Goal: Task Accomplishment & Management: Use online tool/utility

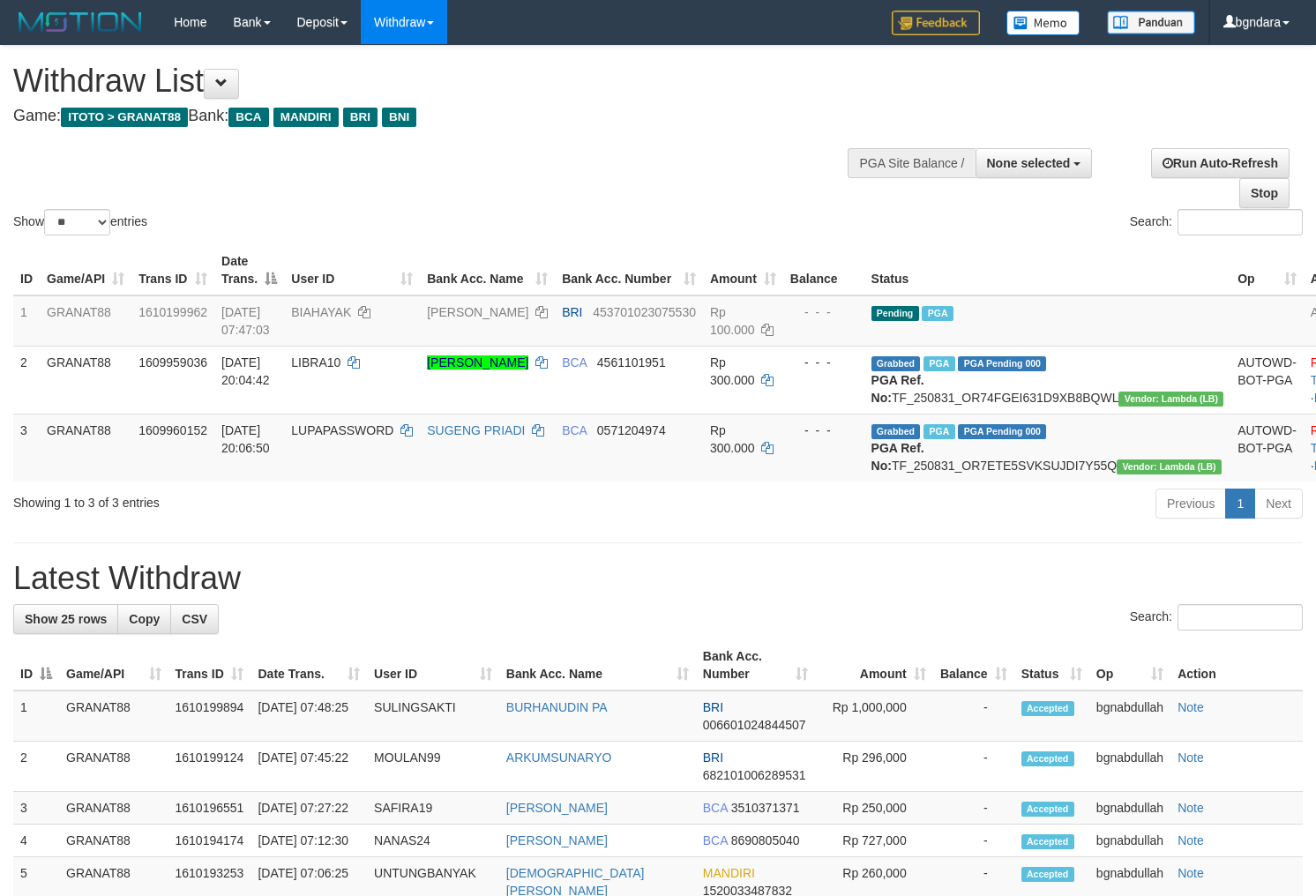
select select
select select "**"
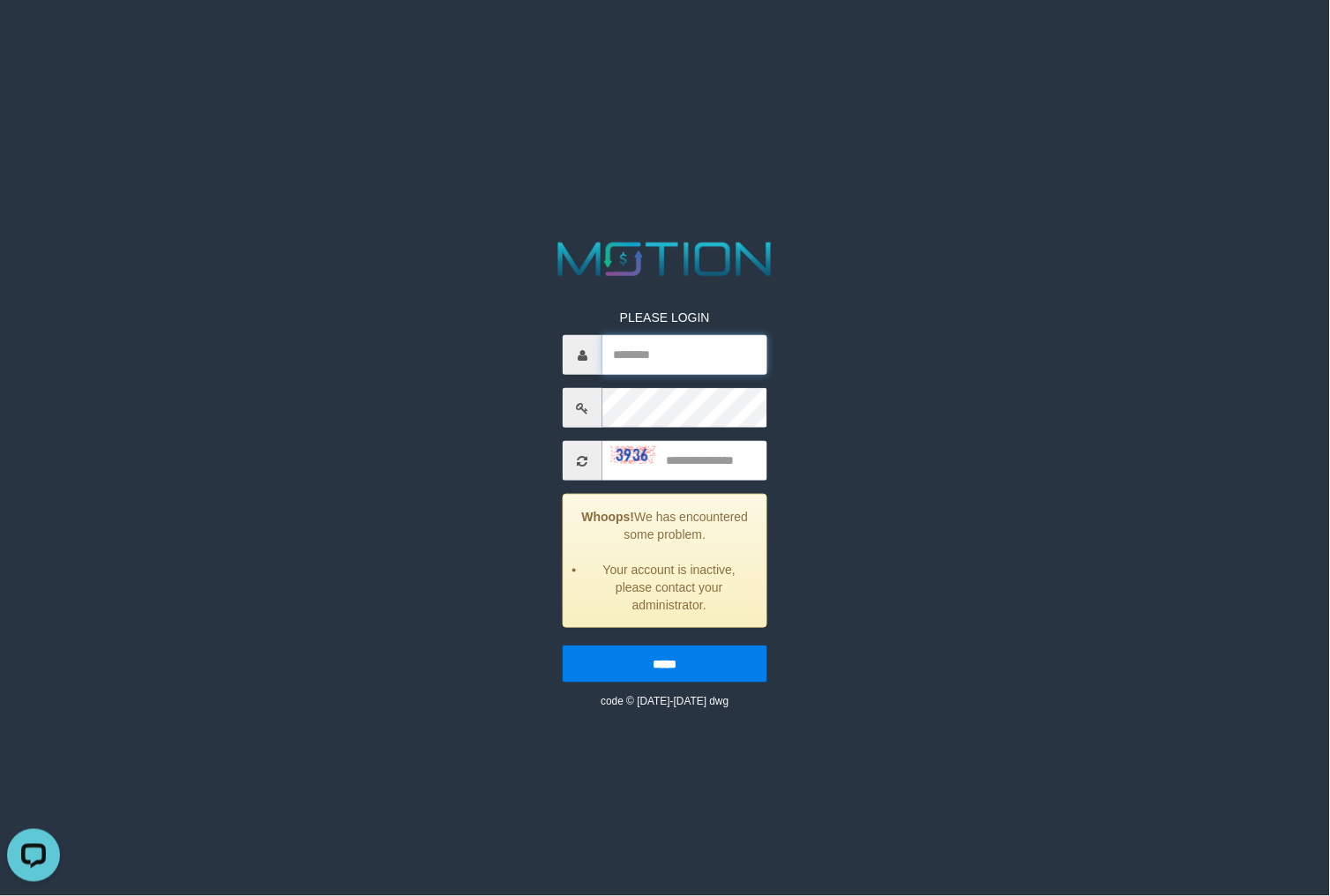
click at [641, 355] on input "text" at bounding box center [684, 355] width 164 height 40
type input "*******"
click at [715, 467] on input "text" at bounding box center [684, 460] width 164 height 40
type input "****"
click at [563, 645] on input "*****" at bounding box center [665, 664] width 204 height 37
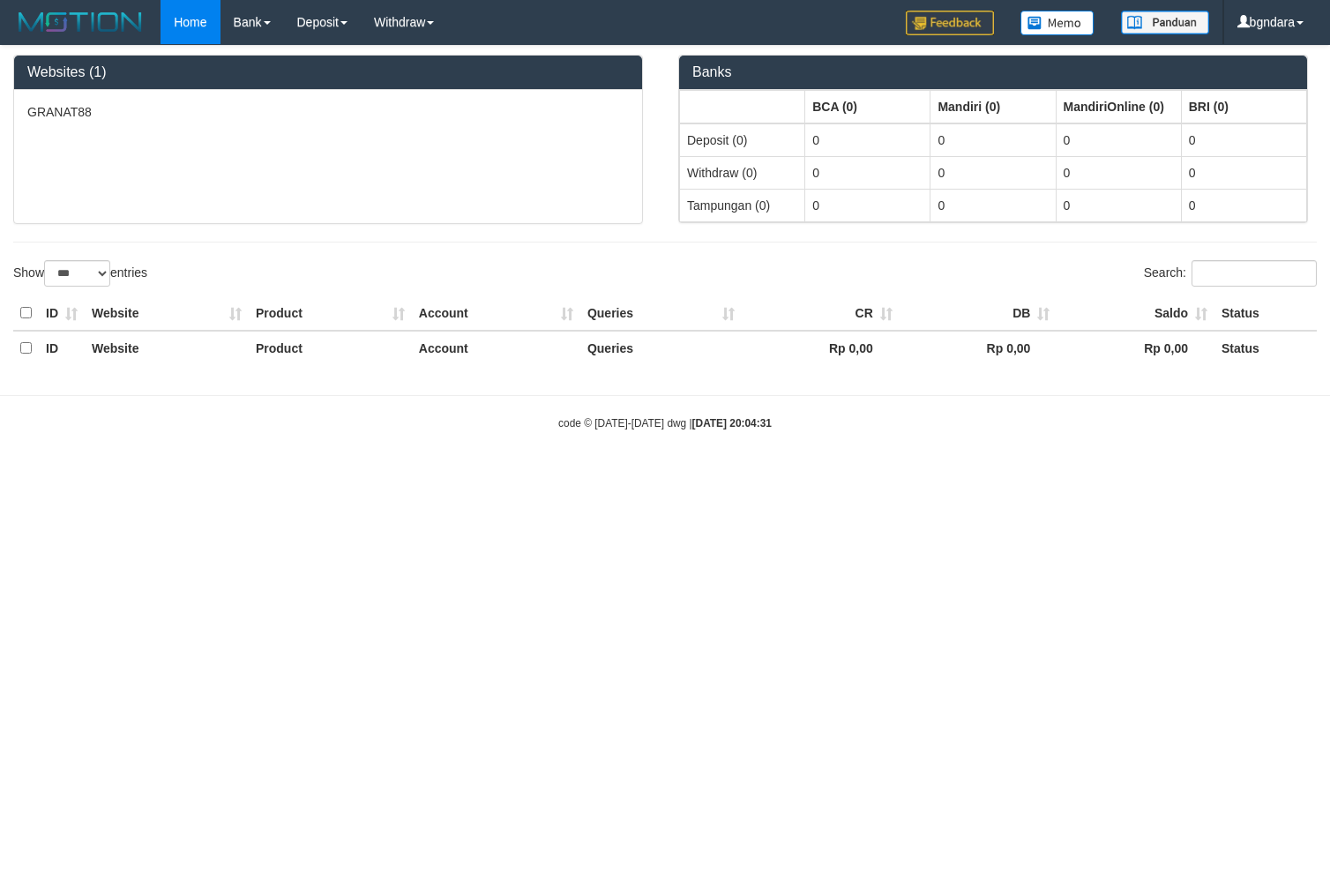
select select "***"
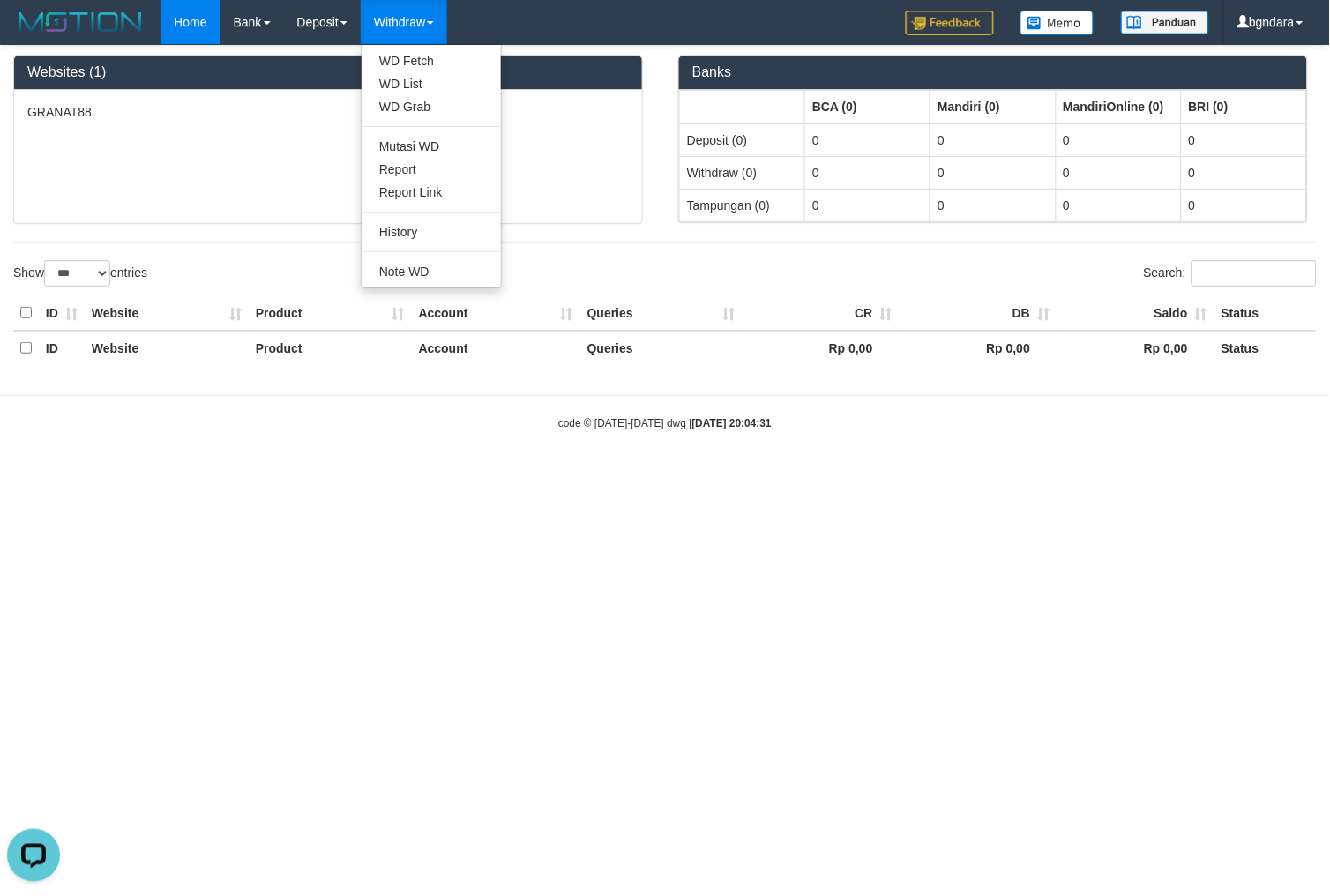
click at [405, 10] on link "Withdraw" at bounding box center [404, 22] width 86 height 44
click at [439, 82] on link "WD List" at bounding box center [431, 83] width 140 height 23
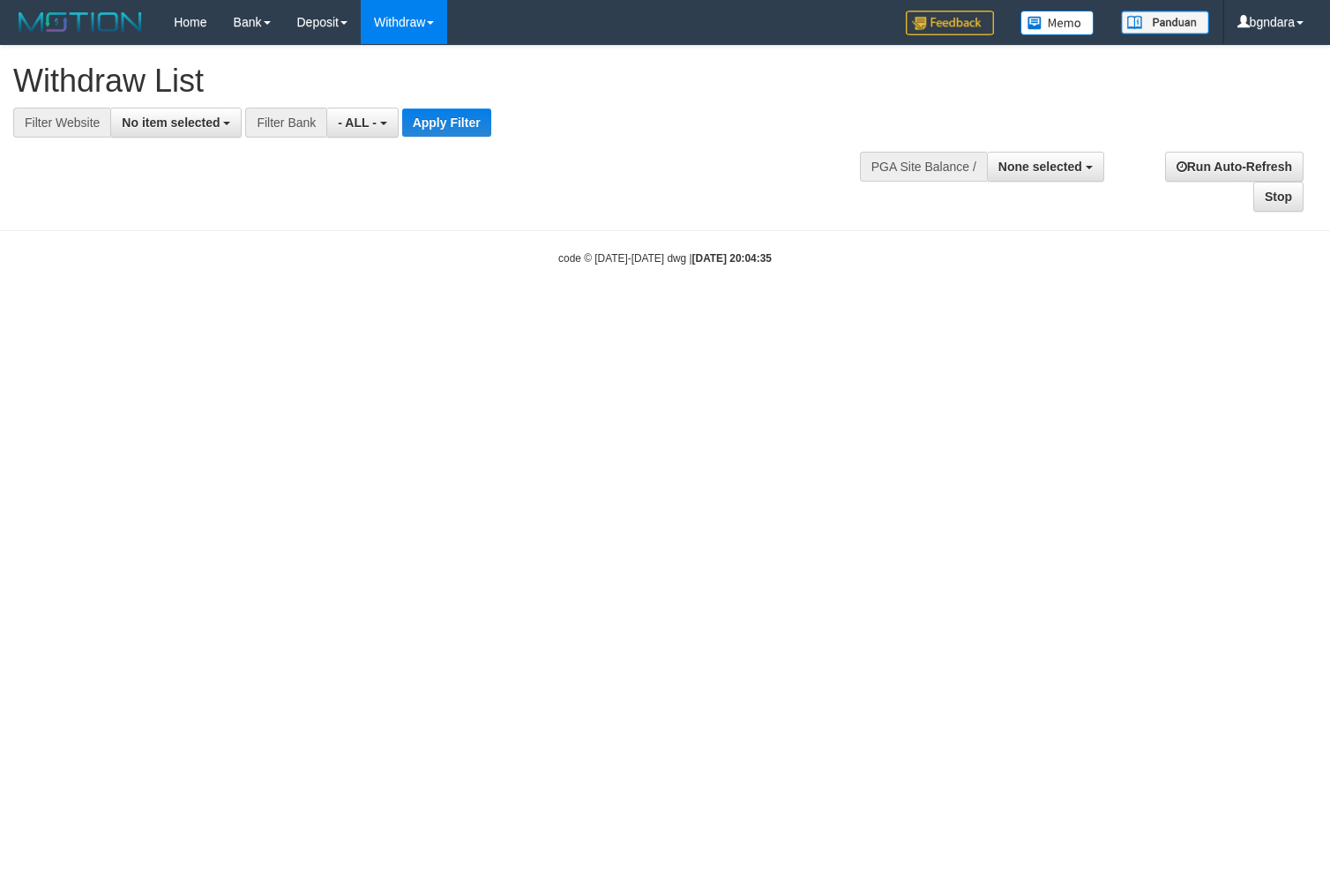
select select
click at [354, 124] on span "- ALL -" at bounding box center [357, 122] width 39 height 14
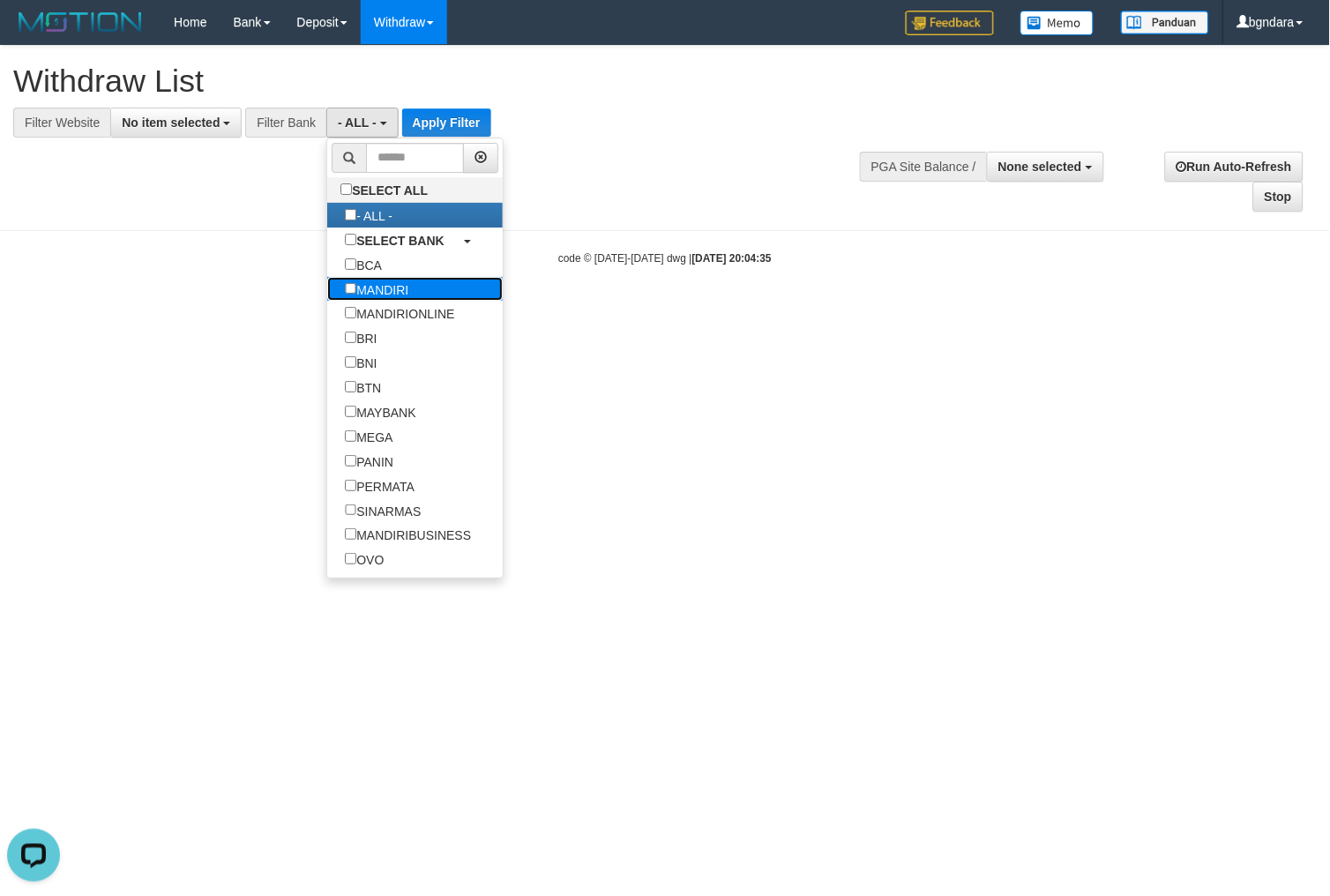
click at [402, 302] on label "MANDIRI" at bounding box center [376, 289] width 99 height 25
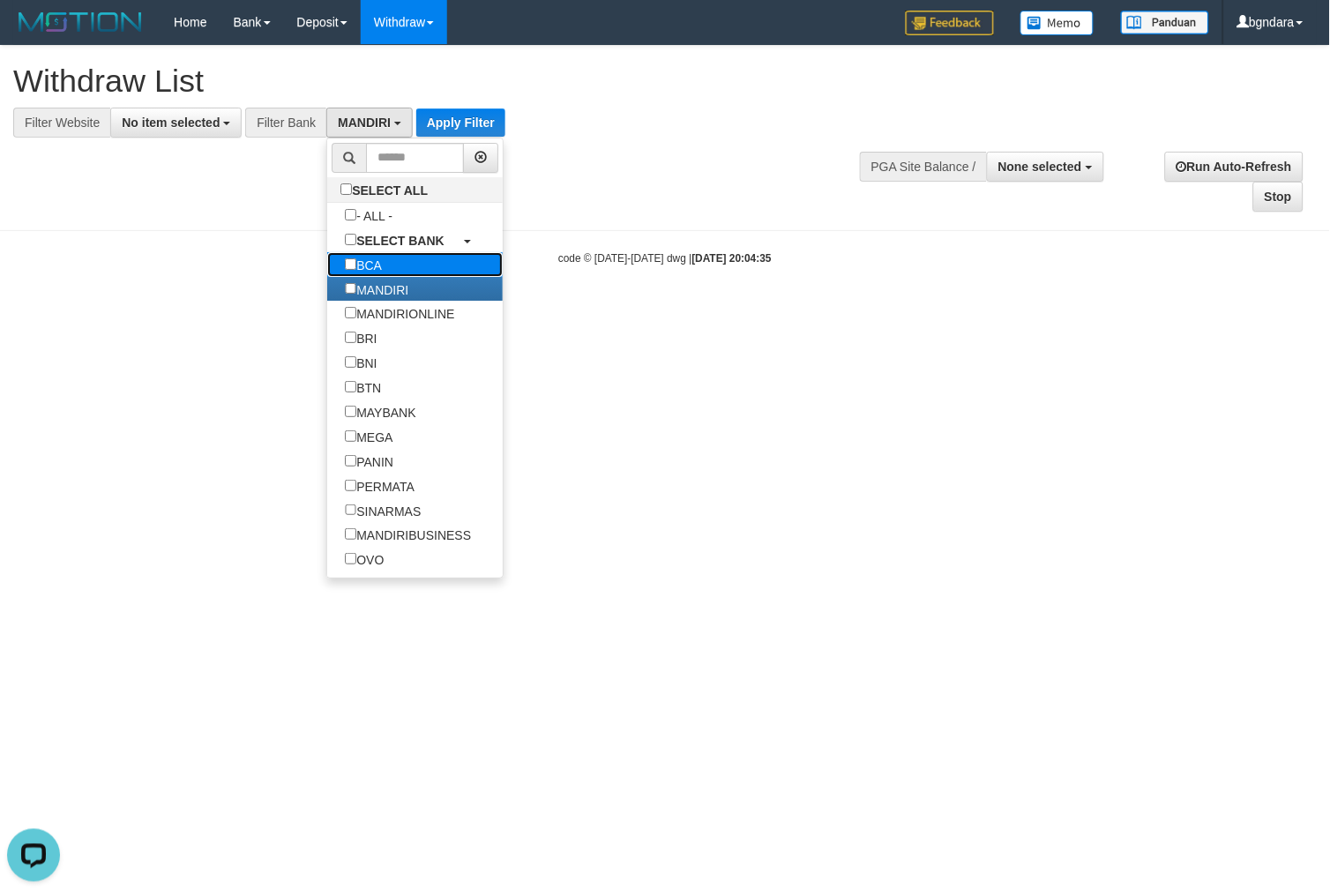
click at [377, 276] on label "BCA" at bounding box center [363, 264] width 72 height 25
select select "***"
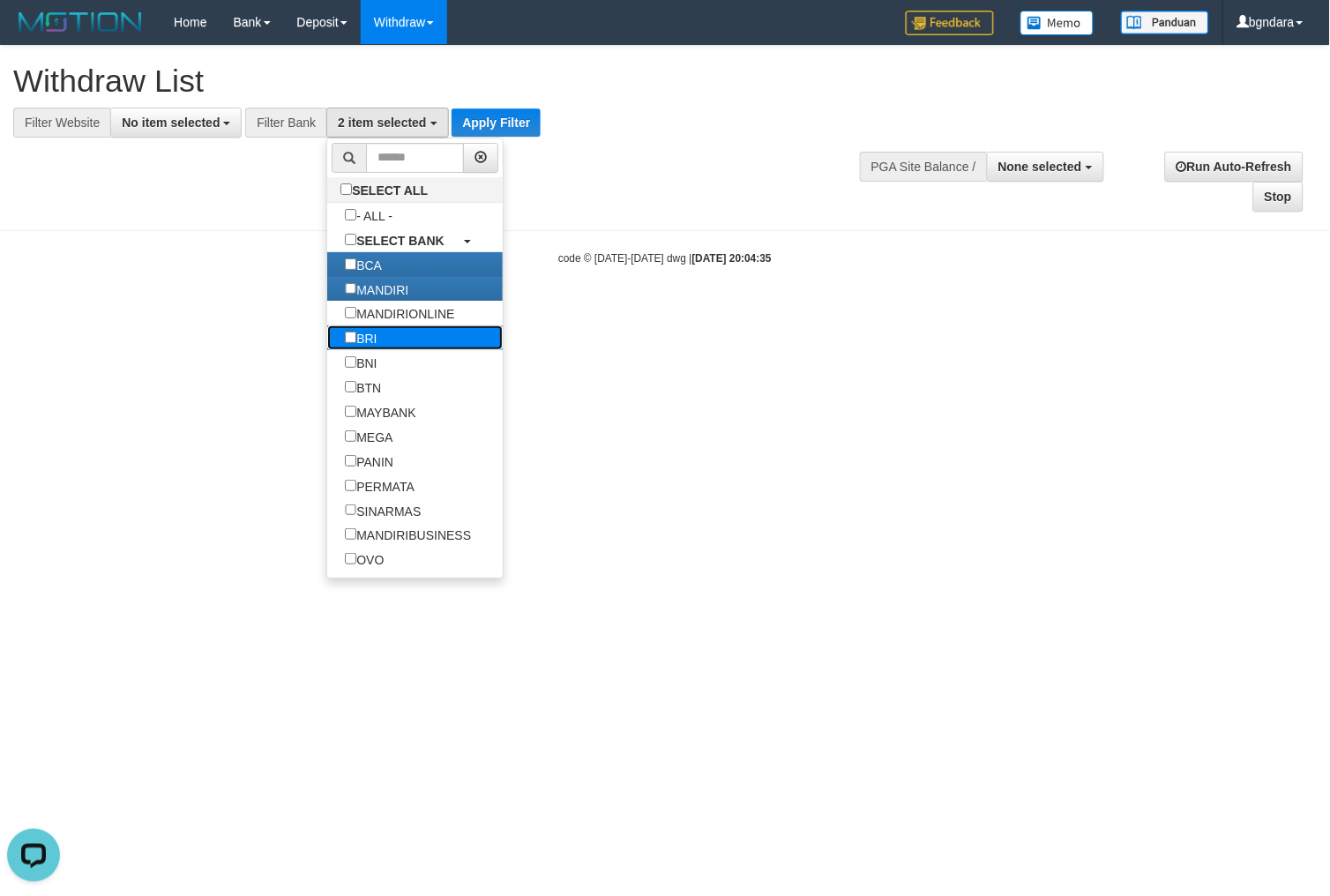
click at [401, 350] on link "BRI" at bounding box center [415, 338] width 176 height 25
click at [407, 375] on link "BNI" at bounding box center [415, 362] width 176 height 25
click at [347, 350] on label "BRI" at bounding box center [360, 338] width 67 height 25
click at [268, 124] on div "Filter Bank" at bounding box center [286, 122] width 81 height 30
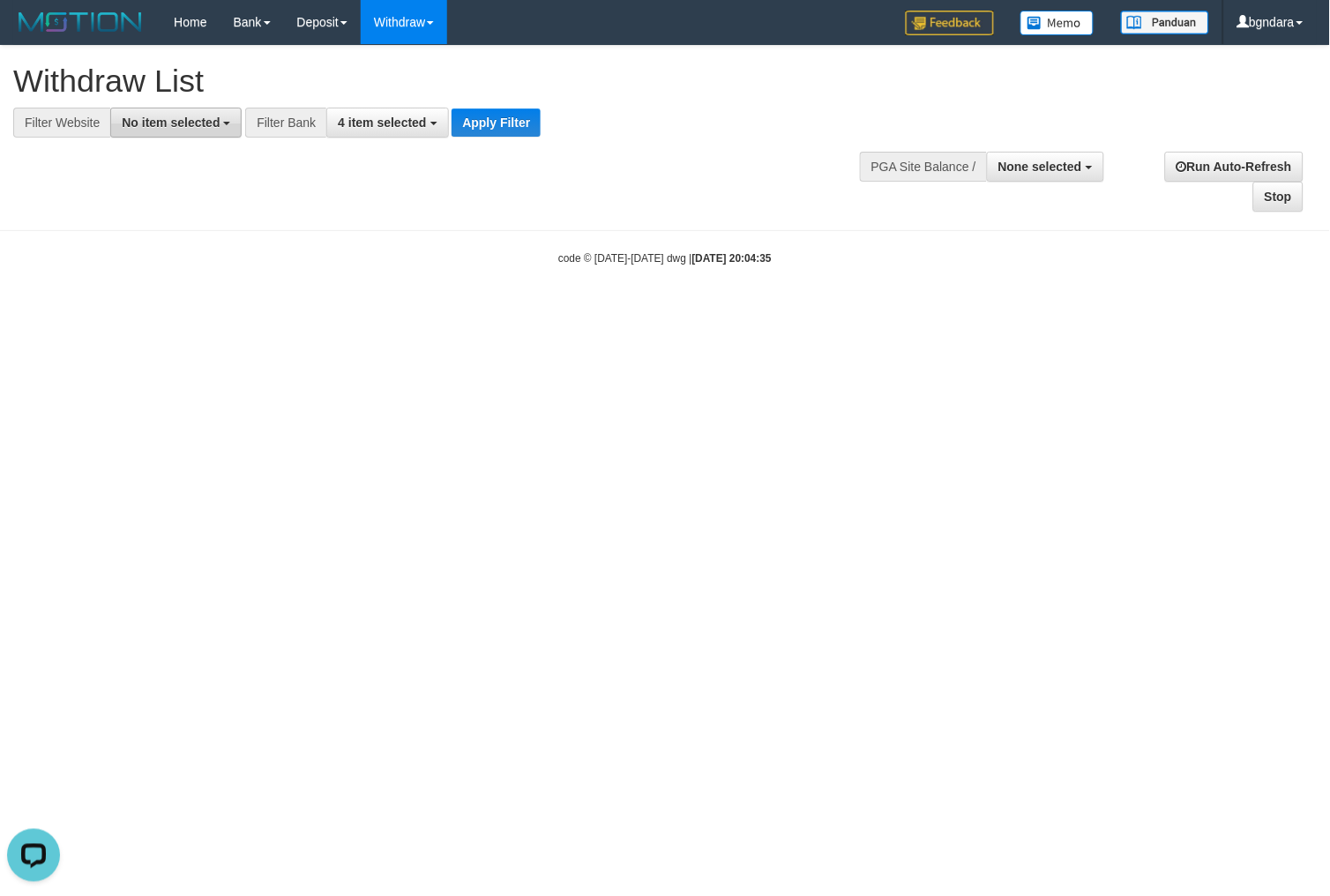
click at [147, 121] on span "No item selected" at bounding box center [170, 122] width 98 height 14
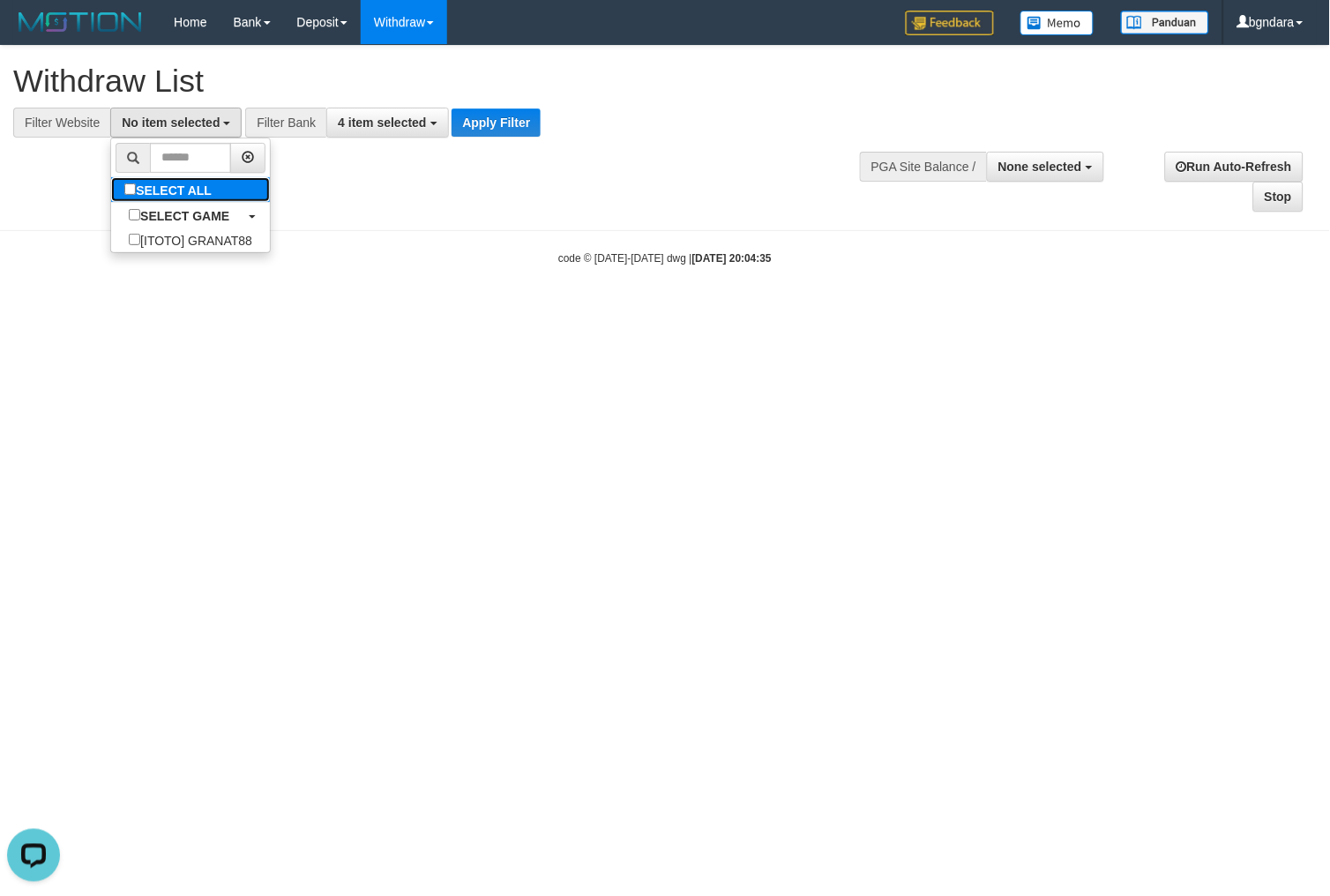
click at [190, 192] on label "SELECT ALL" at bounding box center [170, 190] width 118 height 25
select select "****"
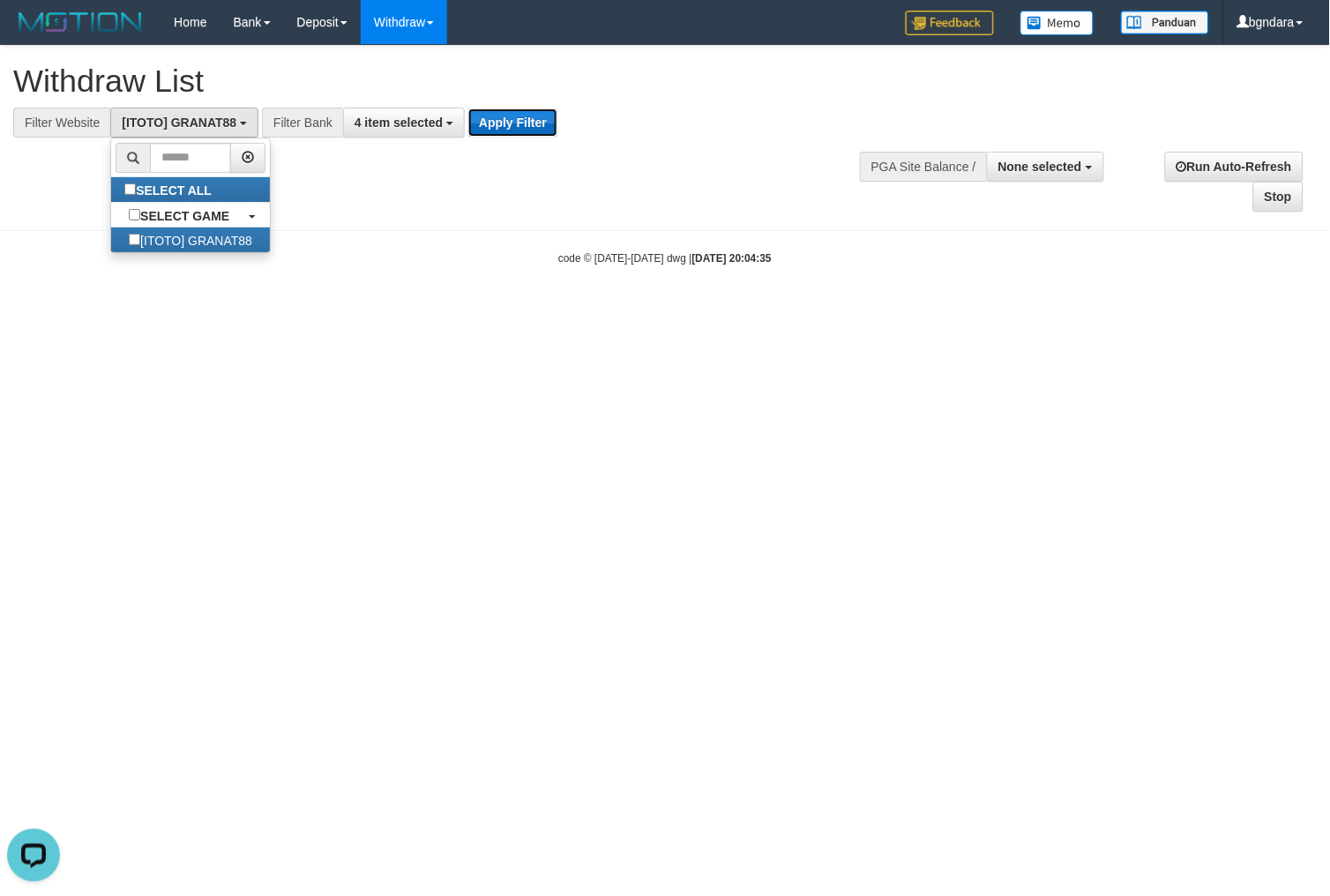
click at [503, 118] on button "Apply Filter" at bounding box center [513, 122] width 89 height 28
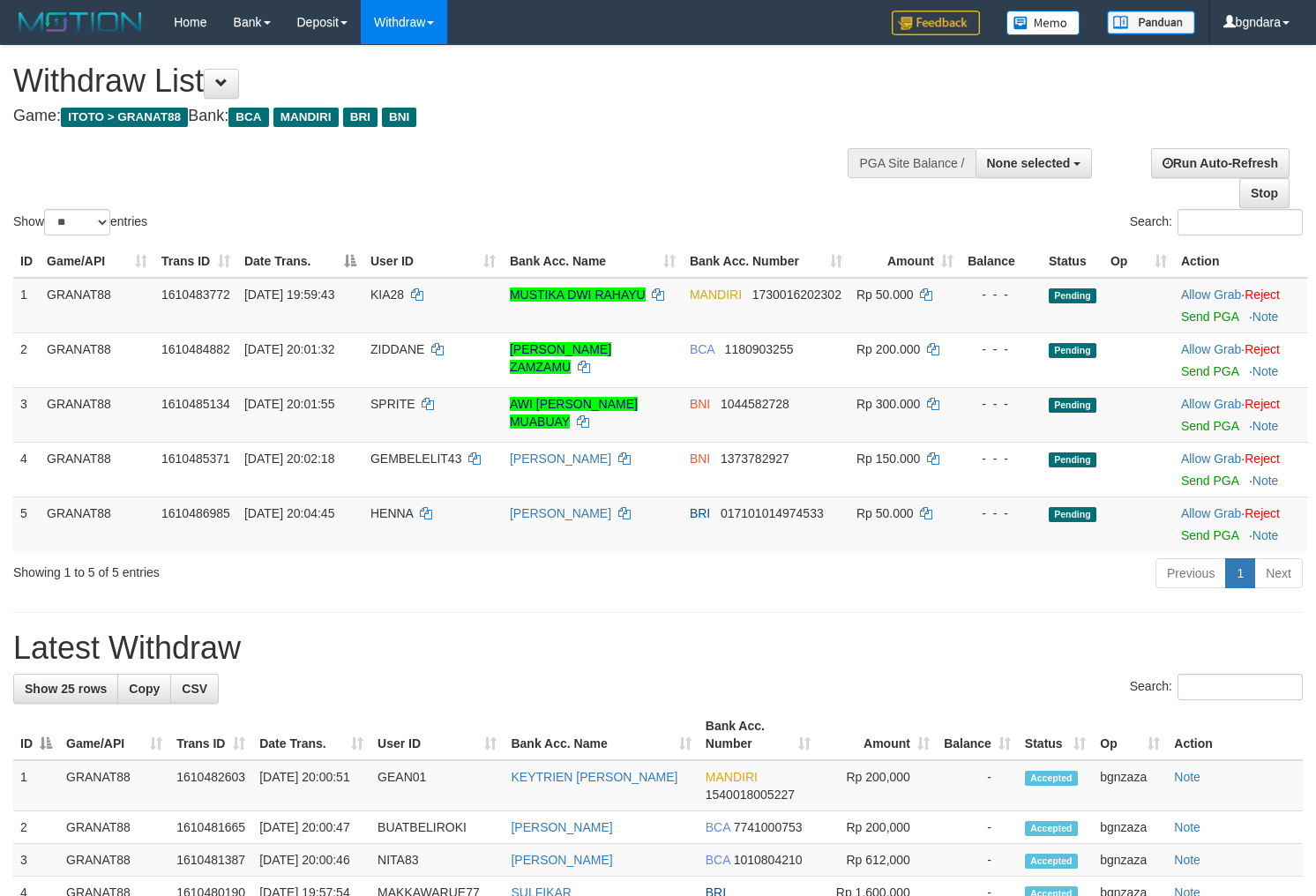
select select
select select "**"
click at [628, 150] on div "Show ** ** ** *** entries Search:" at bounding box center [658, 143] width 1316 height 193
select select
select select "**"
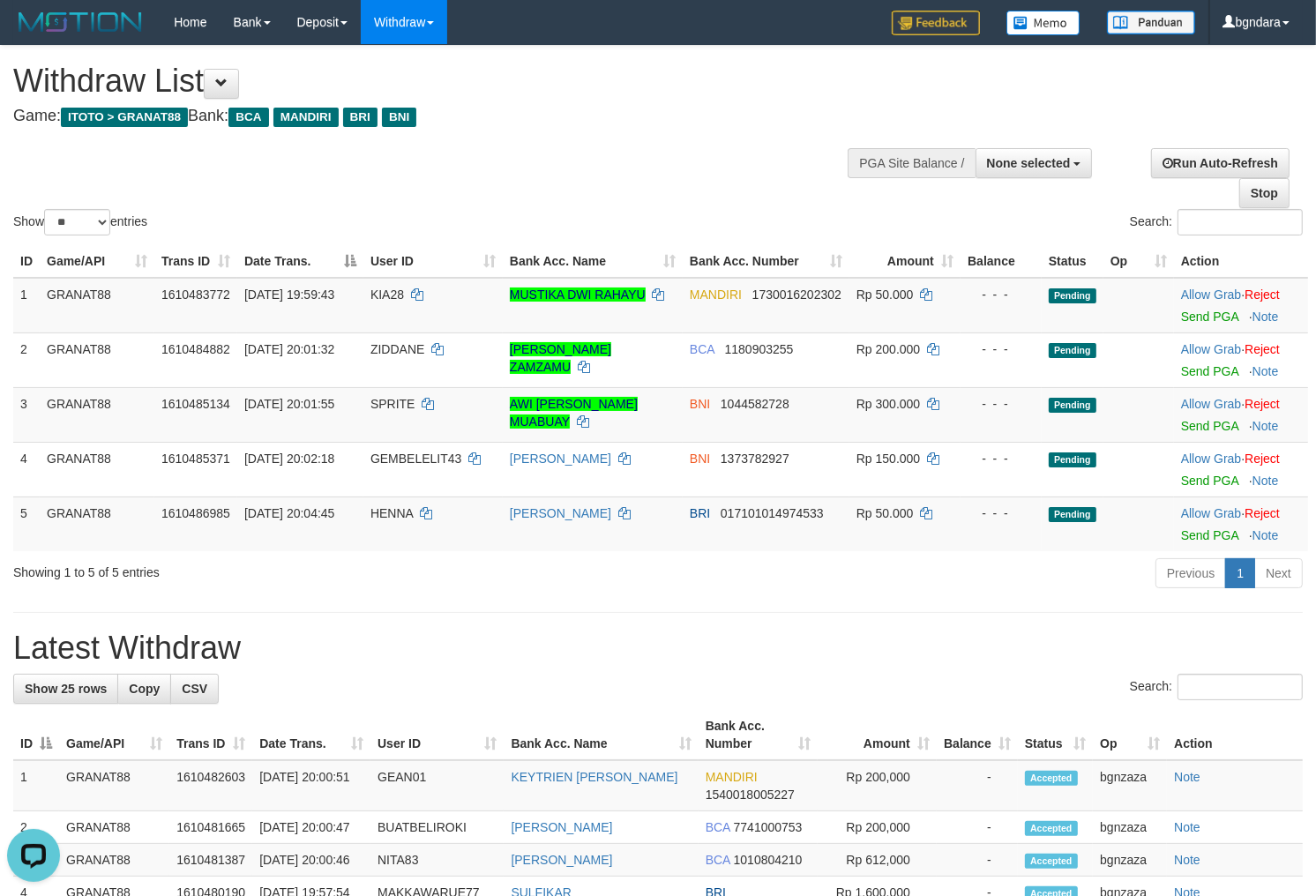
click at [637, 154] on div "Show ** ** ** *** entries Search:" at bounding box center [658, 143] width 1316 height 193
select select
select select "**"
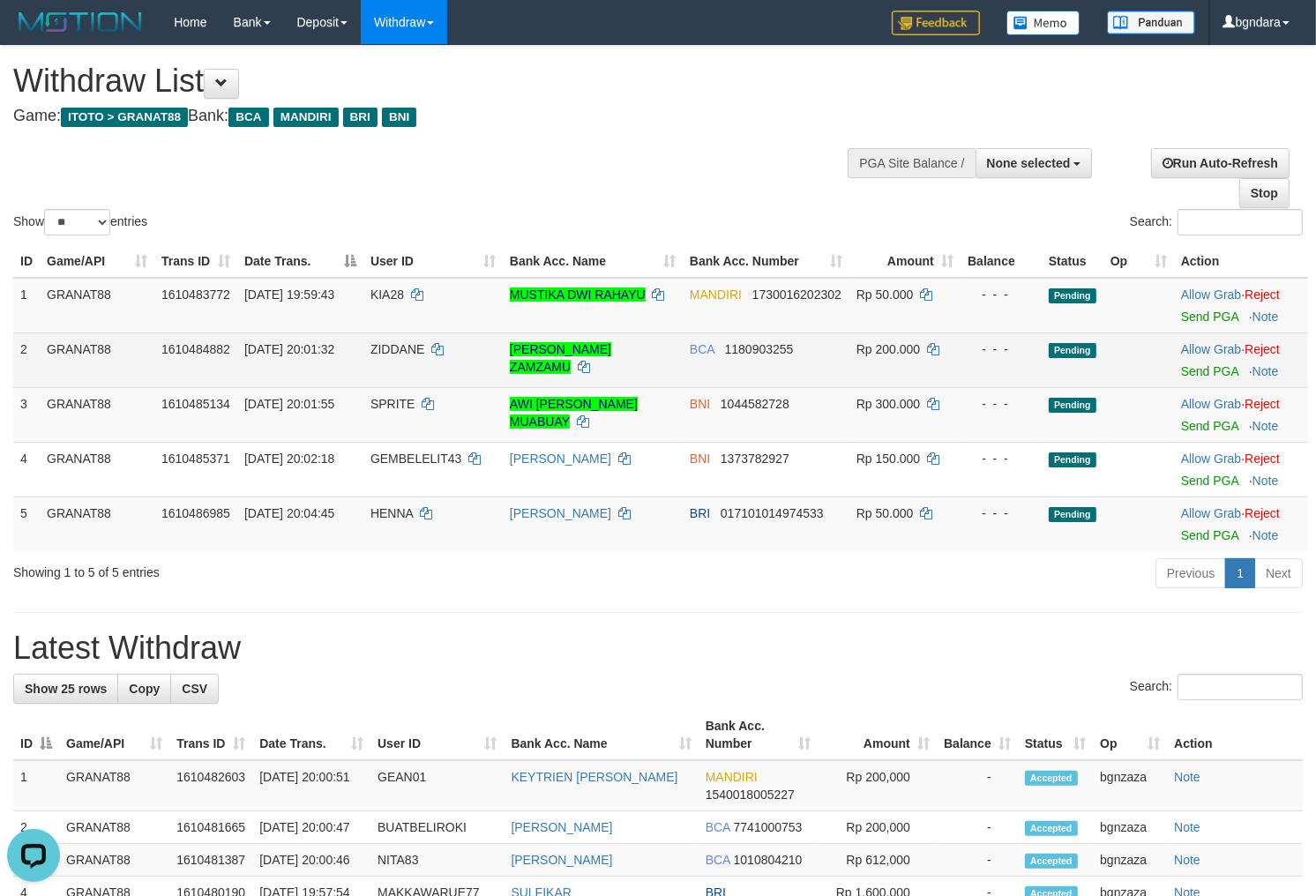
click at [405, 348] on span "ZIDDANE" at bounding box center [397, 349] width 54 height 14
drag, startPoint x: 405, startPoint y: 348, endPoint x: 394, endPoint y: 350, distance: 11.2
click at [394, 350] on span "ZIDDANE" at bounding box center [397, 349] width 54 height 14
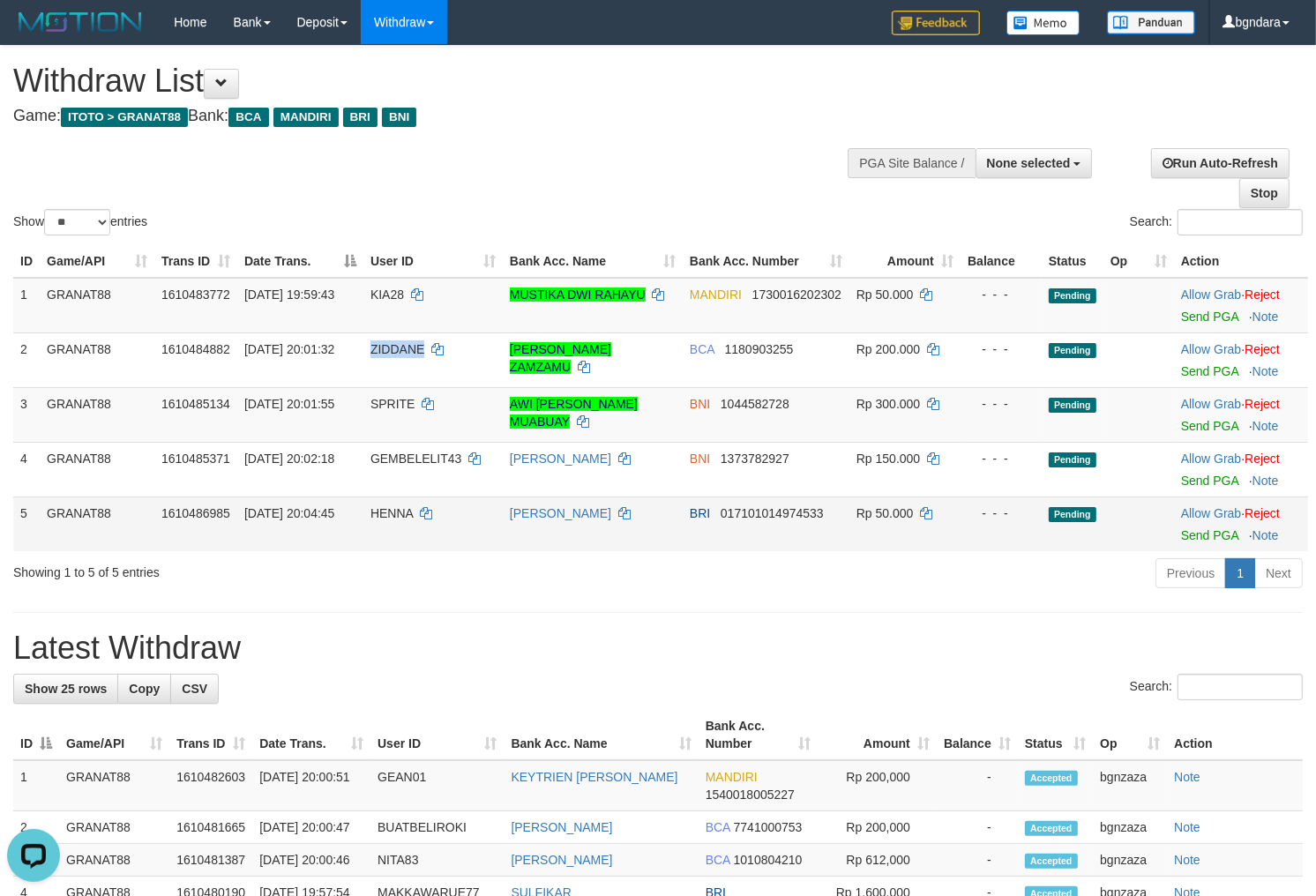
copy span "ZIDDANE"
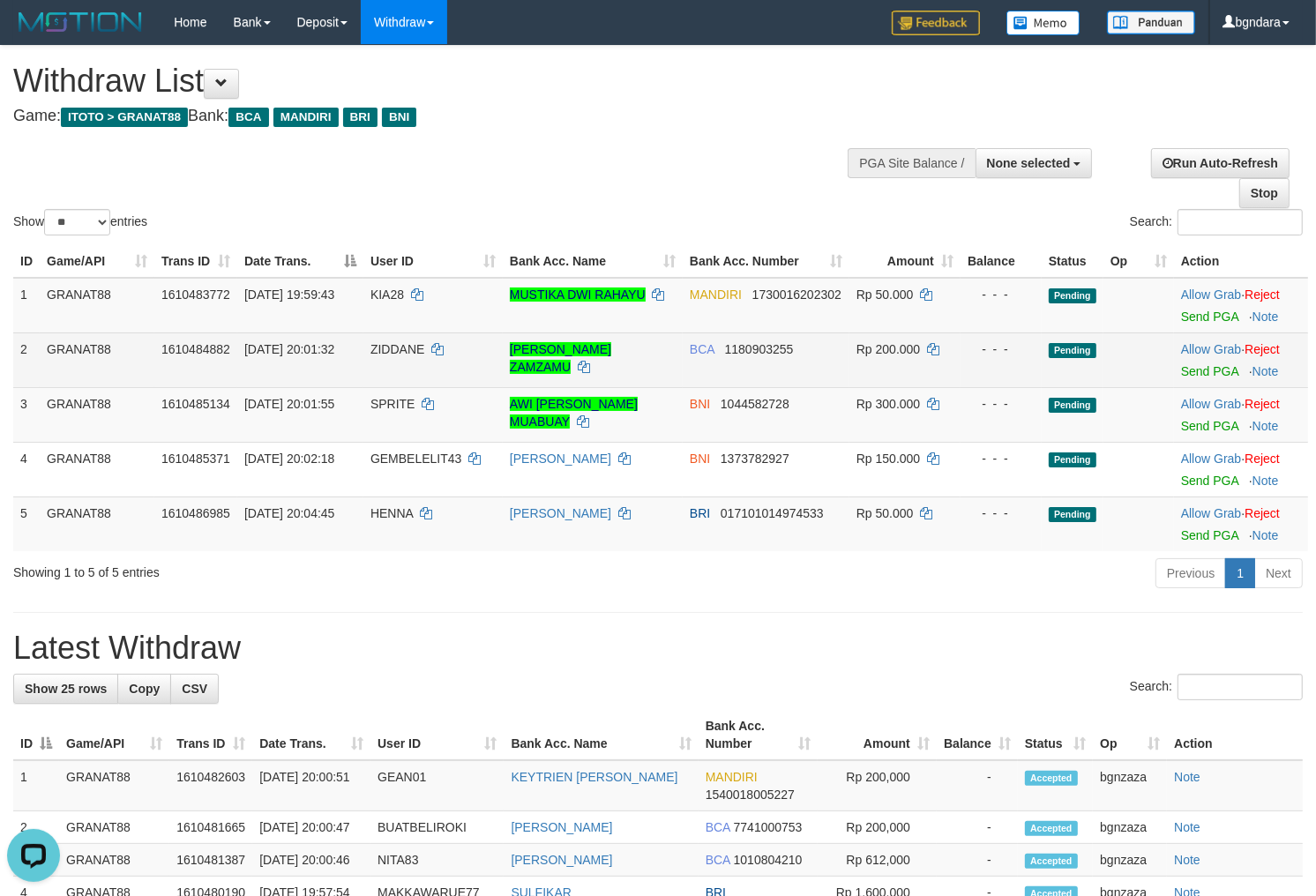
click at [904, 348] on span "Rp 200.000" at bounding box center [888, 349] width 64 height 14
click at [900, 348] on span "Rp 200.000" at bounding box center [888, 349] width 64 height 14
copy span "200.000"
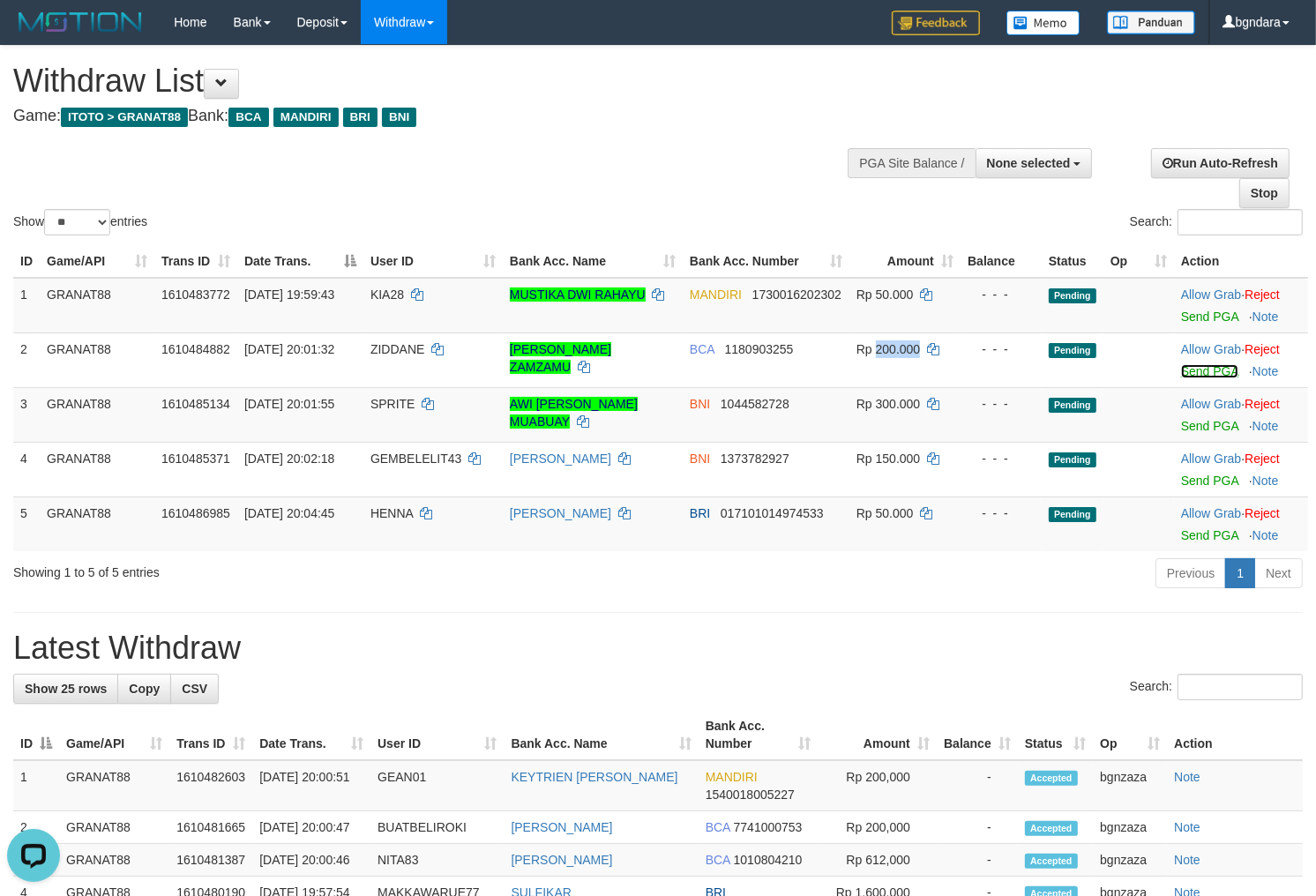
drag, startPoint x: 1200, startPoint y: 365, endPoint x: 732, endPoint y: 233, distance: 486.3
click at [1200, 365] on link "Send PGA" at bounding box center [1210, 370] width 57 height 14
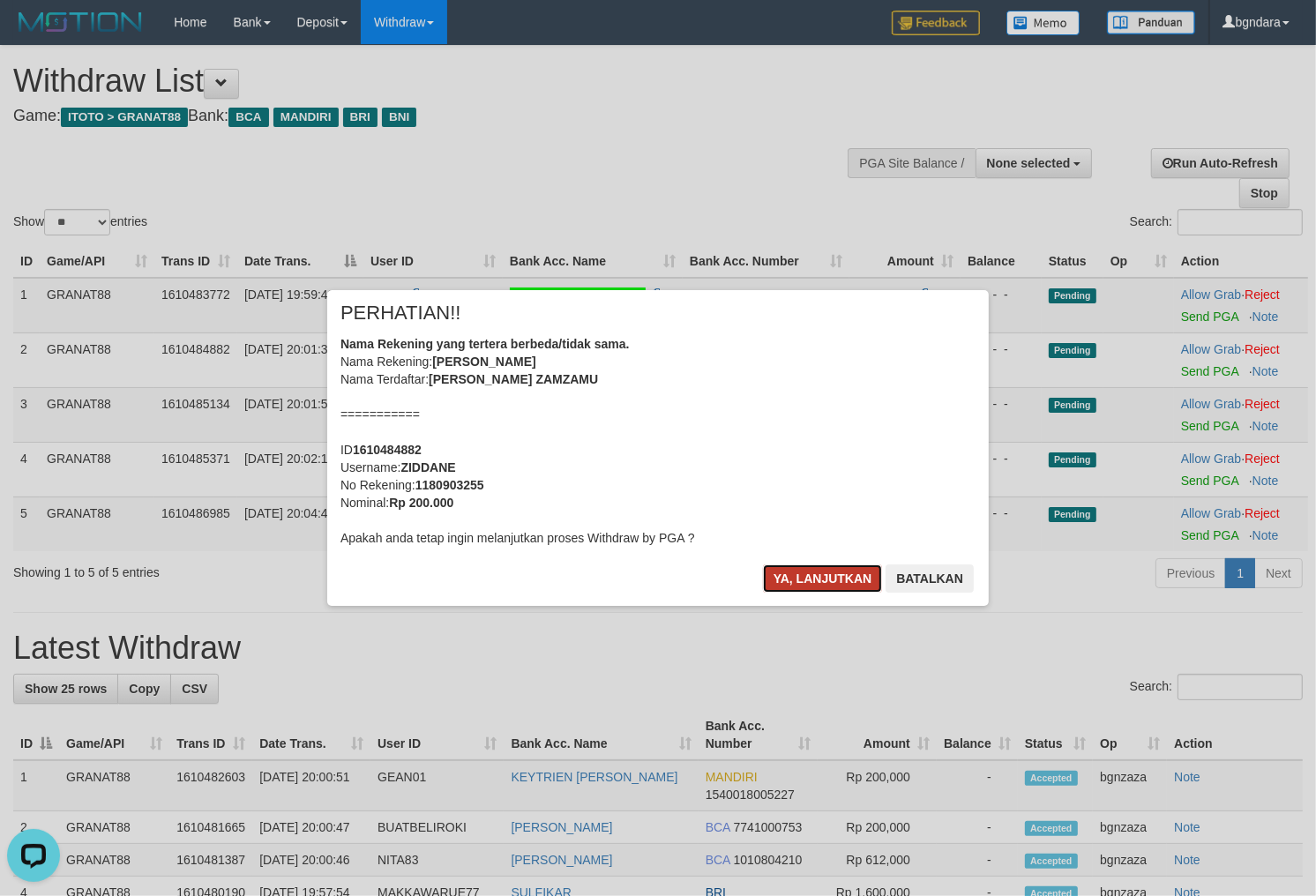
click at [826, 584] on button "Ya, lanjutkan" at bounding box center [823, 579] width 120 height 28
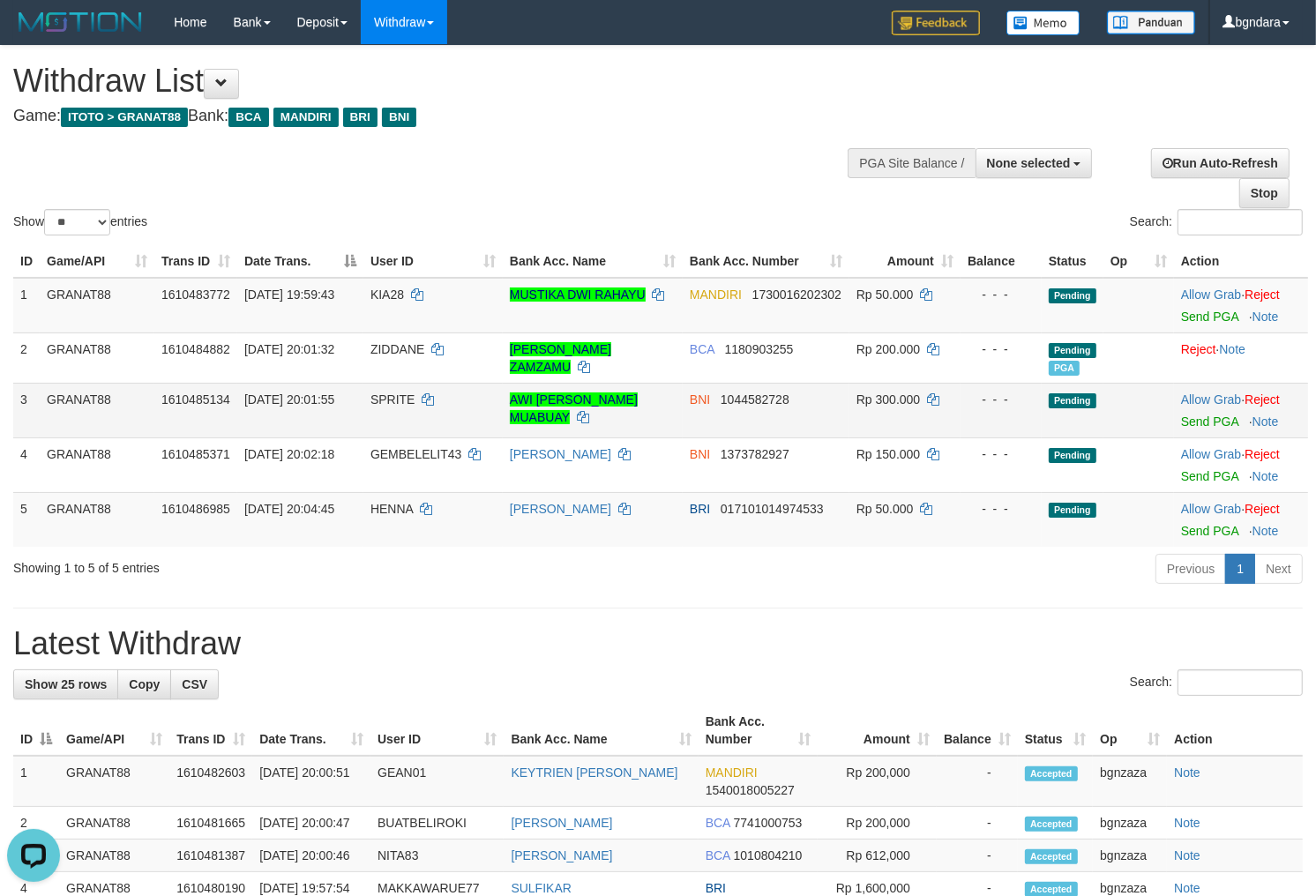
click at [400, 397] on span "SPRITE" at bounding box center [392, 399] width 45 height 14
click at [395, 397] on span "SPRITE" at bounding box center [392, 399] width 45 height 14
copy span "SPRITE"
click at [913, 395] on span "Rp 300.000" at bounding box center [888, 399] width 64 height 14
drag, startPoint x: 913, startPoint y: 395, endPoint x: 903, endPoint y: 395, distance: 10.0
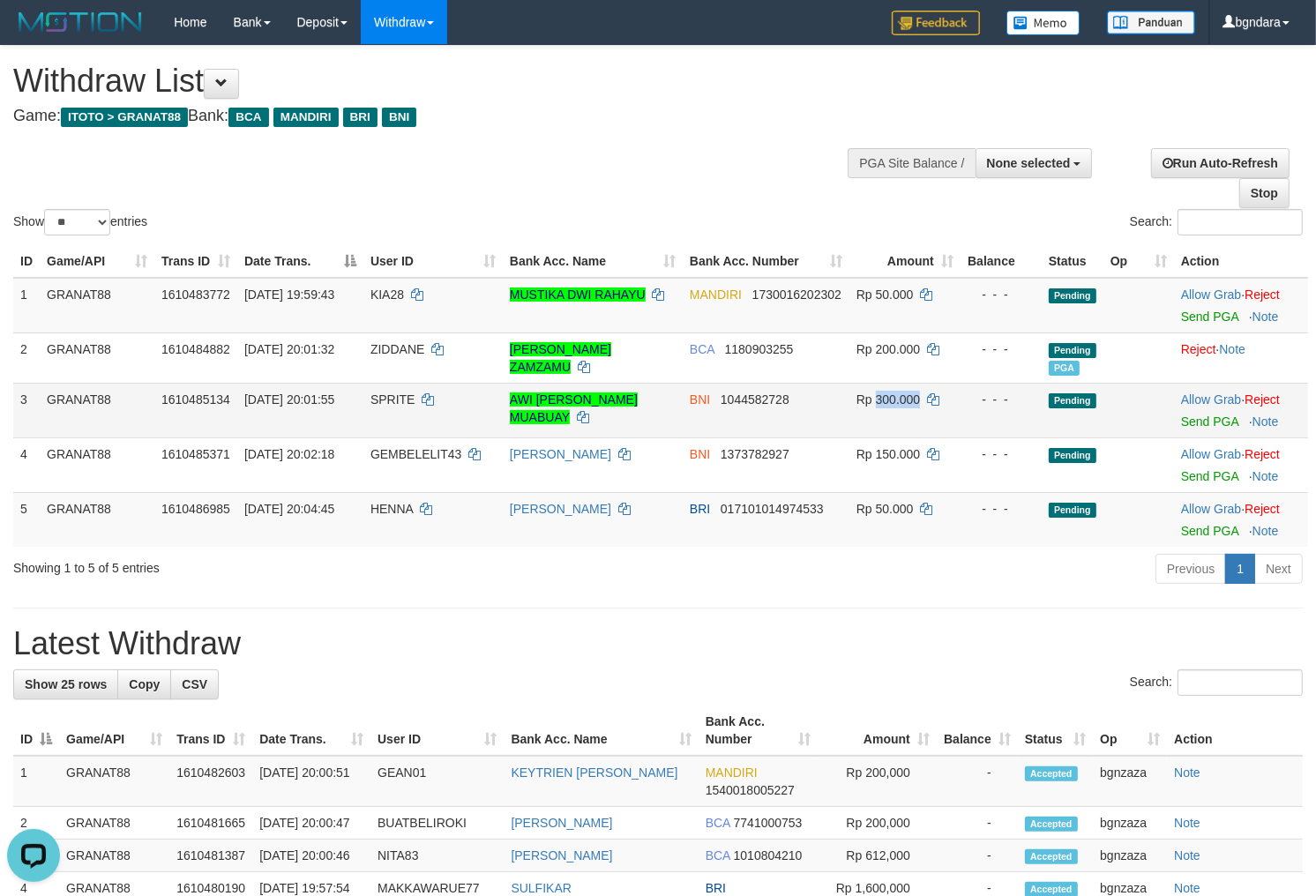
click at [903, 395] on span "Rp 300.000" at bounding box center [888, 399] width 64 height 14
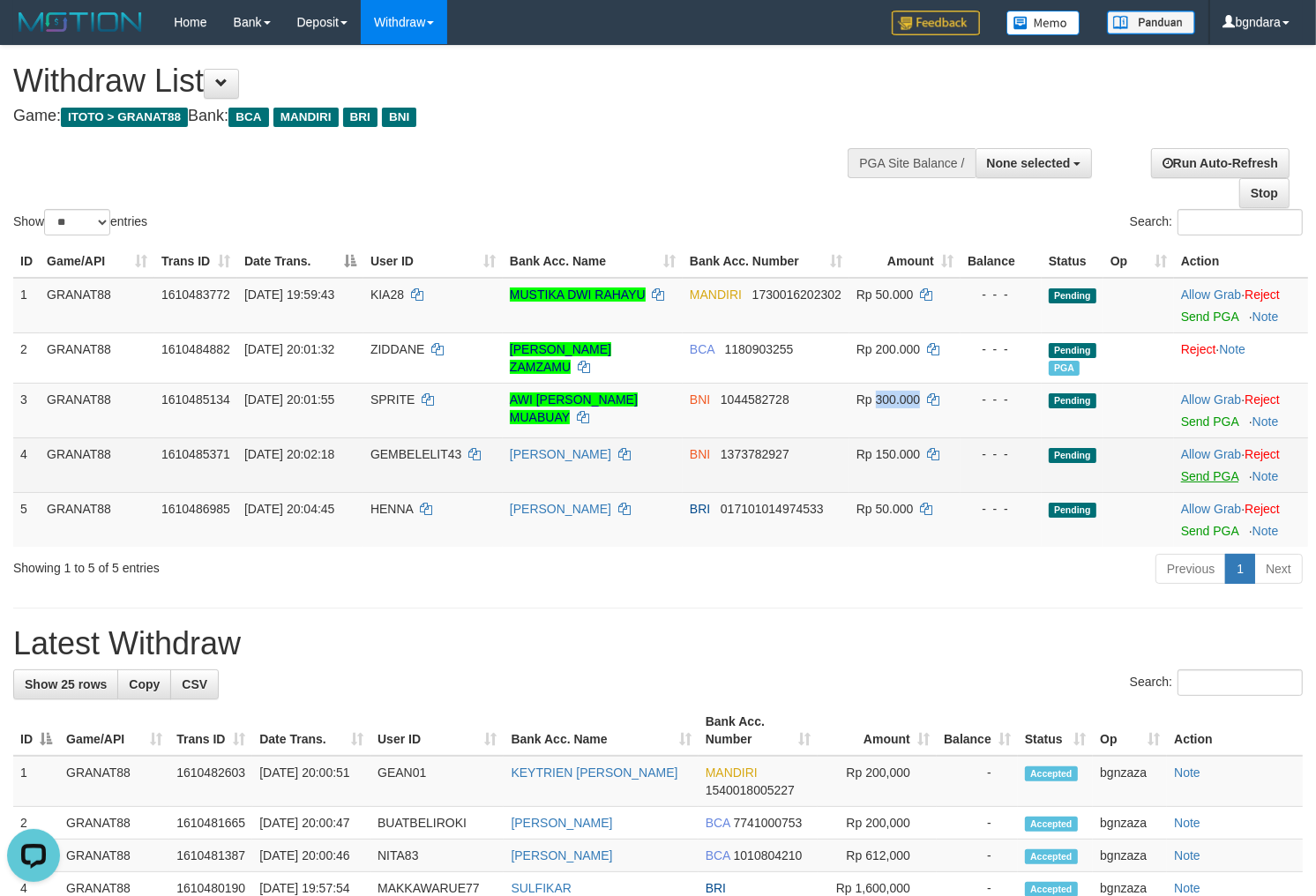
copy span "300.000"
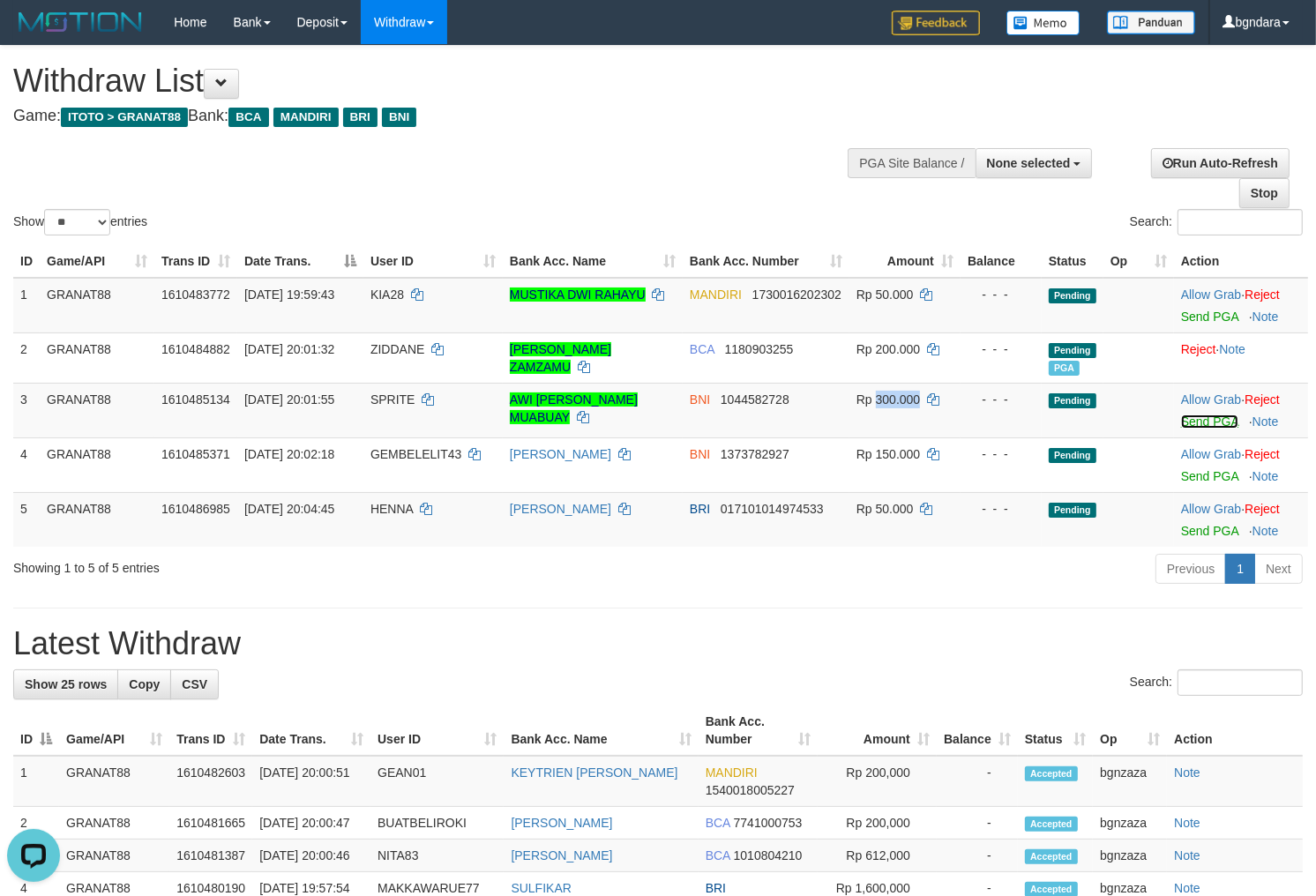
drag, startPoint x: 1204, startPoint y: 417, endPoint x: 753, endPoint y: 236, distance: 486.0
click at [1204, 417] on link "Send PGA" at bounding box center [1210, 421] width 57 height 14
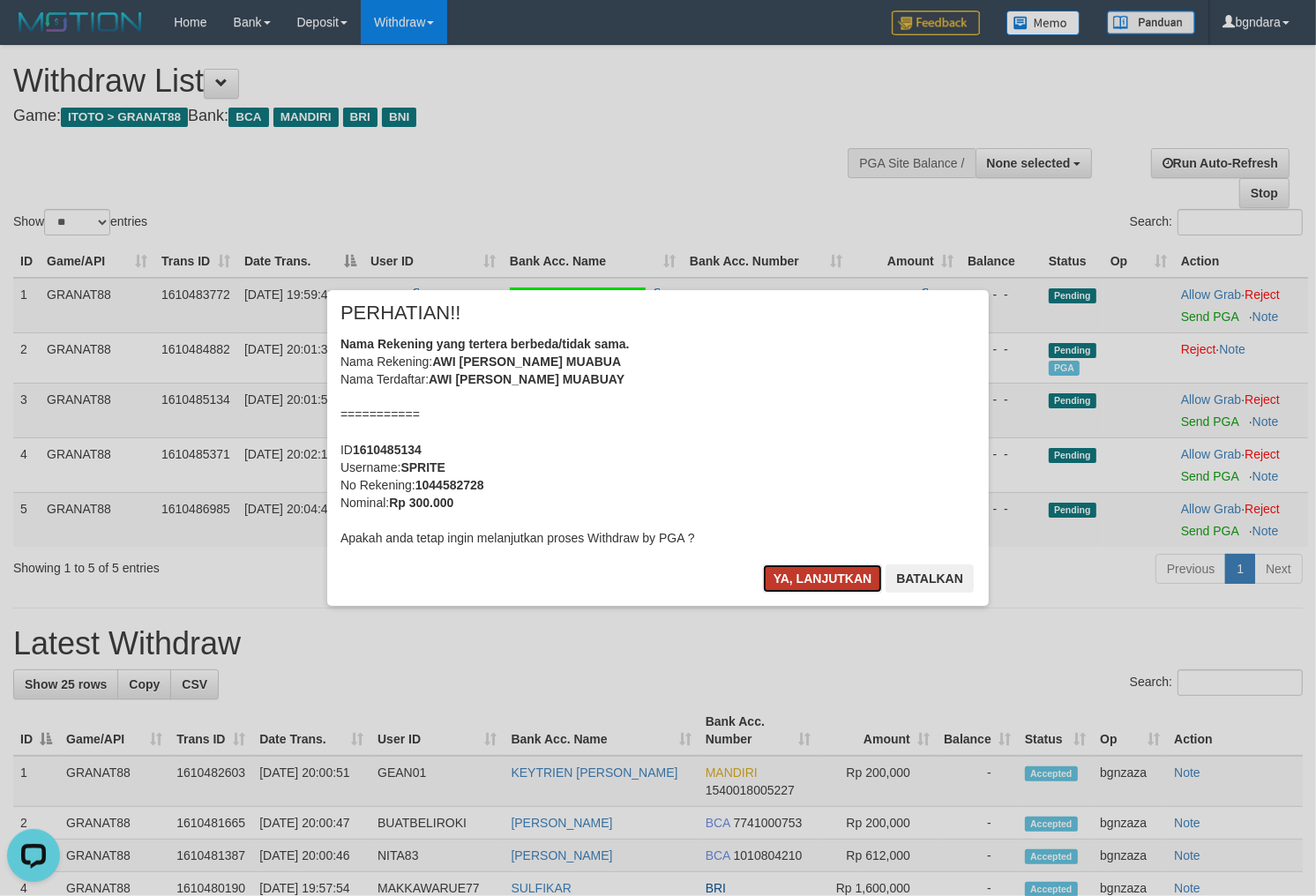
click at [836, 569] on button "Ya, lanjutkan" at bounding box center [823, 579] width 120 height 28
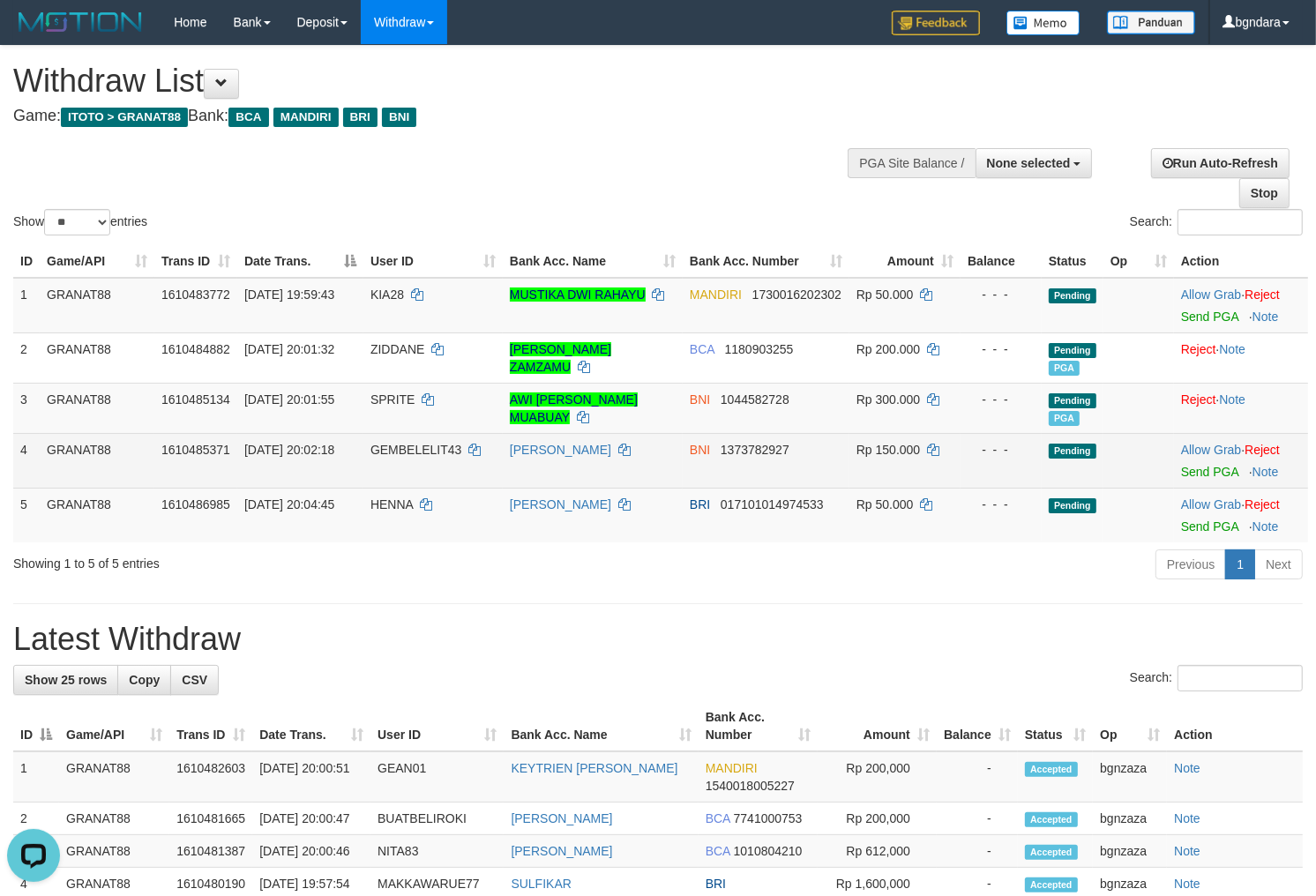
click at [399, 454] on span "GEMBELELIT43" at bounding box center [416, 449] width 92 height 14
click at [393, 455] on td "GEMBELELIT43" at bounding box center [433, 460] width 140 height 55
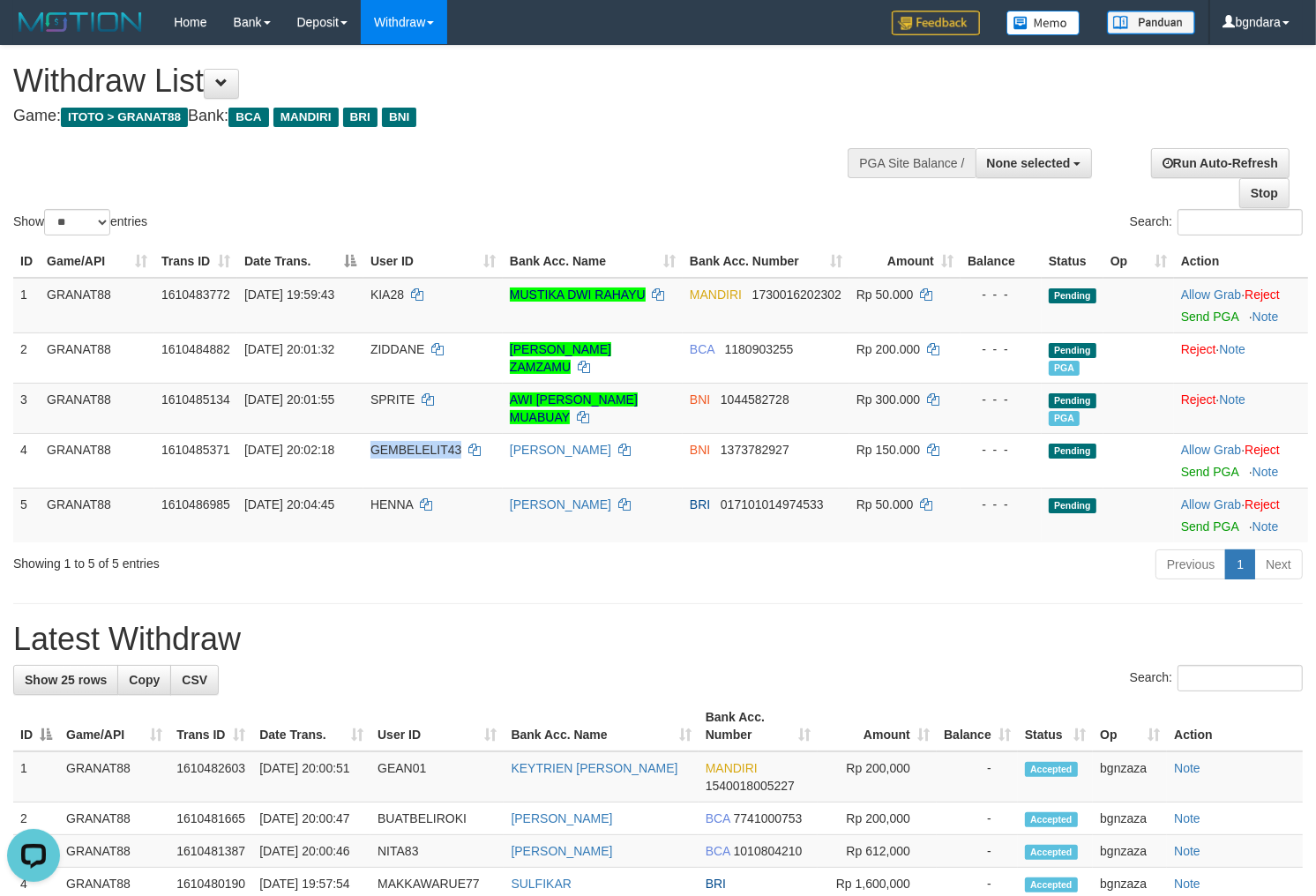
copy span "GEMBELELIT43"
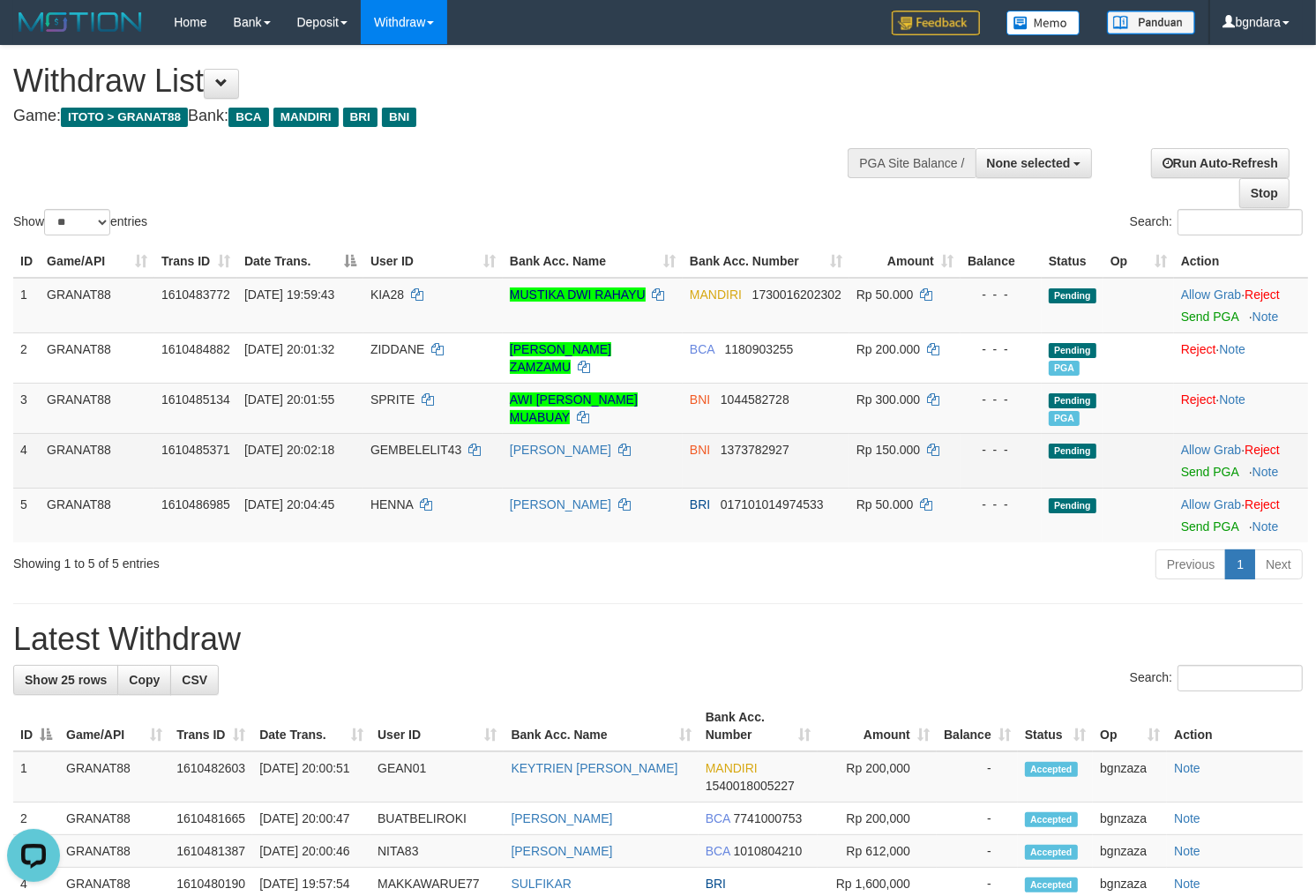
click at [897, 444] on span "Rp 150.000" at bounding box center [888, 449] width 64 height 14
click at [888, 445] on span "Rp 150.000" at bounding box center [888, 449] width 64 height 14
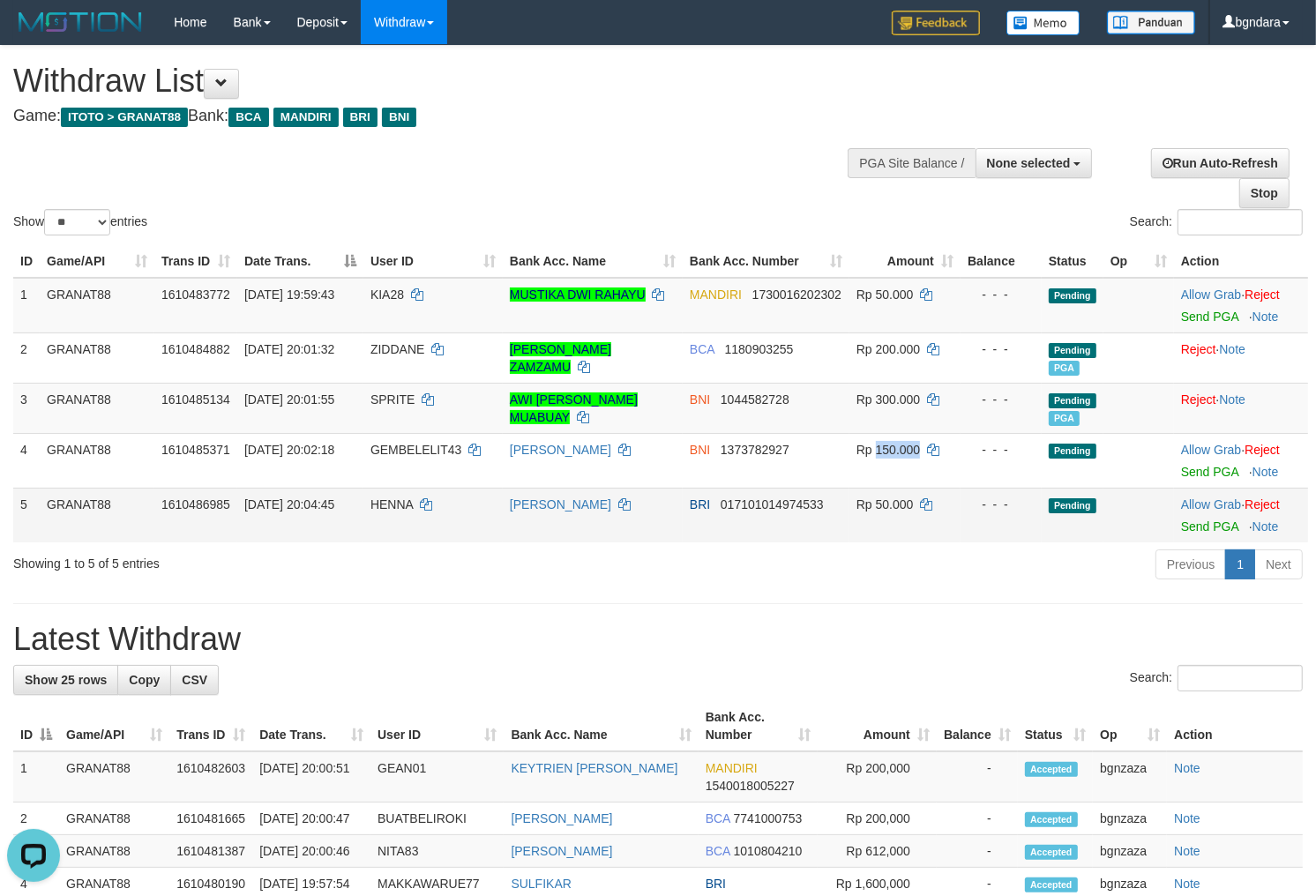
copy span "150.000"
drag, startPoint x: 1211, startPoint y: 468, endPoint x: 739, endPoint y: 236, distance: 525.9
click at [1211, 468] on link "Send PGA" at bounding box center [1210, 471] width 57 height 14
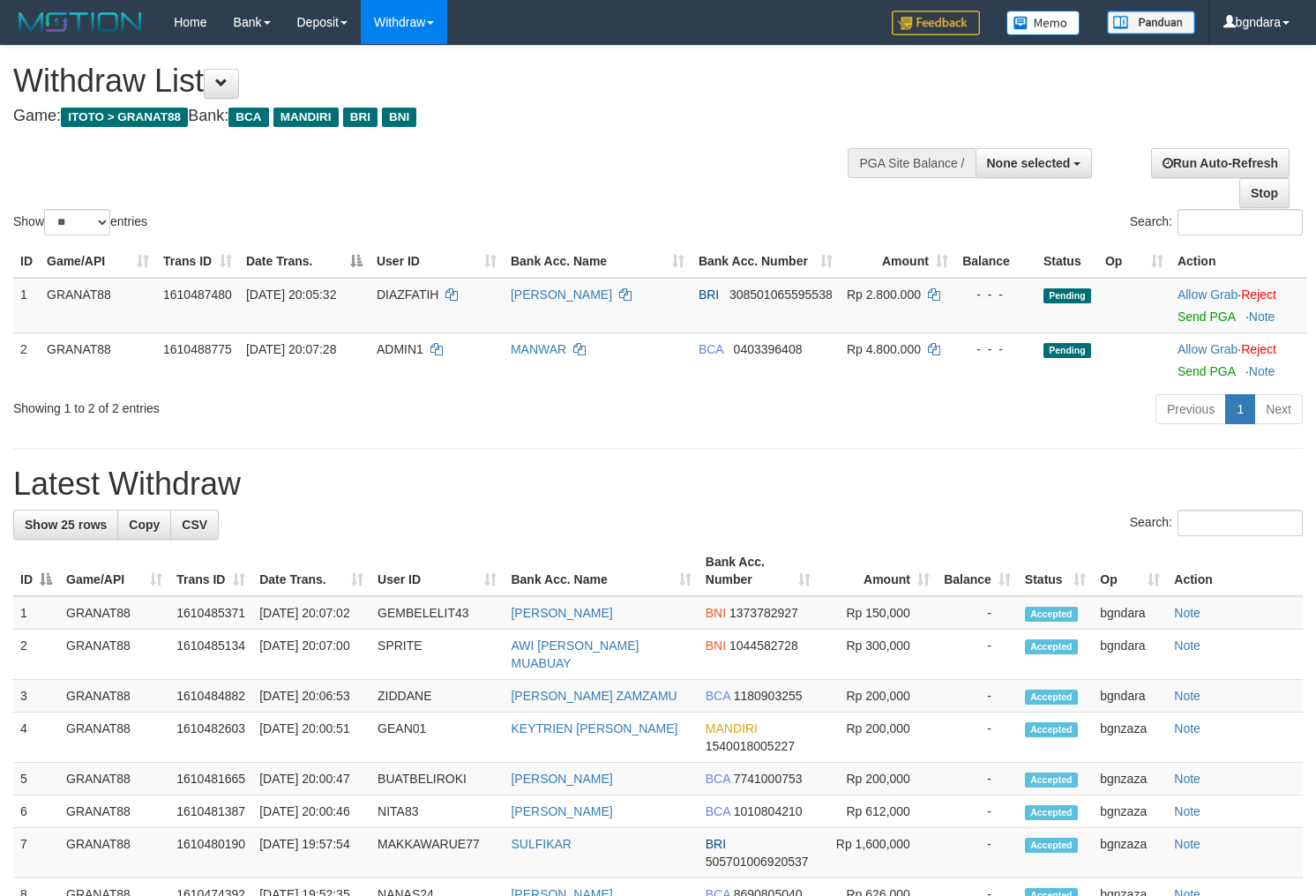
select select
select select "**"
click at [383, 288] on span "DIAZFATIH" at bounding box center [408, 294] width 63 height 14
drag, startPoint x: 383, startPoint y: 287, endPoint x: 209, endPoint y: 0, distance: 335.6
click at [384, 288] on span "DIAZFATIH" at bounding box center [408, 294] width 63 height 14
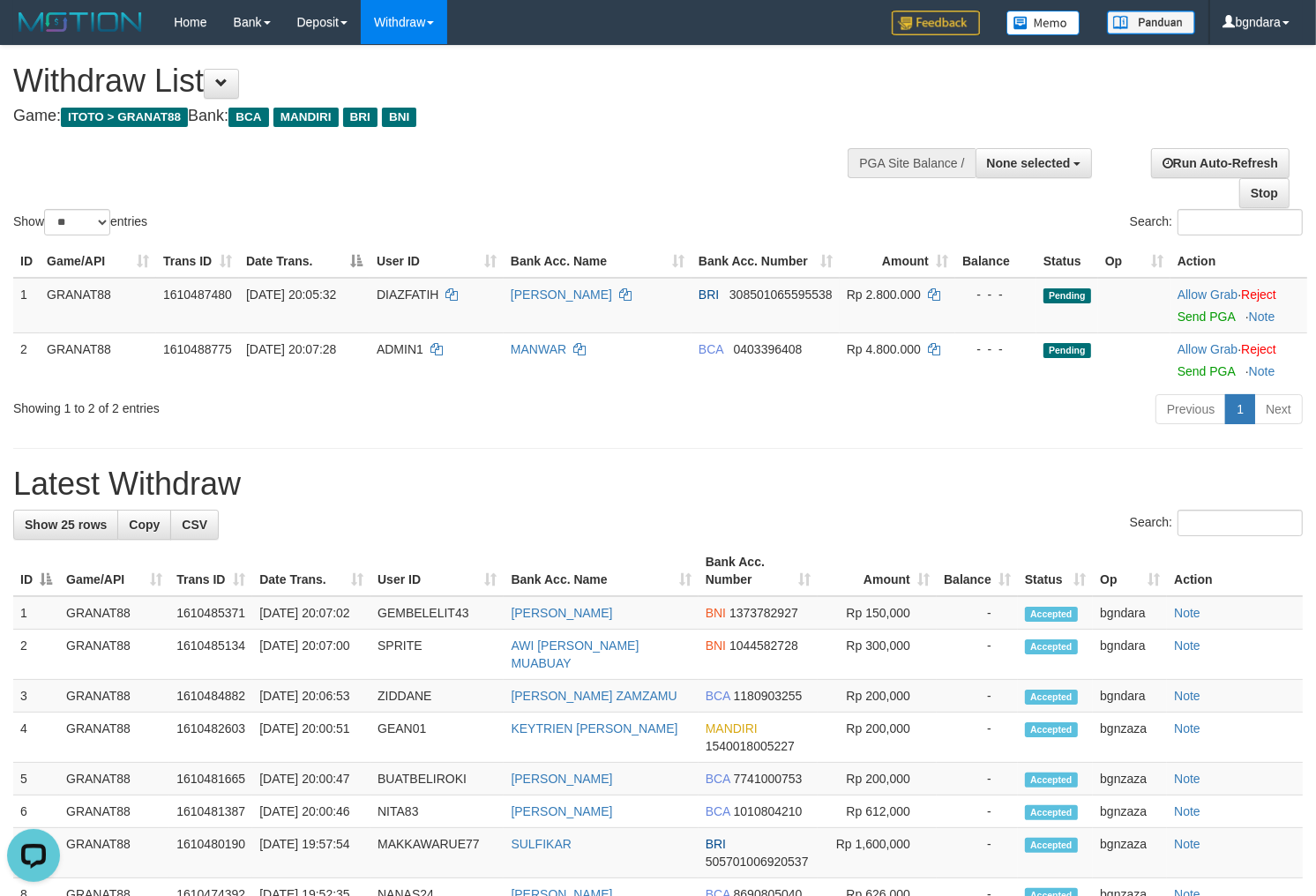
click at [640, 124] on h4 "Game: ITOTO > GRANAT88 Bank: BCA MANDIRI BRI BNI" at bounding box center [436, 116] width 847 height 18
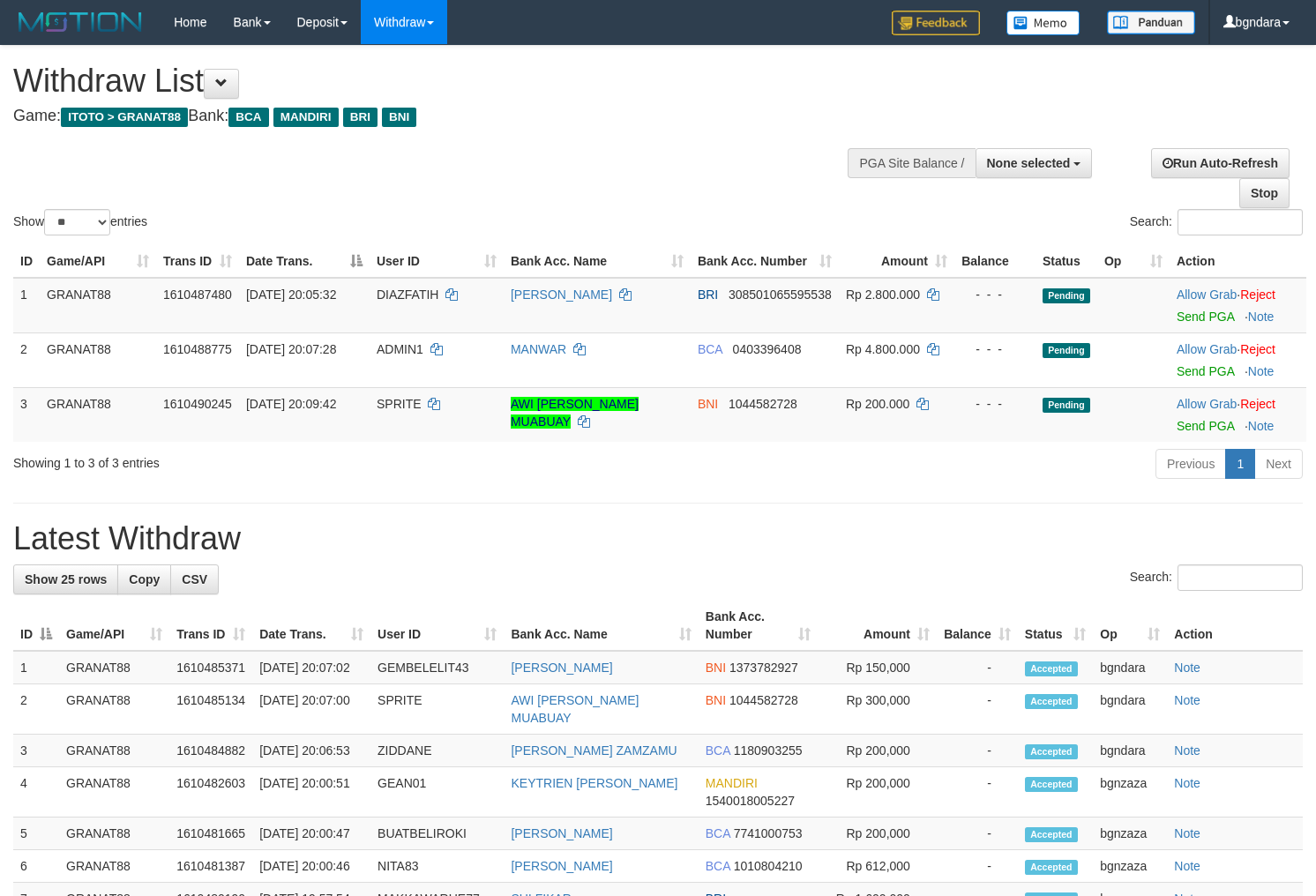
select select
select select "**"
click at [399, 296] on span "DIAZFATIH" at bounding box center [408, 294] width 63 height 14
drag, startPoint x: 399, startPoint y: 296, endPoint x: 386, endPoint y: 297, distance: 13.0
click at [386, 297] on span "DIAZFATIH" at bounding box center [408, 294] width 63 height 14
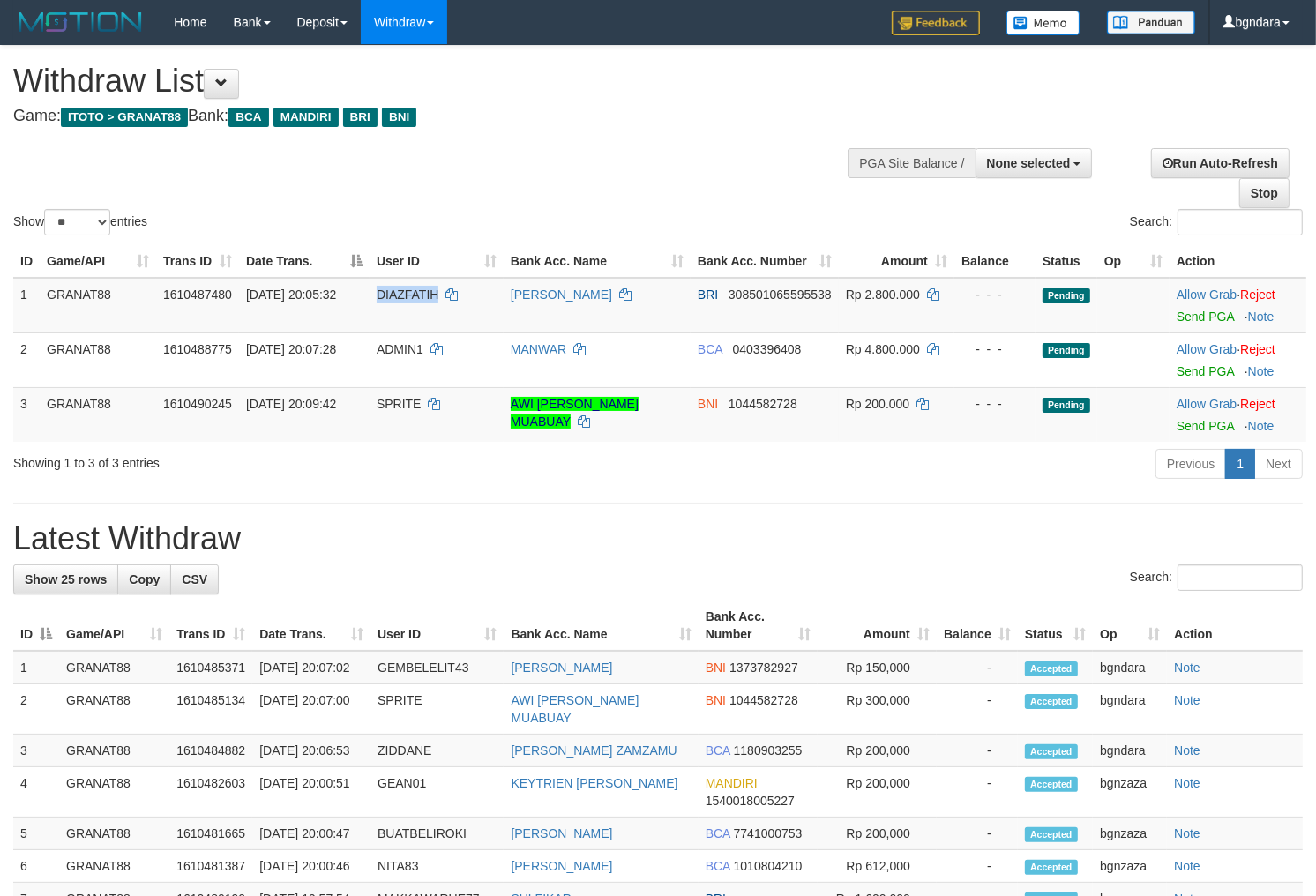
copy span "DIAZFATIH"
click at [877, 292] on span "Rp 2.800.000" at bounding box center [883, 294] width 74 height 14
click at [869, 292] on span "Rp 2.800.000" at bounding box center [883, 294] width 74 height 14
copy span "2.800.000"
drag, startPoint x: 1221, startPoint y: 308, endPoint x: 737, endPoint y: 238, distance: 489.0
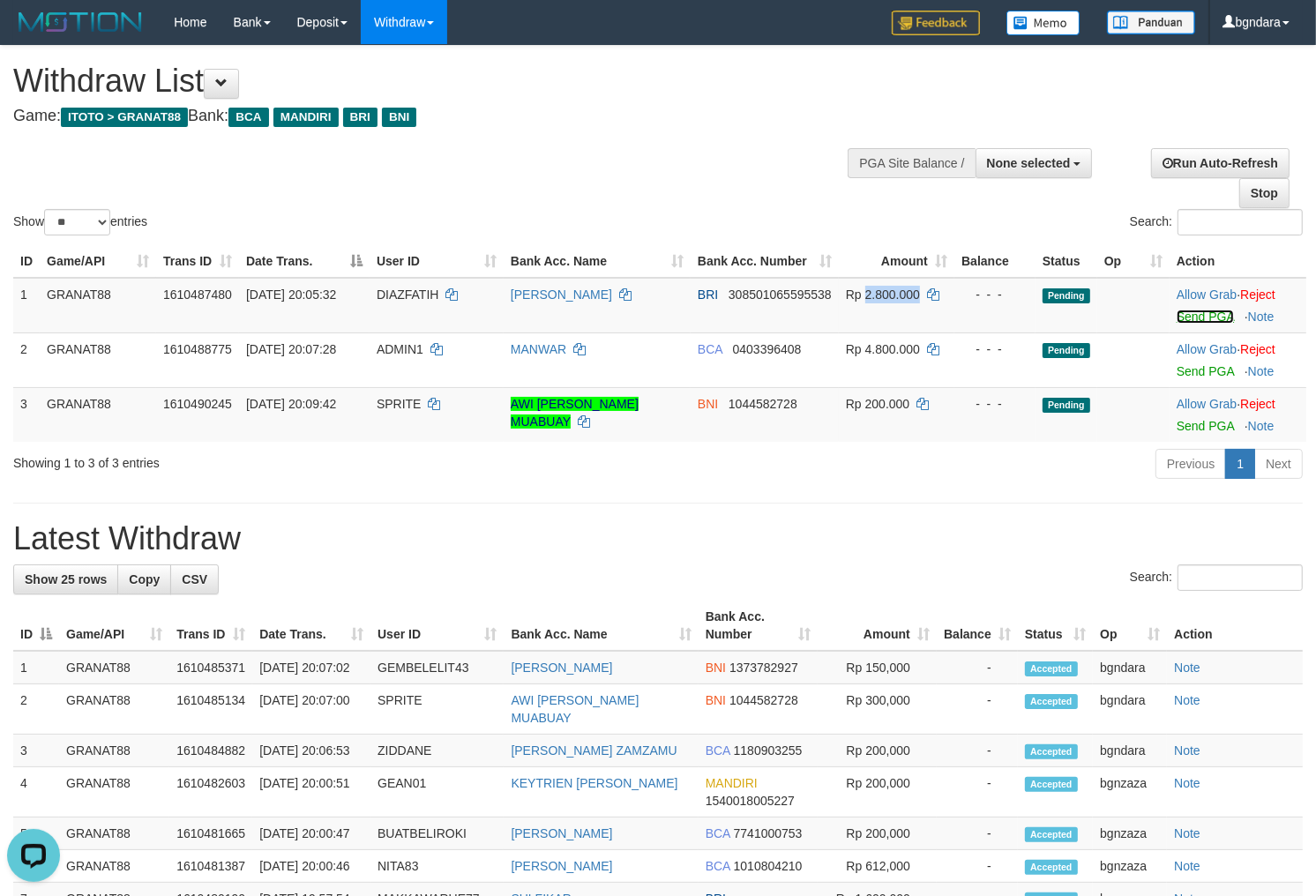
click at [1221, 309] on link "Send PGA" at bounding box center [1205, 316] width 57 height 14
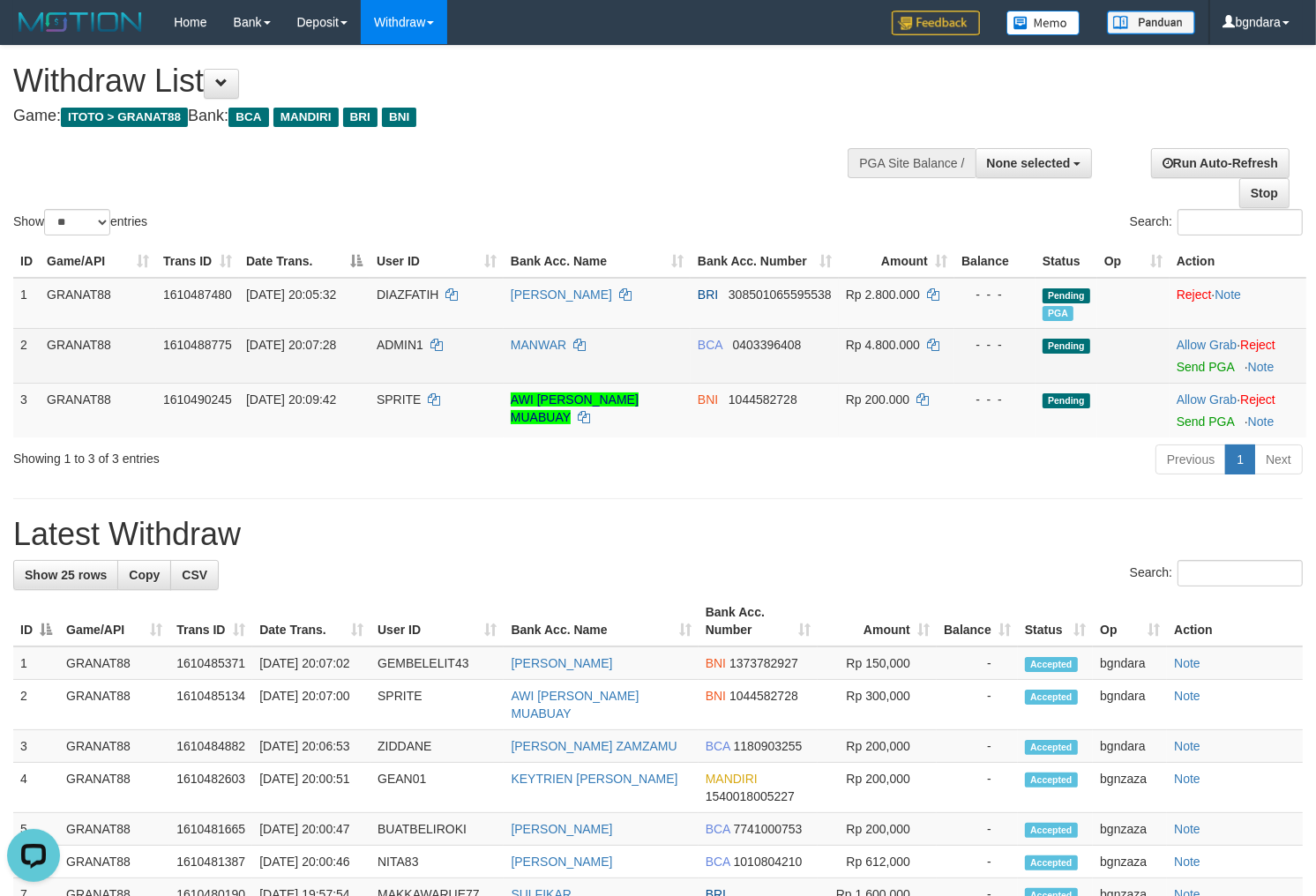
click at [385, 344] on span "ADMIN1" at bounding box center [400, 344] width 46 height 14
click at [384, 344] on span "ADMIN1" at bounding box center [400, 344] width 46 height 14
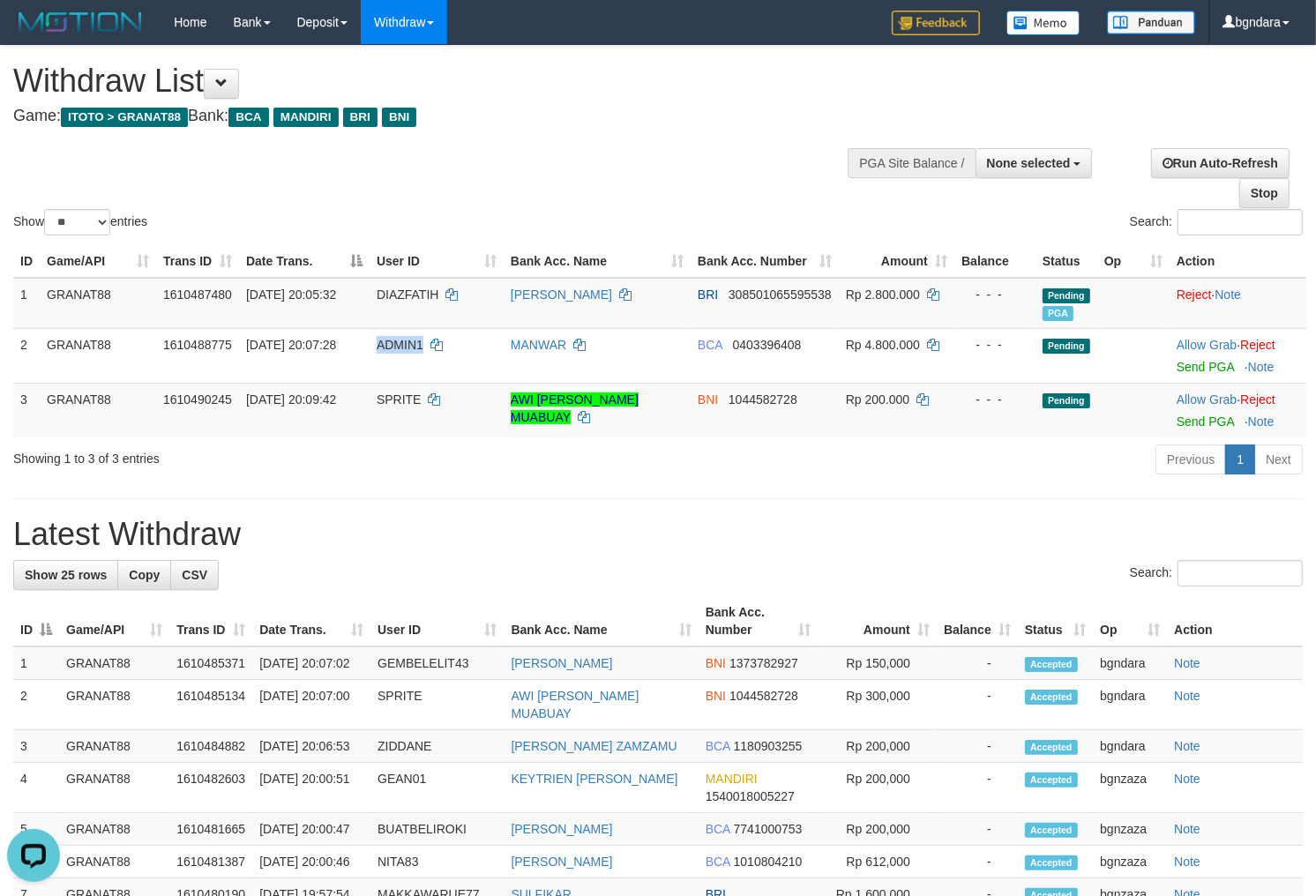
copy span "ADMIN1"
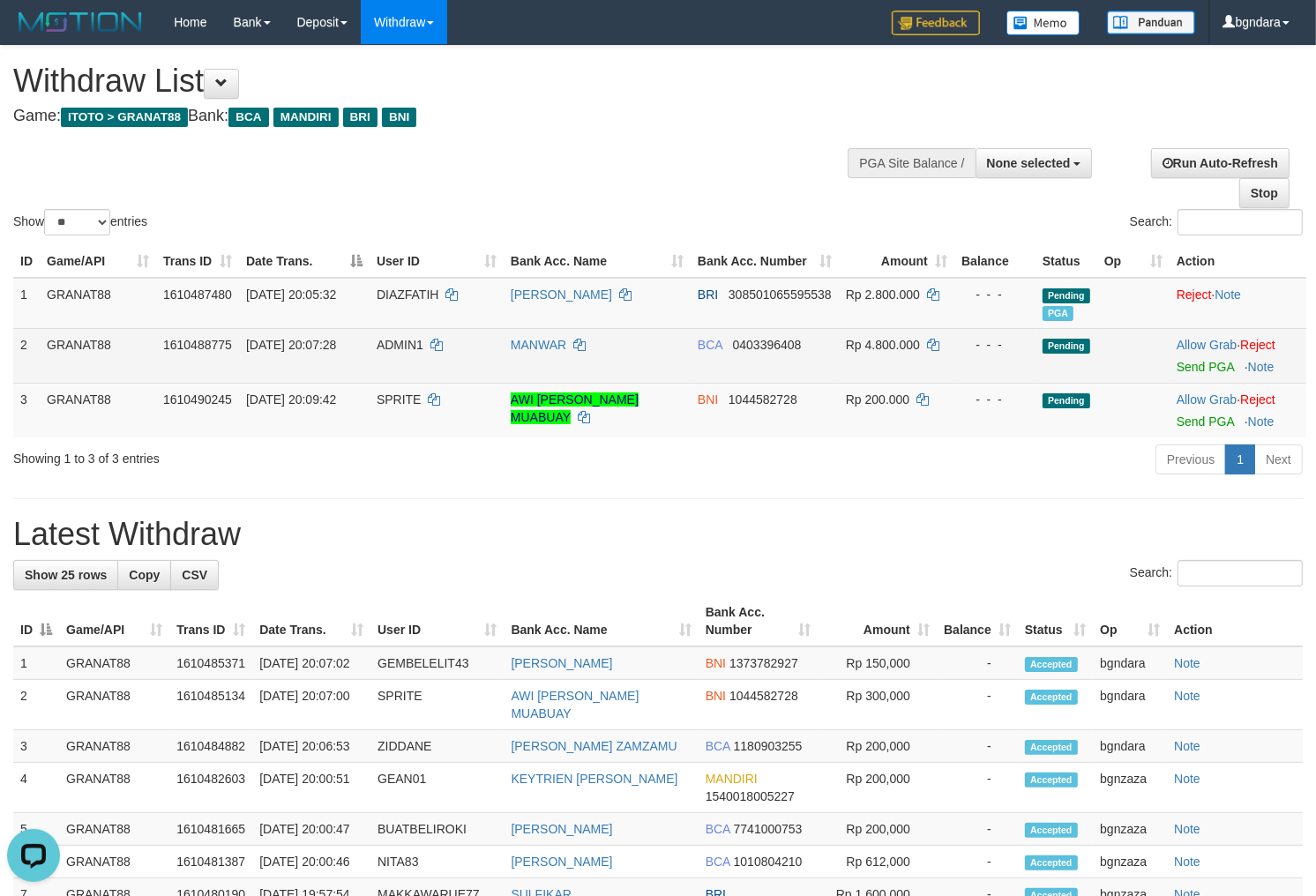
click at [895, 339] on span "Rp 4.800.000" at bounding box center [883, 344] width 74 height 14
drag, startPoint x: 895, startPoint y: 339, endPoint x: 882, endPoint y: 344, distance: 13.9
click at [882, 344] on span "Rp 4.800.000" at bounding box center [883, 344] width 74 height 14
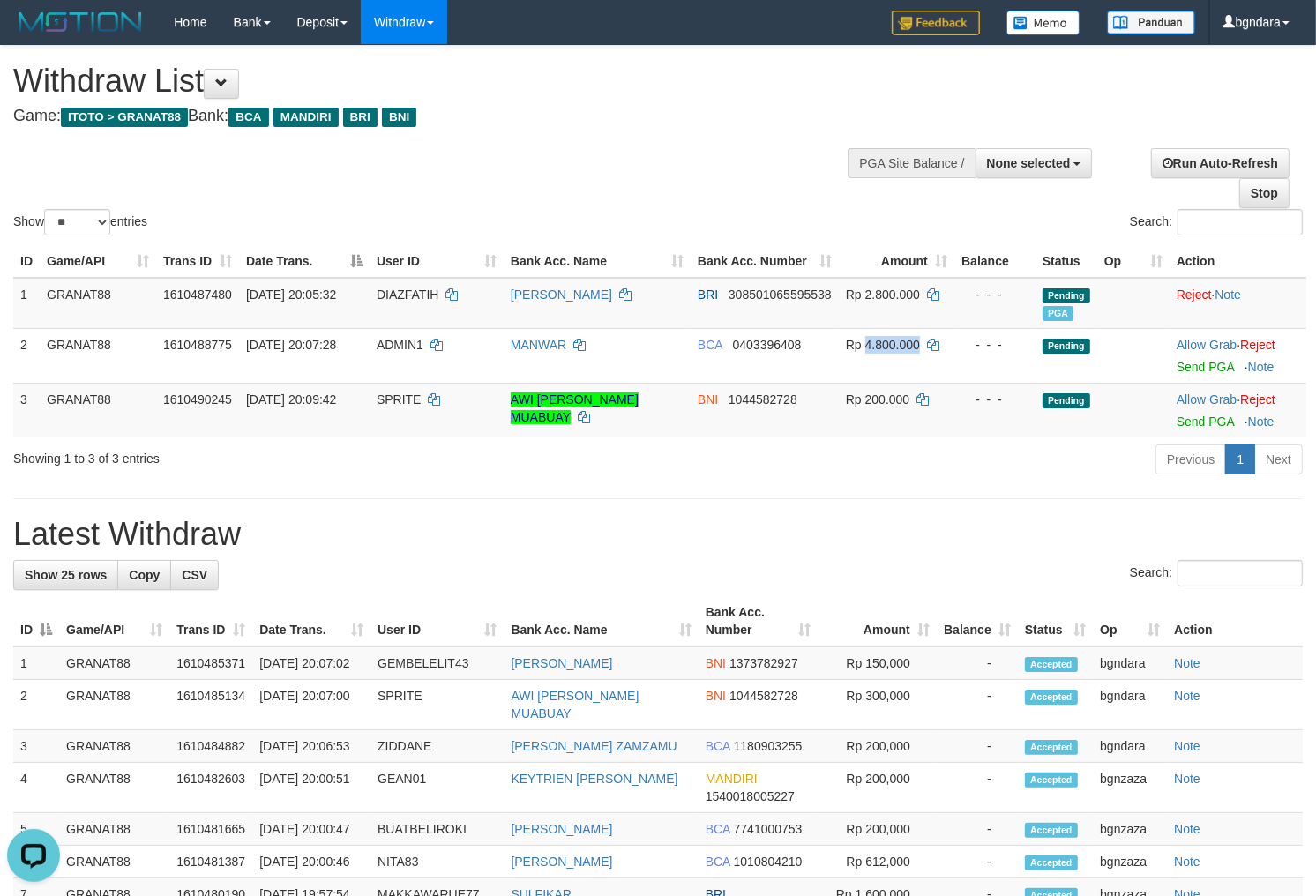
copy span "4.800.000"
drag, startPoint x: 1190, startPoint y: 367, endPoint x: 737, endPoint y: 240, distance: 470.5
click at [1190, 367] on link "Send PGA" at bounding box center [1205, 367] width 57 height 14
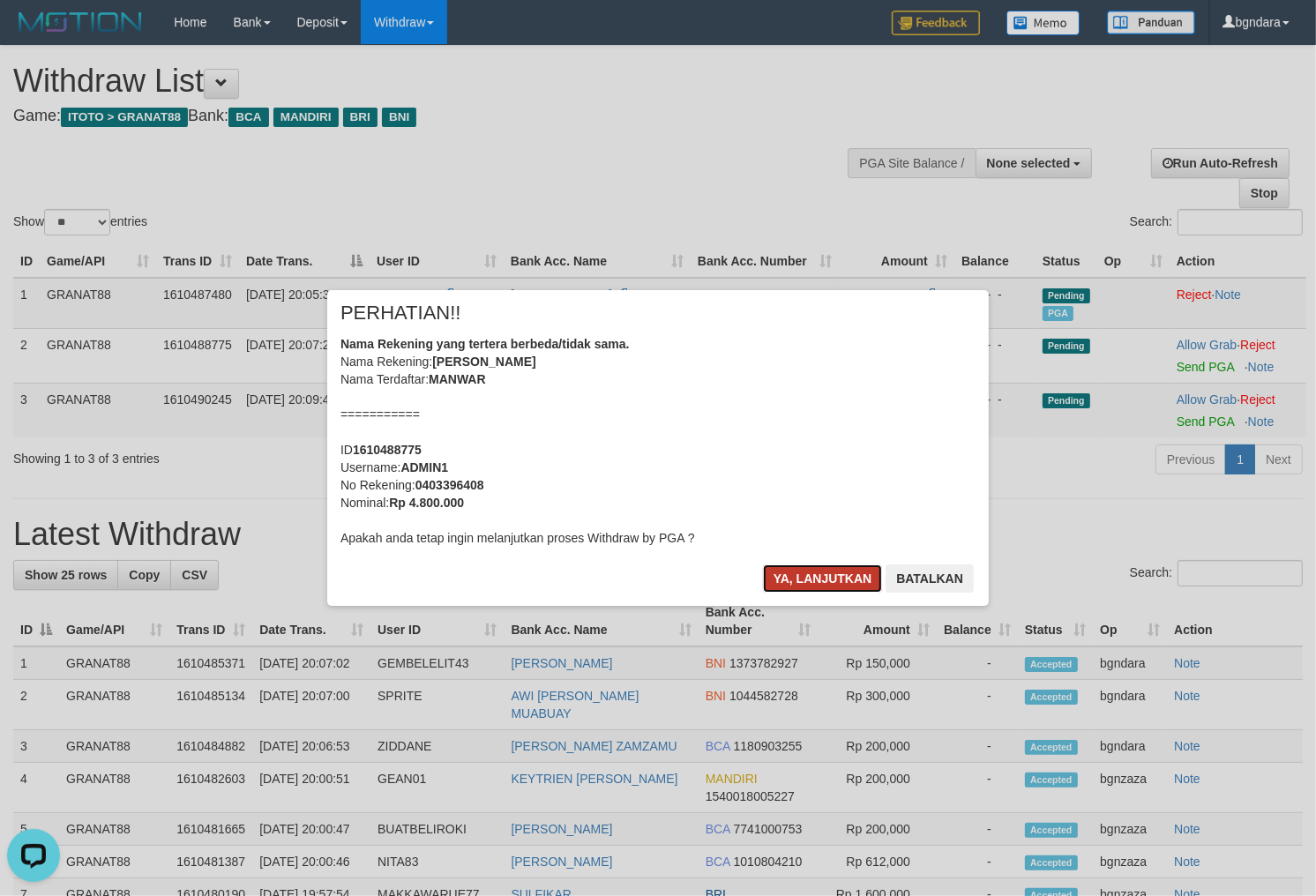
click at [836, 576] on button "Ya, lanjutkan" at bounding box center [823, 579] width 120 height 28
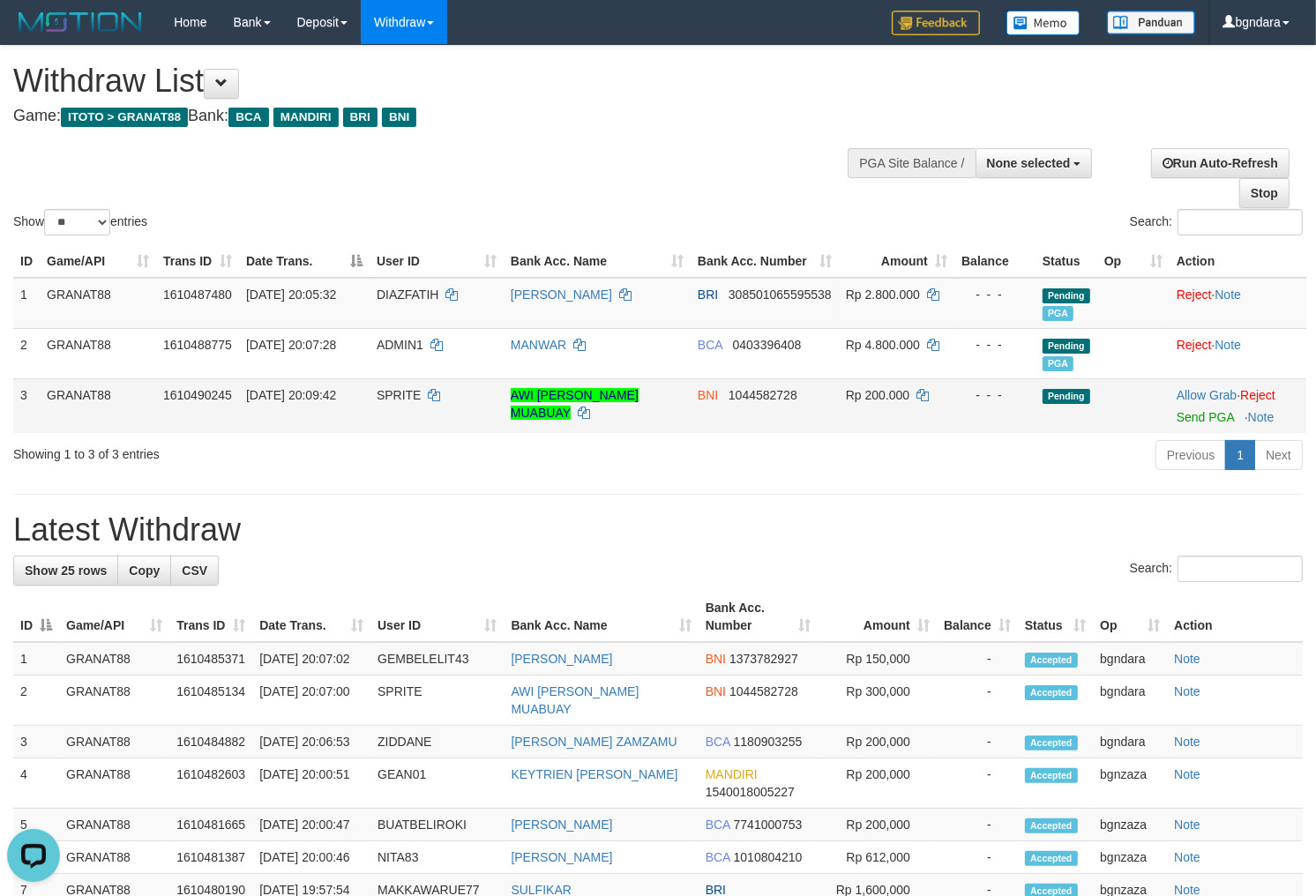
click at [402, 393] on span "SPRITE" at bounding box center [399, 394] width 45 height 14
drag, startPoint x: 402, startPoint y: 393, endPoint x: 392, endPoint y: 398, distance: 11.2
click at [392, 398] on span "SPRITE" at bounding box center [399, 394] width 45 height 14
copy span "SPRITE"
click at [892, 392] on span "Rp 200.000" at bounding box center [877, 394] width 64 height 14
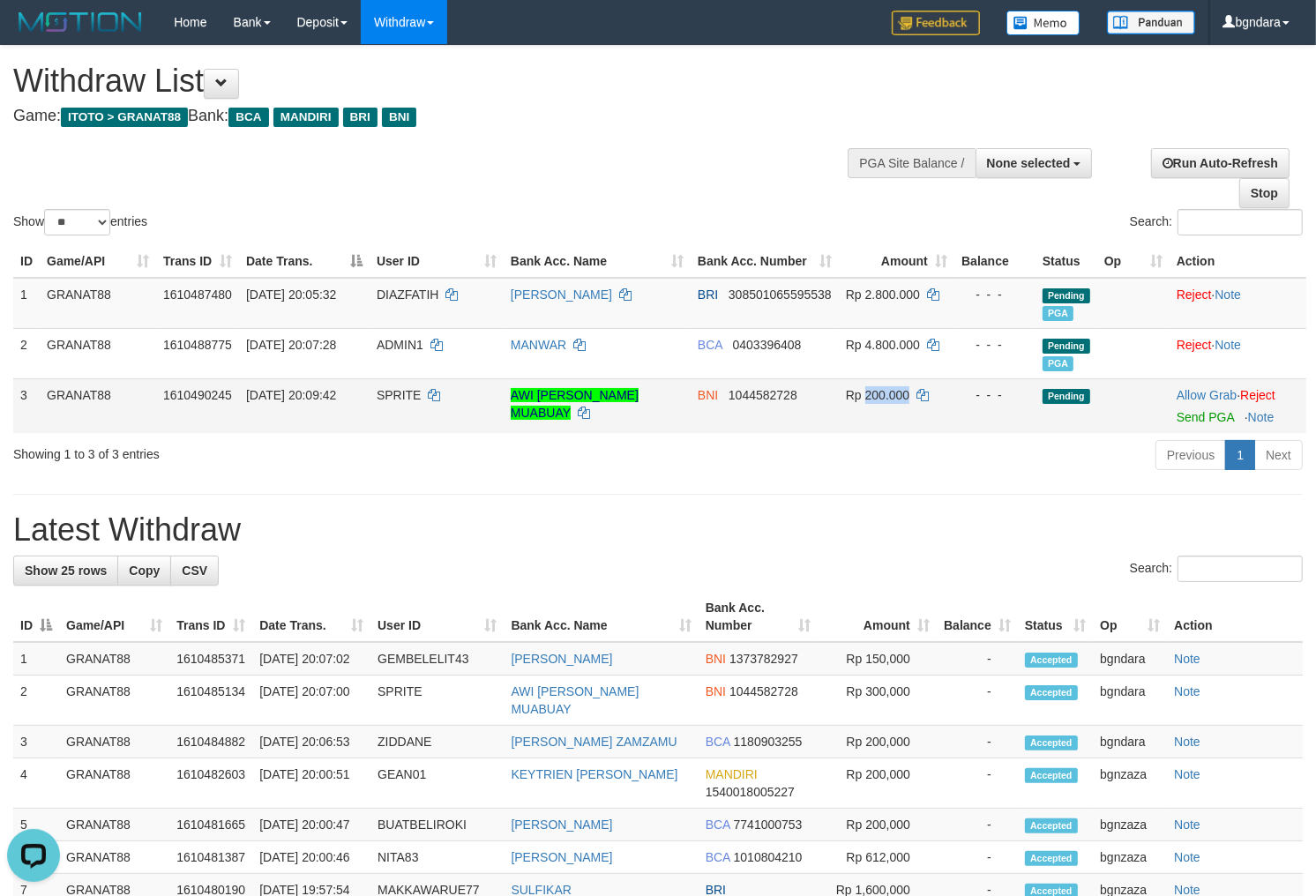
drag, startPoint x: 893, startPoint y: 392, endPoint x: 885, endPoint y: 397, distance: 9.4
click at [885, 397] on span "Rp 200.000" at bounding box center [877, 394] width 64 height 14
copy span "200.000"
drag, startPoint x: 1186, startPoint y: 418, endPoint x: 742, endPoint y: 240, distance: 478.4
click at [1186, 418] on link "Send PGA" at bounding box center [1205, 417] width 57 height 14
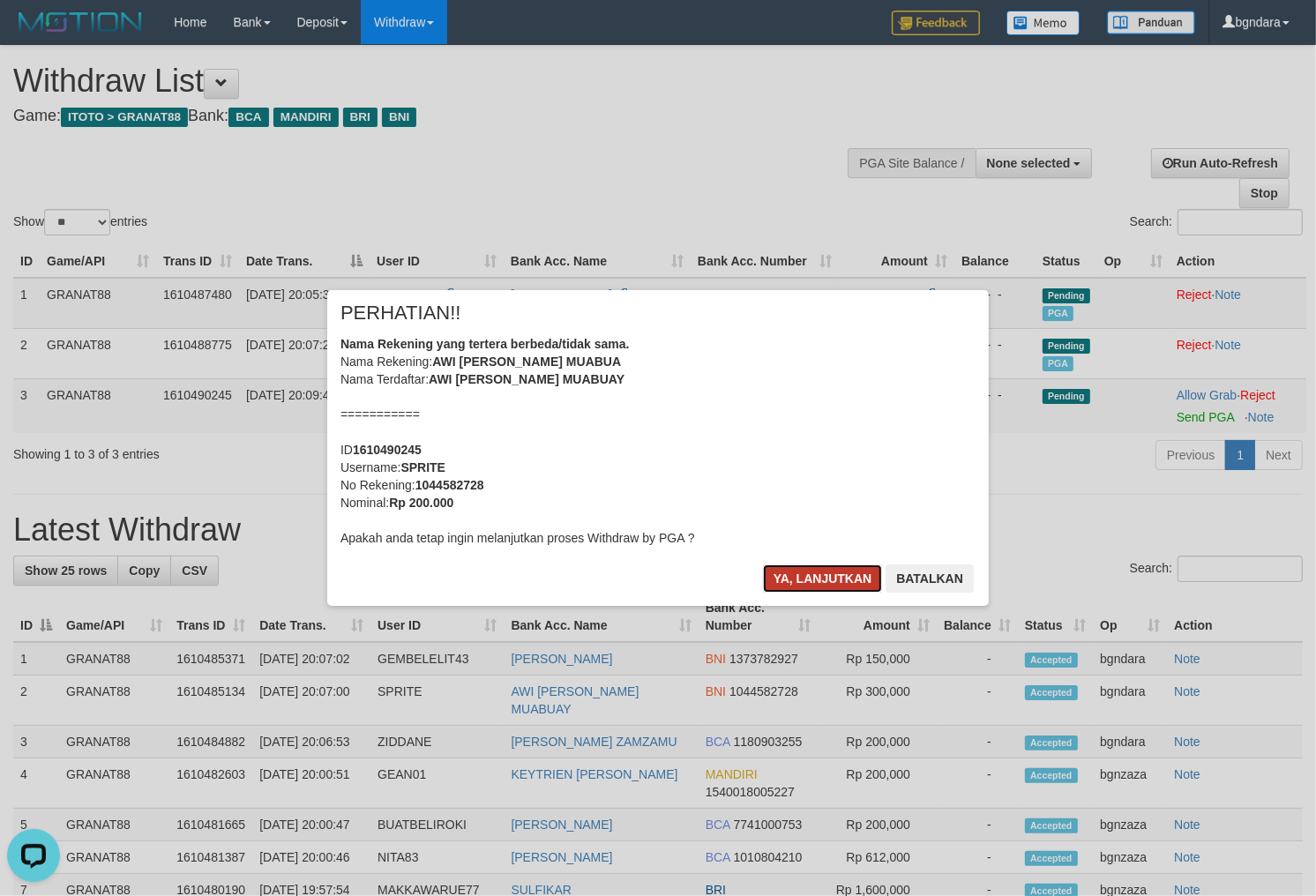
click at [795, 579] on button "Ya, lanjutkan" at bounding box center [823, 579] width 120 height 28
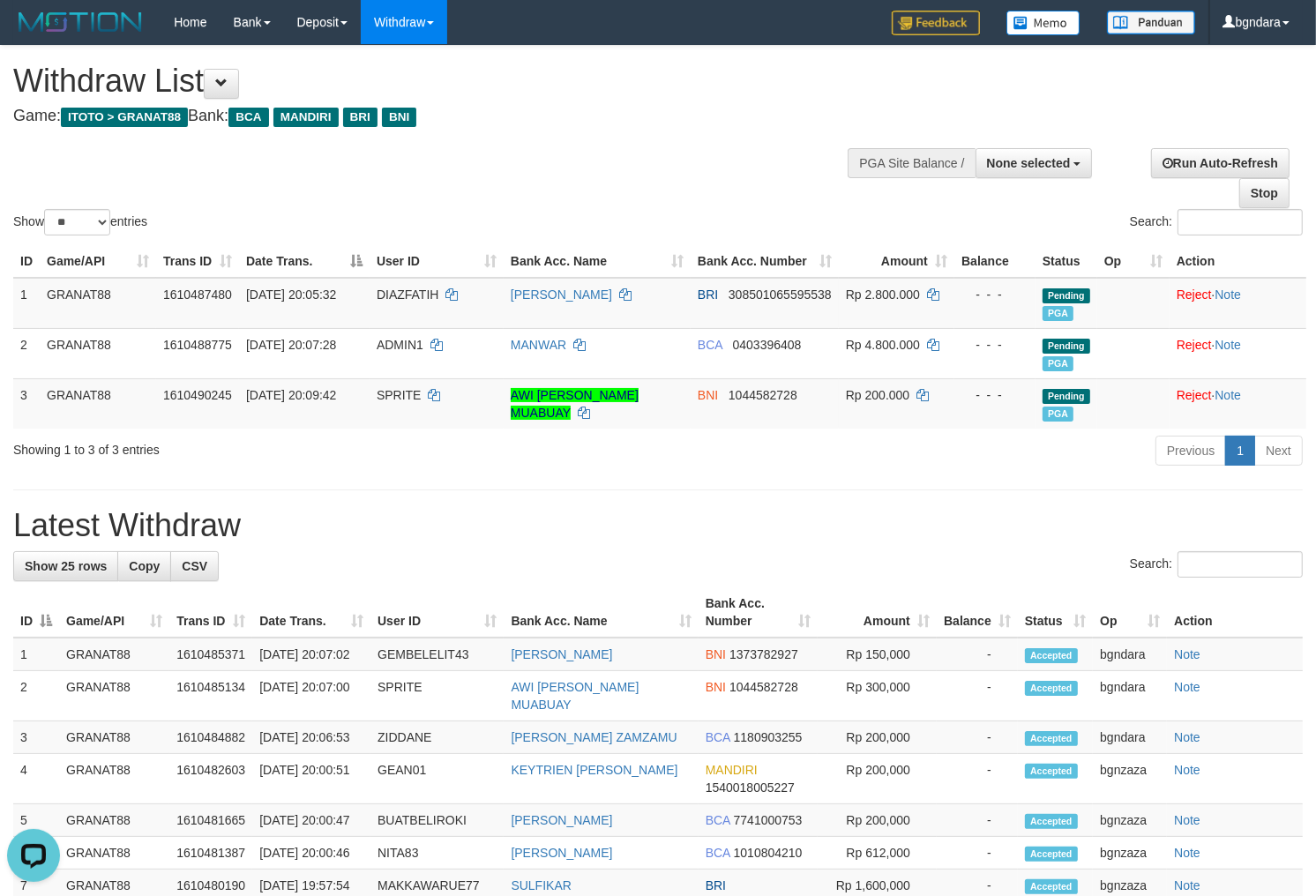
click at [744, 163] on div "Show ** ** ** *** entries Search:" at bounding box center [658, 143] width 1316 height 193
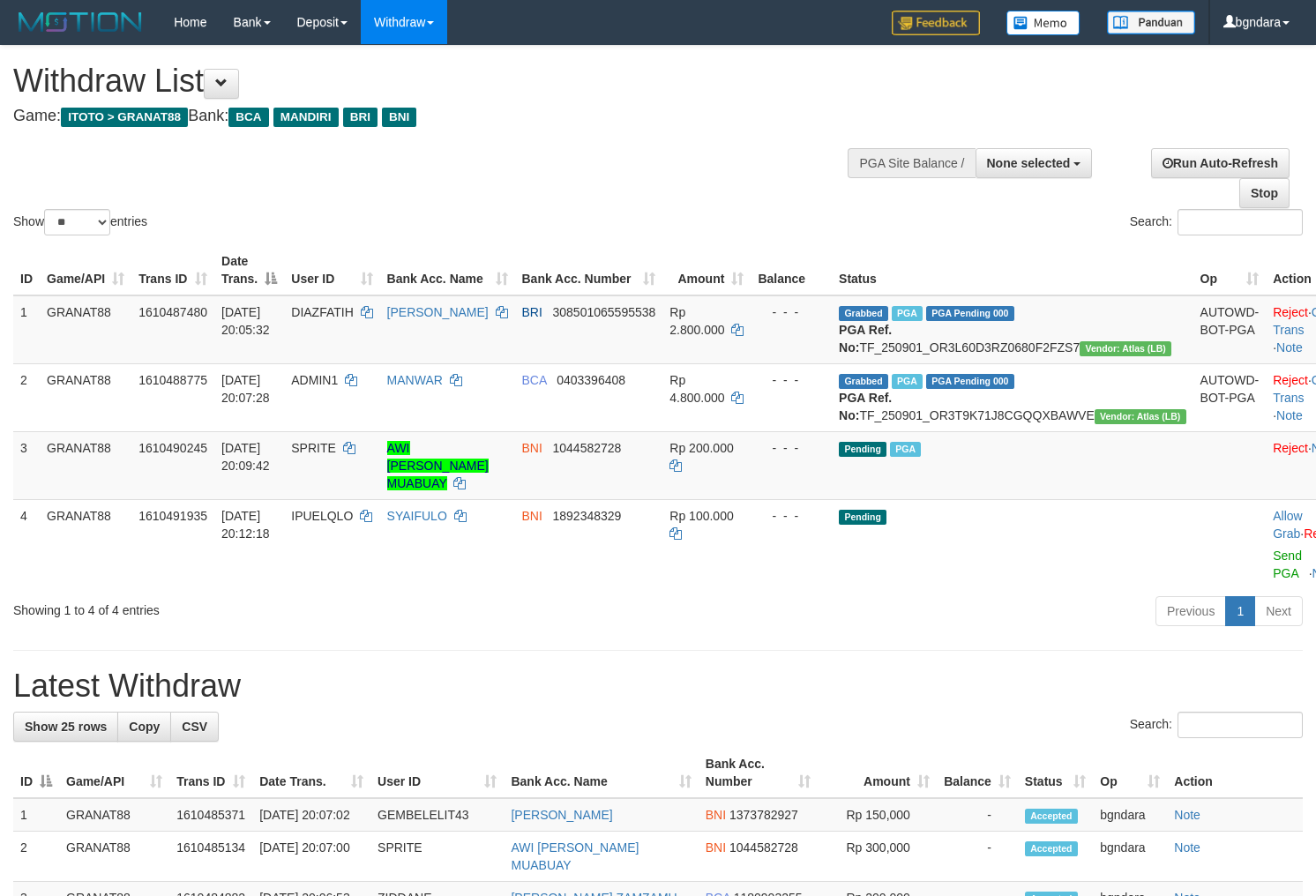
select select
select select "**"
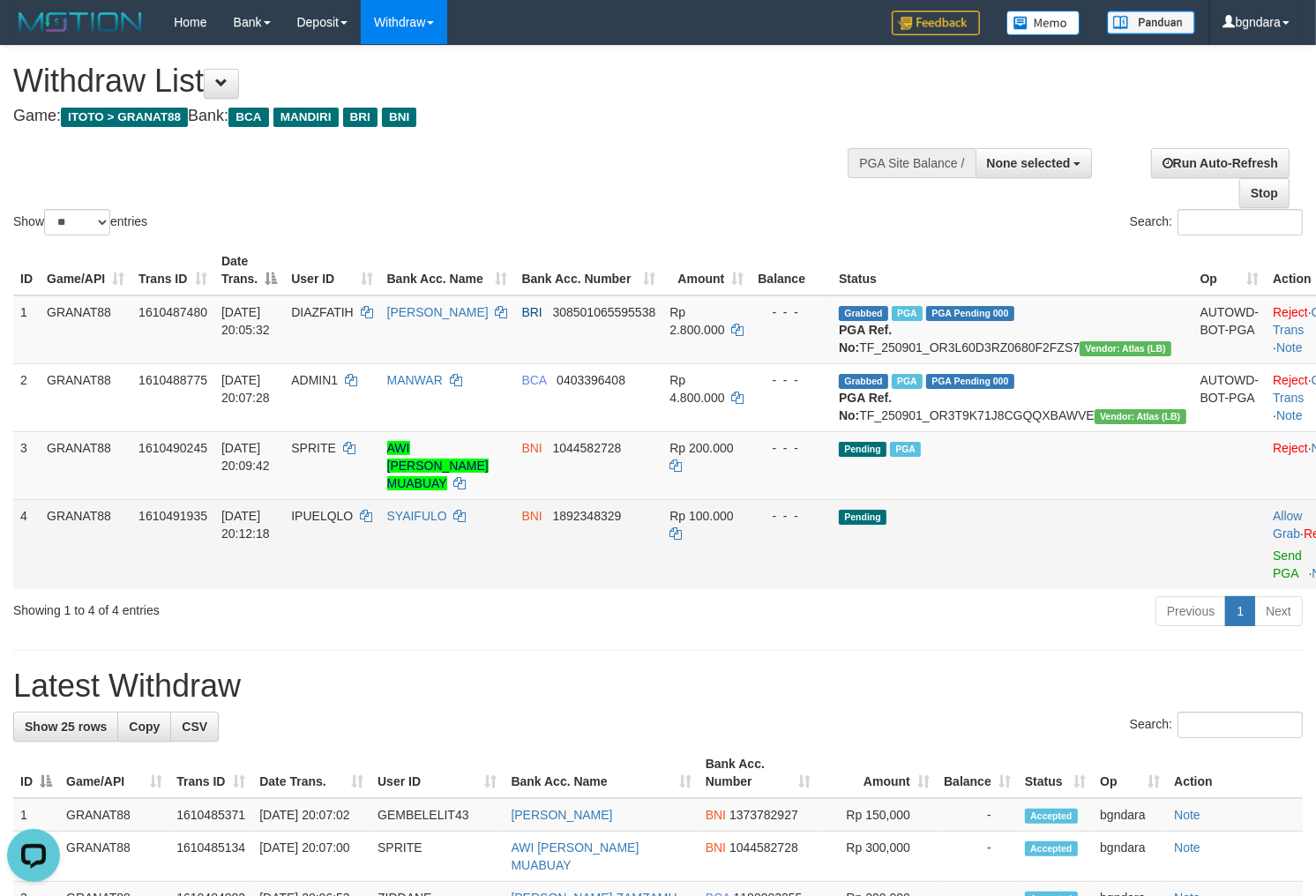
click at [339, 523] on span "IPUELQLO" at bounding box center [321, 516] width 62 height 14
click at [331, 523] on span "IPUELQLO" at bounding box center [321, 516] width 62 height 14
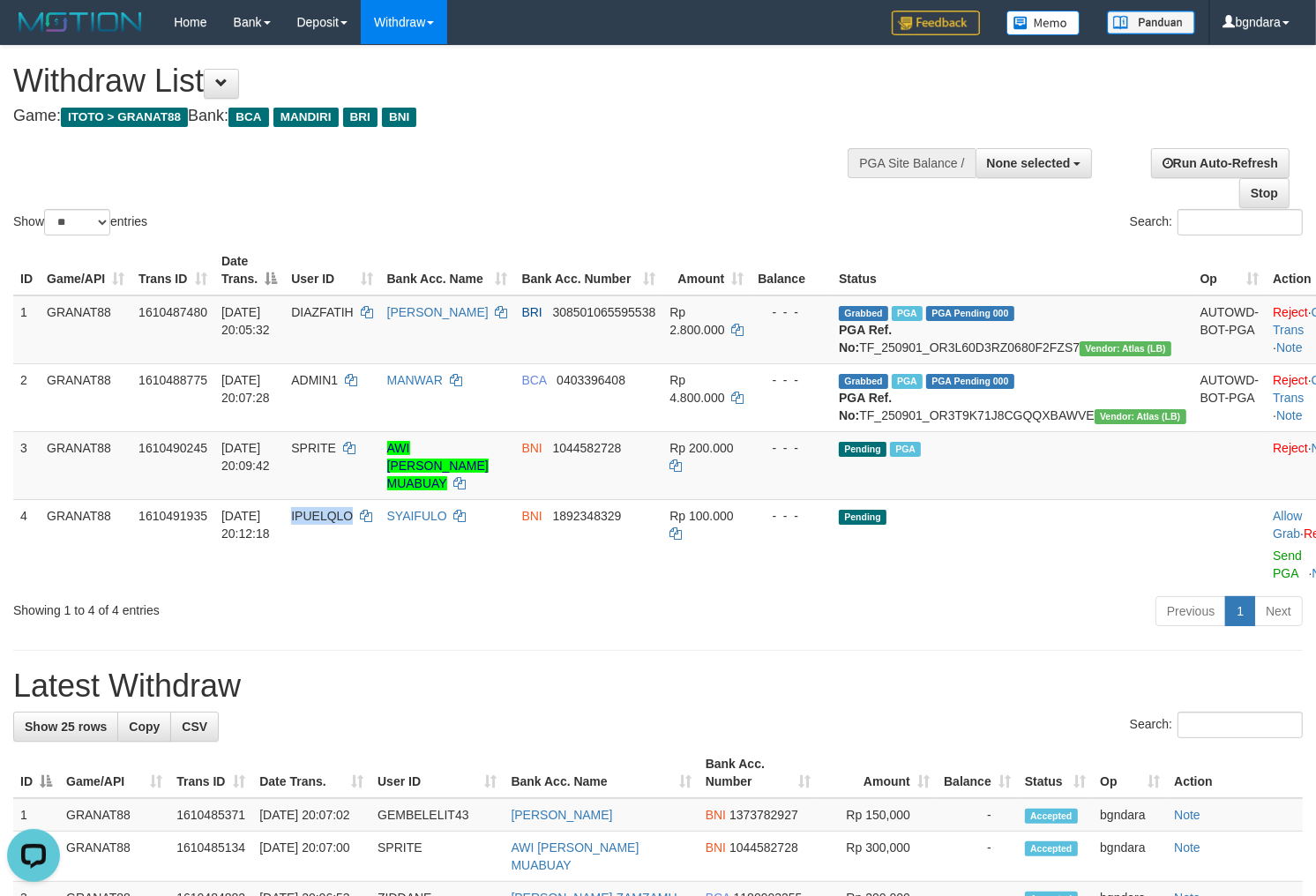
copy span "IPUELQLO"
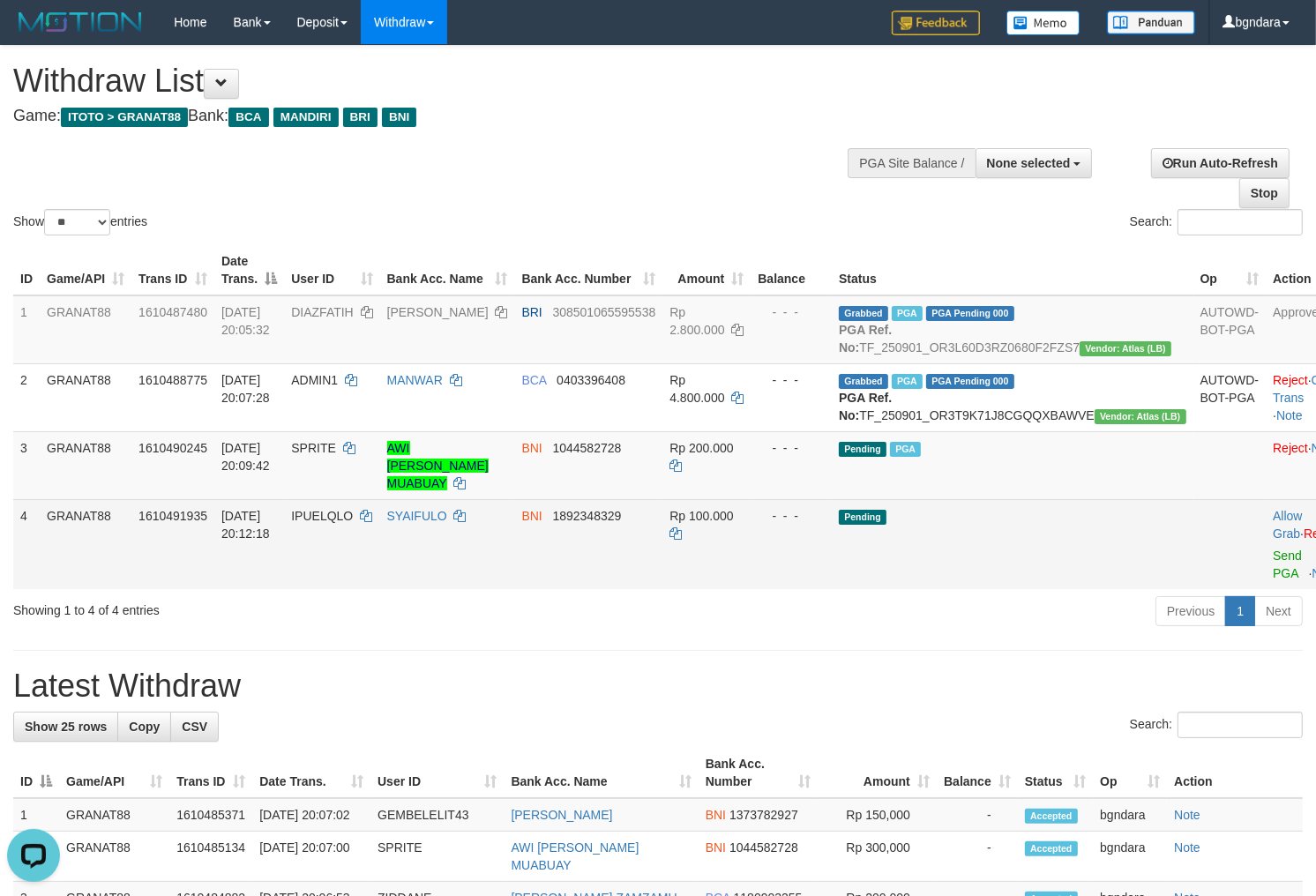
click at [751, 540] on td "Rp 100.000" at bounding box center [706, 543] width 88 height 90
click at [750, 541] on td "Rp 100.000" at bounding box center [706, 543] width 88 height 90
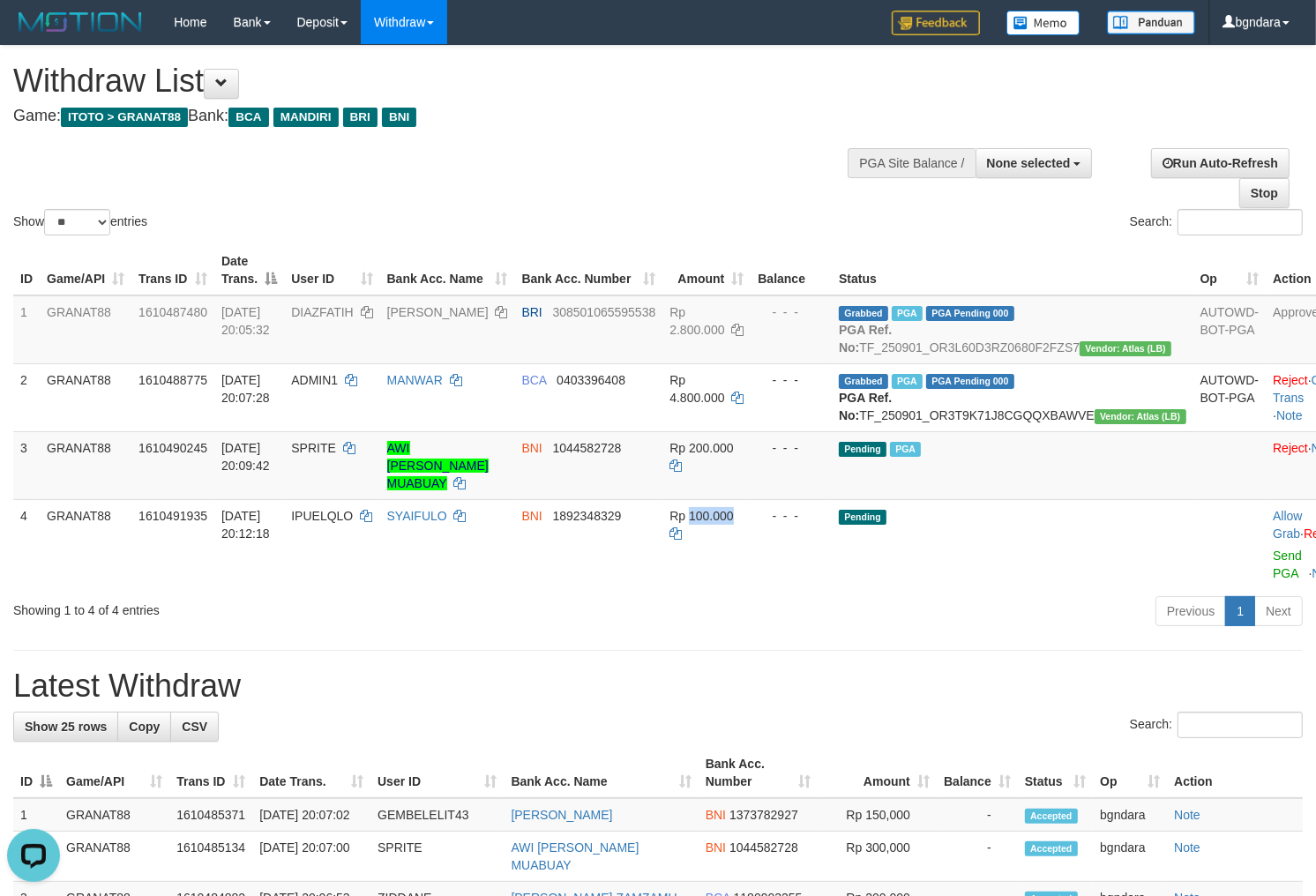
copy span "100.000"
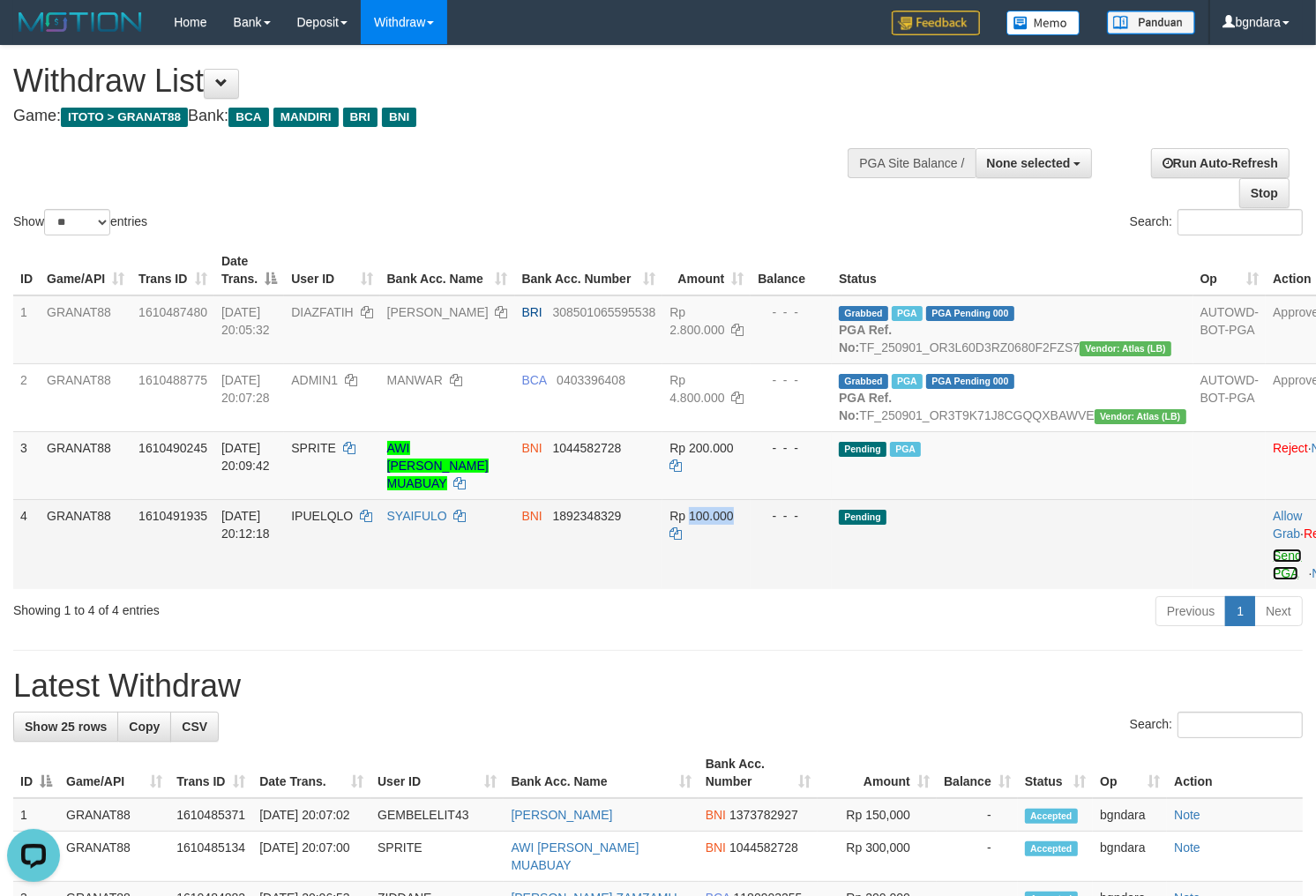
click at [1273, 580] on link "Send PGA" at bounding box center [1286, 565] width 29 height 31
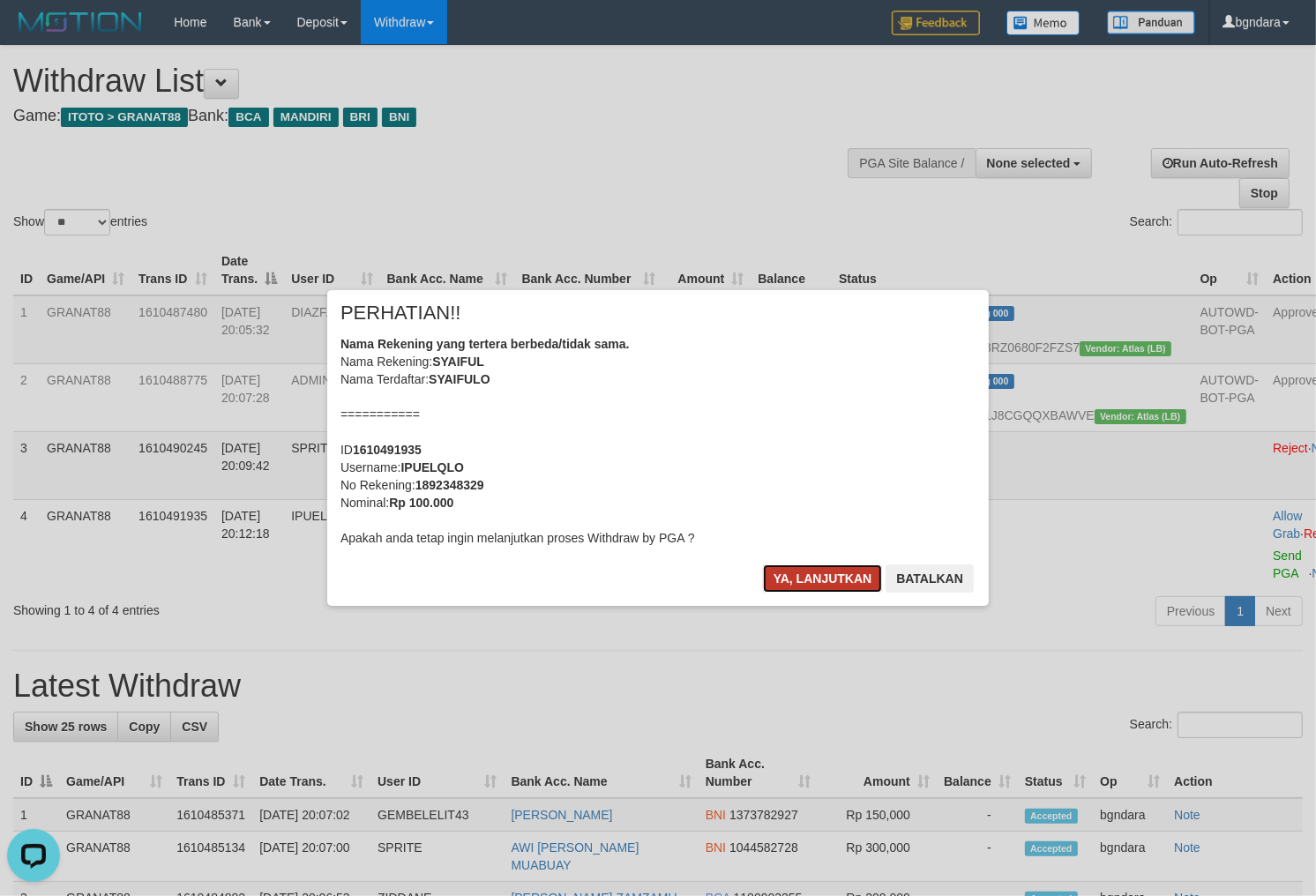
click at [822, 576] on button "Ya, lanjutkan" at bounding box center [823, 579] width 120 height 28
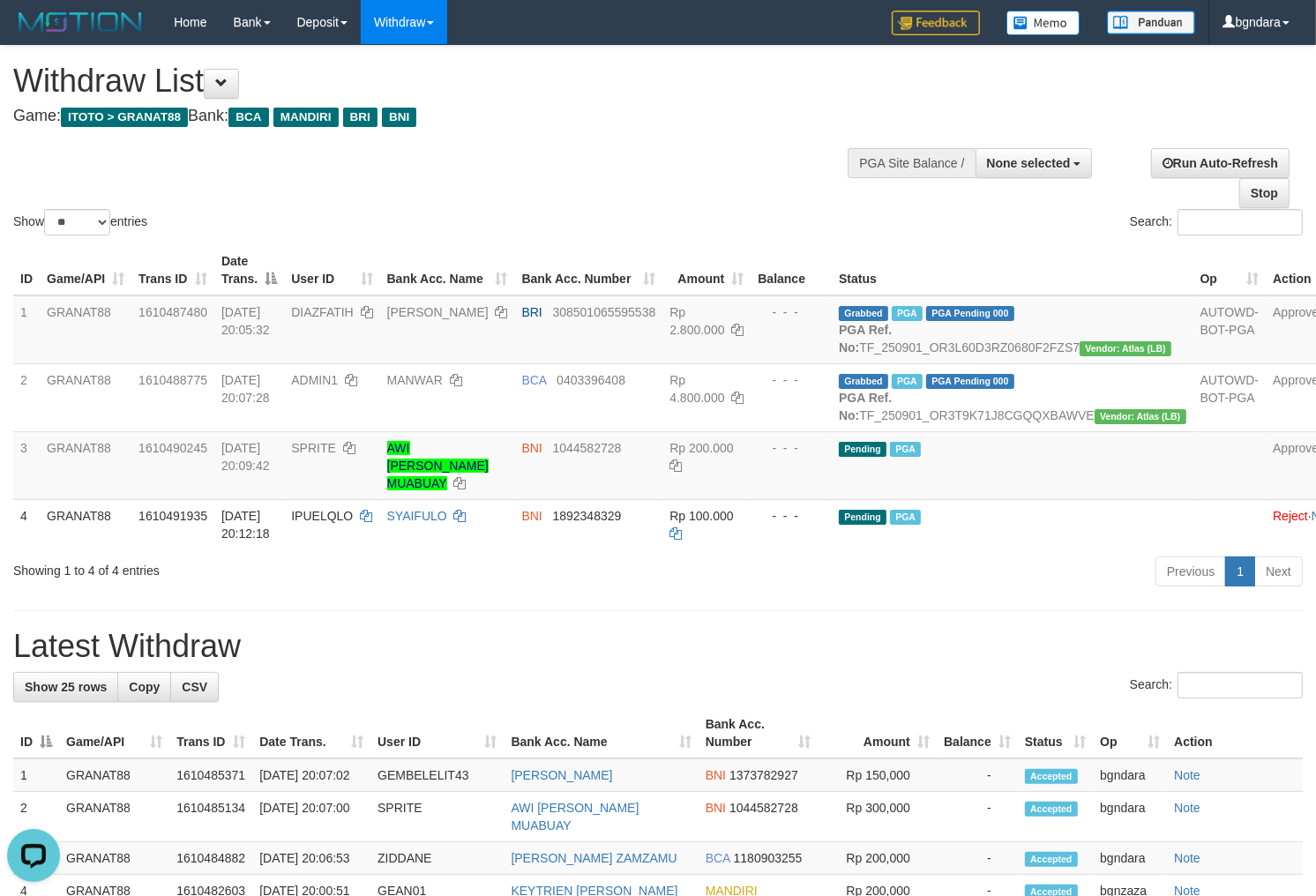
click at [573, 209] on div "Show ** ** ** *** entries" at bounding box center [329, 224] width 631 height 31
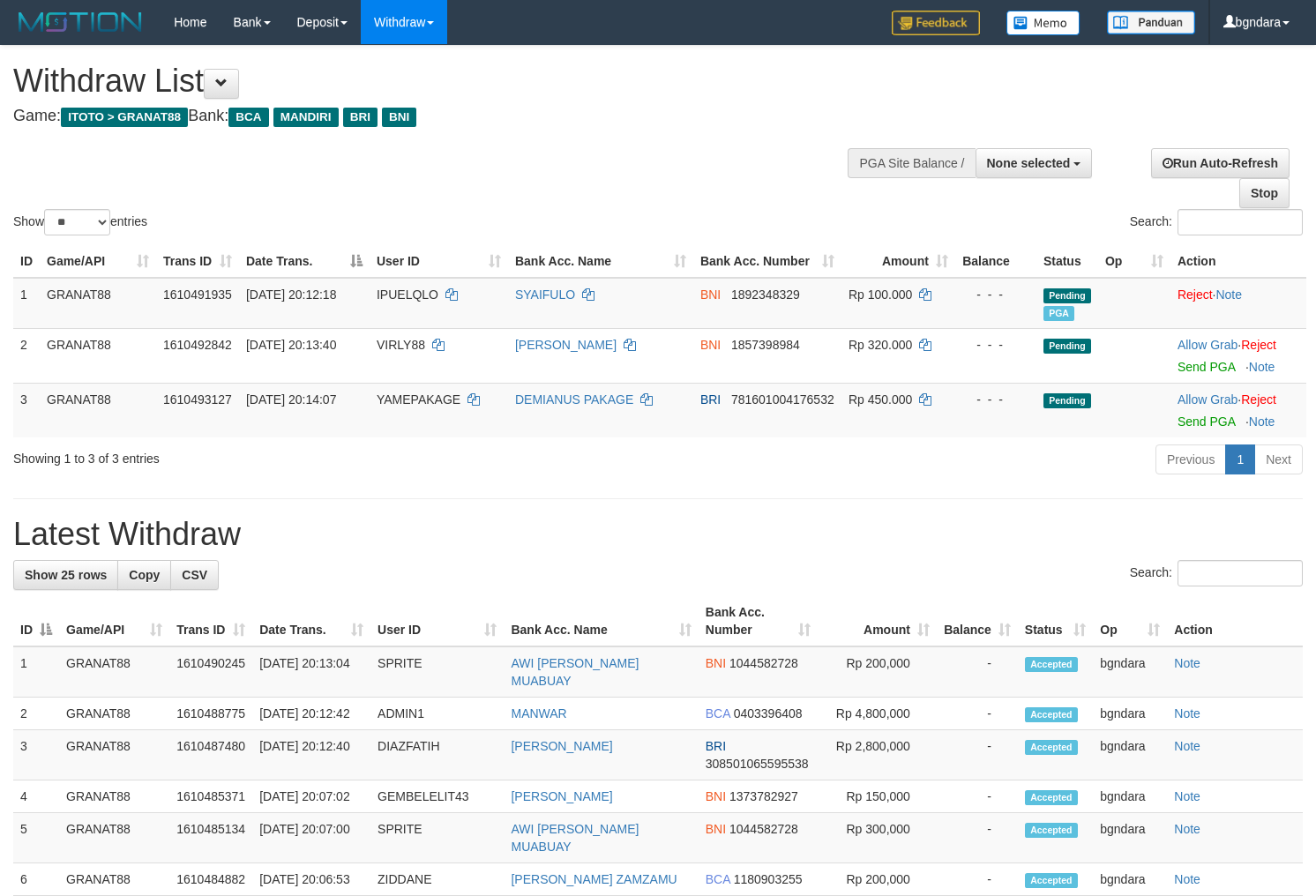
select select
select select "**"
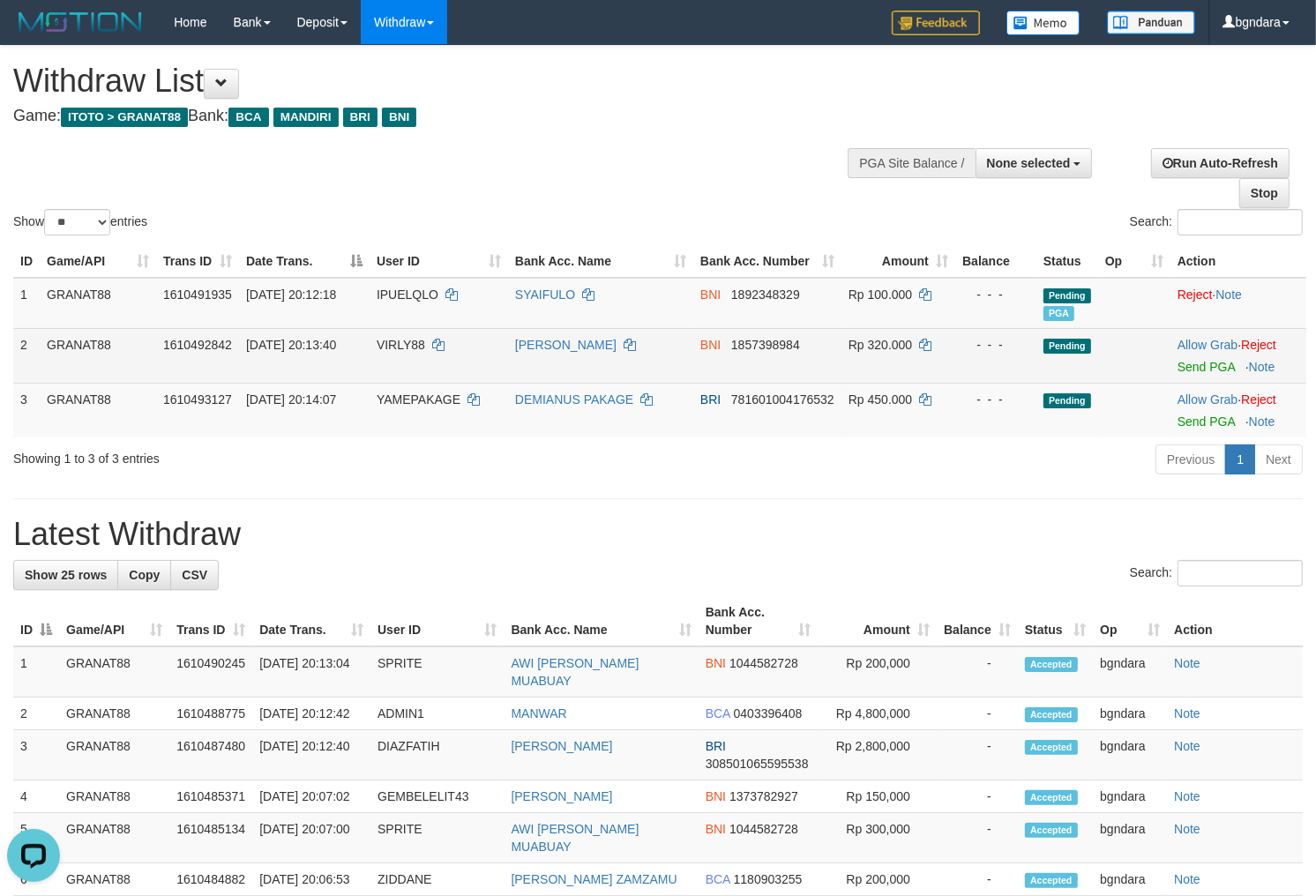
click at [411, 349] on span "VIRLY88" at bounding box center [401, 344] width 48 height 14
click at [409, 348] on span "VIRLY88" at bounding box center [401, 344] width 48 height 14
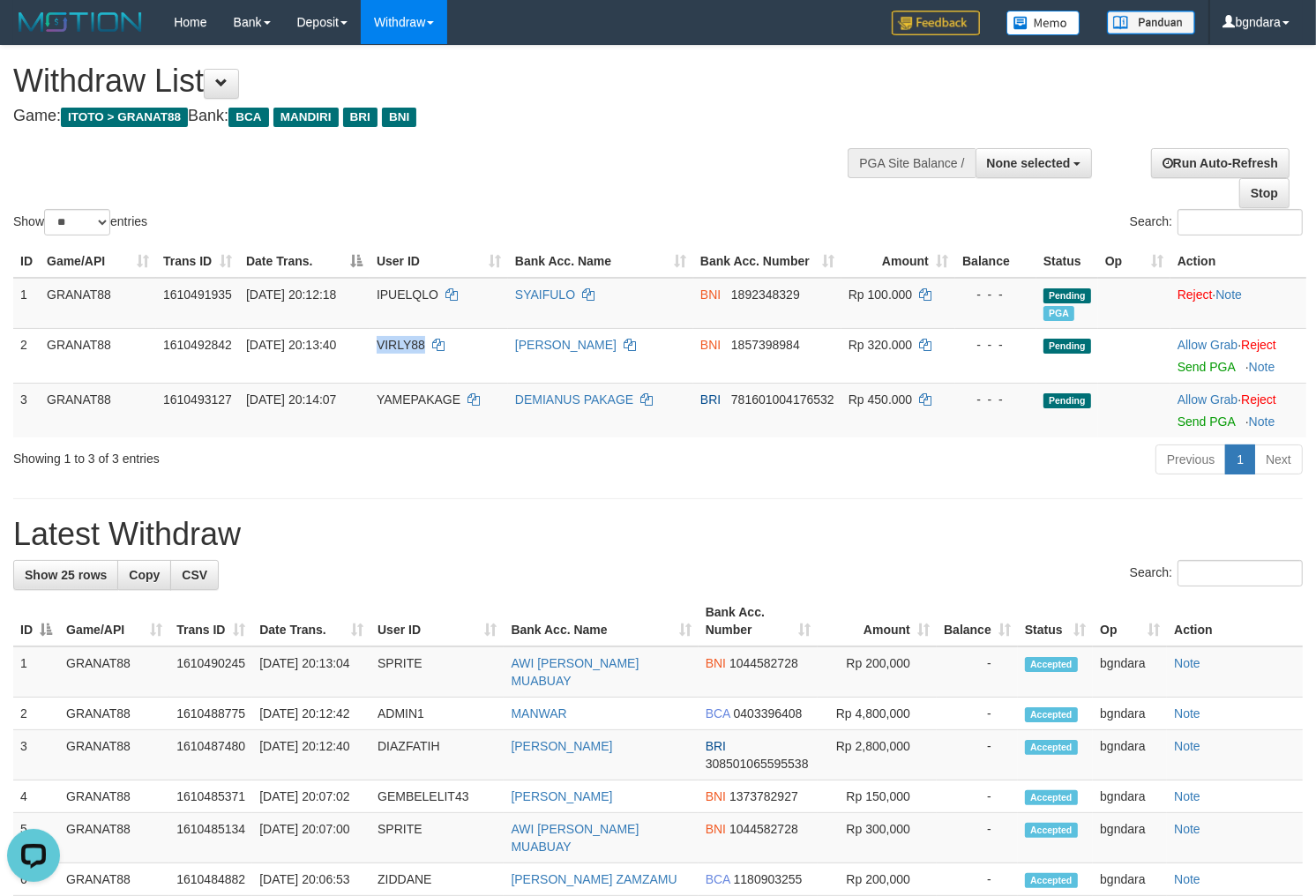
copy span "VIRLY88"
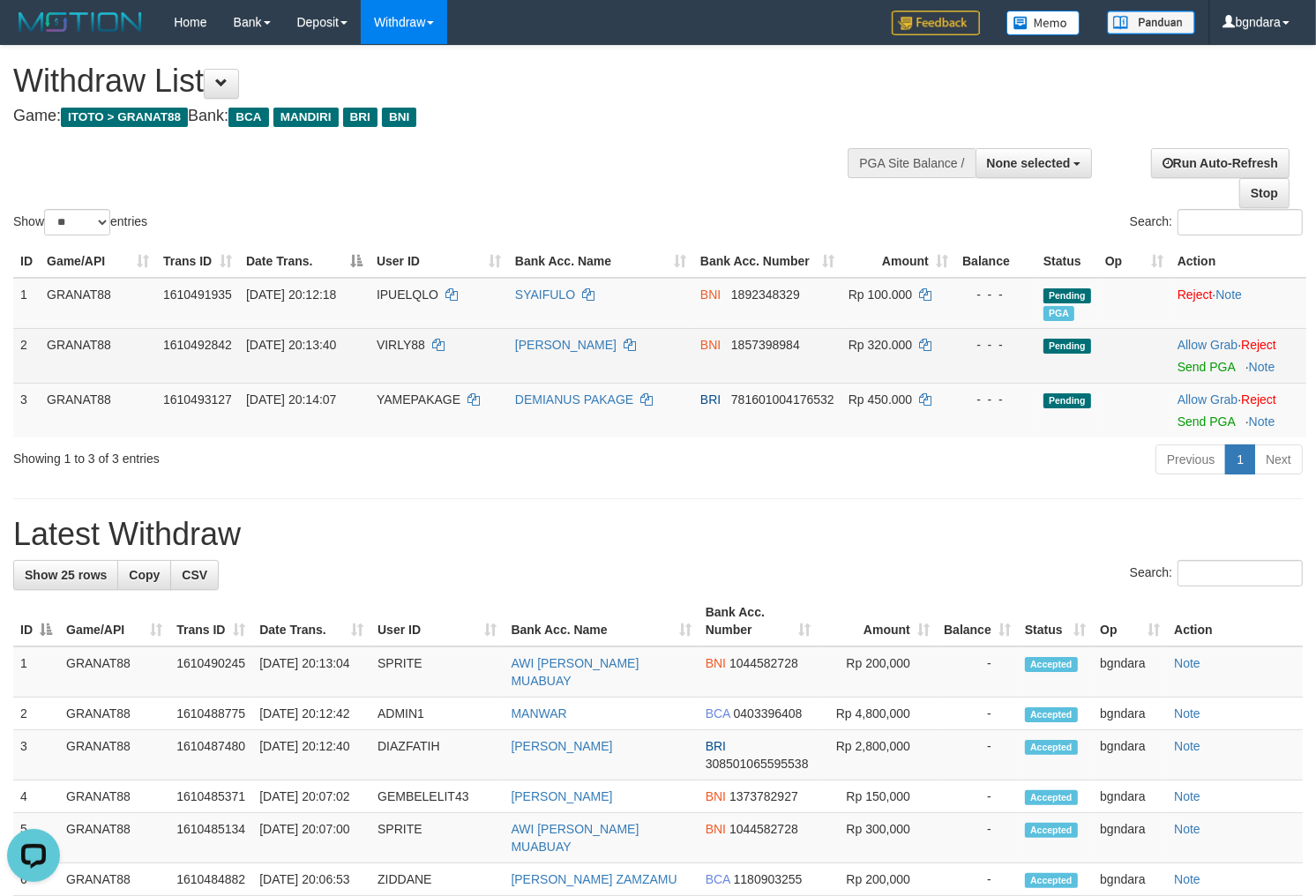
click at [884, 349] on span "Rp 320.000" at bounding box center [880, 344] width 64 height 14
drag, startPoint x: 884, startPoint y: 349, endPoint x: 874, endPoint y: 354, distance: 11.2
click at [874, 354] on td "Rp 320.000" at bounding box center [898, 355] width 114 height 55
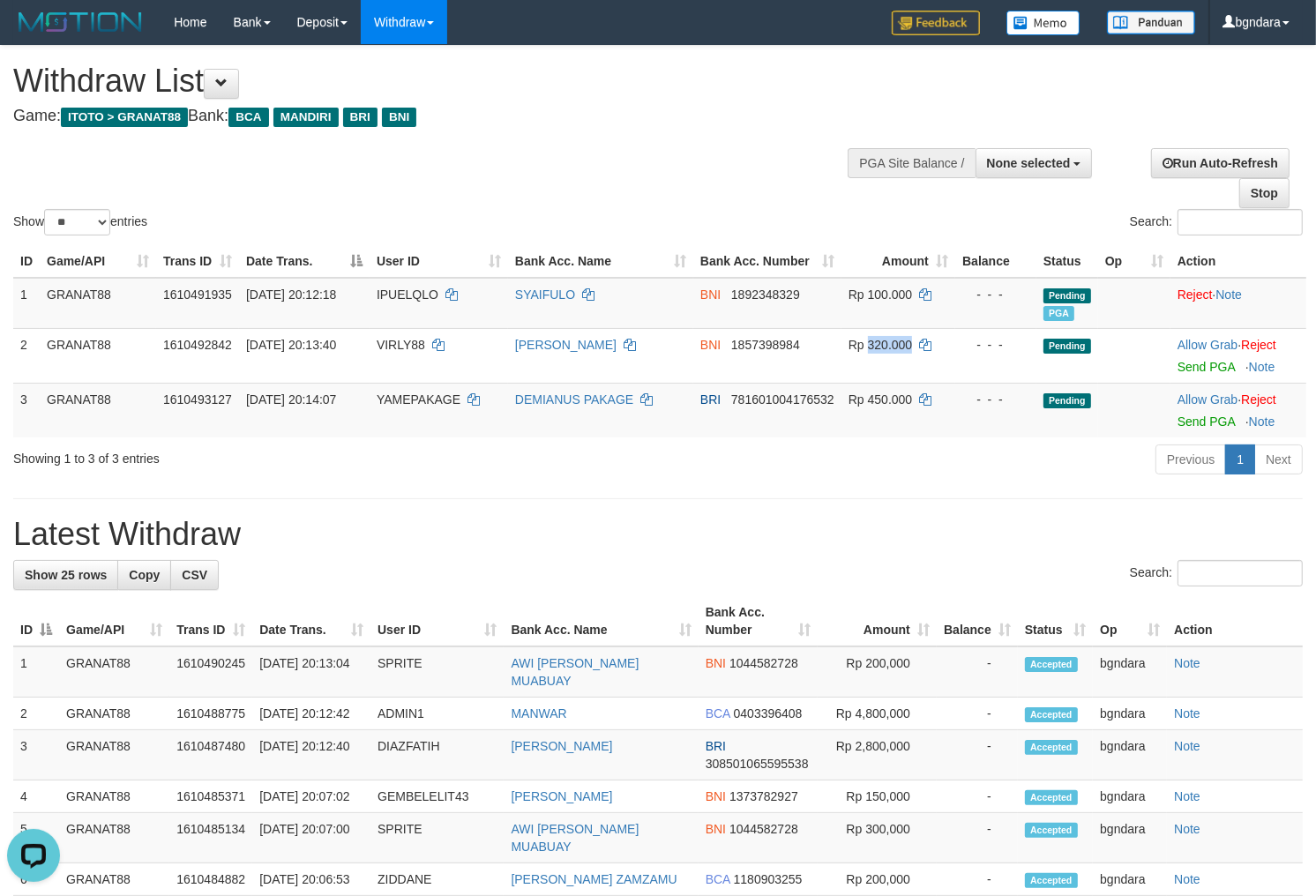
copy span "320.000"
drag, startPoint x: 1200, startPoint y: 367, endPoint x: 745, endPoint y: 238, distance: 472.9
click at [1200, 367] on link "Send PGA" at bounding box center [1206, 367] width 57 height 14
click at [426, 398] on span "YAMEPAKAGE" at bounding box center [418, 399] width 84 height 14
drag, startPoint x: 426, startPoint y: 398, endPoint x: 413, endPoint y: 400, distance: 13.2
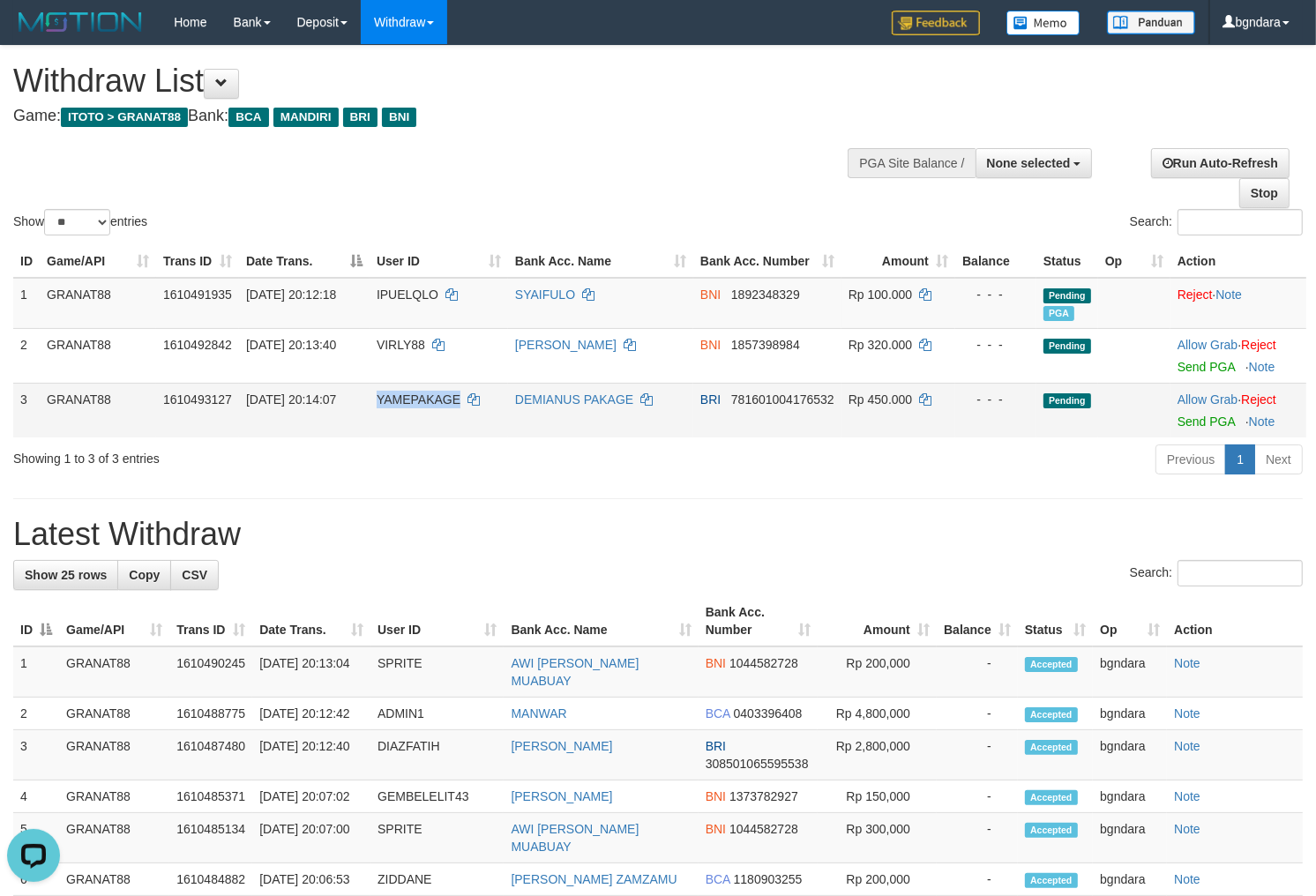
click at [413, 400] on span "YAMEPAKAGE" at bounding box center [418, 399] width 84 height 14
copy span "YAMEPAKAGE"
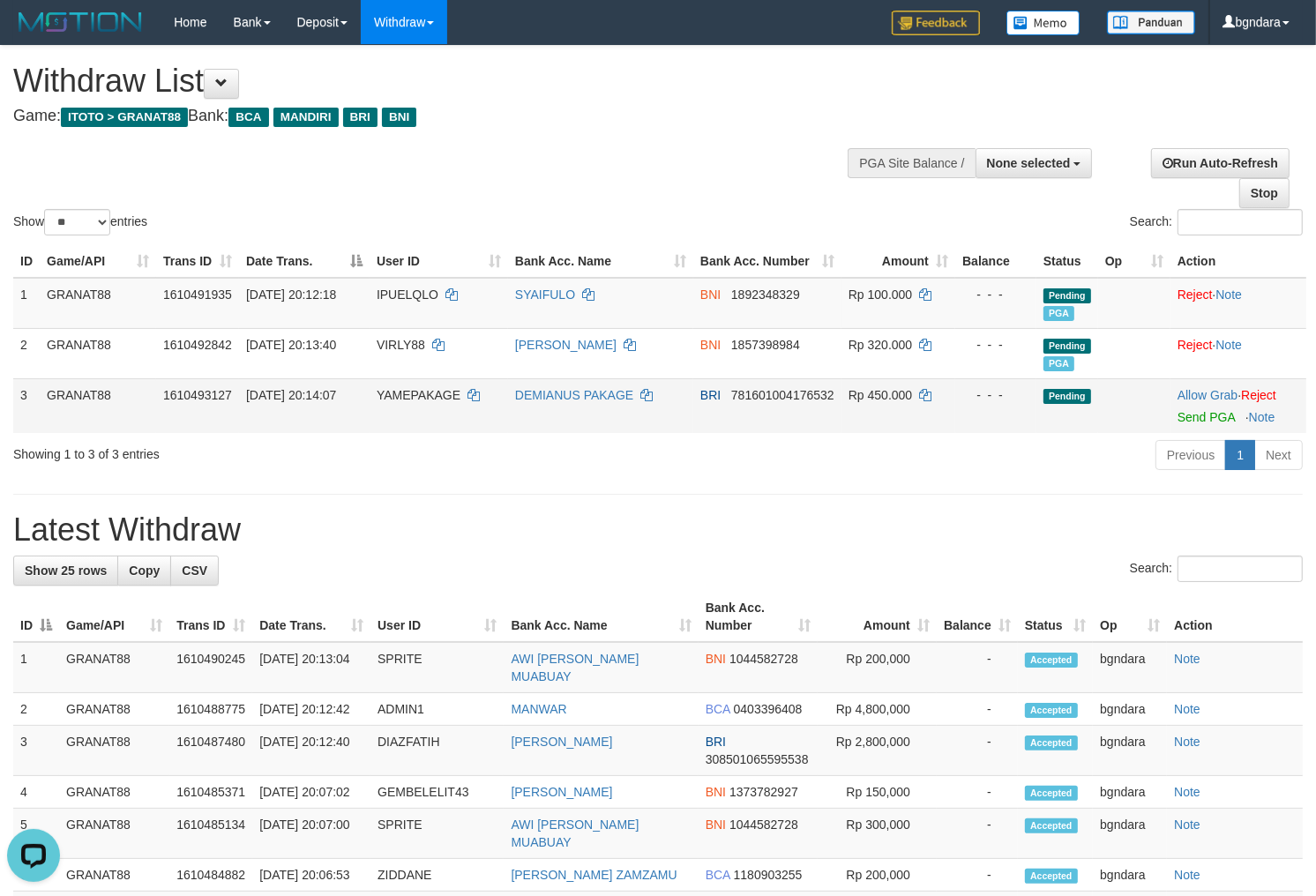
click at [878, 392] on span "Rp 450.000" at bounding box center [880, 394] width 64 height 14
drag, startPoint x: 878, startPoint y: 392, endPoint x: 952, endPoint y: 394, distance: 74.0
click at [877, 394] on span "Rp 450.000" at bounding box center [880, 394] width 64 height 14
copy span "450.000"
drag, startPoint x: 1199, startPoint y: 417, endPoint x: 769, endPoint y: 235, distance: 466.9
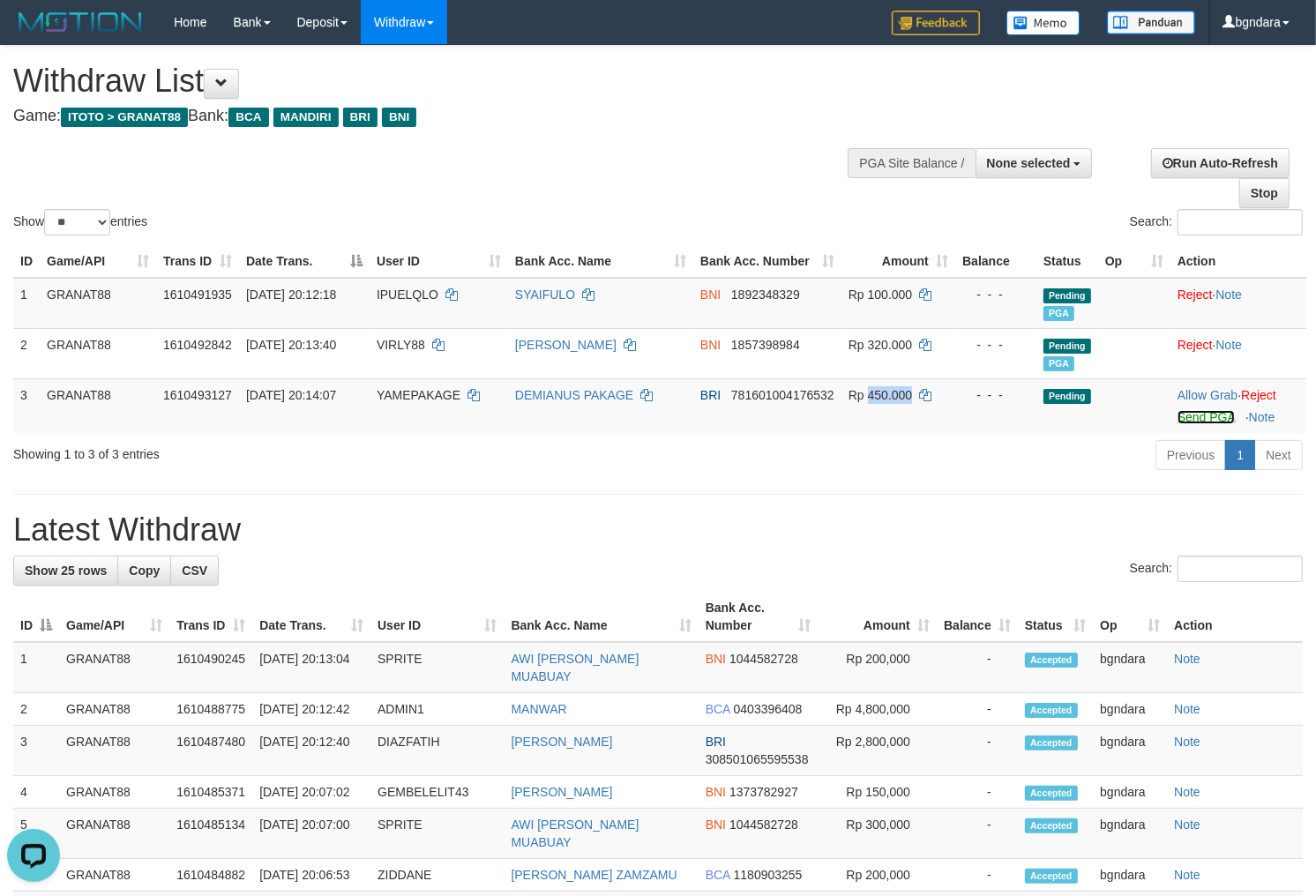
click at [1199, 417] on link "Send PGA" at bounding box center [1206, 417] width 57 height 14
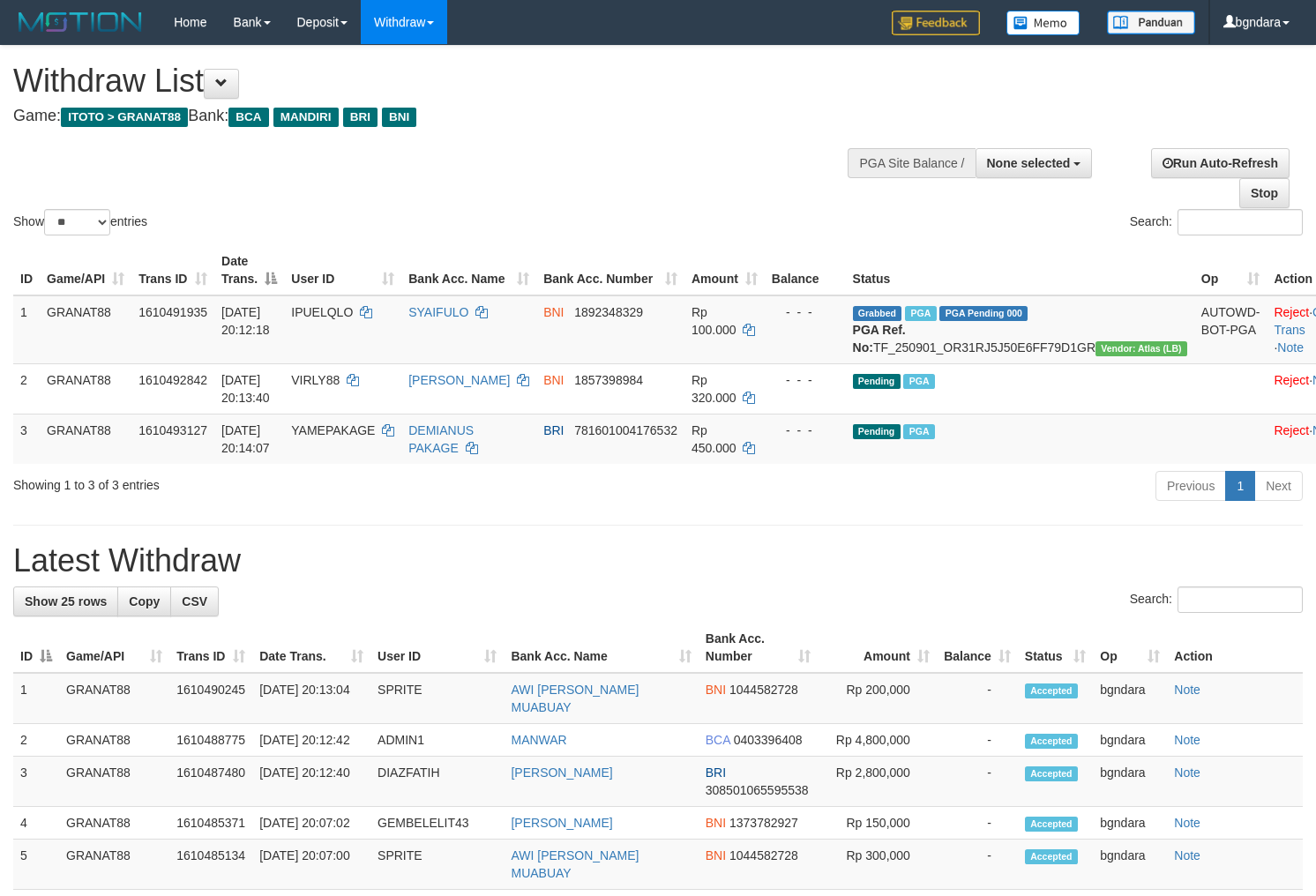
select select
select select "**"
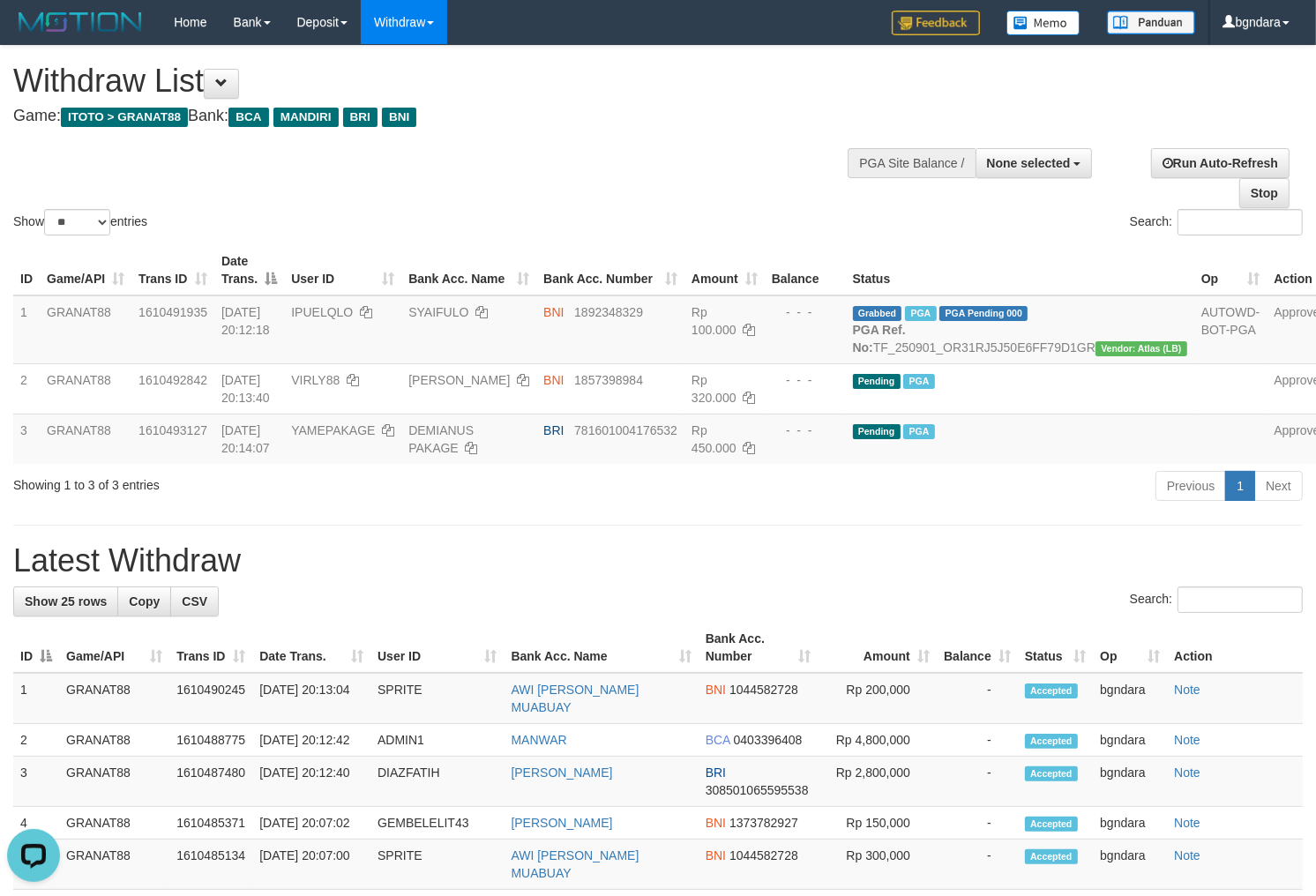
click at [728, 95] on h1 "Withdraw List" at bounding box center [436, 81] width 847 height 35
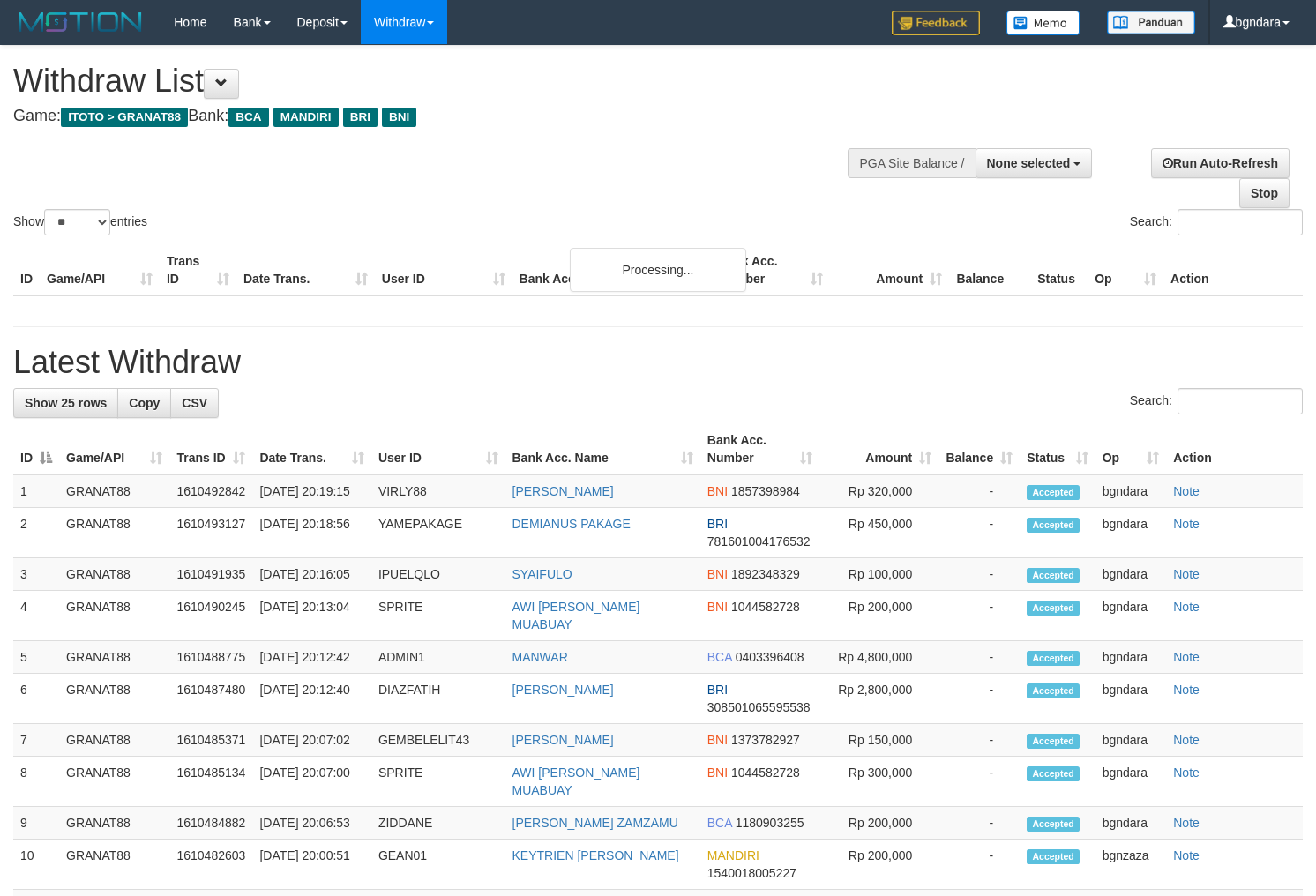
select select
select select "**"
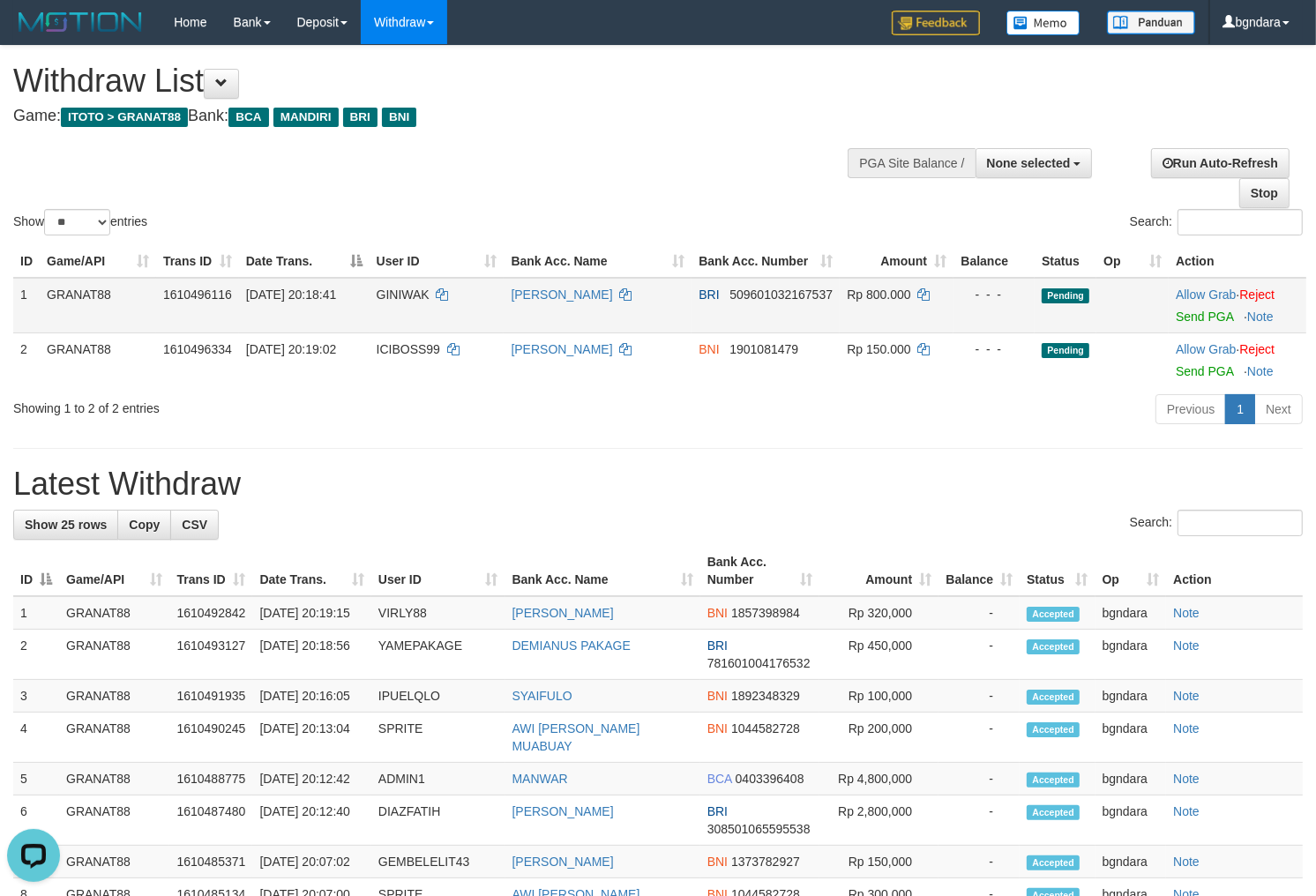
click at [413, 292] on span "GINIWAK" at bounding box center [403, 294] width 53 height 14
drag, startPoint x: 412, startPoint y: 292, endPoint x: 402, endPoint y: 292, distance: 10.0
click at [402, 292] on span "GINIWAK" at bounding box center [403, 294] width 53 height 14
copy span "GINIWAK"
click at [878, 292] on span "Rp 800.000" at bounding box center [878, 294] width 64 height 14
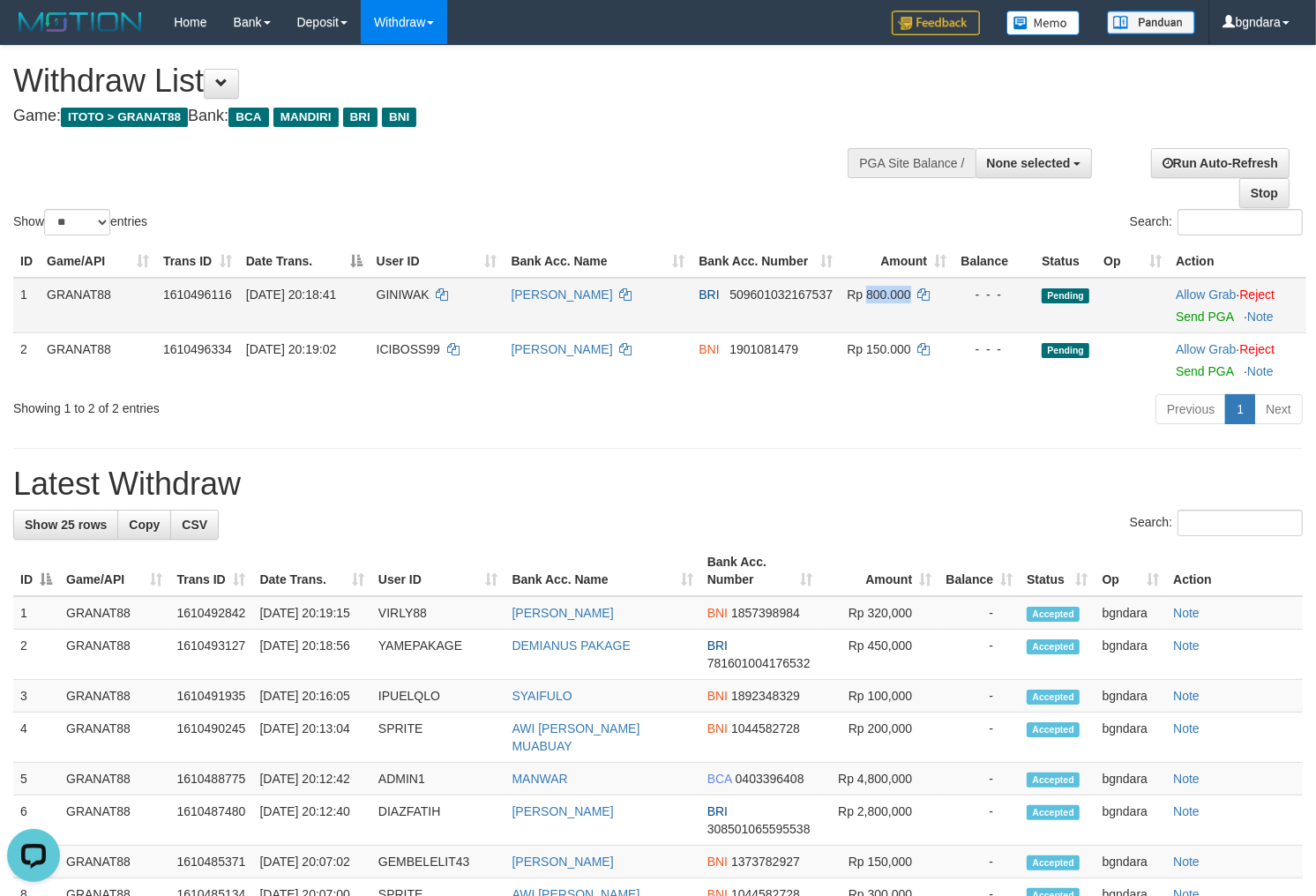
click at [875, 293] on span "Rp 800.000" at bounding box center [878, 294] width 64 height 14
copy span "800.000"
drag, startPoint x: 1201, startPoint y: 312, endPoint x: 729, endPoint y: 239, distance: 477.6
click at [1201, 312] on link "Send PGA" at bounding box center [1204, 316] width 57 height 14
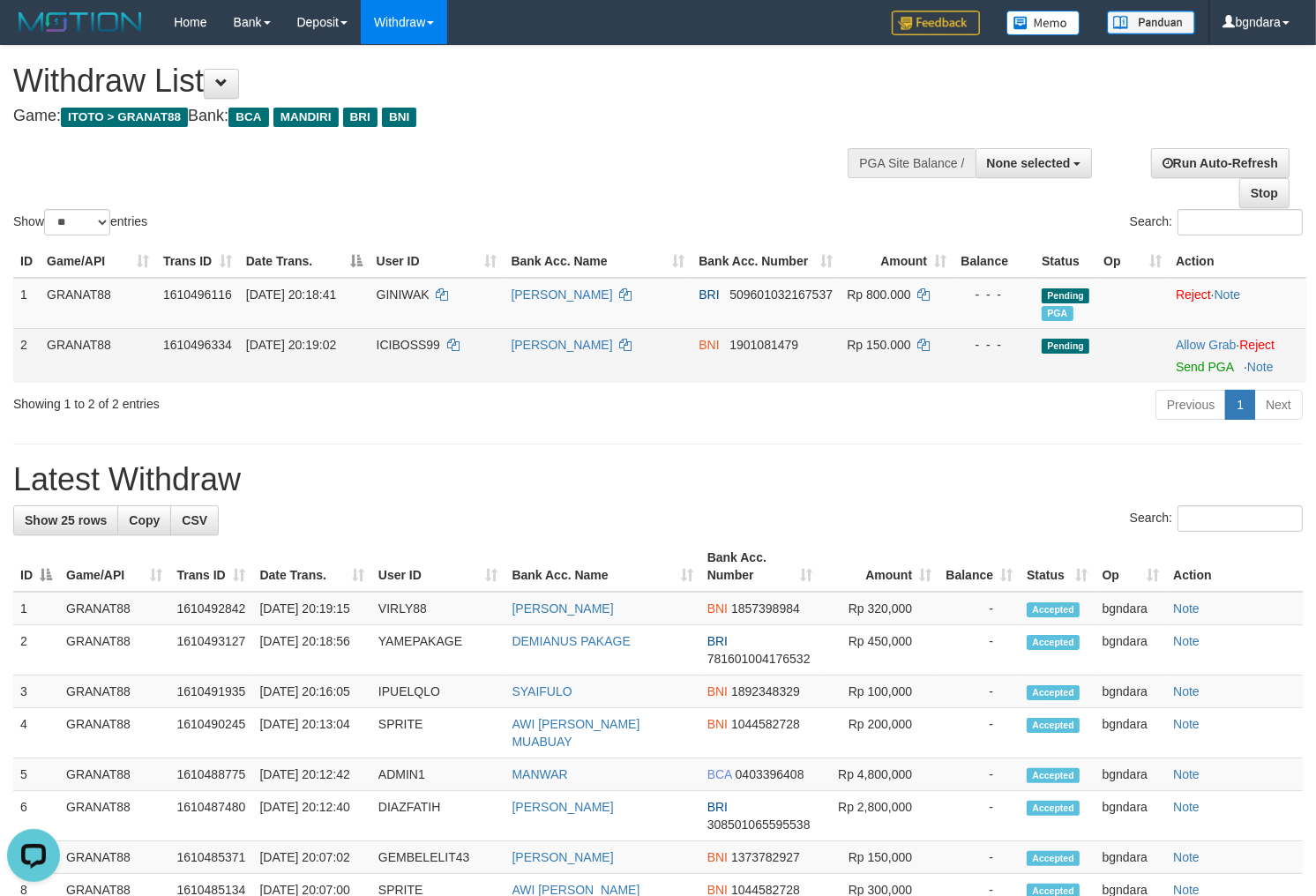
click at [425, 346] on span "ICIBOSS99" at bounding box center [408, 344] width 64 height 14
click at [420, 346] on span "ICIBOSS99" at bounding box center [408, 344] width 64 height 14
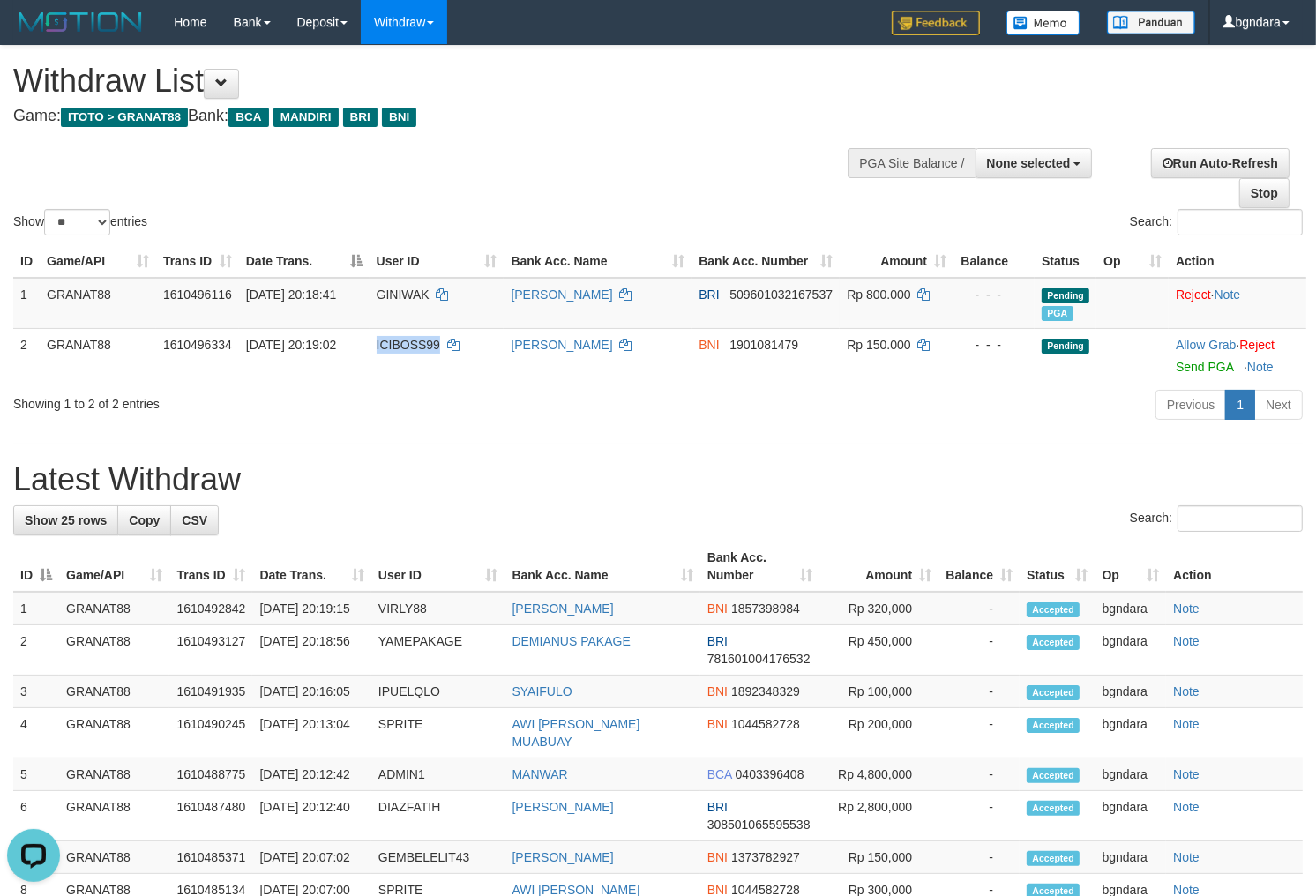
copy span "ICIBOSS99"
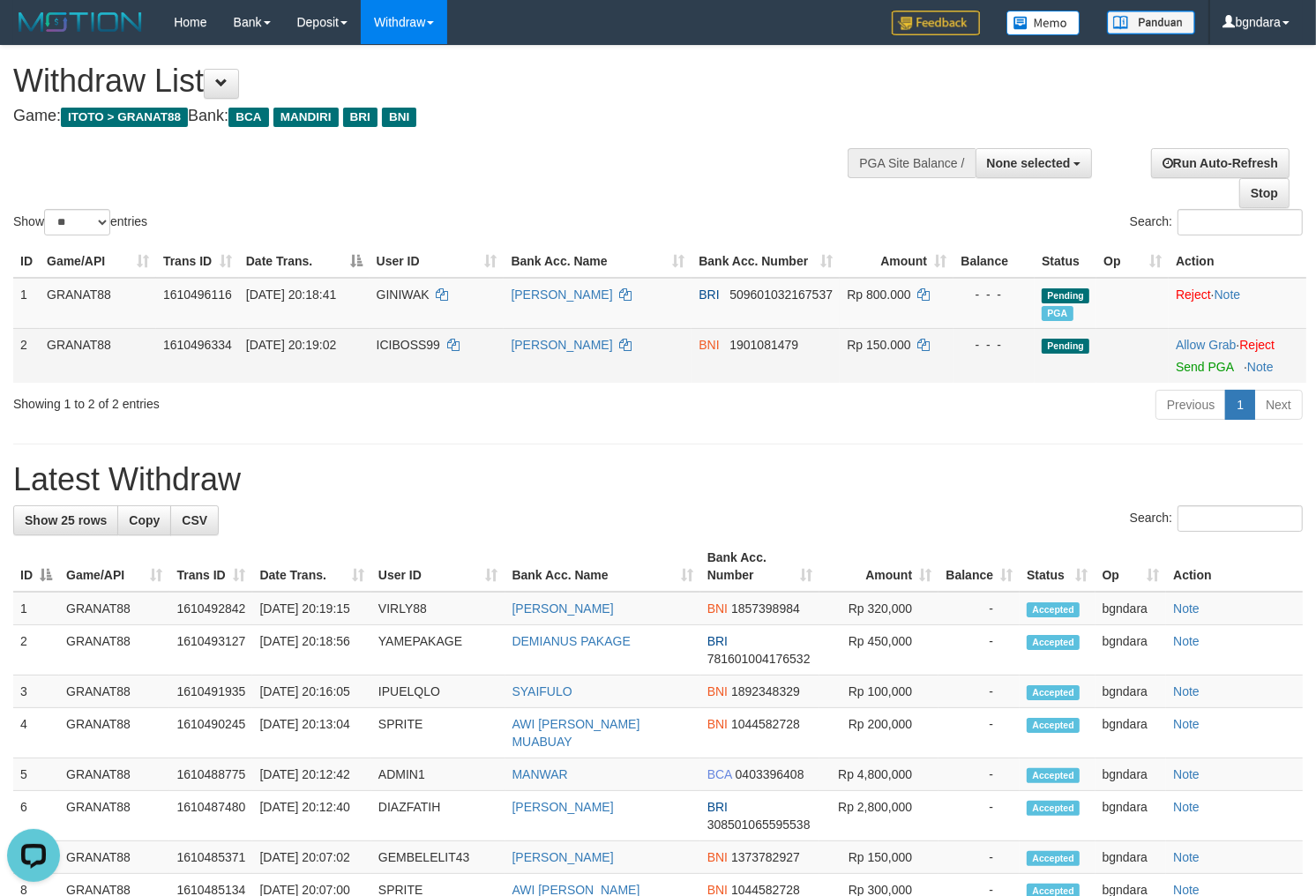
click at [895, 345] on span "Rp 150.000" at bounding box center [878, 344] width 64 height 14
drag, startPoint x: 895, startPoint y: 345, endPoint x: 906, endPoint y: 344, distance: 11.0
click at [900, 344] on span "Rp 150.000" at bounding box center [878, 344] width 64 height 14
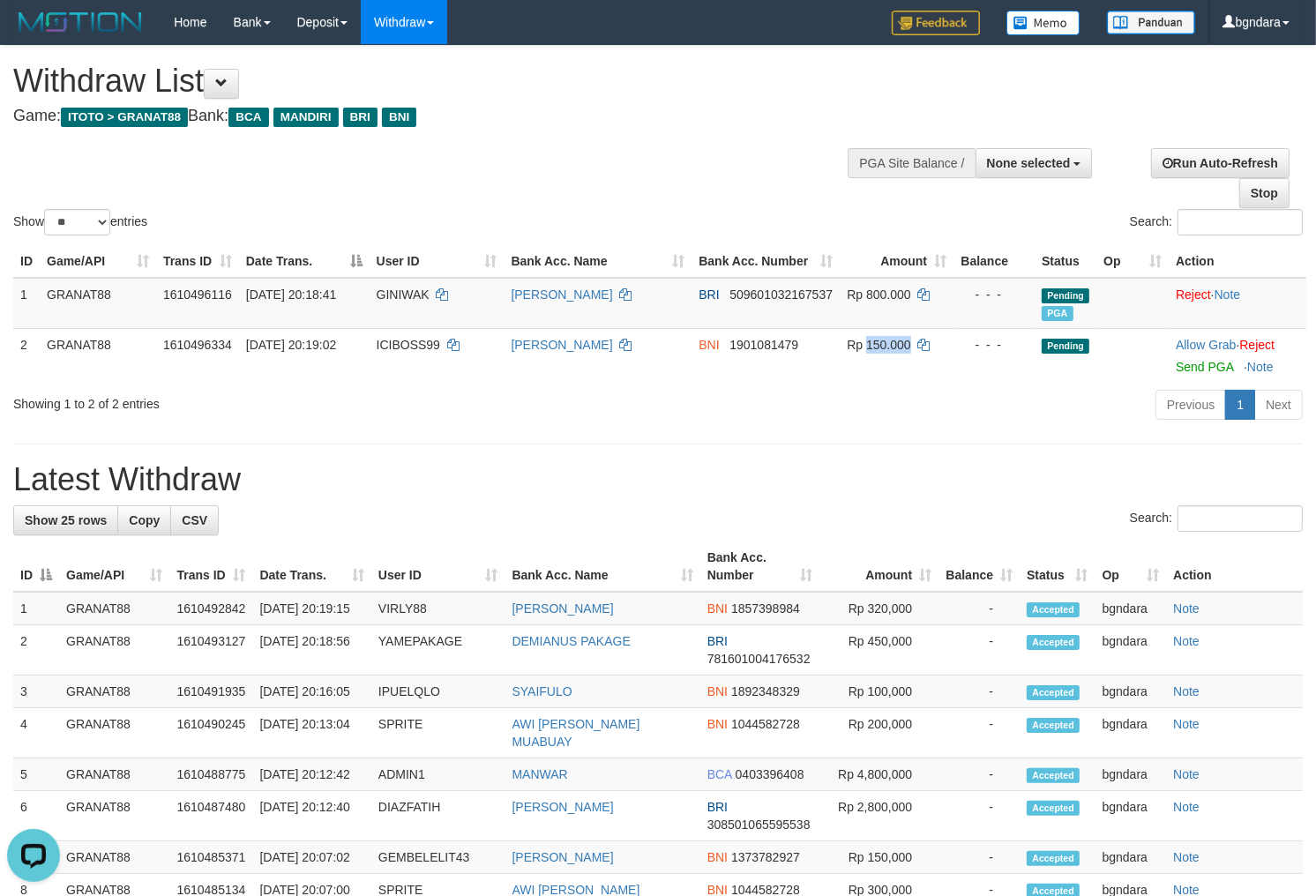
copy span "150.000"
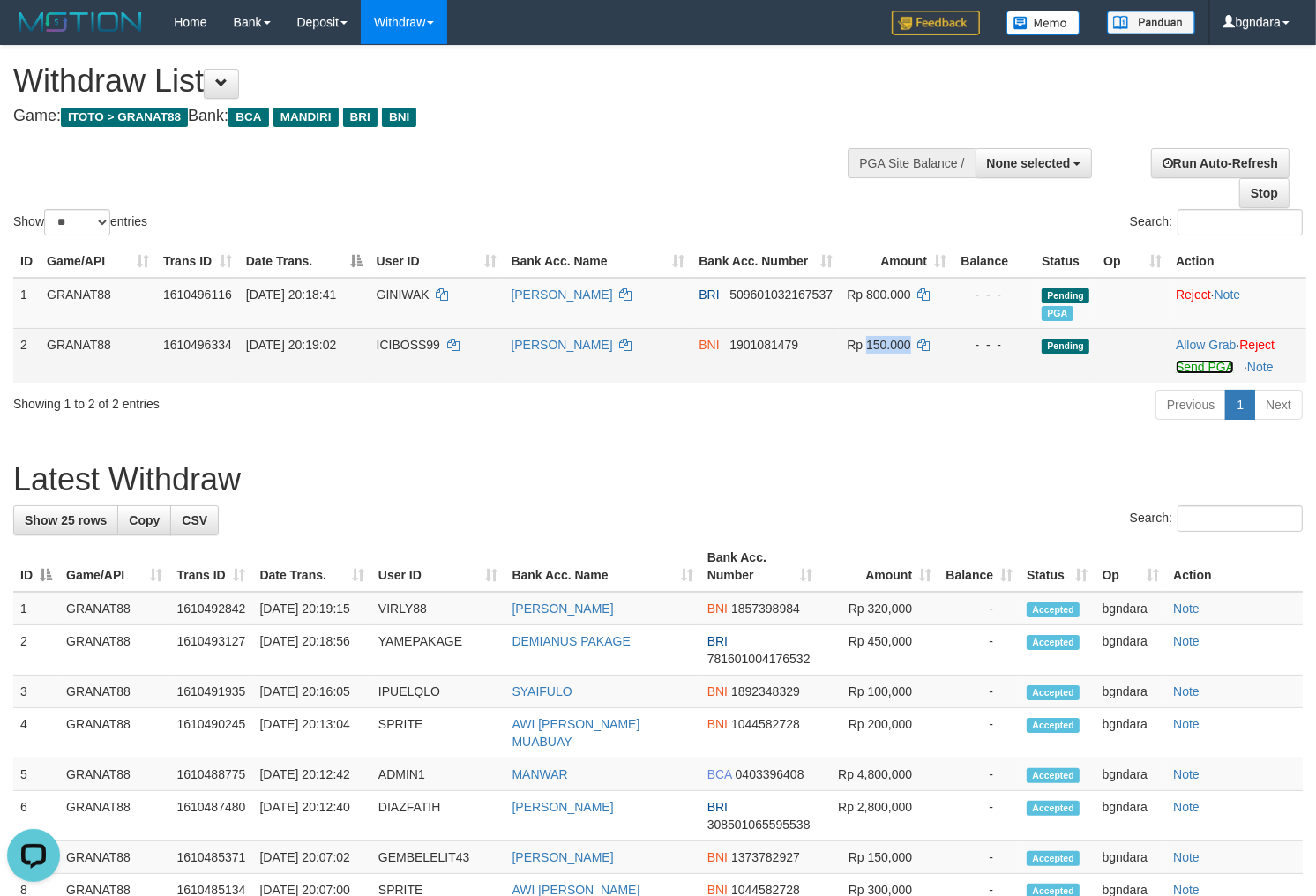
click at [1200, 363] on link "Send PGA" at bounding box center [1204, 367] width 57 height 14
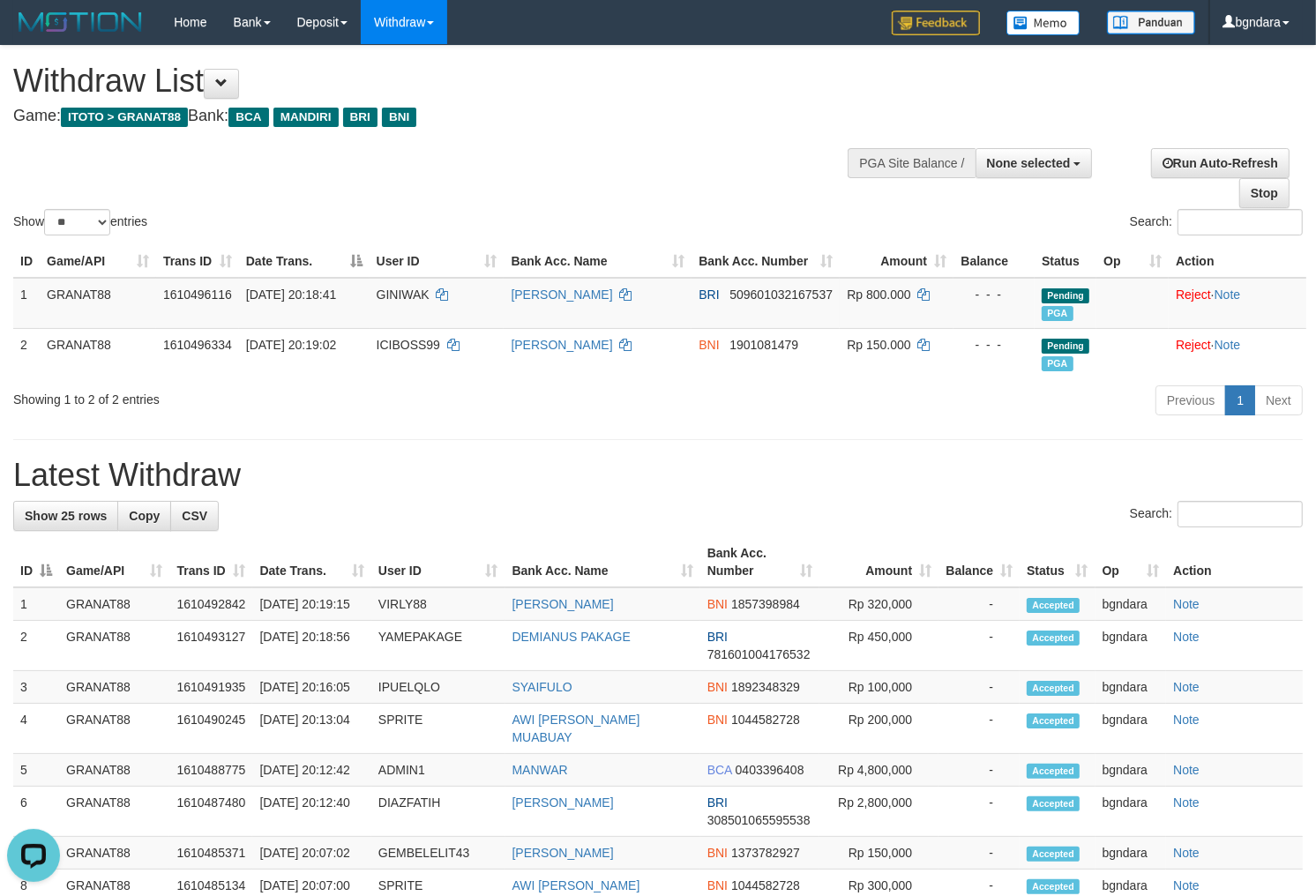
click at [729, 104] on div "Withdraw List Game: ITOTO > GRANAT88 Bank: BCA MANDIRI BRI BNI" at bounding box center [436, 94] width 847 height 61
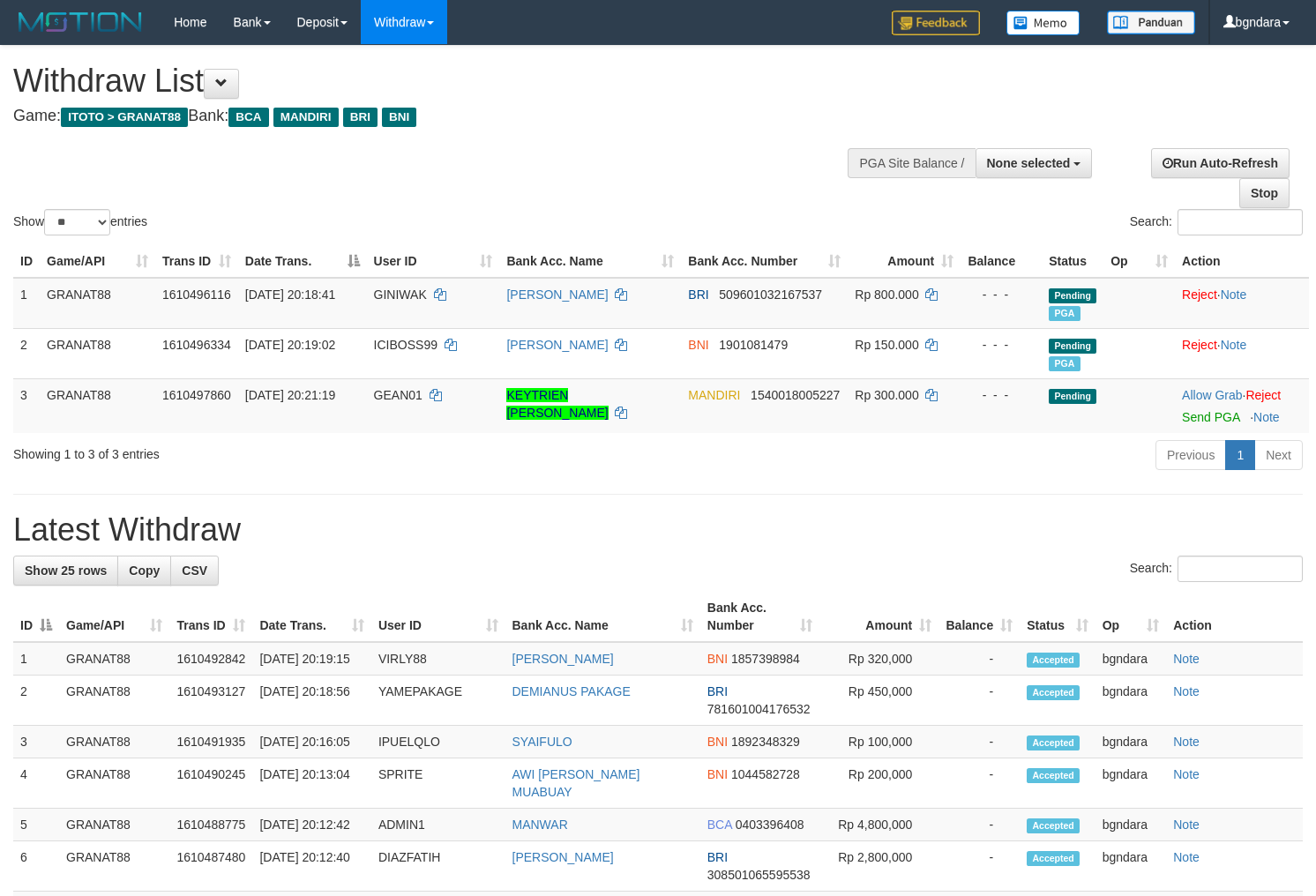
select select
select select "**"
click at [393, 391] on span "GEAN01" at bounding box center [398, 394] width 48 height 14
drag, startPoint x: 393, startPoint y: 391, endPoint x: 378, endPoint y: 393, distance: 15.1
click at [378, 393] on span "GEAN01" at bounding box center [398, 394] width 48 height 14
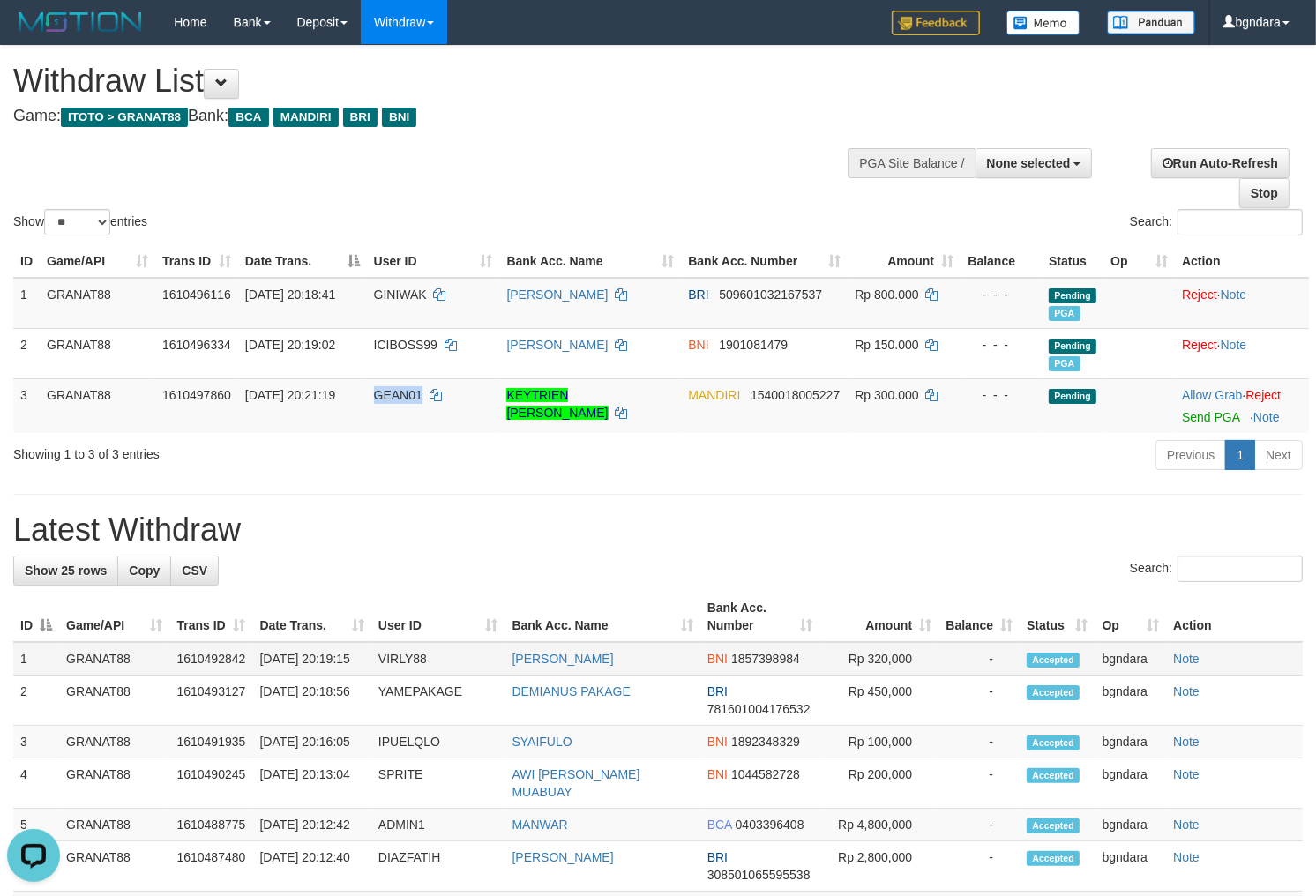
copy span "GEAN01"
click at [901, 395] on span "Rp 300.000" at bounding box center [886, 394] width 64 height 14
drag, startPoint x: 901, startPoint y: 395, endPoint x: 1282, endPoint y: 523, distance: 401.9
click at [900, 402] on td "Rp 300.000" at bounding box center [904, 405] width 113 height 55
copy span "300.000"
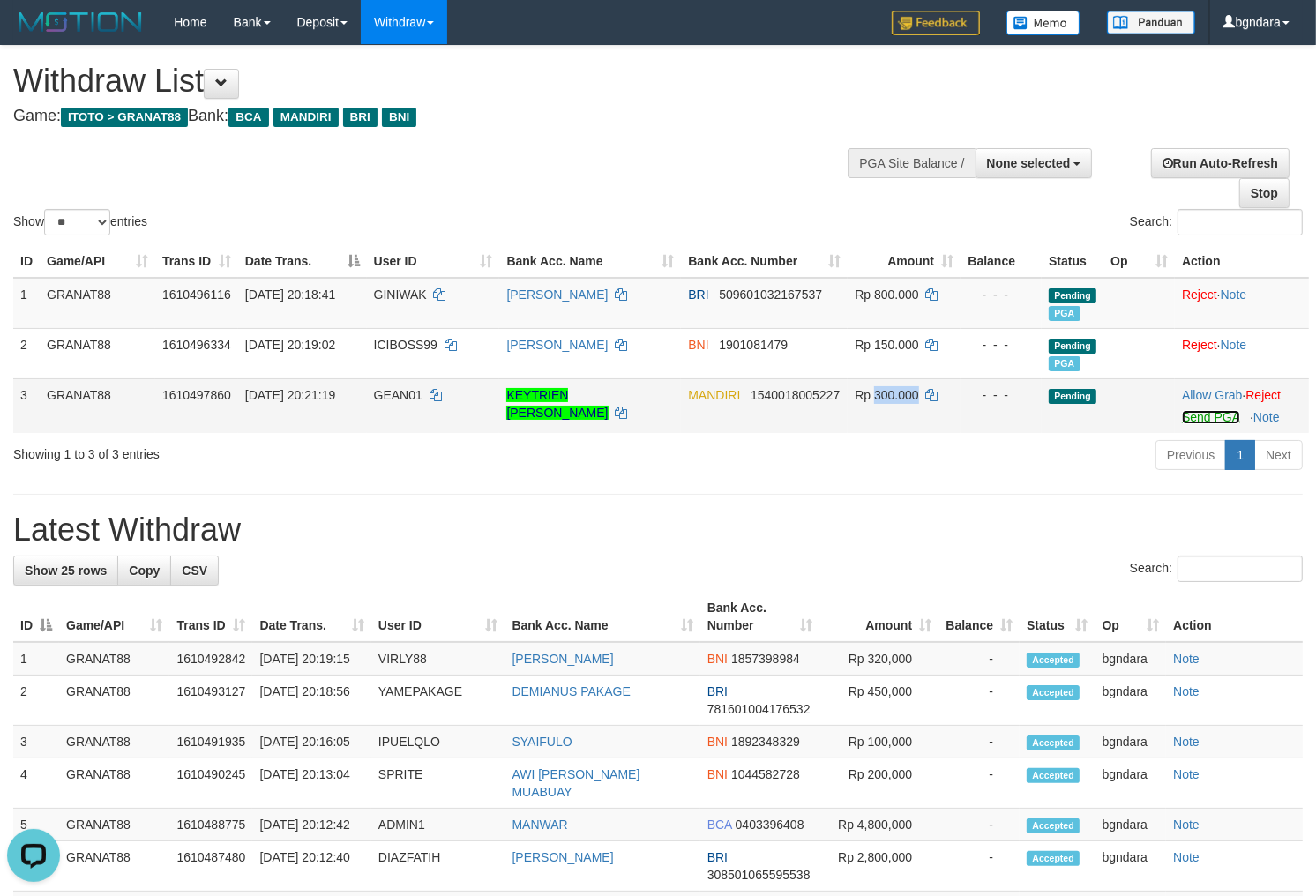
click at [1201, 417] on link "Send PGA" at bounding box center [1210, 417] width 57 height 14
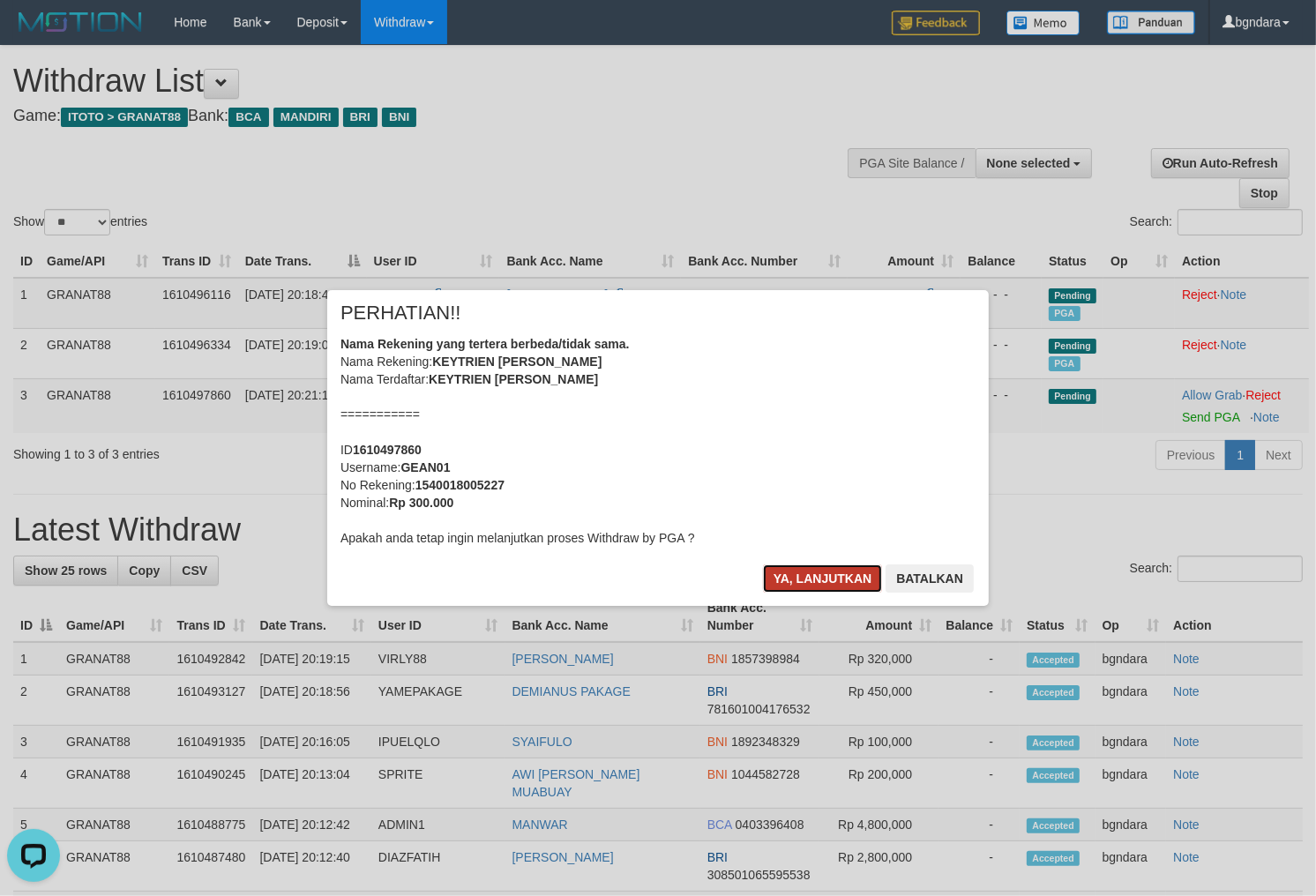
click at [807, 573] on button "Ya, lanjutkan" at bounding box center [823, 579] width 120 height 28
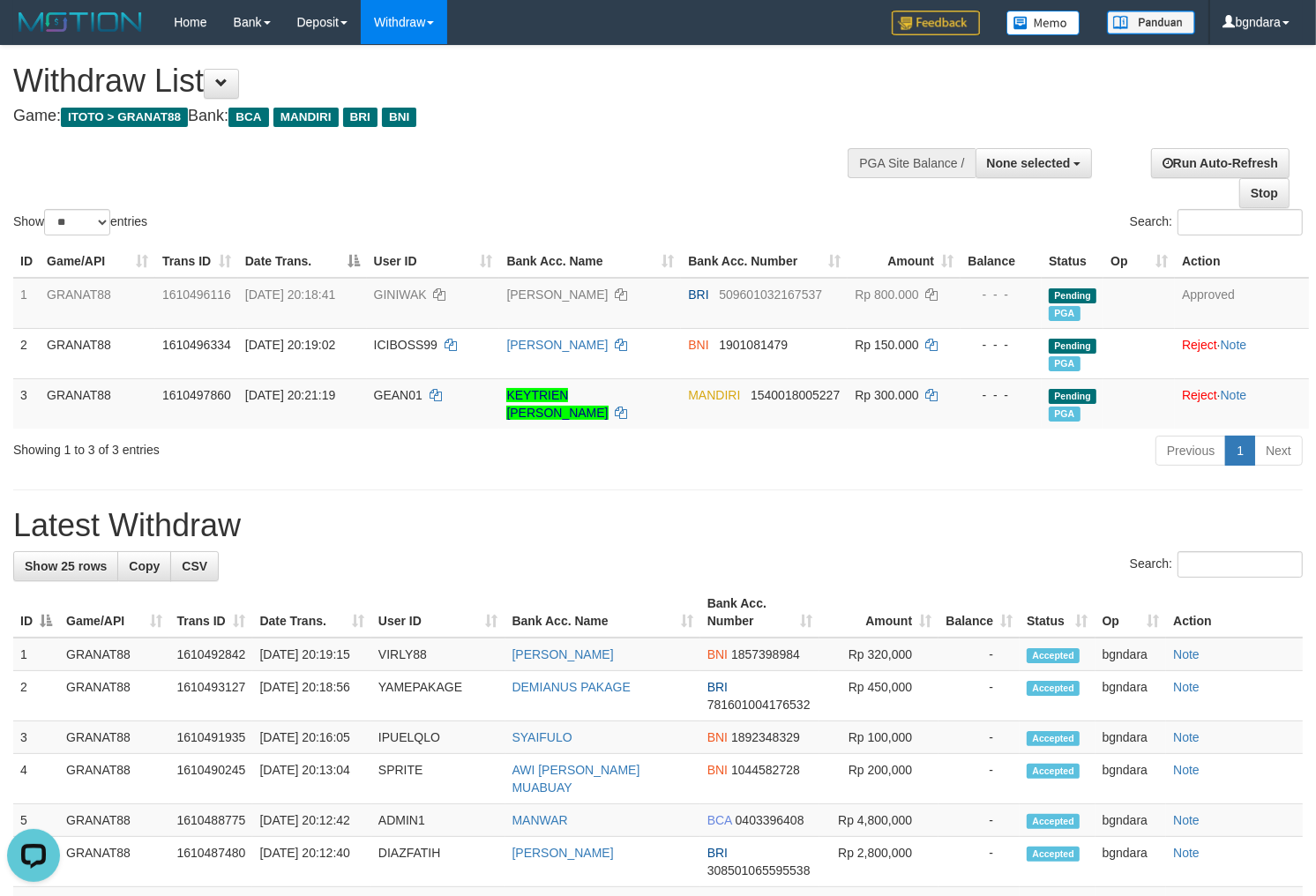
click at [726, 90] on h1 "Withdraw List" at bounding box center [436, 81] width 847 height 35
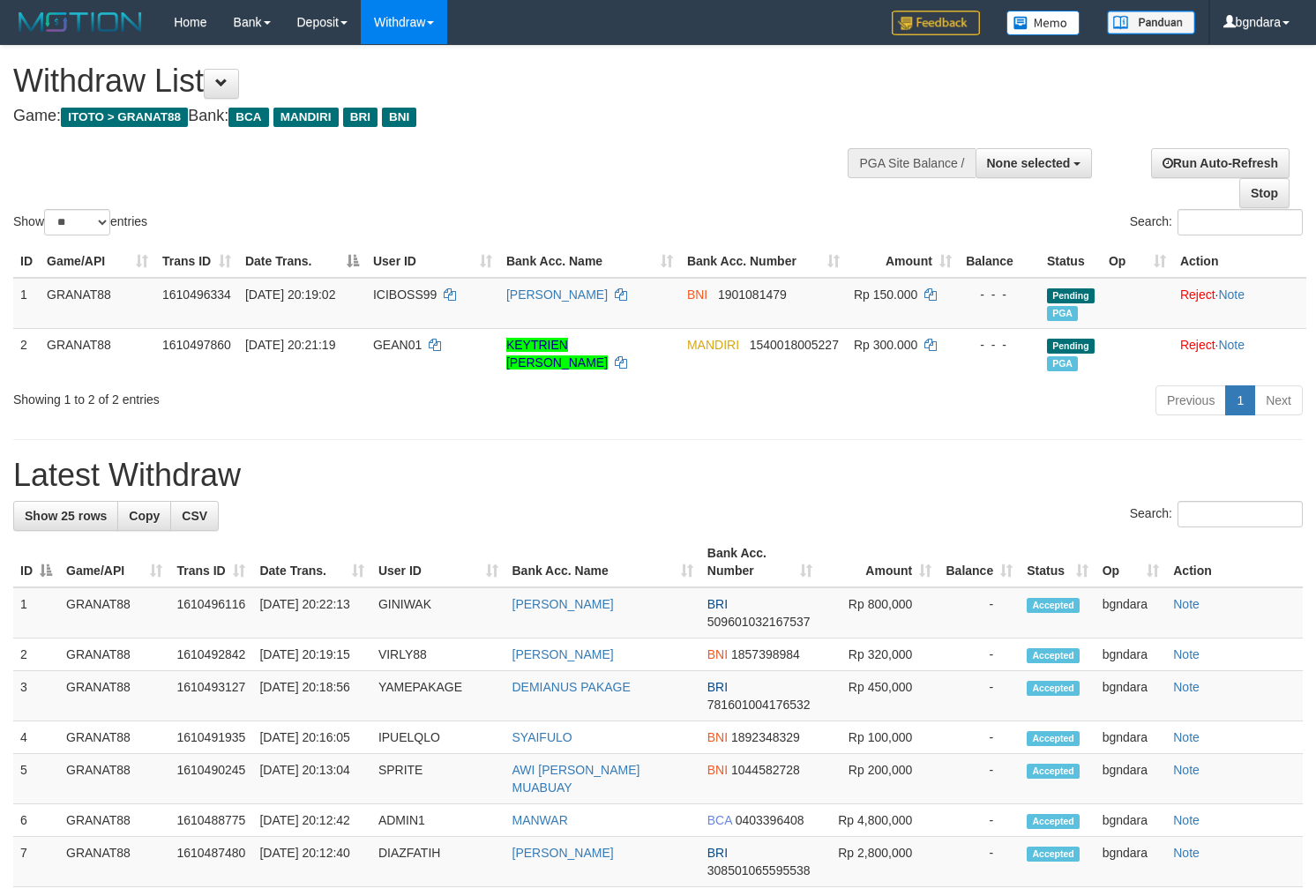
select select
select select "**"
click at [1050, 160] on span "None selected" at bounding box center [1028, 163] width 84 height 14
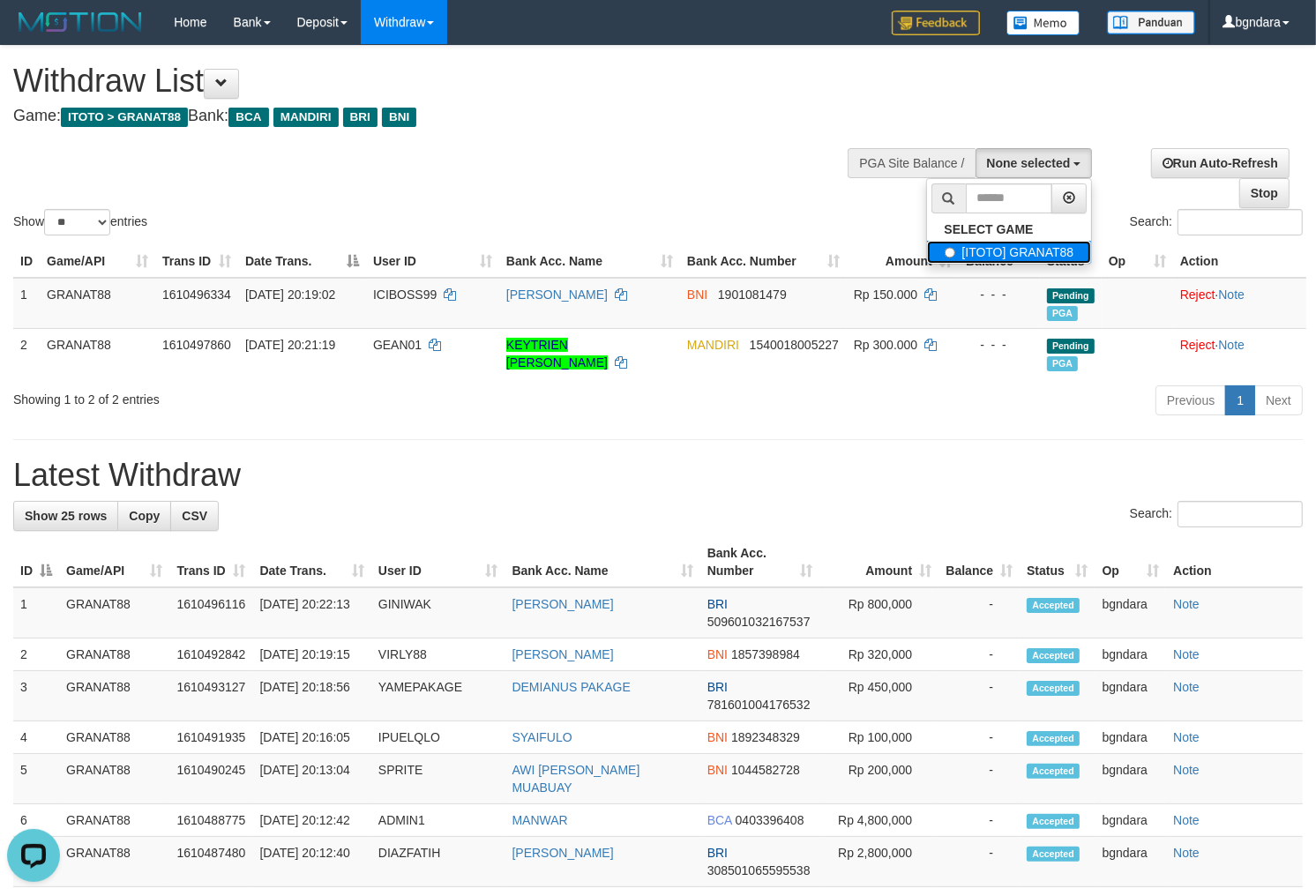
click at [1002, 245] on label "[ITOTO] GRANAT88" at bounding box center [1009, 252] width 165 height 23
select select "****"
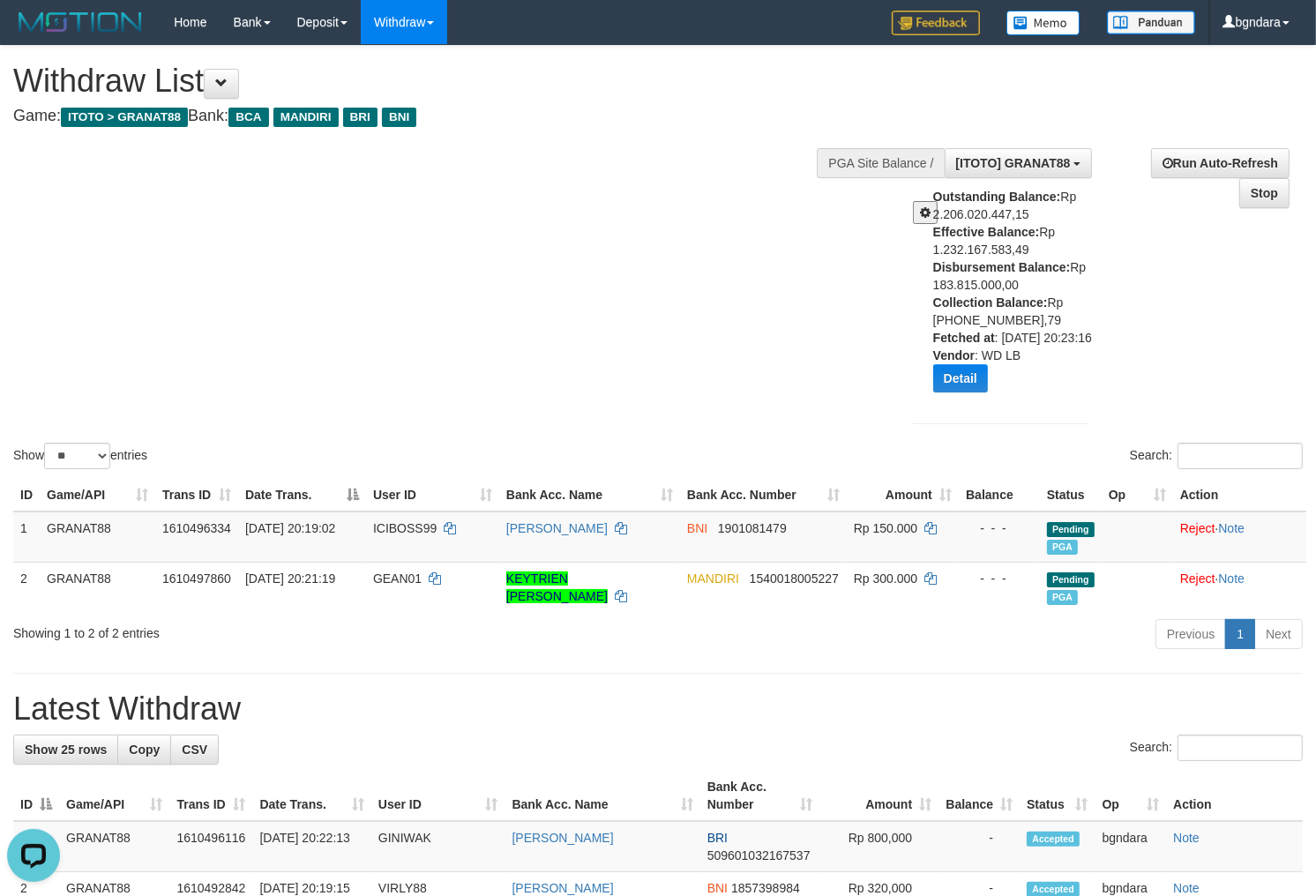
click at [719, 254] on div "Show ** ** ** *** entries Search:" at bounding box center [658, 259] width 1316 height 427
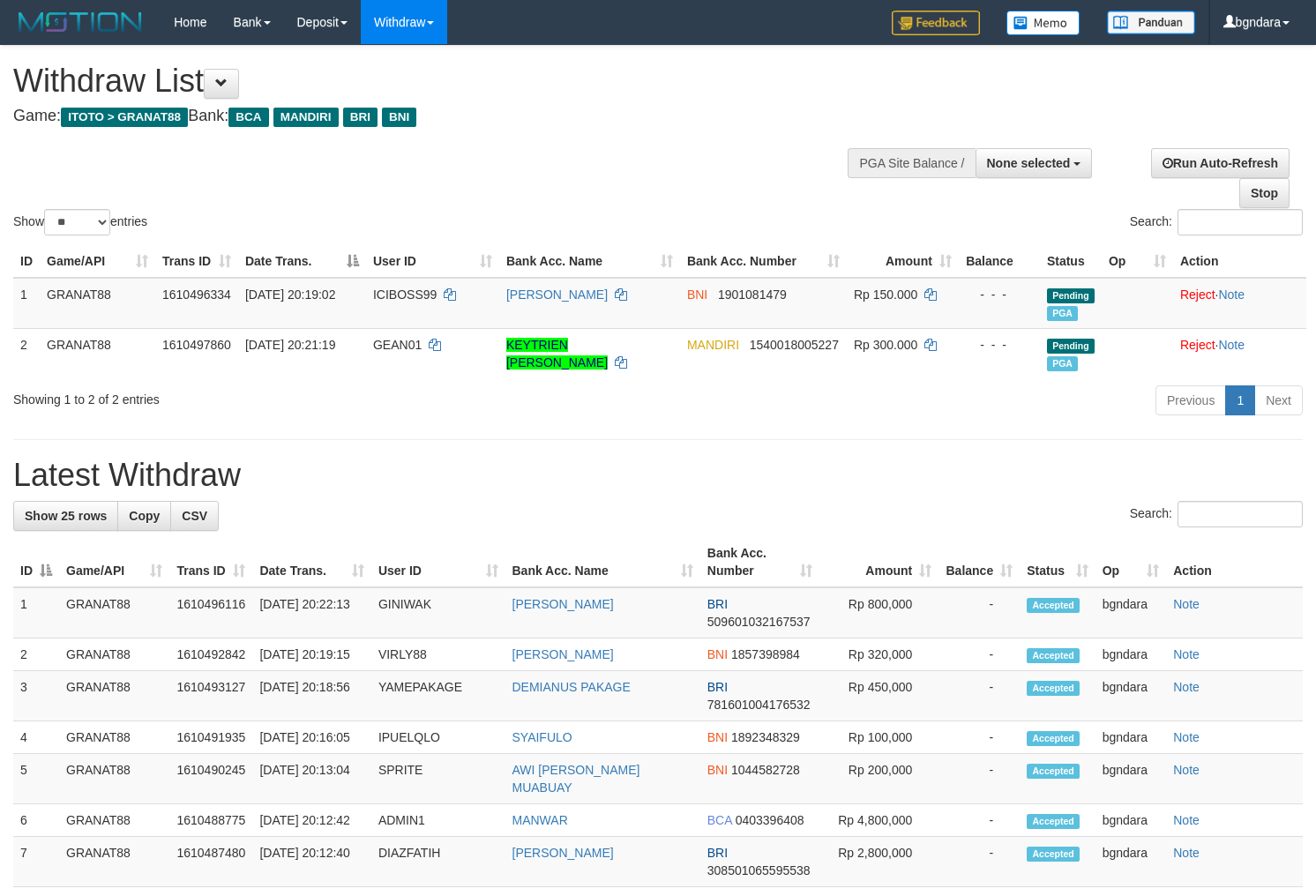
select select
select select "**"
click at [1046, 166] on span "None selected" at bounding box center [1028, 163] width 84 height 14
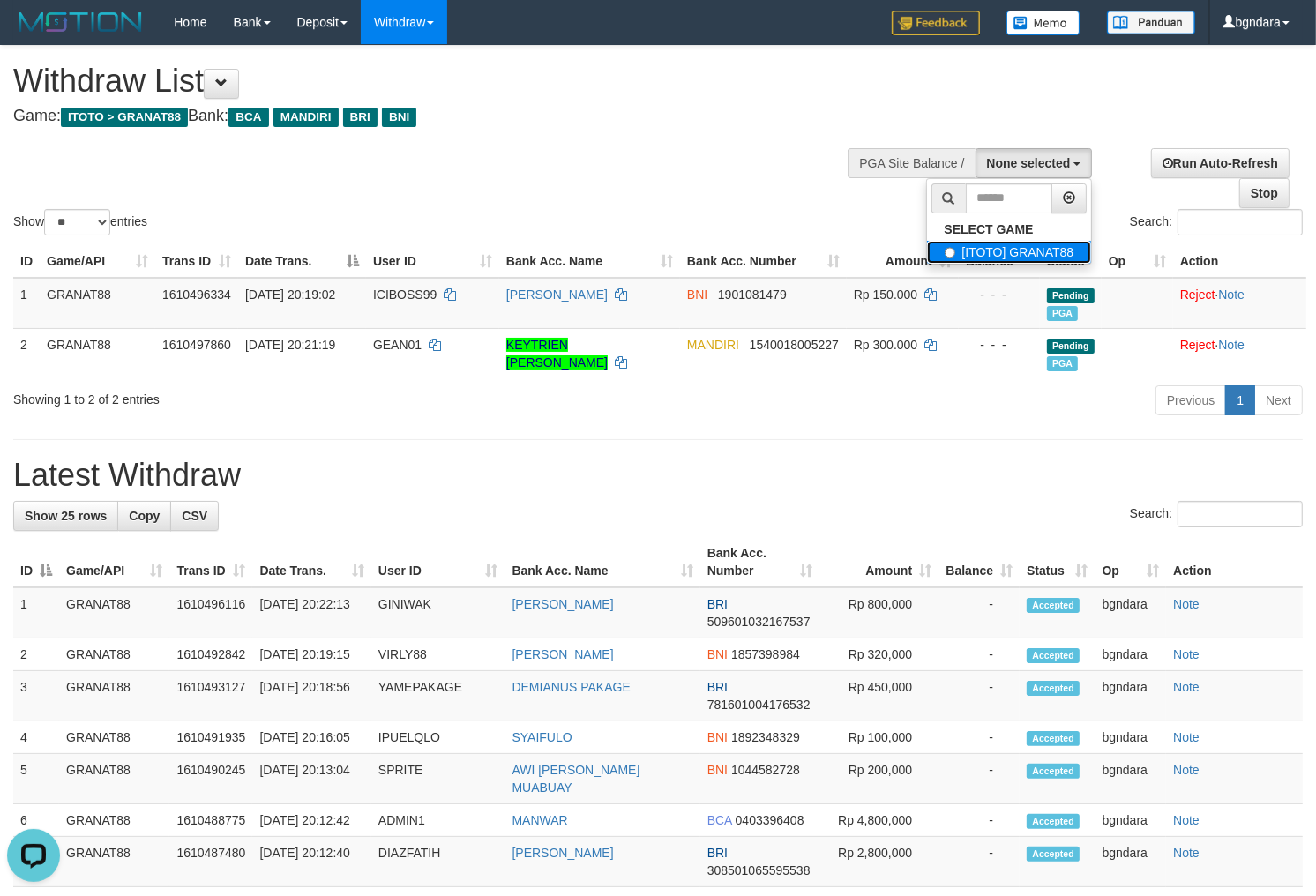
click at [990, 252] on label "[ITOTO] GRANAT88" at bounding box center [1009, 252] width 165 height 23
select select "****"
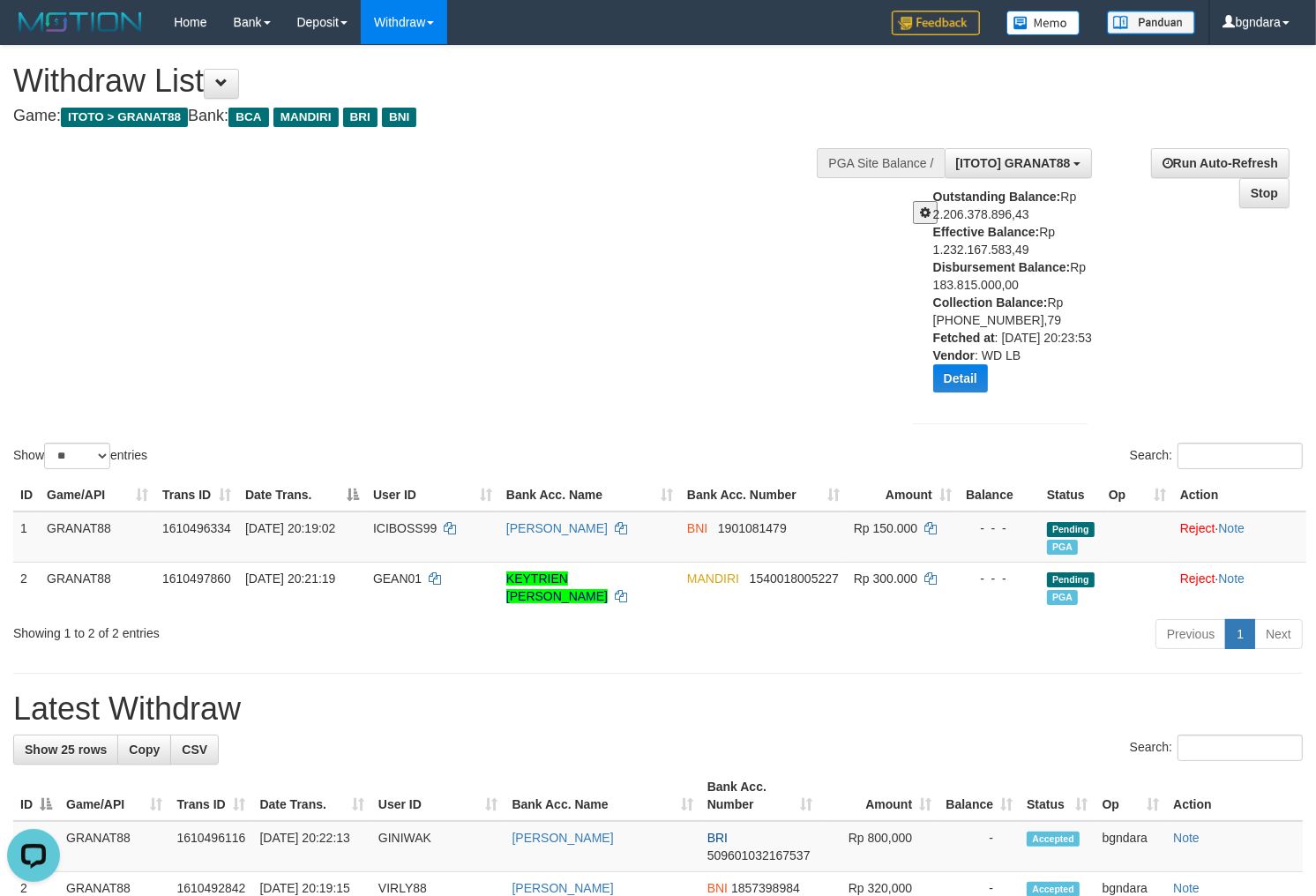
click at [677, 181] on div "Show ** ** ** *** entries Search:" at bounding box center [658, 259] width 1316 height 427
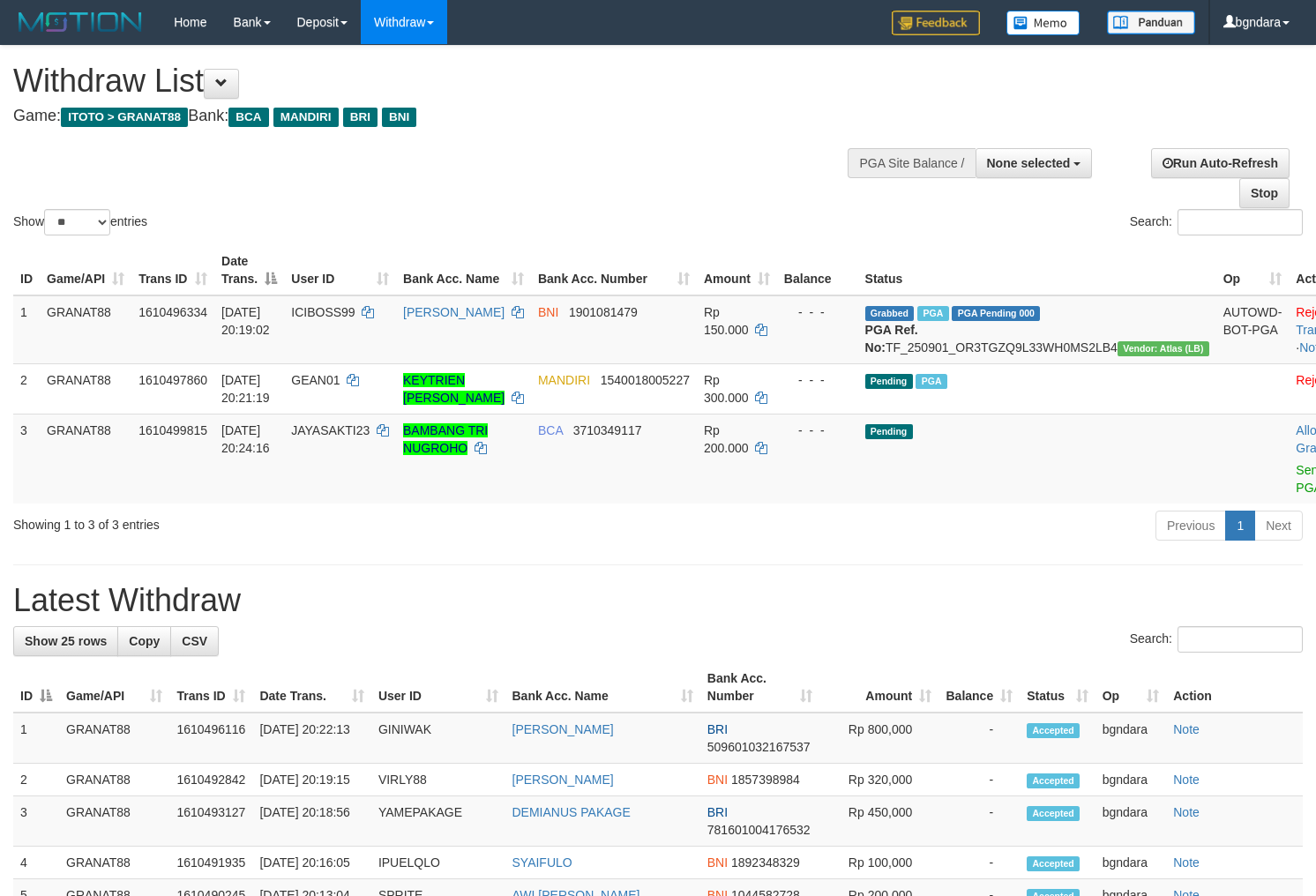
select select
select select "**"
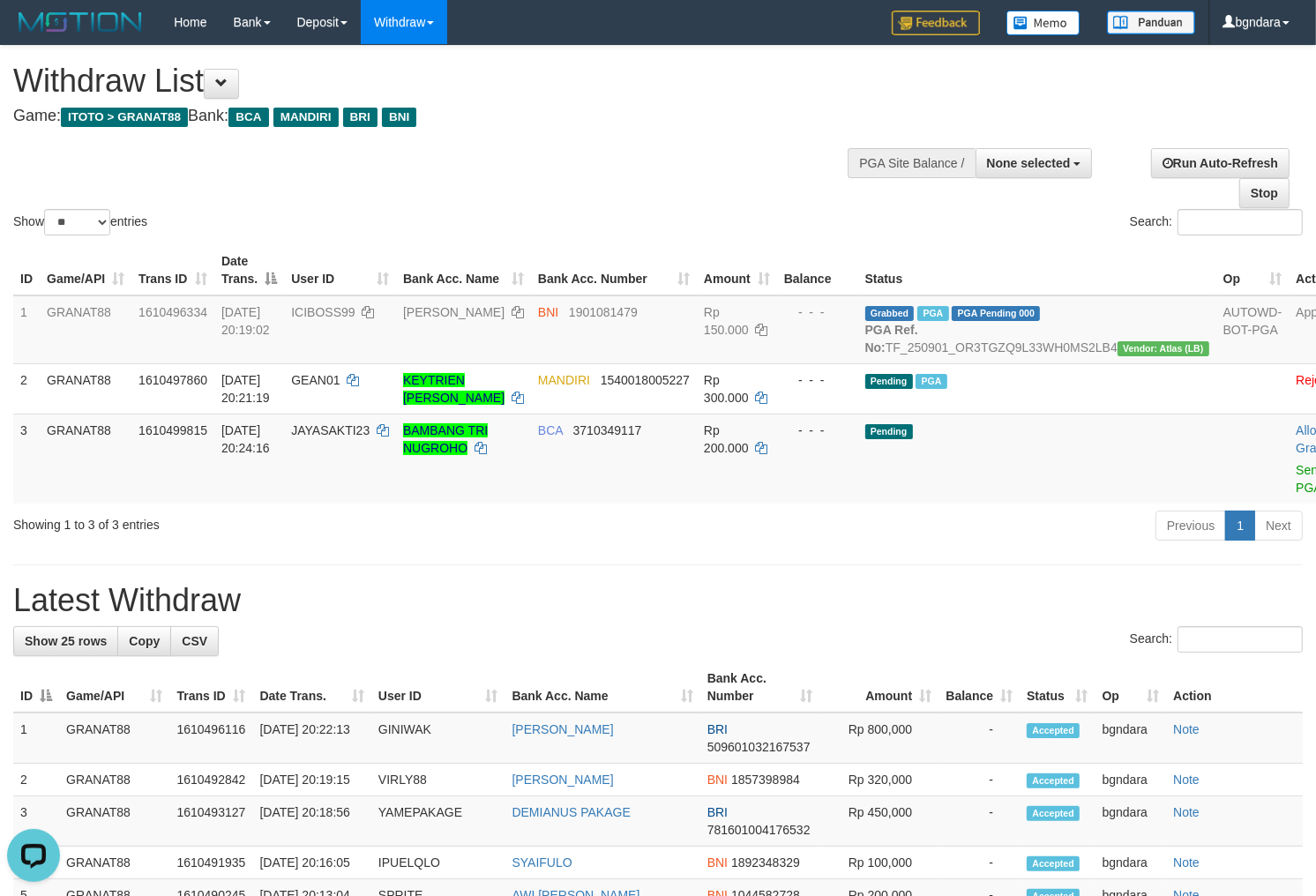
click at [686, 134] on div at bounding box center [657, 134] width 1289 height 1
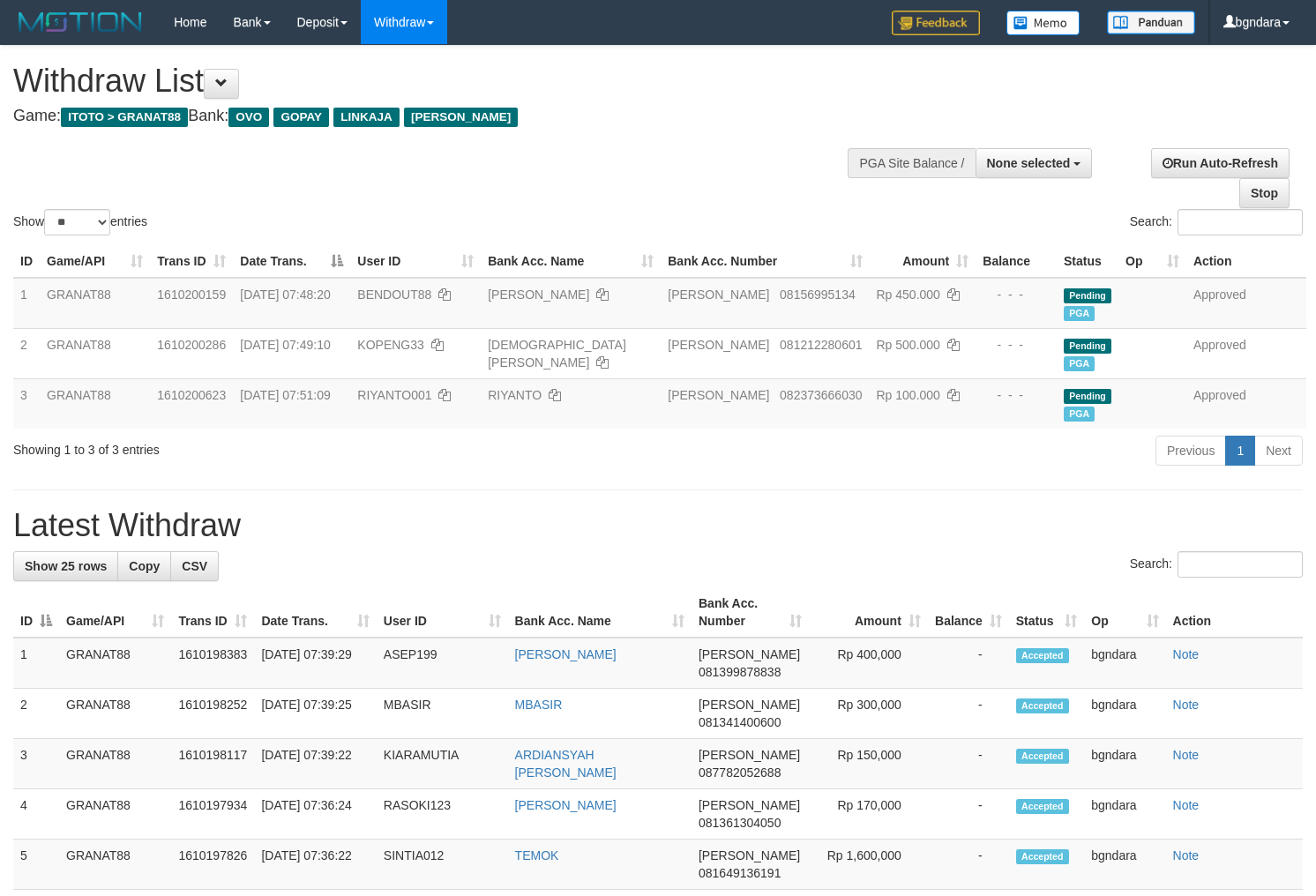
select select
select select "**"
click at [676, 89] on div "Show ** ** ** *** entries Search:" at bounding box center [658, 143] width 1316 height 193
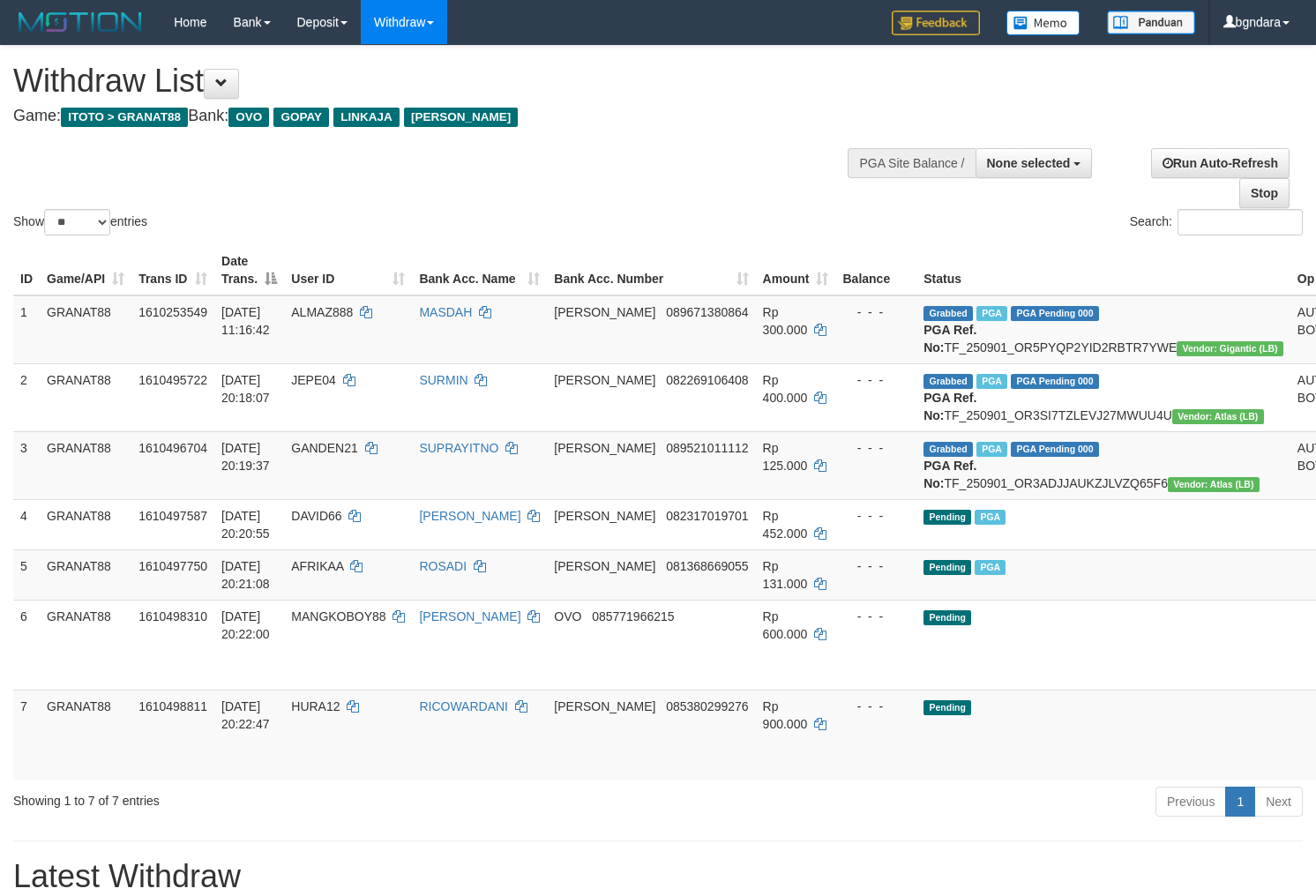
select select
select select "**"
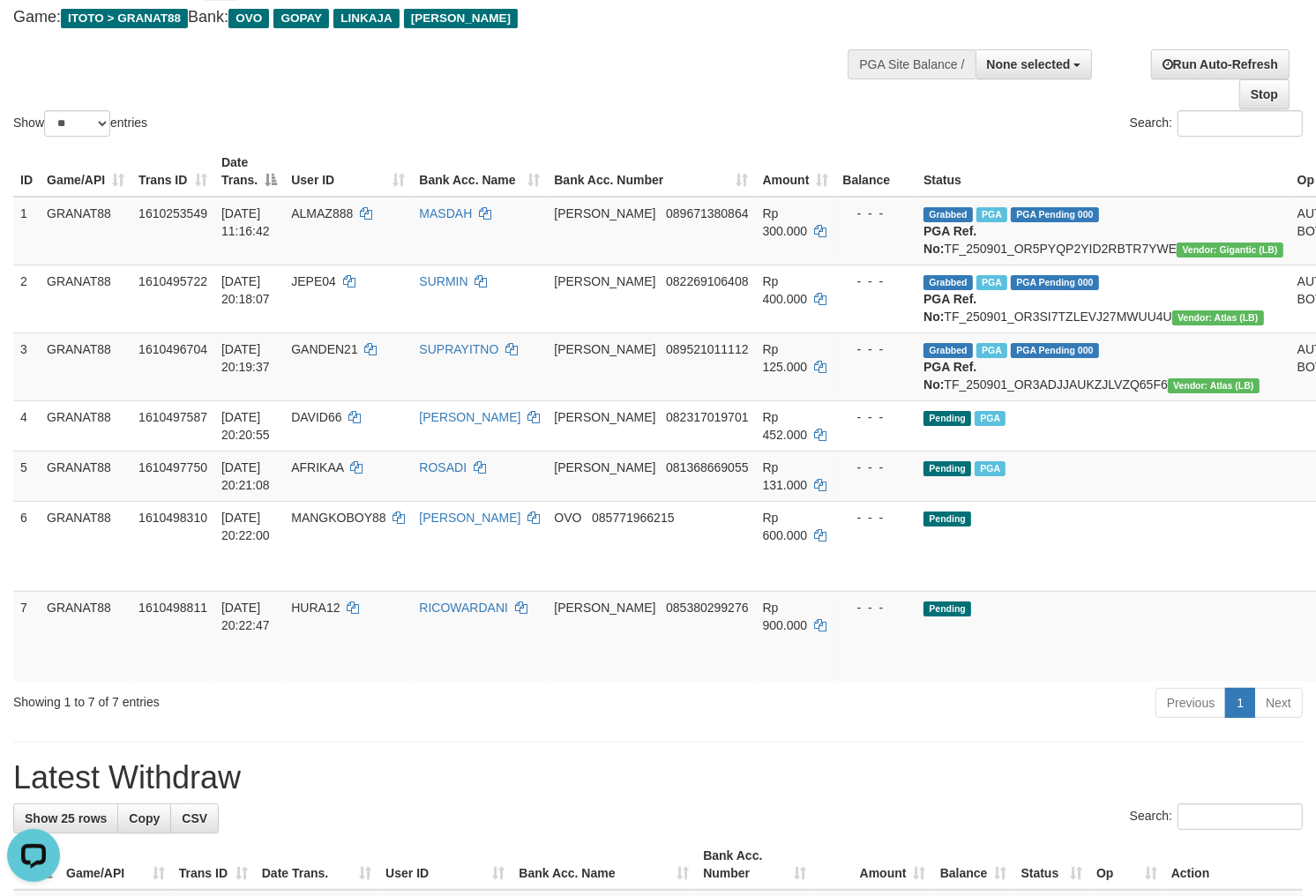
click at [726, 25] on h4 "Game: ITOTO > GRANAT88 Bank: OVO GOPAY LINKAJA [PERSON_NAME]" at bounding box center [436, 18] width 847 height 18
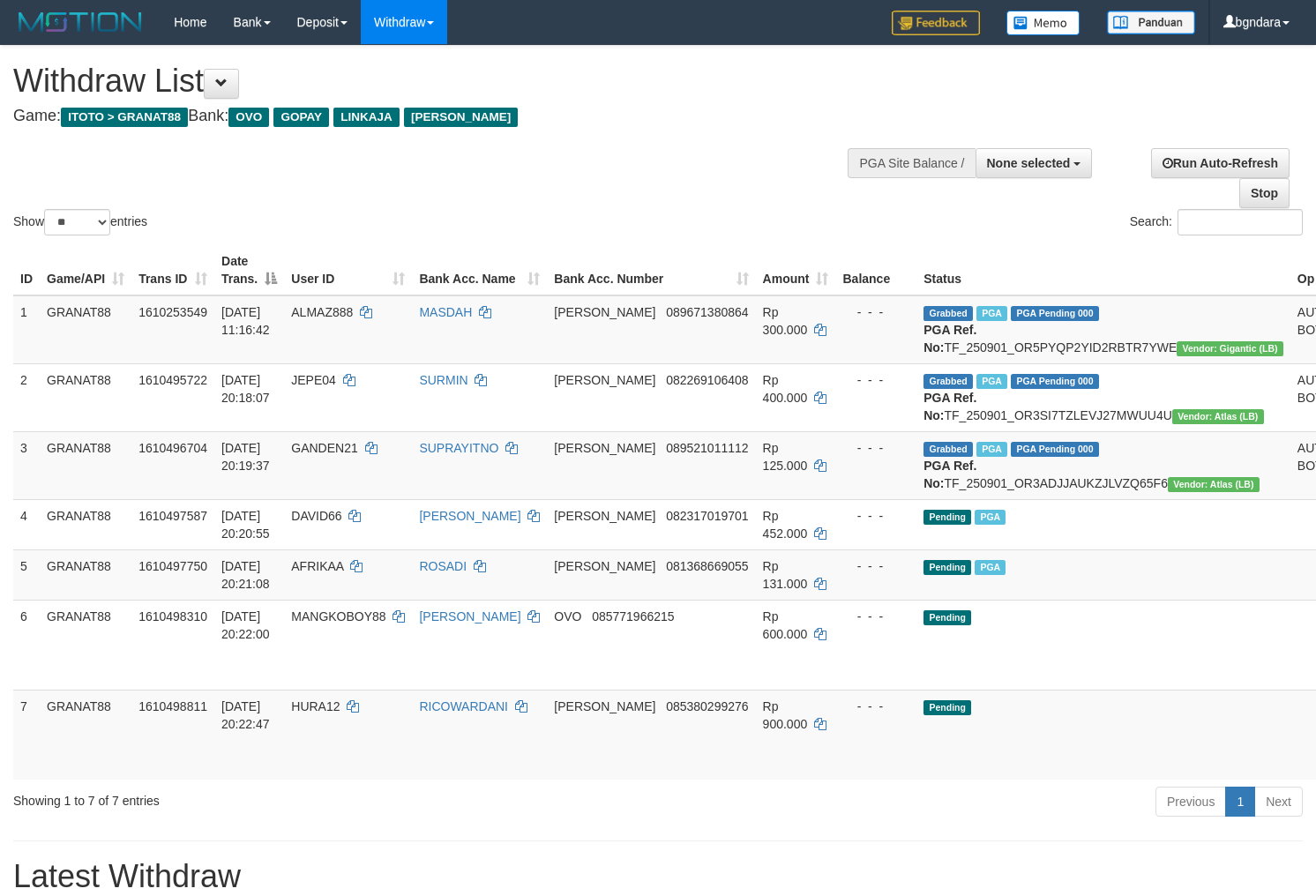
select select
select select "**"
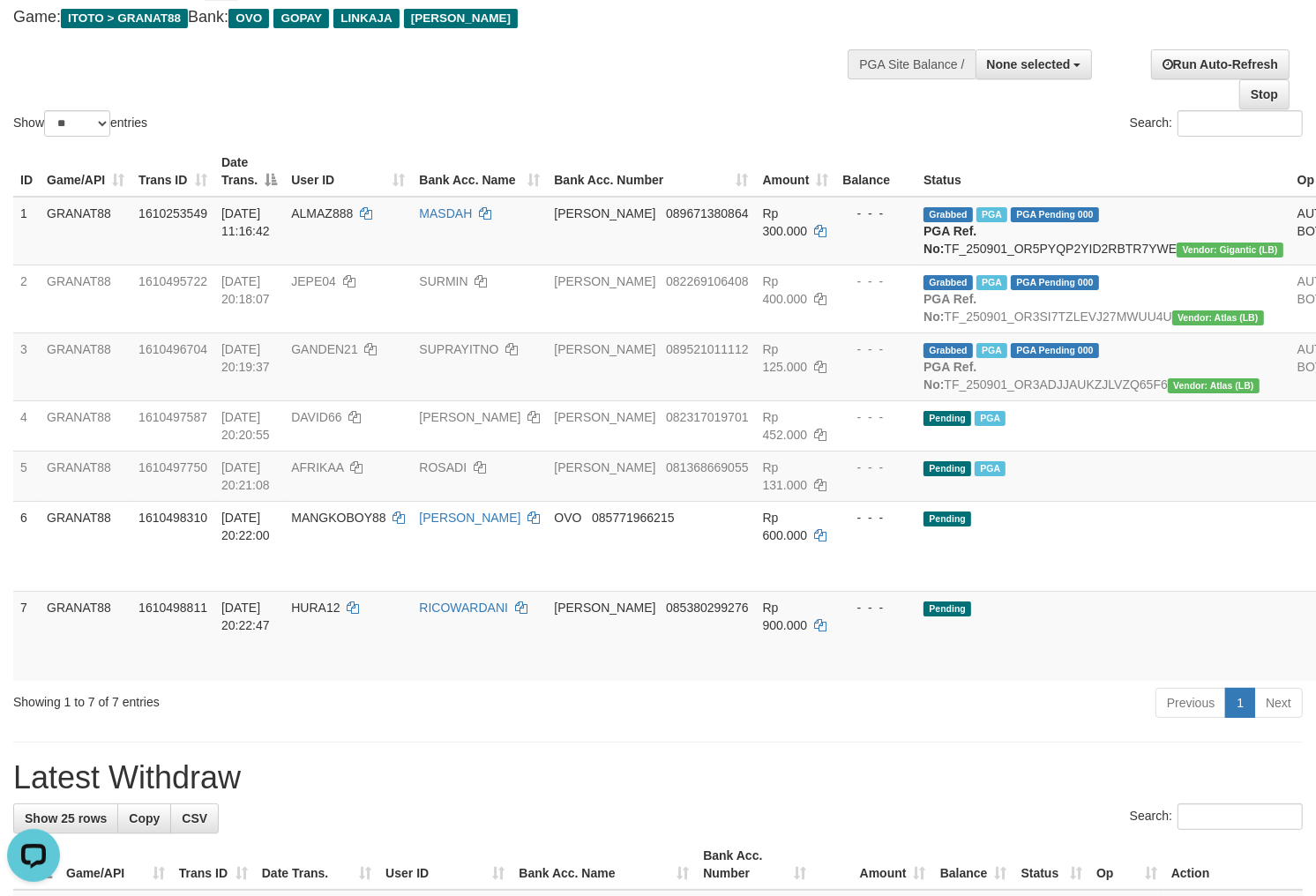
click at [761, 38] on div "Show ** ** ** *** entries Search:" at bounding box center [658, 44] width 1316 height 193
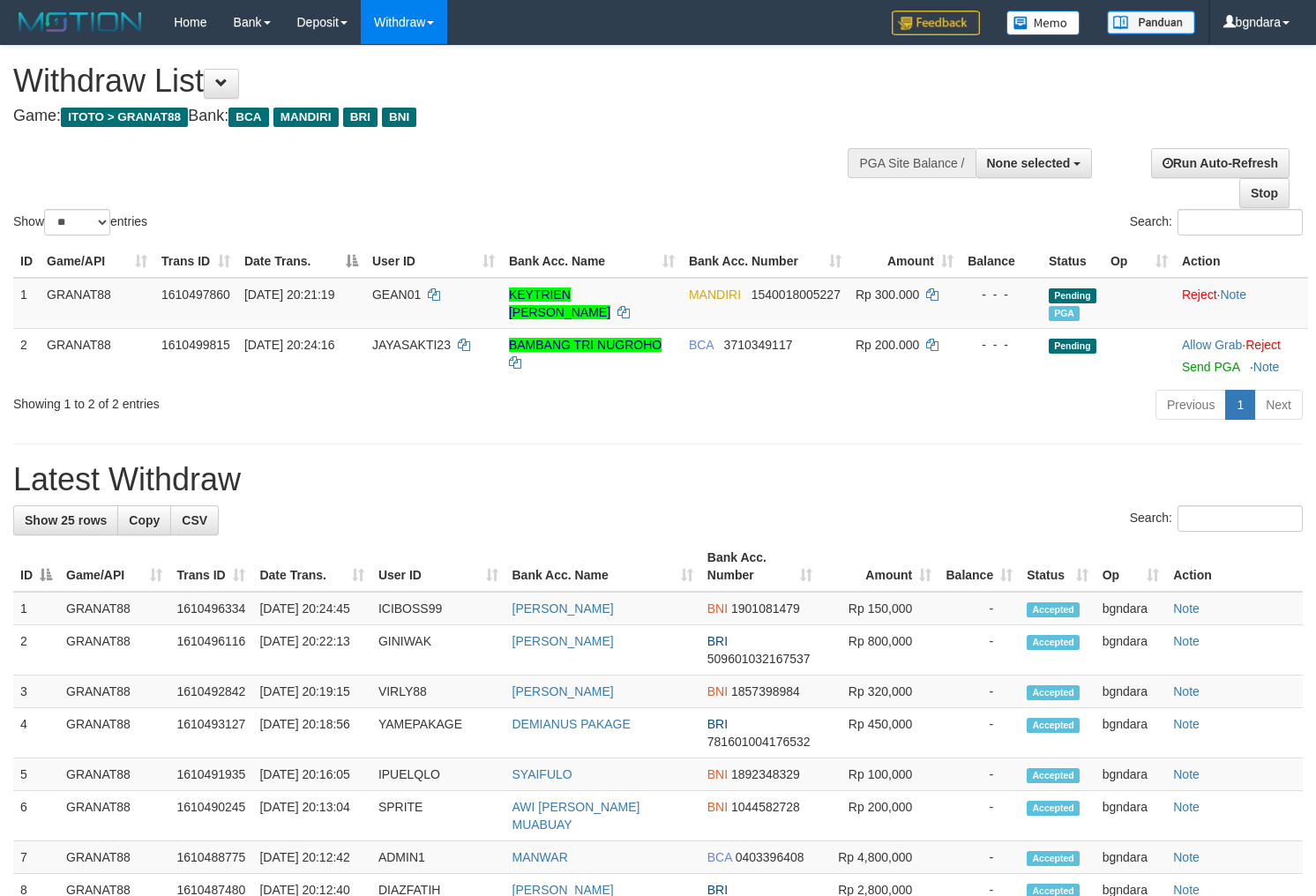
select select
select select "**"
click at [726, 177] on div "Show ** ** ** *** entries Search:" at bounding box center [658, 143] width 1316 height 193
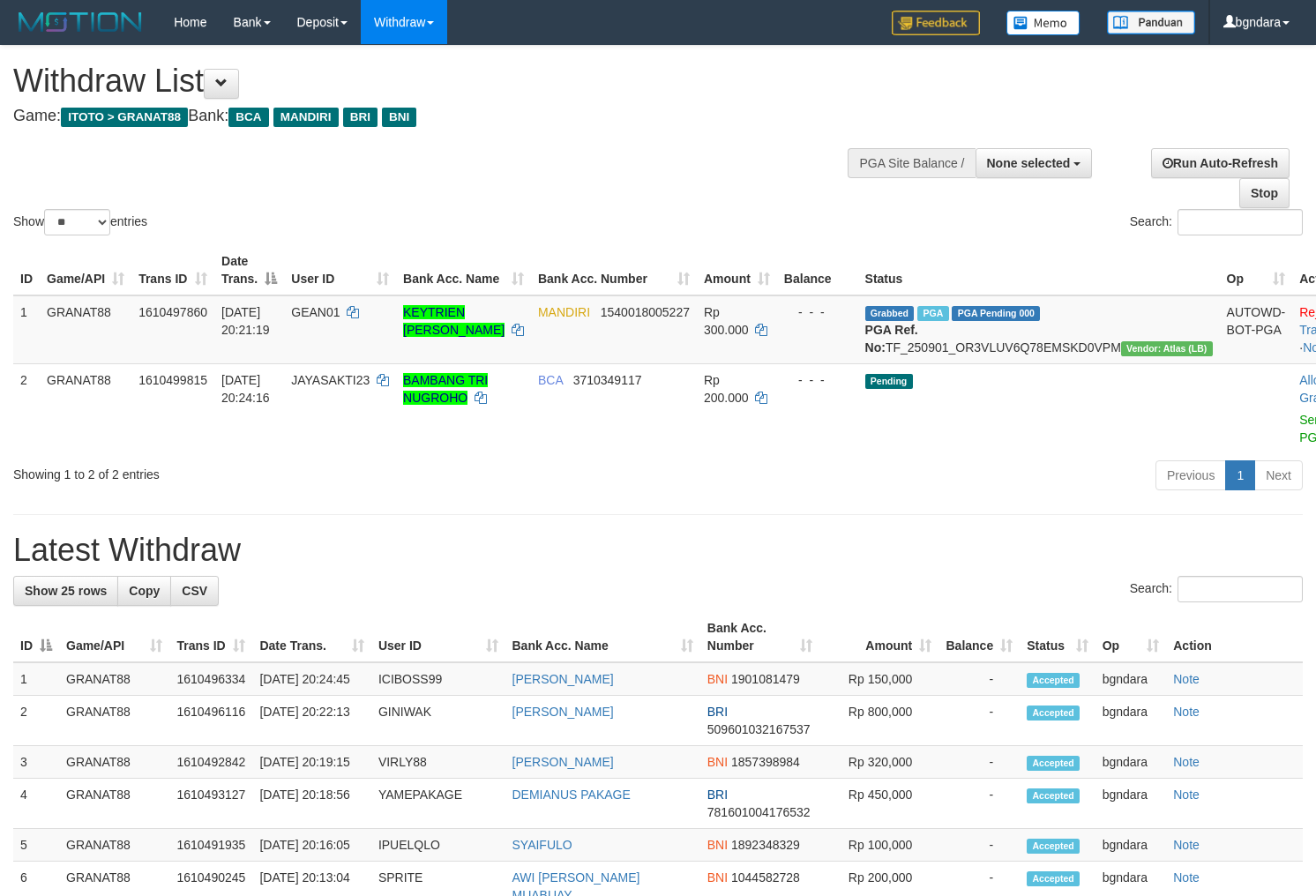
select select
select select "**"
click at [1047, 173] on button "None selected" at bounding box center [1034, 163] width 118 height 30
click at [1040, 245] on label "[ITOTO] GRANAT88" at bounding box center [1009, 252] width 165 height 23
select select "****"
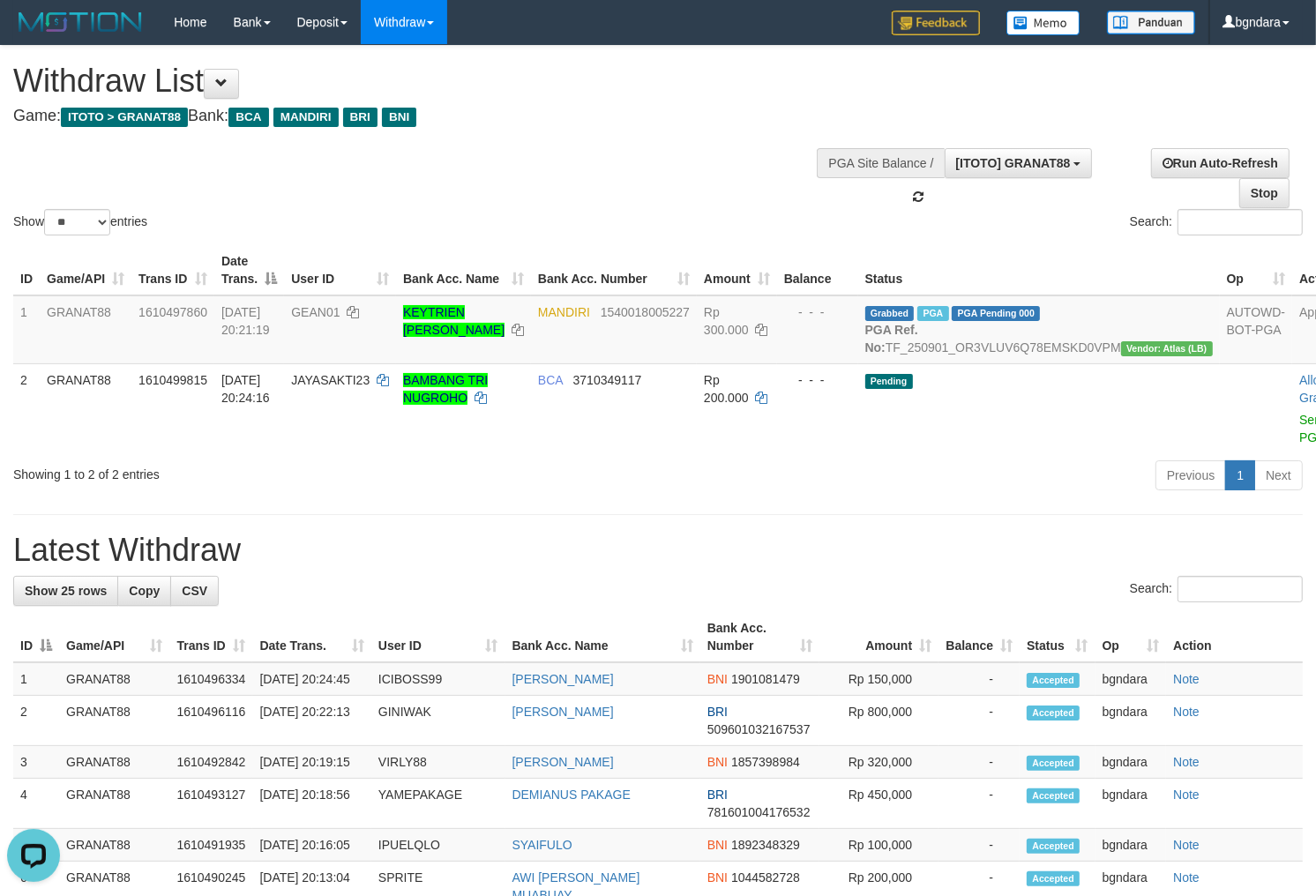
click at [752, 174] on div "Show ** ** ** *** entries Search:" at bounding box center [658, 143] width 1316 height 193
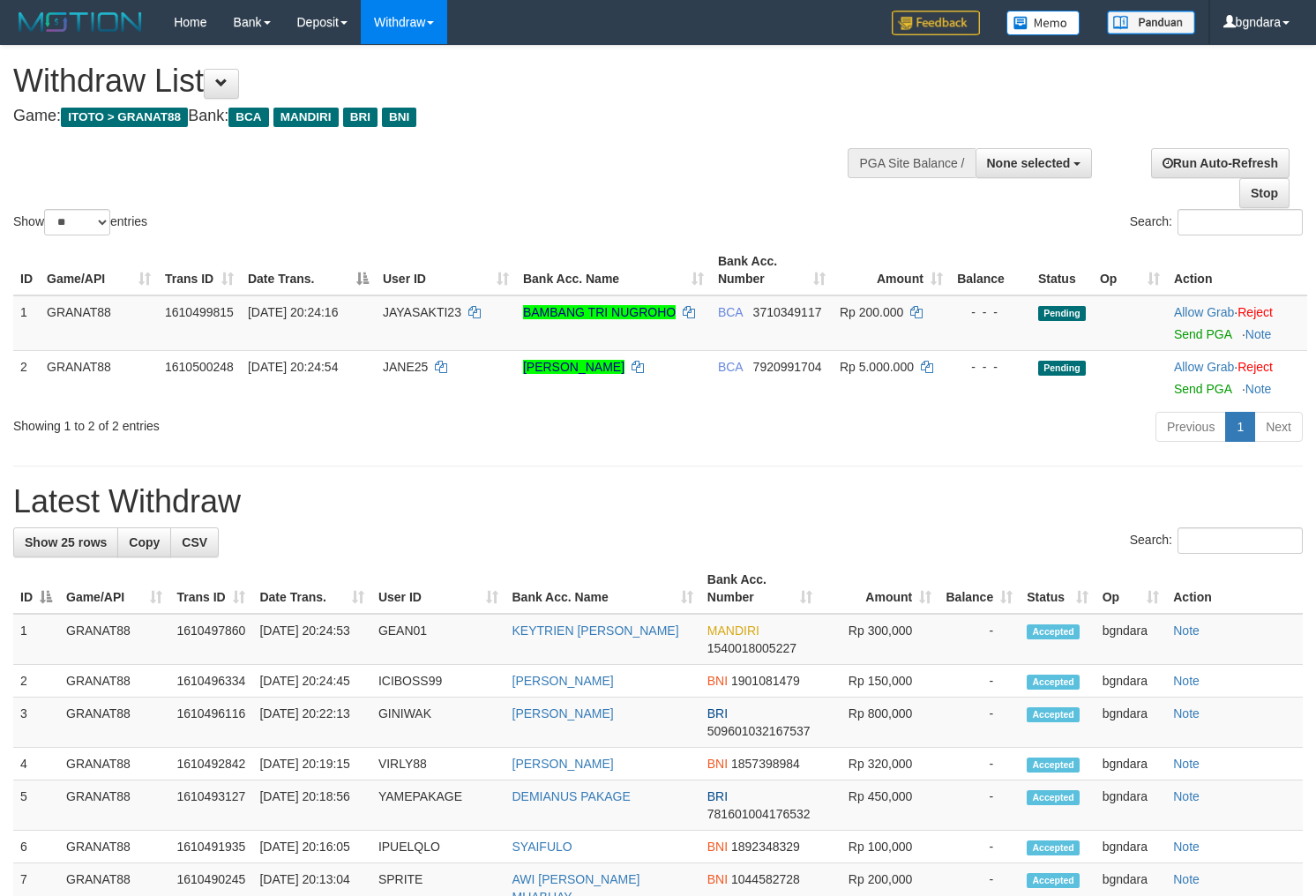
select select
select select "**"
click at [677, 178] on div "Show ** ** ** *** entries Search:" at bounding box center [658, 143] width 1316 height 193
click at [748, 156] on div "Show ** ** ** *** entries Search:" at bounding box center [658, 143] width 1316 height 193
select select
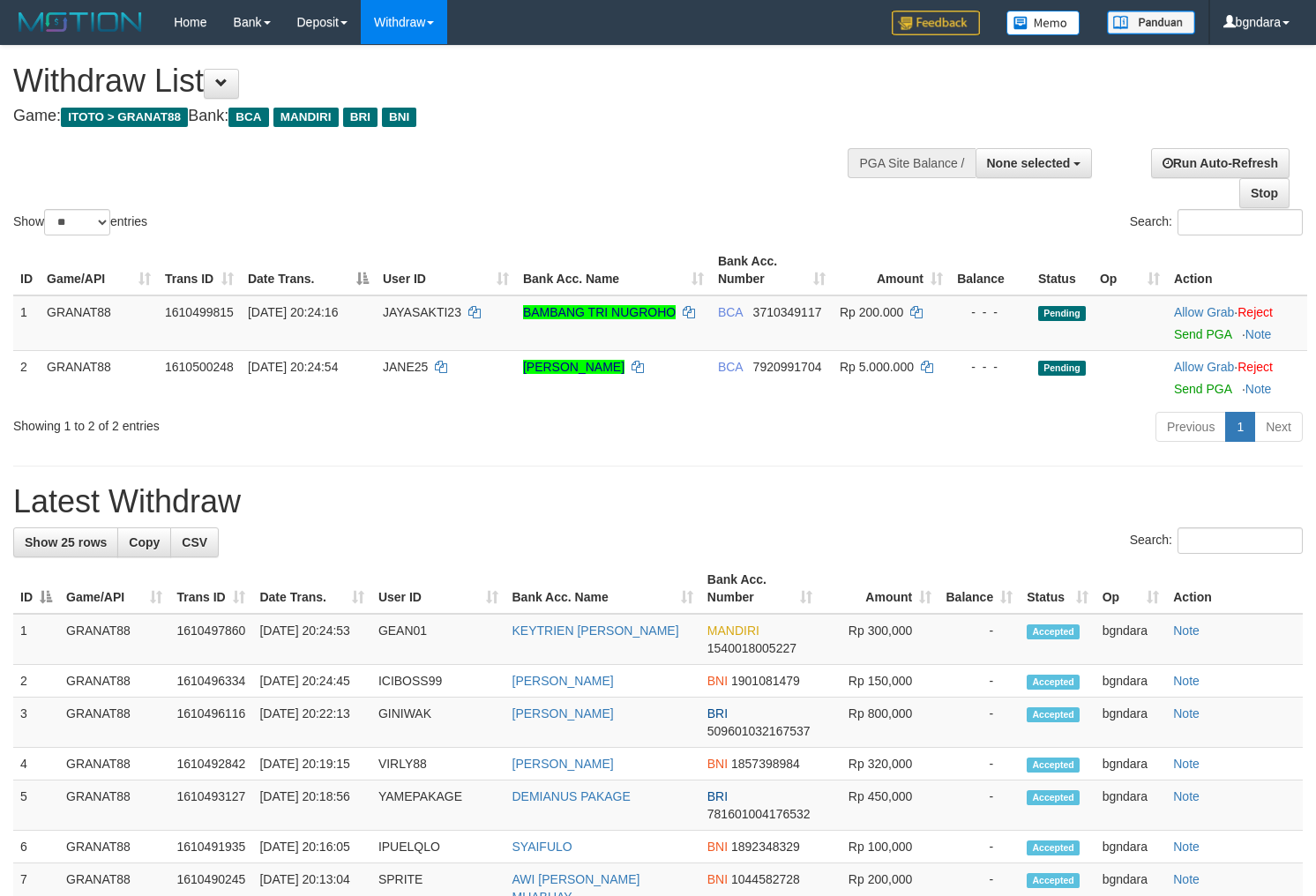
select select "**"
click at [1053, 165] on span "None selected" at bounding box center [1028, 163] width 84 height 14
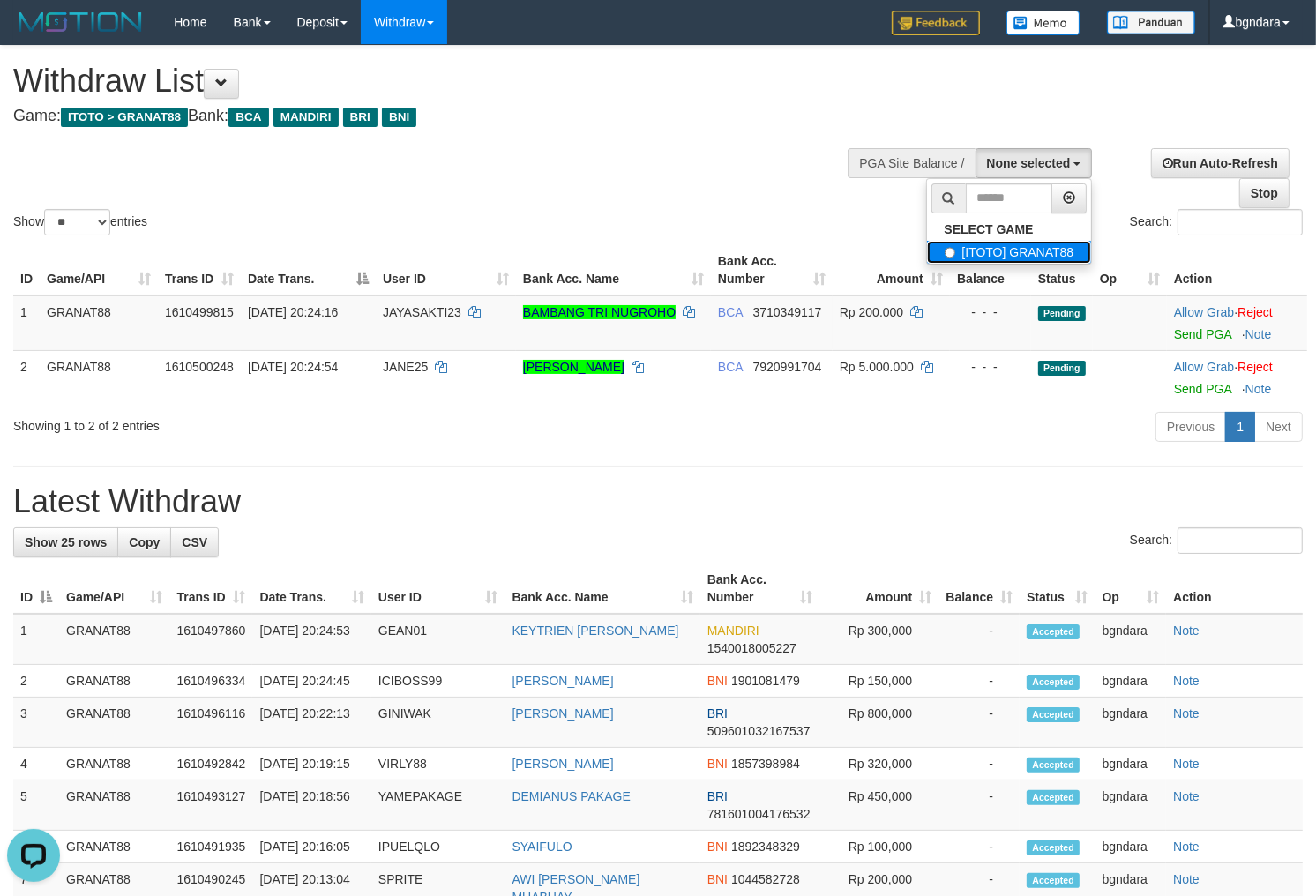
click at [988, 250] on label "[ITOTO] GRANAT88" at bounding box center [1009, 252] width 165 height 23
select select "****"
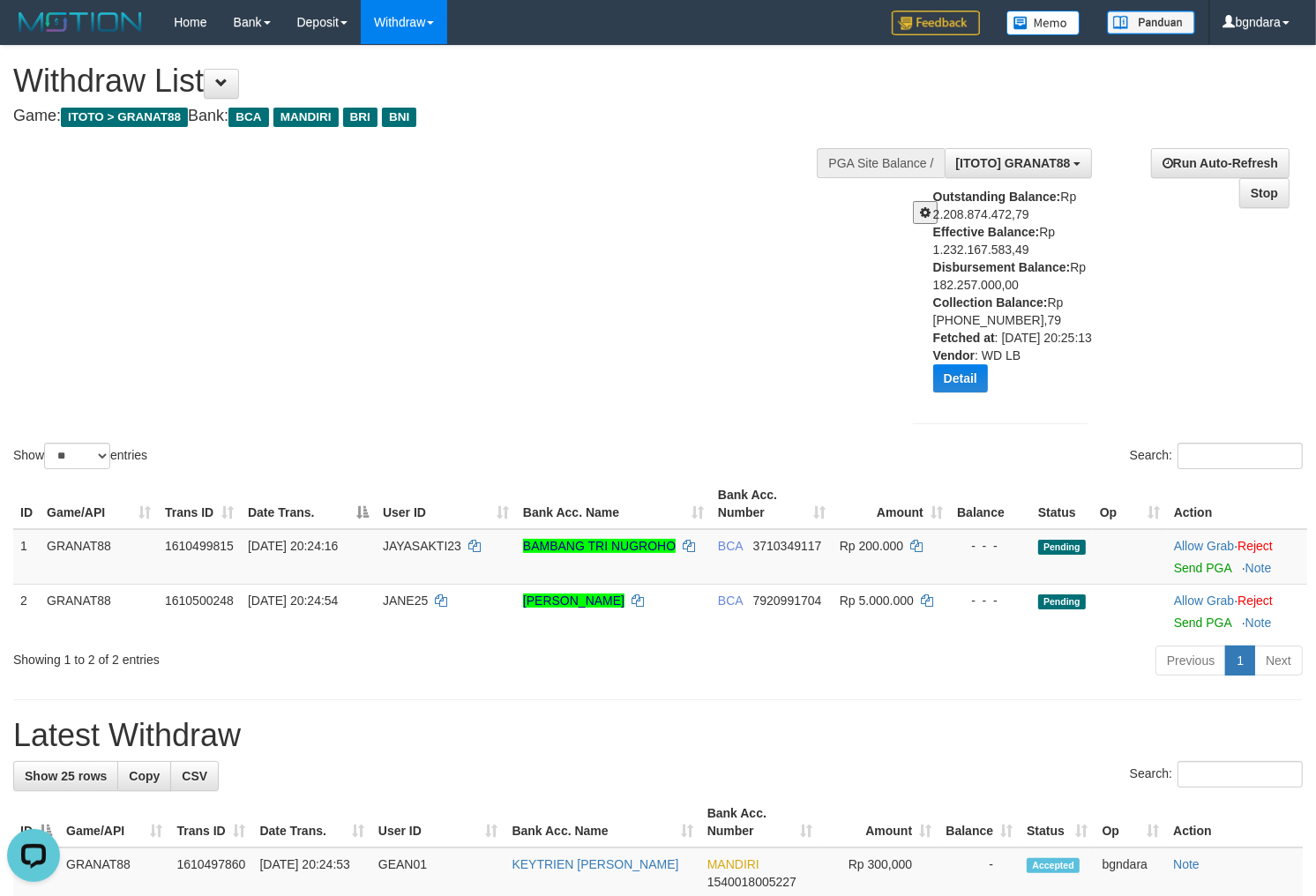
click at [719, 243] on div "Show ** ** ** *** entries Search:" at bounding box center [658, 259] width 1316 height 427
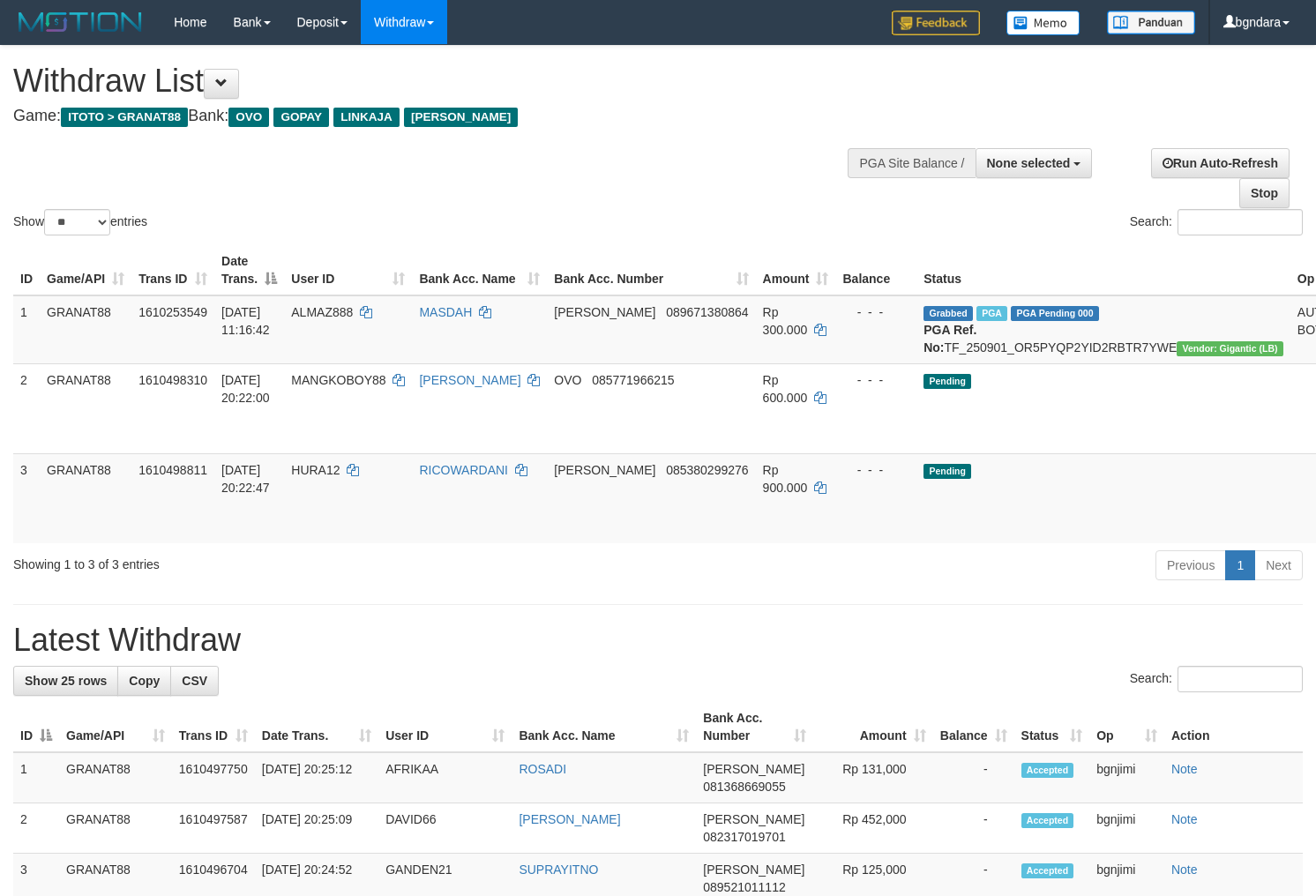
select select
select select "**"
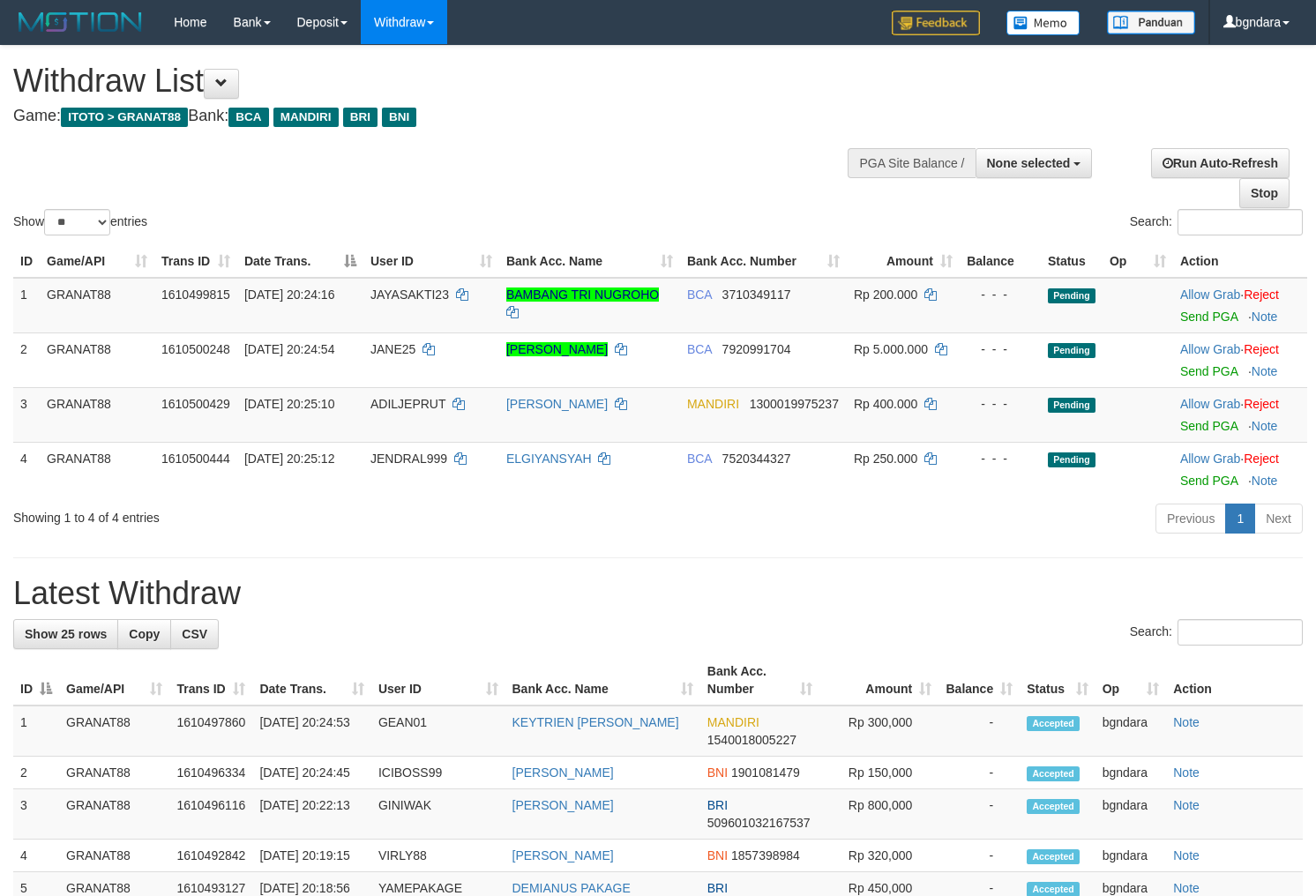
select select
select select "**"
click at [602, 174] on div "Show ** ** ** *** entries Search:" at bounding box center [658, 143] width 1316 height 193
select select
select select "**"
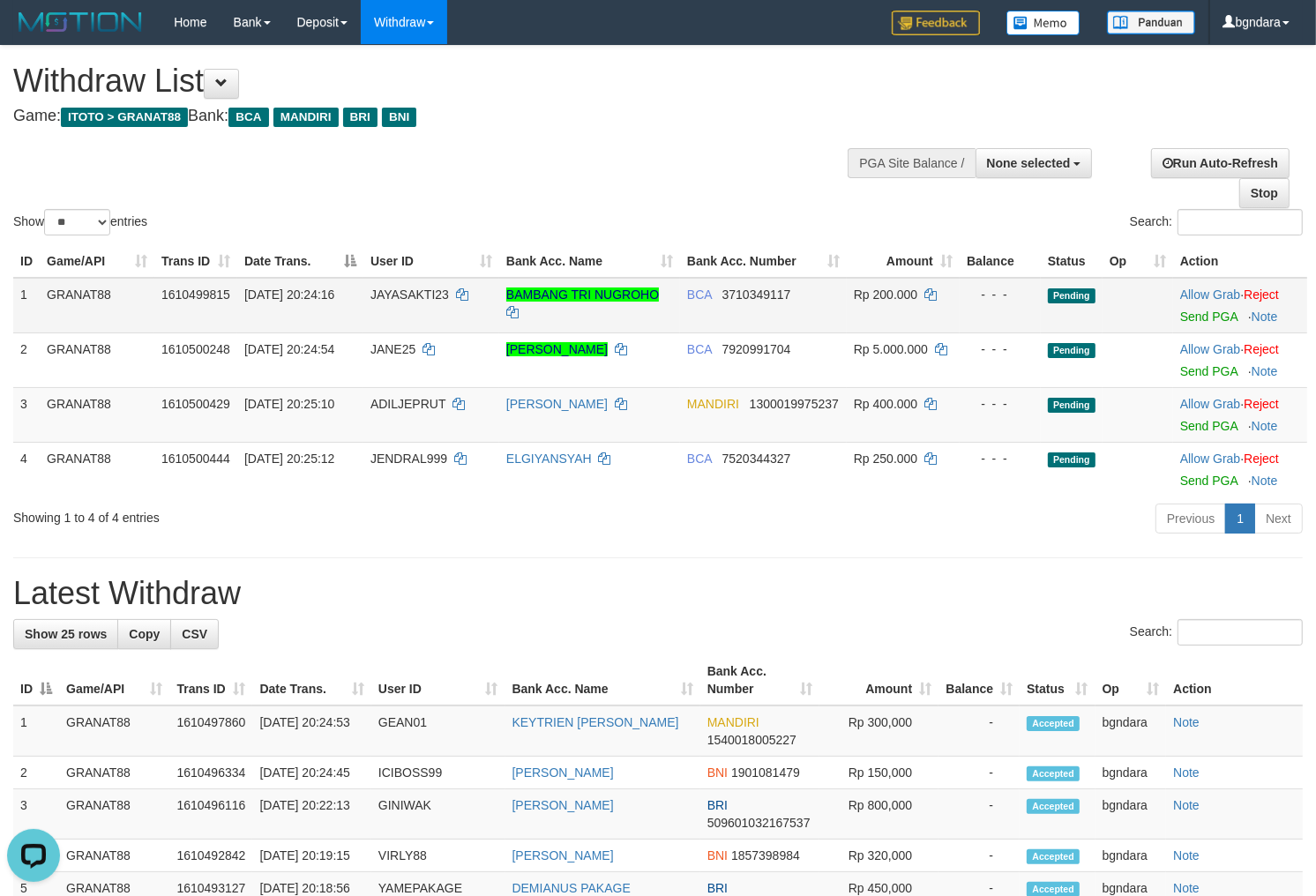
click at [402, 291] on span "JAYASAKTI23" at bounding box center [409, 294] width 79 height 14
drag, startPoint x: 402, startPoint y: 291, endPoint x: 388, endPoint y: 292, distance: 14.0
click at [388, 292] on span "JAYASAKTI23" at bounding box center [409, 294] width 79 height 14
copy span "JAYASAKTI23"
click at [897, 288] on span "Rp 200.000" at bounding box center [885, 294] width 64 height 14
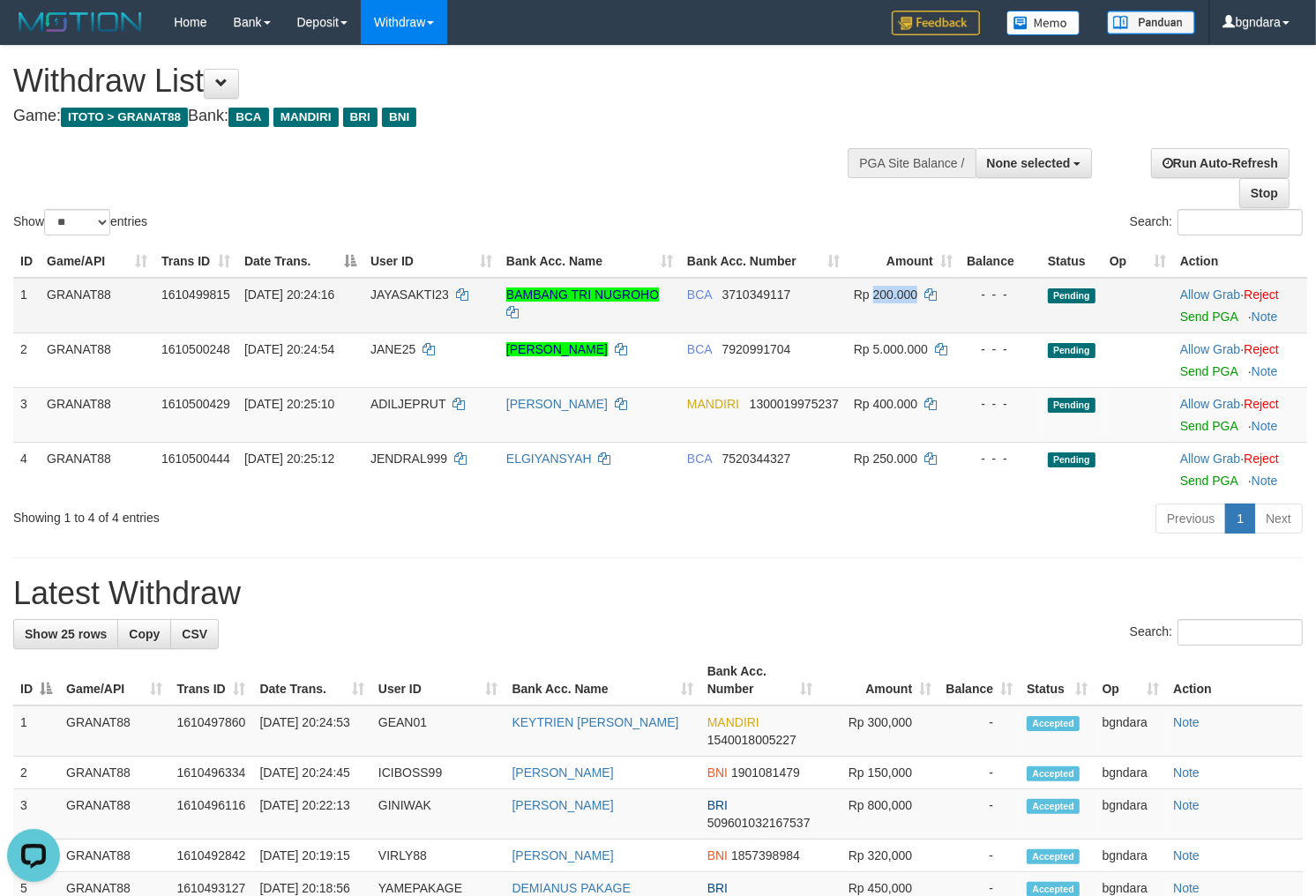
drag, startPoint x: 897, startPoint y: 288, endPoint x: 887, endPoint y: 292, distance: 10.8
click at [887, 292] on span "Rp 200.000" at bounding box center [885, 294] width 64 height 14
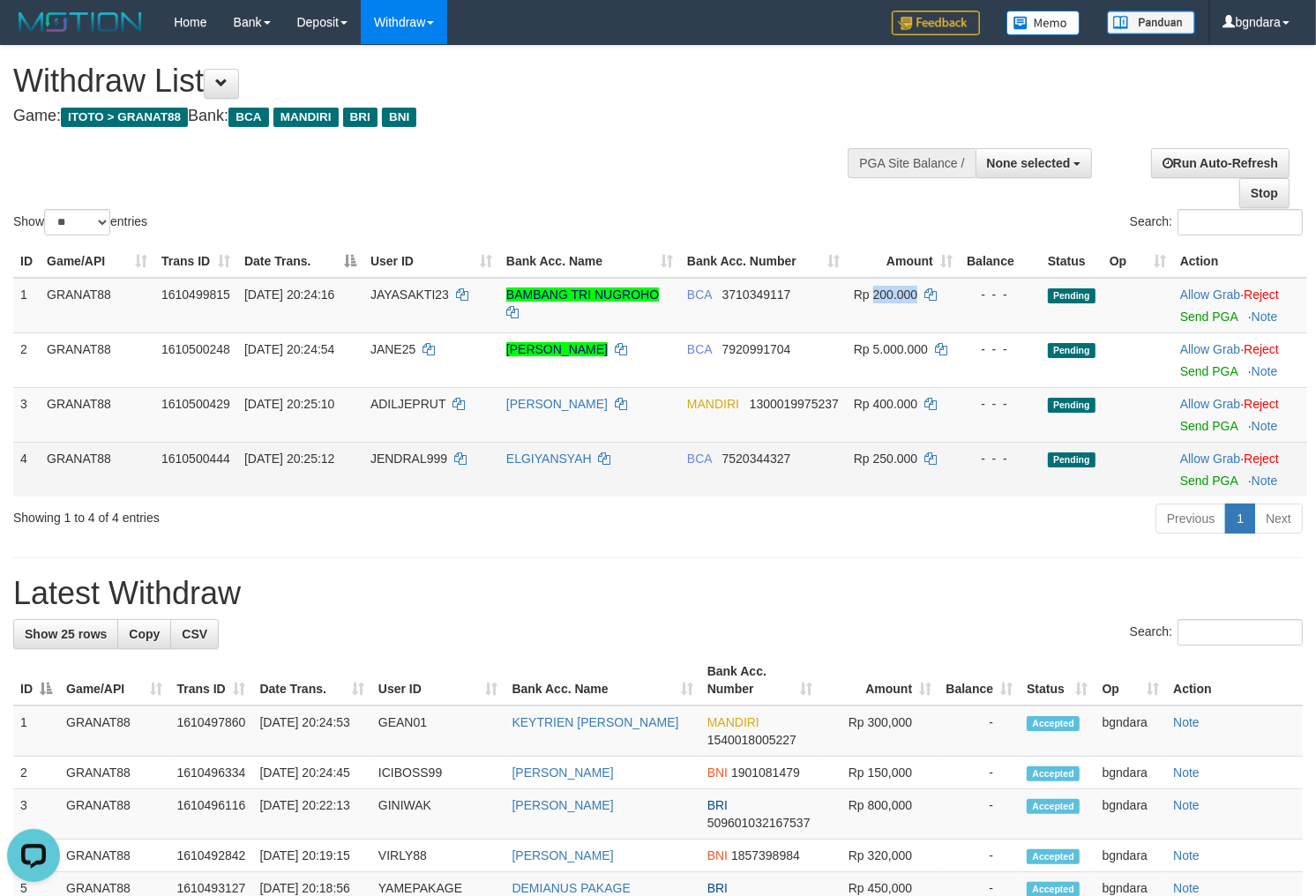
copy span "200.000"
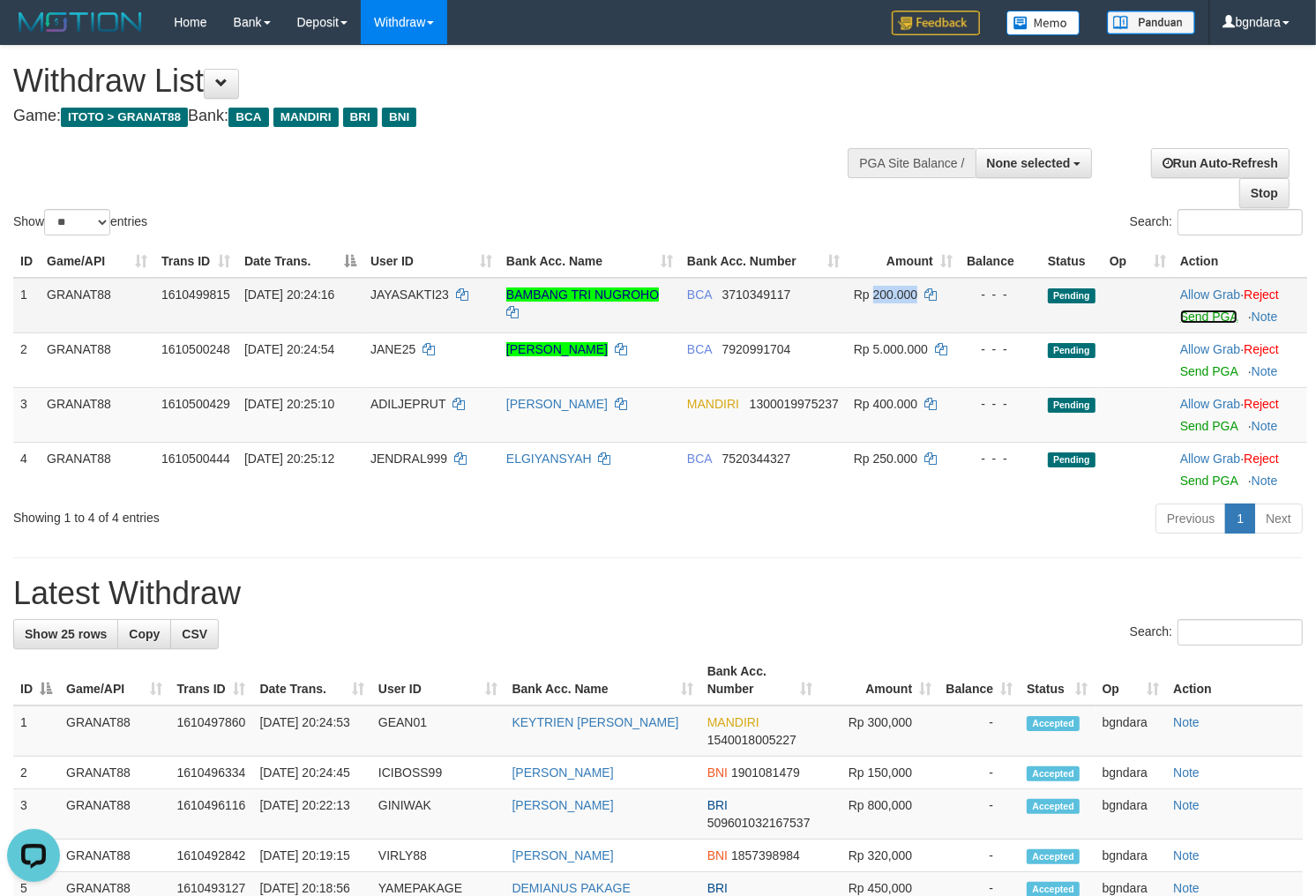
click at [1208, 317] on link "Send PGA" at bounding box center [1209, 316] width 57 height 14
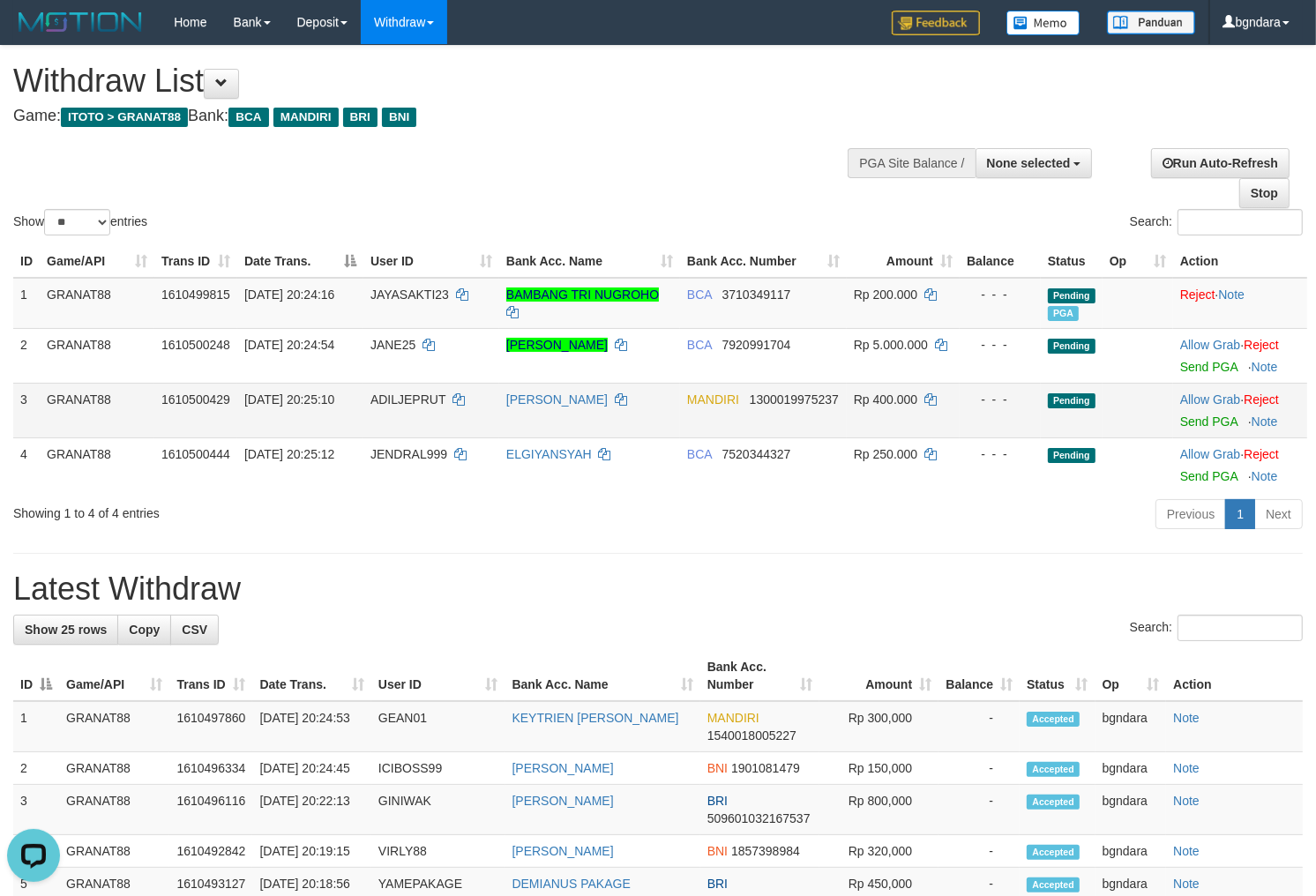
click at [402, 401] on span "ADILJEPRUT" at bounding box center [407, 399] width 75 height 14
click at [397, 401] on span "ADILJEPRUT" at bounding box center [407, 399] width 75 height 14
copy span "ADILJEPRUT"
click at [903, 392] on span "Rp 400.000" at bounding box center [885, 399] width 64 height 14
drag, startPoint x: 903, startPoint y: 392, endPoint x: 892, endPoint y: 394, distance: 11.2
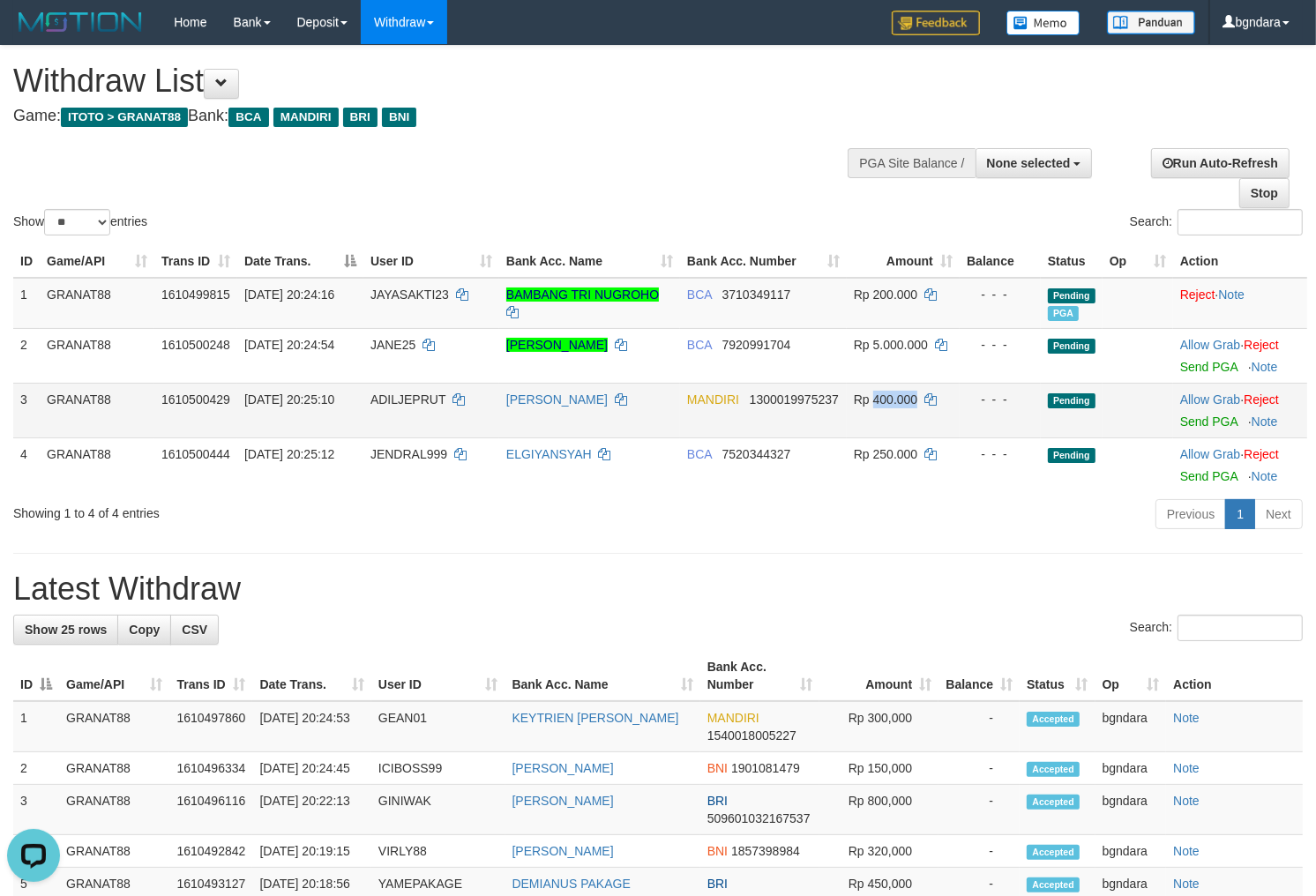
click at [892, 394] on span "Rp 400.000" at bounding box center [885, 399] width 64 height 14
copy span "400.000"
click at [1194, 416] on link "Send PGA" at bounding box center [1209, 421] width 57 height 14
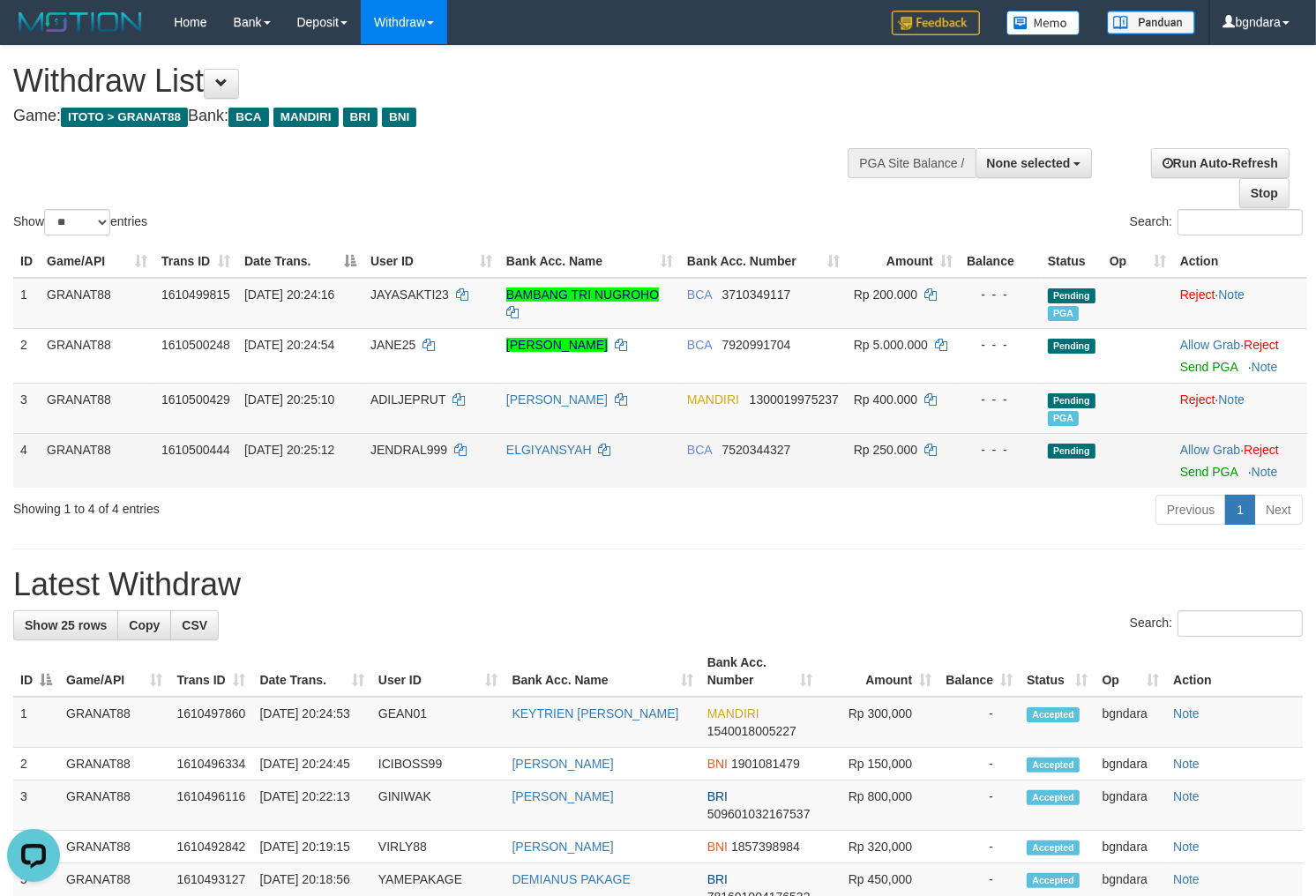
click at [421, 451] on span "JENDRAL999" at bounding box center [408, 449] width 77 height 14
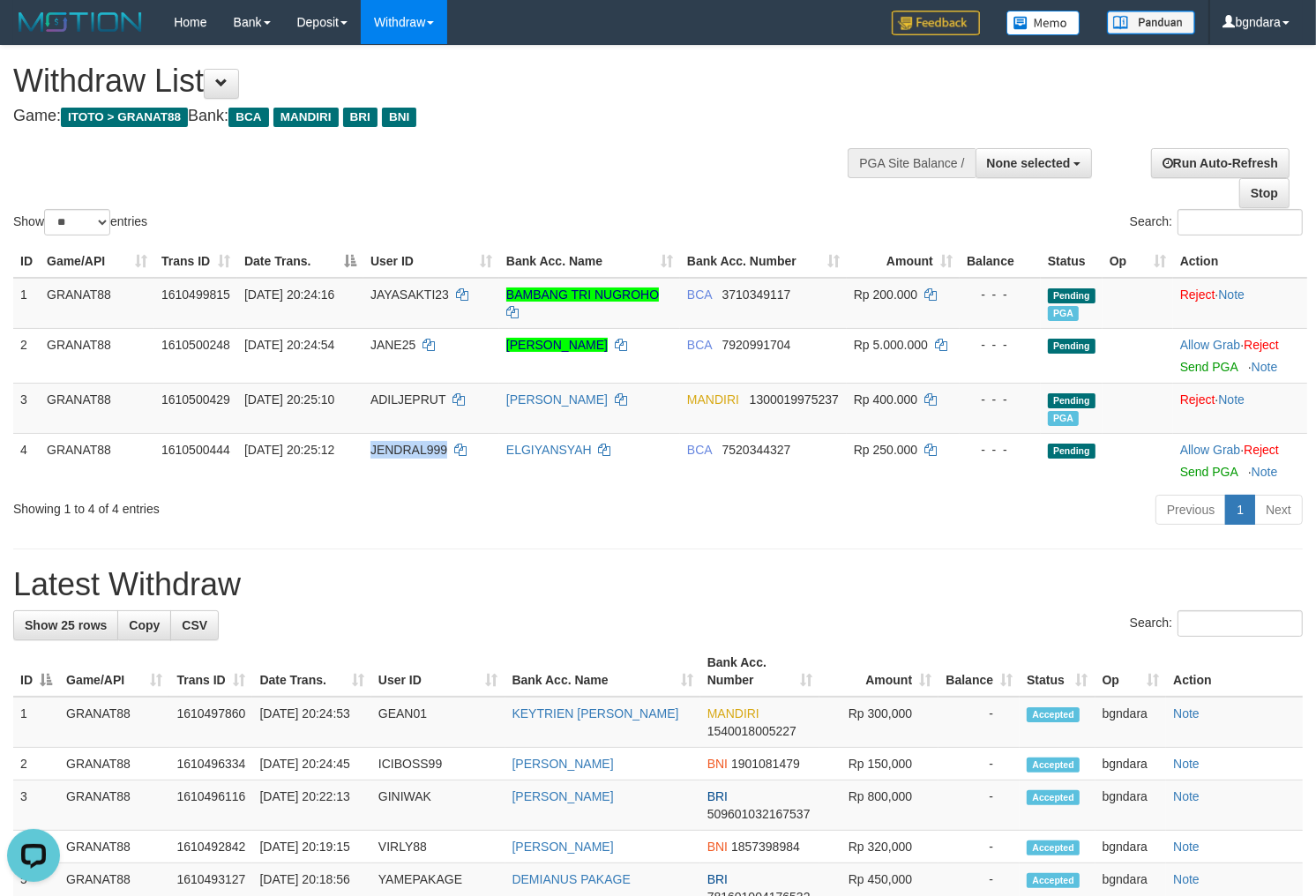
drag, startPoint x: 421, startPoint y: 451, endPoint x: 783, endPoint y: 541, distance: 373.0
click at [415, 450] on span "JENDRAL999" at bounding box center [408, 449] width 77 height 14
copy span "JENDRAL999"
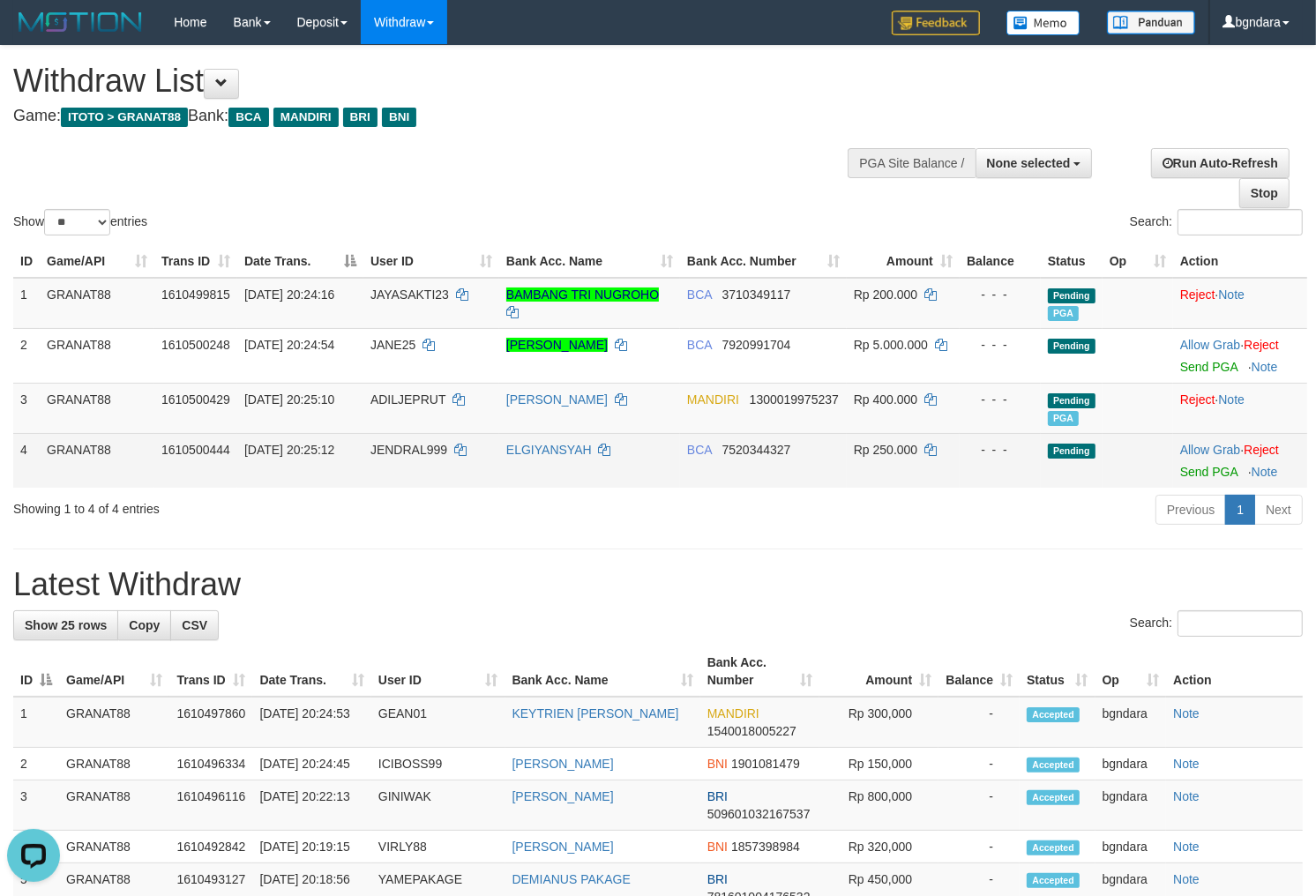
click at [897, 454] on span "Rp 250.000" at bounding box center [885, 449] width 64 height 14
click at [888, 453] on span "Rp 250.000" at bounding box center [885, 449] width 64 height 14
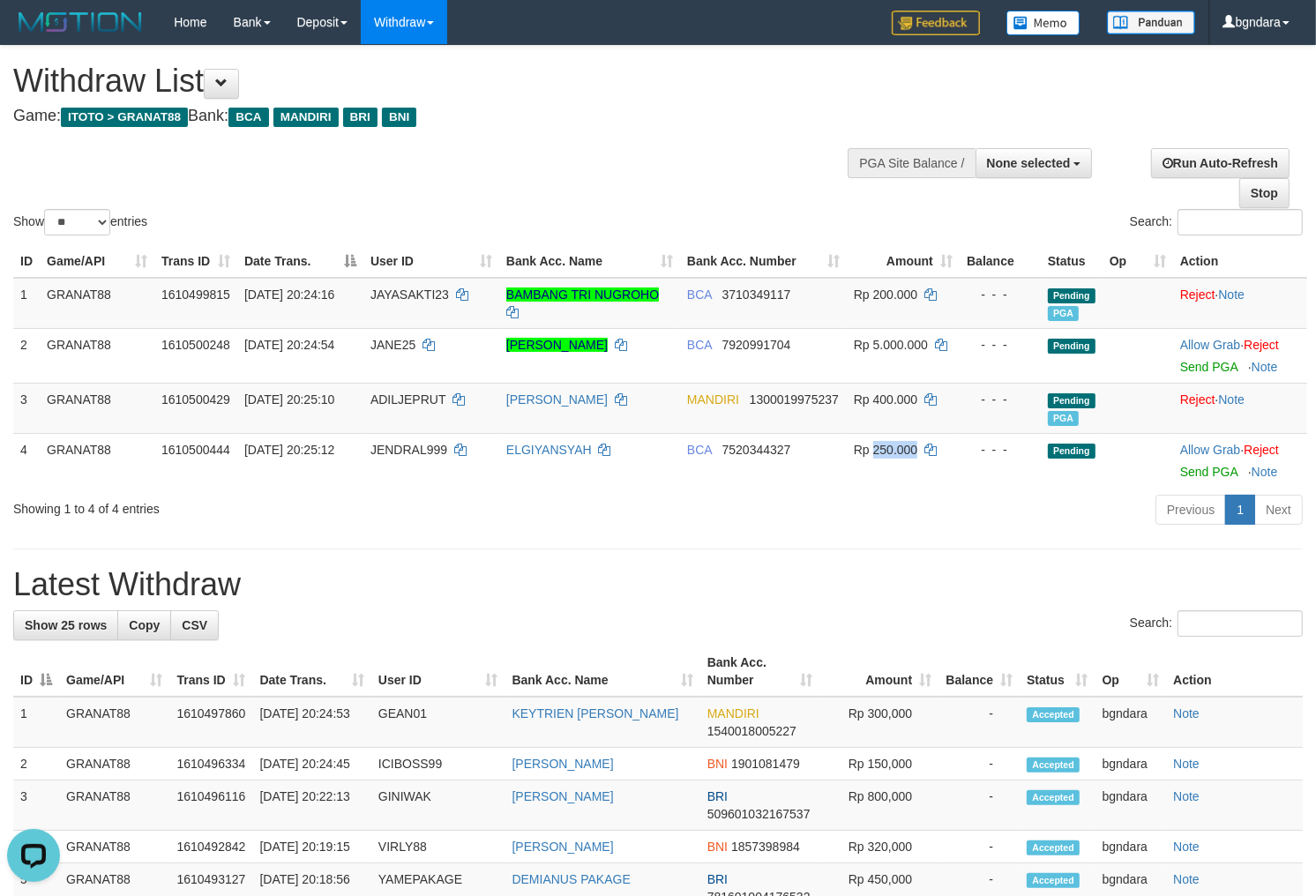
copy span "250.000"
drag, startPoint x: 1222, startPoint y: 474, endPoint x: 738, endPoint y: 238, distance: 538.5
click at [1222, 474] on link "Send PGA" at bounding box center [1209, 471] width 57 height 14
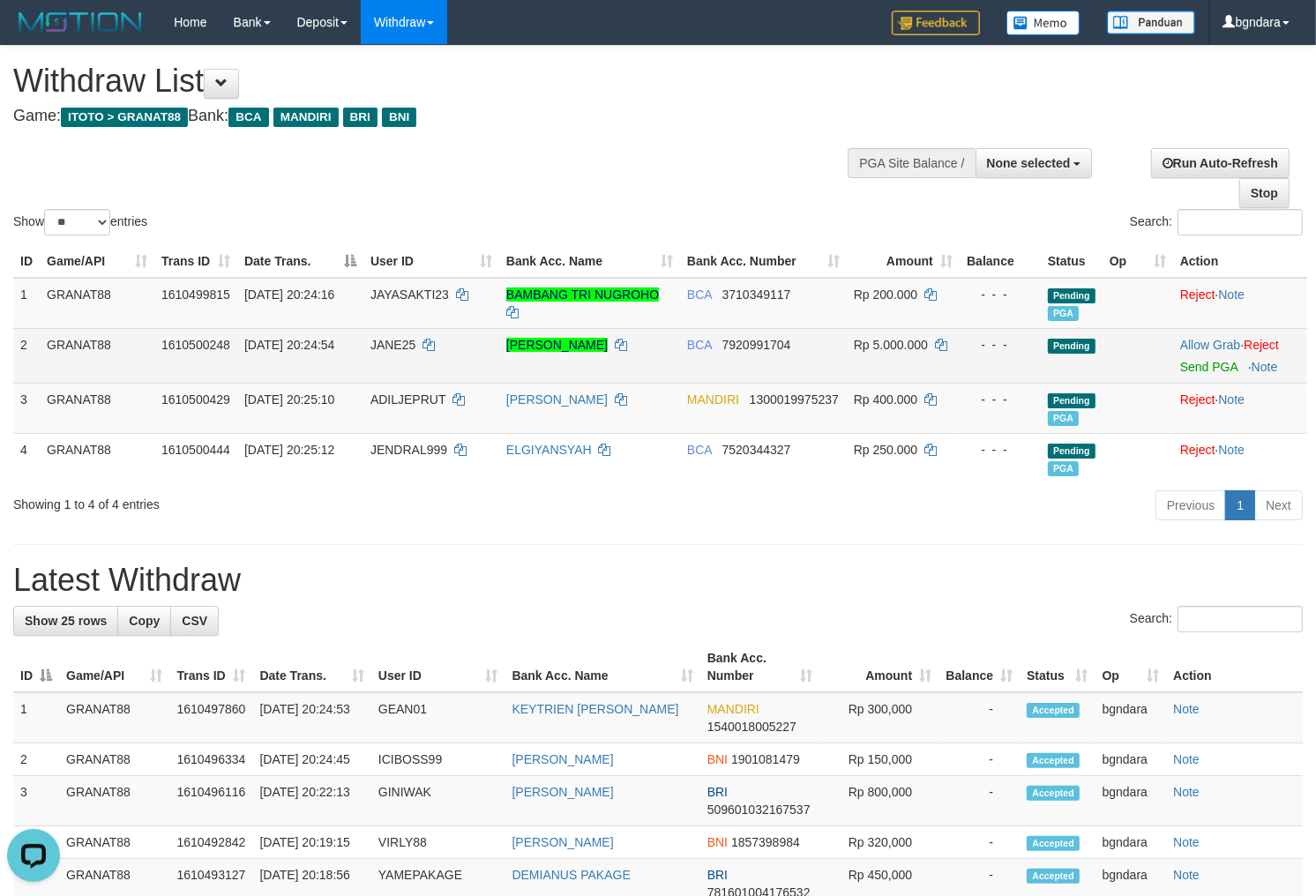
click at [376, 341] on span "JANE25" at bounding box center [392, 344] width 45 height 14
click at [367, 341] on td "JANE25" at bounding box center [431, 355] width 136 height 55
copy span "JANE25"
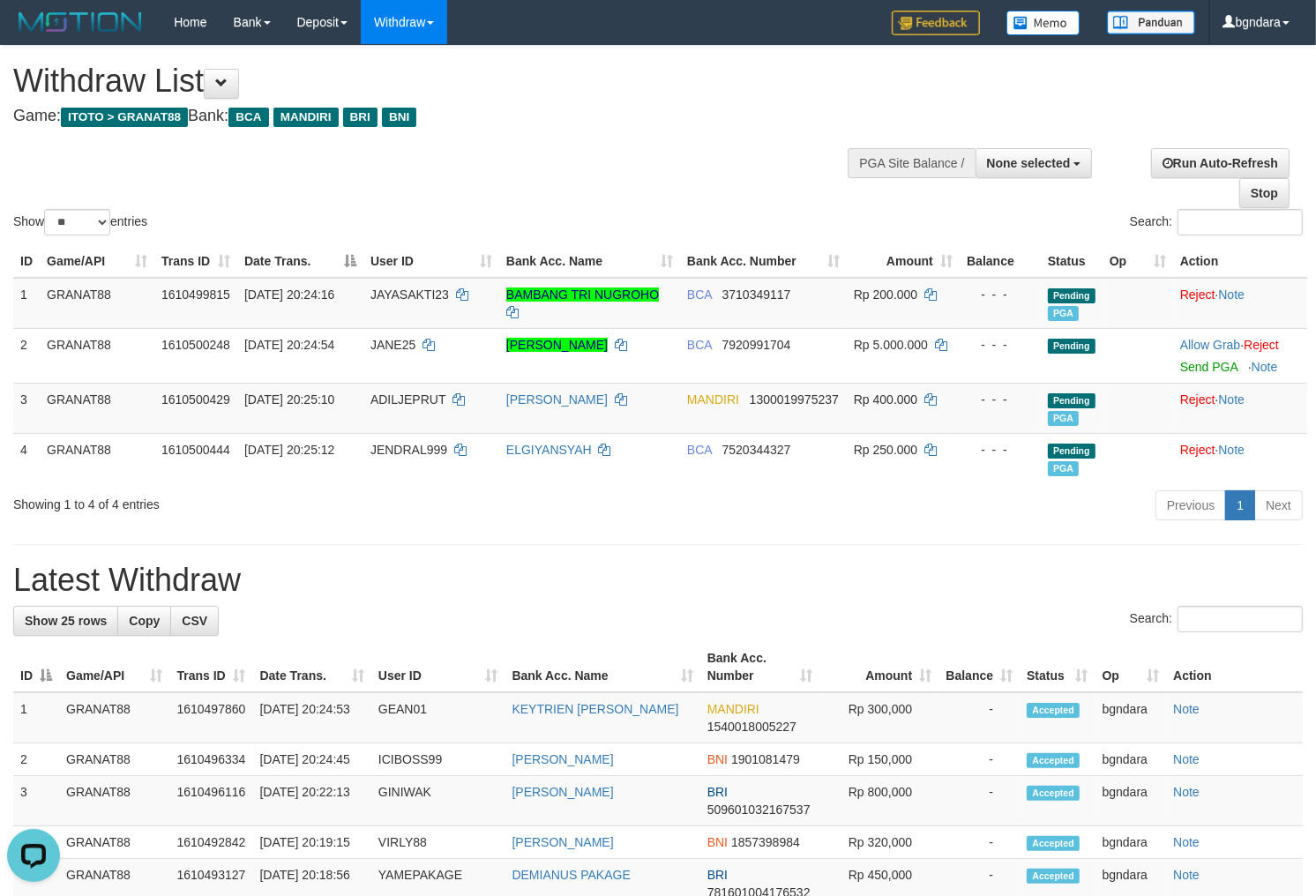
click at [658, 156] on div "Show ** ** ** *** entries Search:" at bounding box center [658, 143] width 1316 height 193
select select
select select "**"
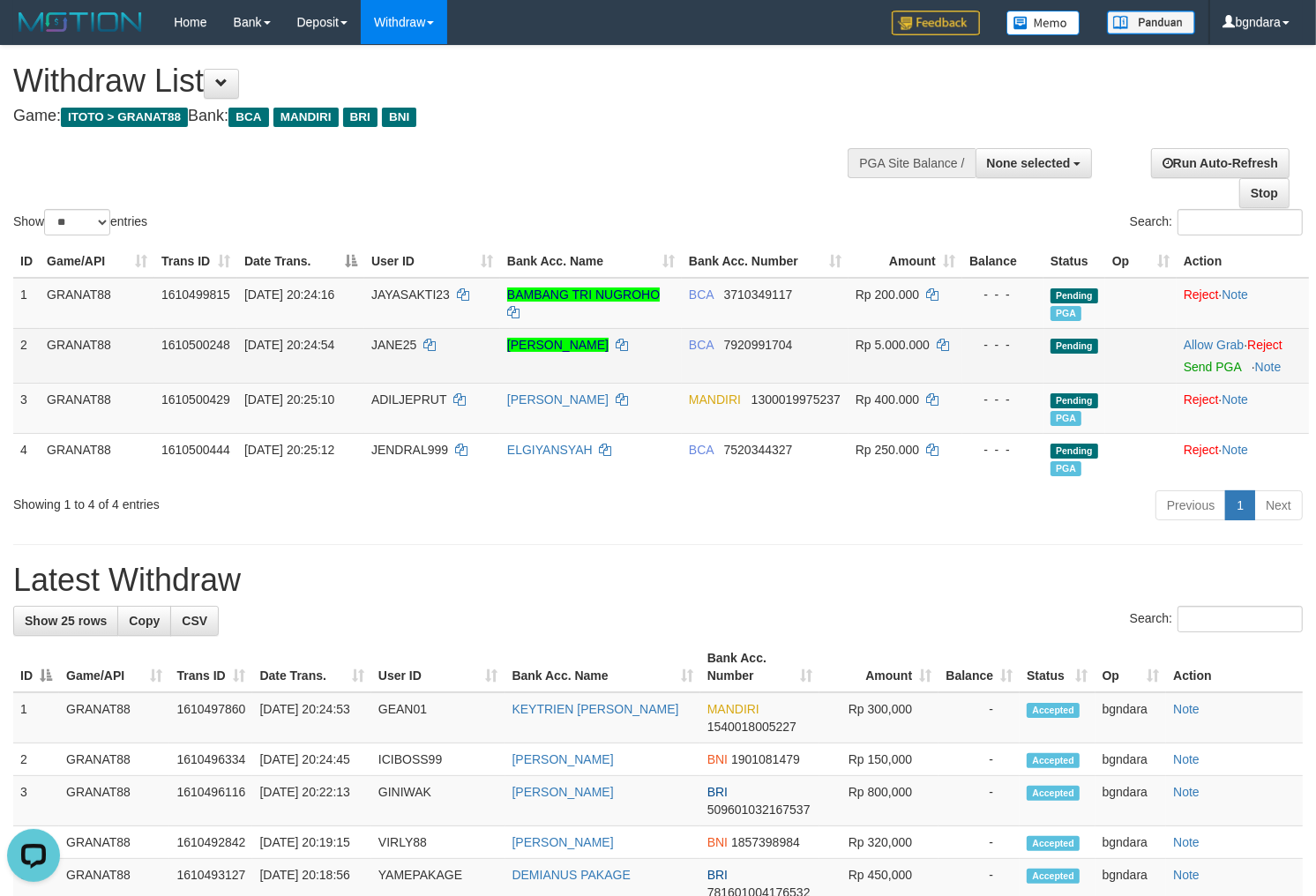
click at [411, 339] on span "JANE25" at bounding box center [393, 344] width 45 height 14
drag, startPoint x: 411, startPoint y: 341, endPoint x: 402, endPoint y: 342, distance: 9.1
click at [402, 342] on span "JANE25" at bounding box center [393, 344] width 45 height 14
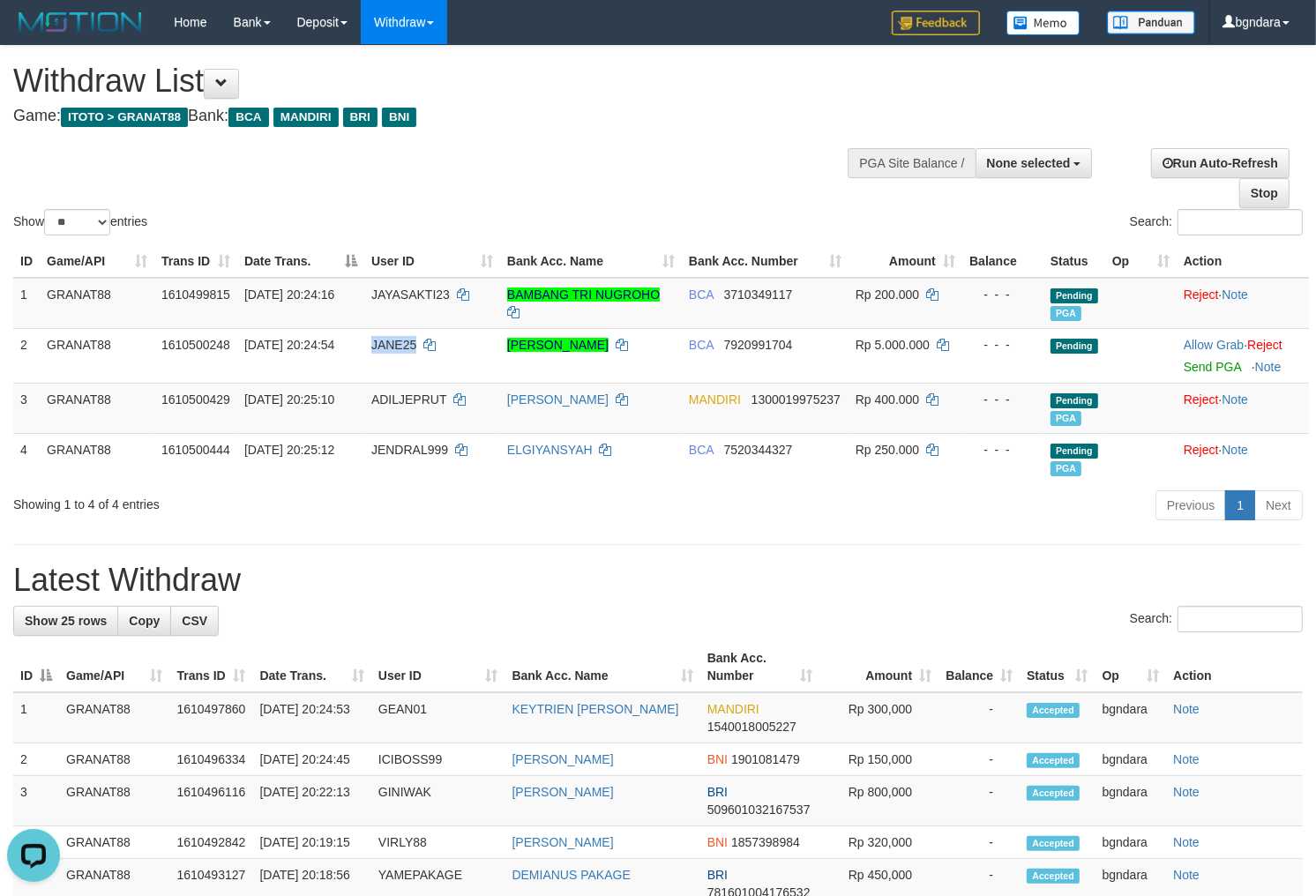
copy span "JANE25"
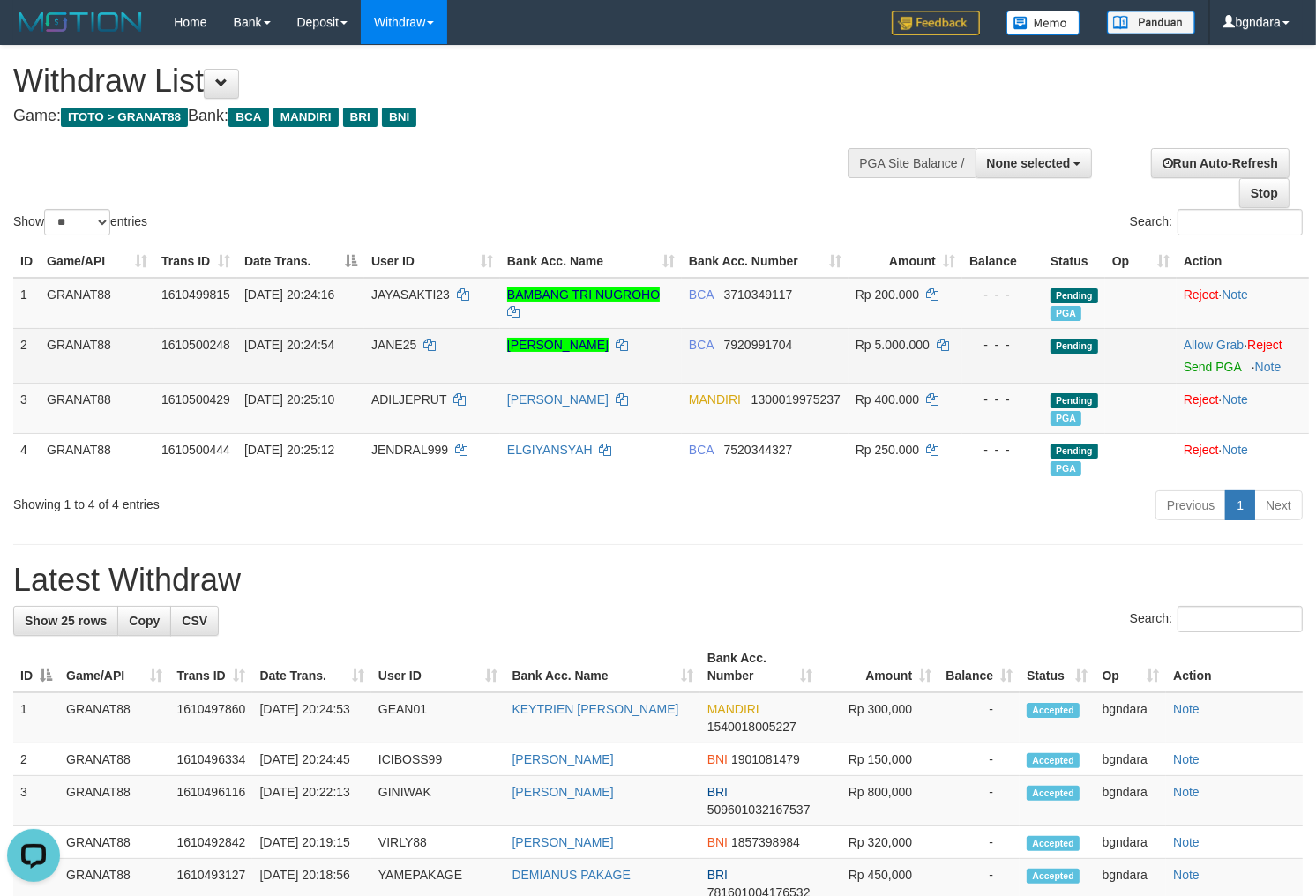
click at [906, 346] on span "Rp 5.000.000" at bounding box center [892, 344] width 74 height 14
click at [902, 345] on span "Rp 5.000.000" at bounding box center [892, 344] width 74 height 14
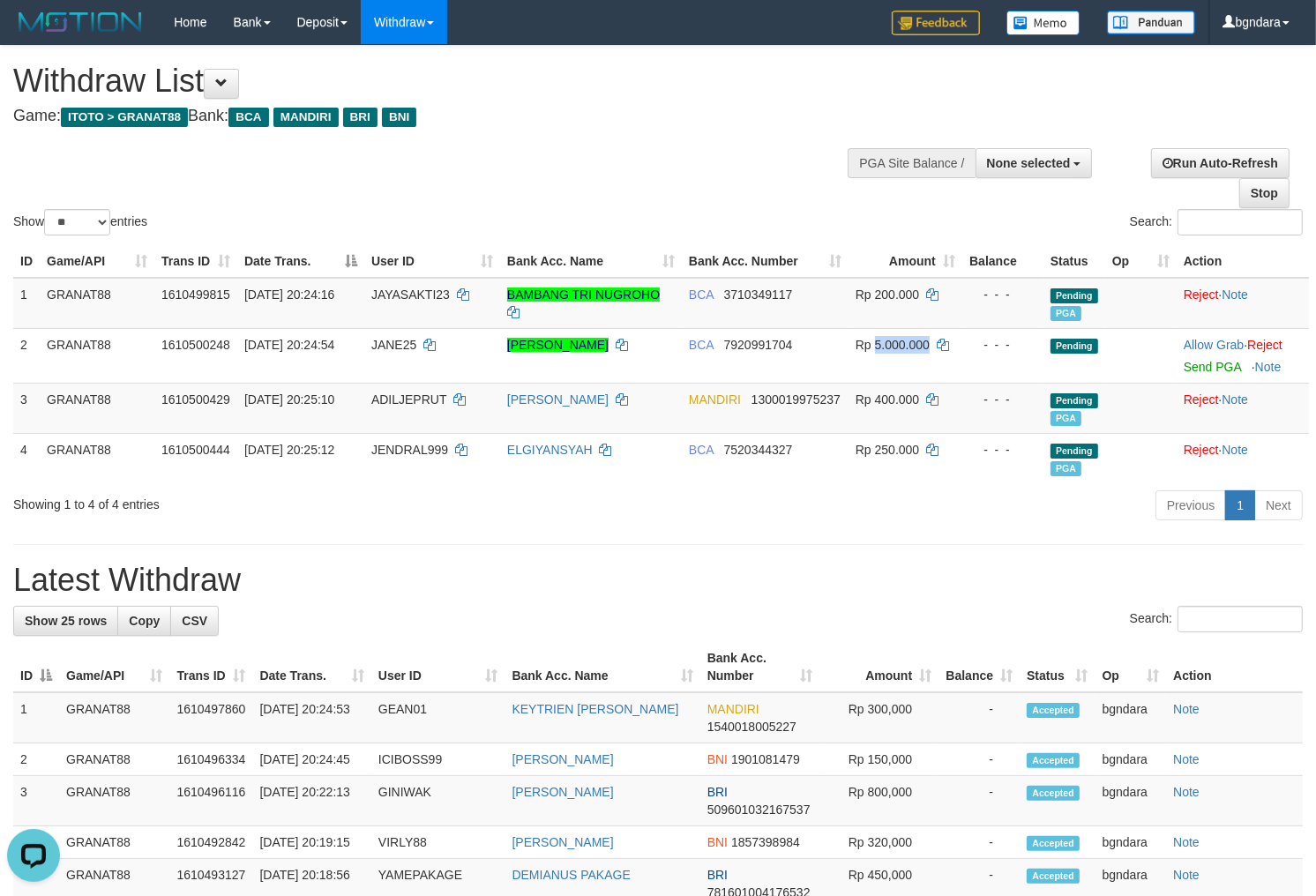
copy span "5.000.000"
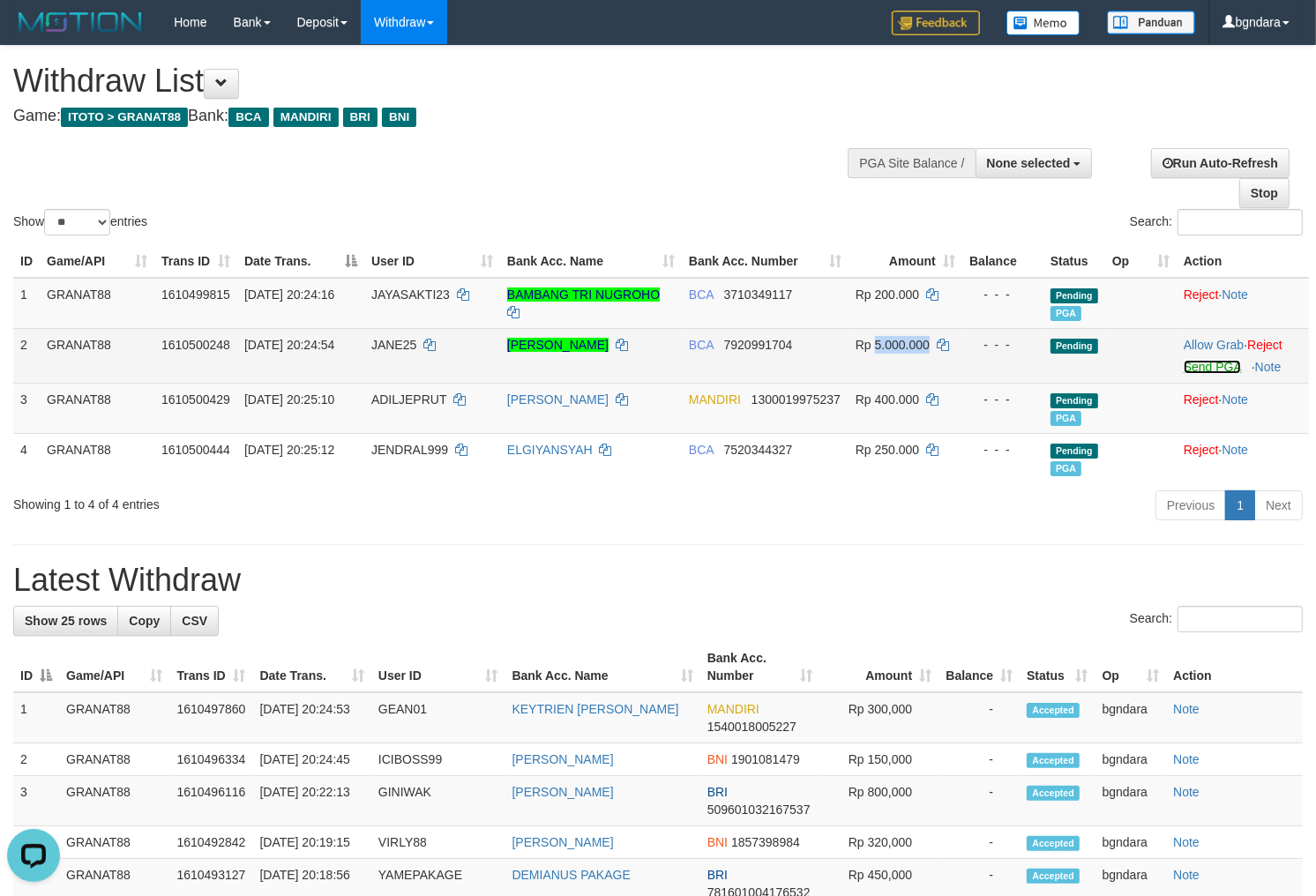
click at [1226, 365] on link "Send PGA" at bounding box center [1212, 367] width 57 height 14
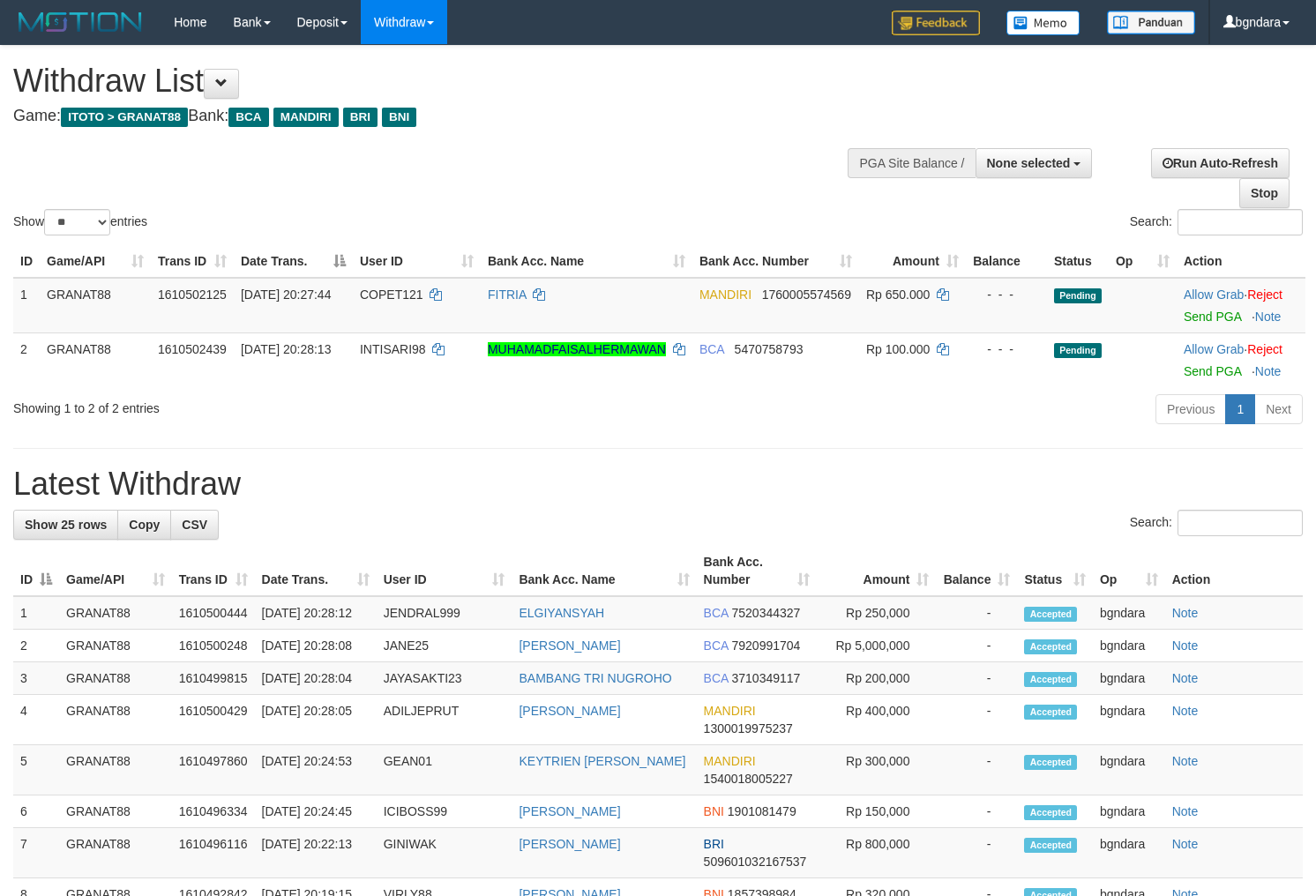
select select
select select "**"
click at [377, 292] on span "COPET121" at bounding box center [391, 294] width 64 height 14
drag, startPoint x: 377, startPoint y: 292, endPoint x: 356, endPoint y: 295, distance: 21.2
click at [356, 295] on td "COPET121" at bounding box center [416, 305] width 128 height 56
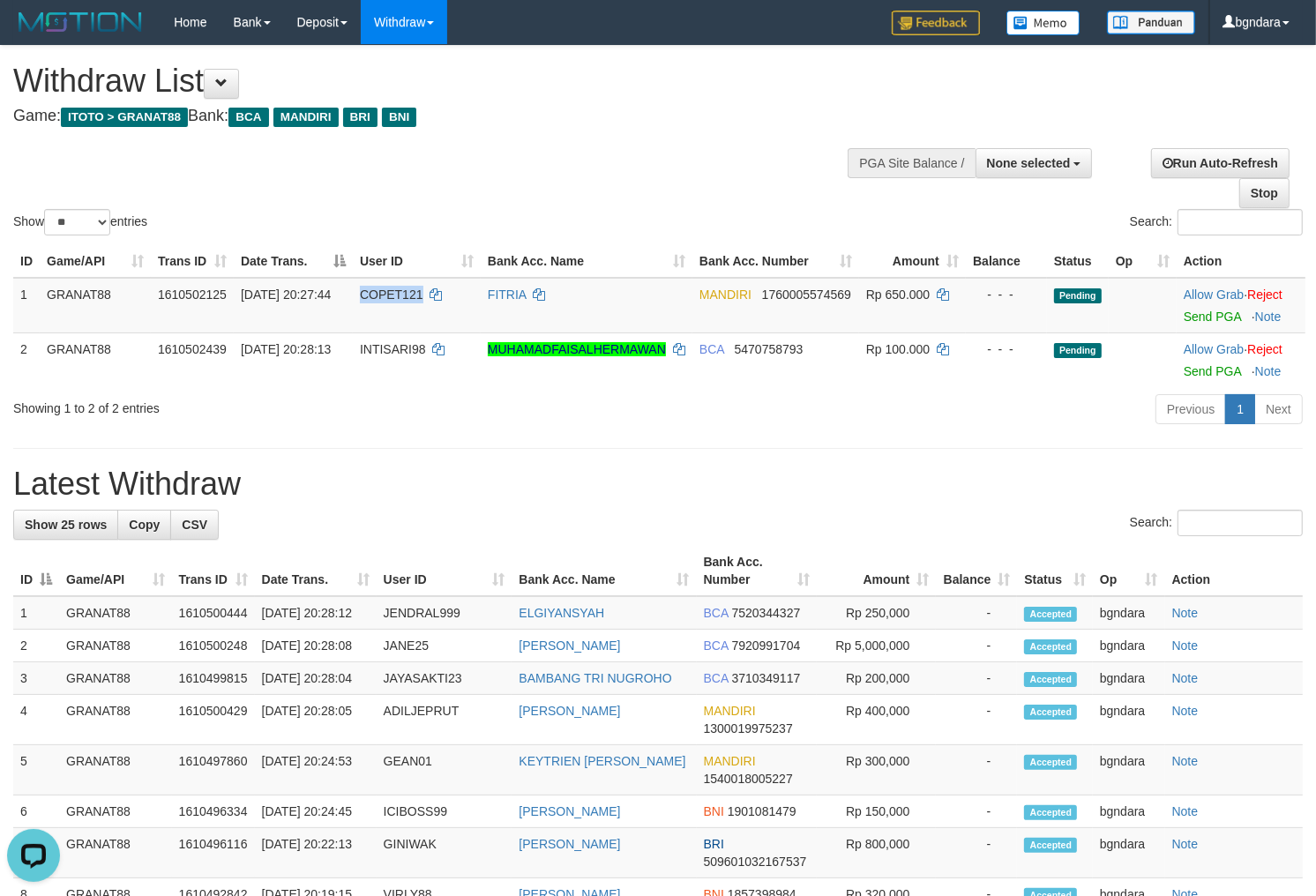
copy span "COPET121"
click at [891, 291] on span "Rp 650.000" at bounding box center [898, 294] width 64 height 14
click at [885, 292] on span "Rp 650.000" at bounding box center [898, 294] width 64 height 14
copy span "650.000"
drag, startPoint x: 1200, startPoint y: 330, endPoint x: 751, endPoint y: 239, distance: 458.1
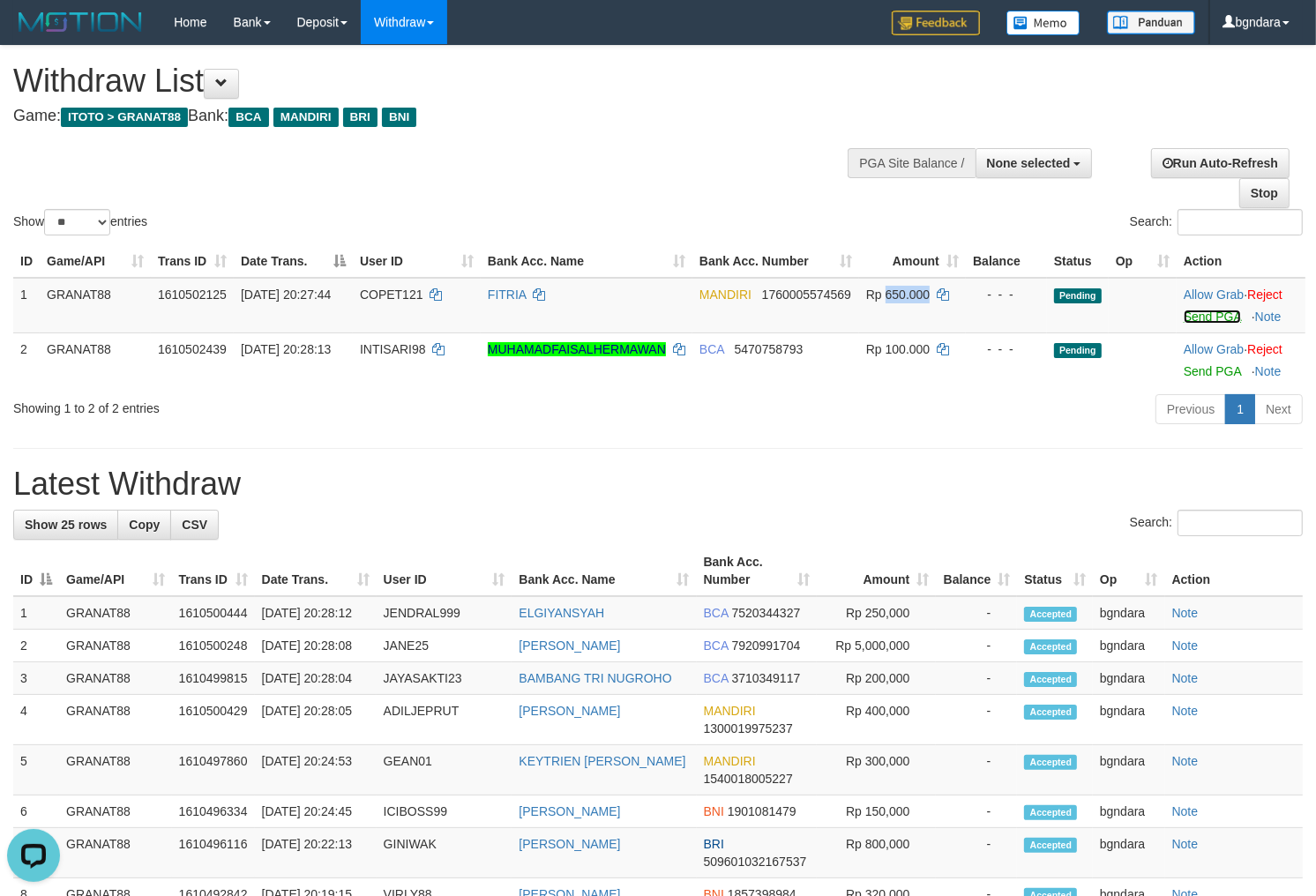
click at [1200, 324] on link "Send PGA" at bounding box center [1212, 316] width 57 height 14
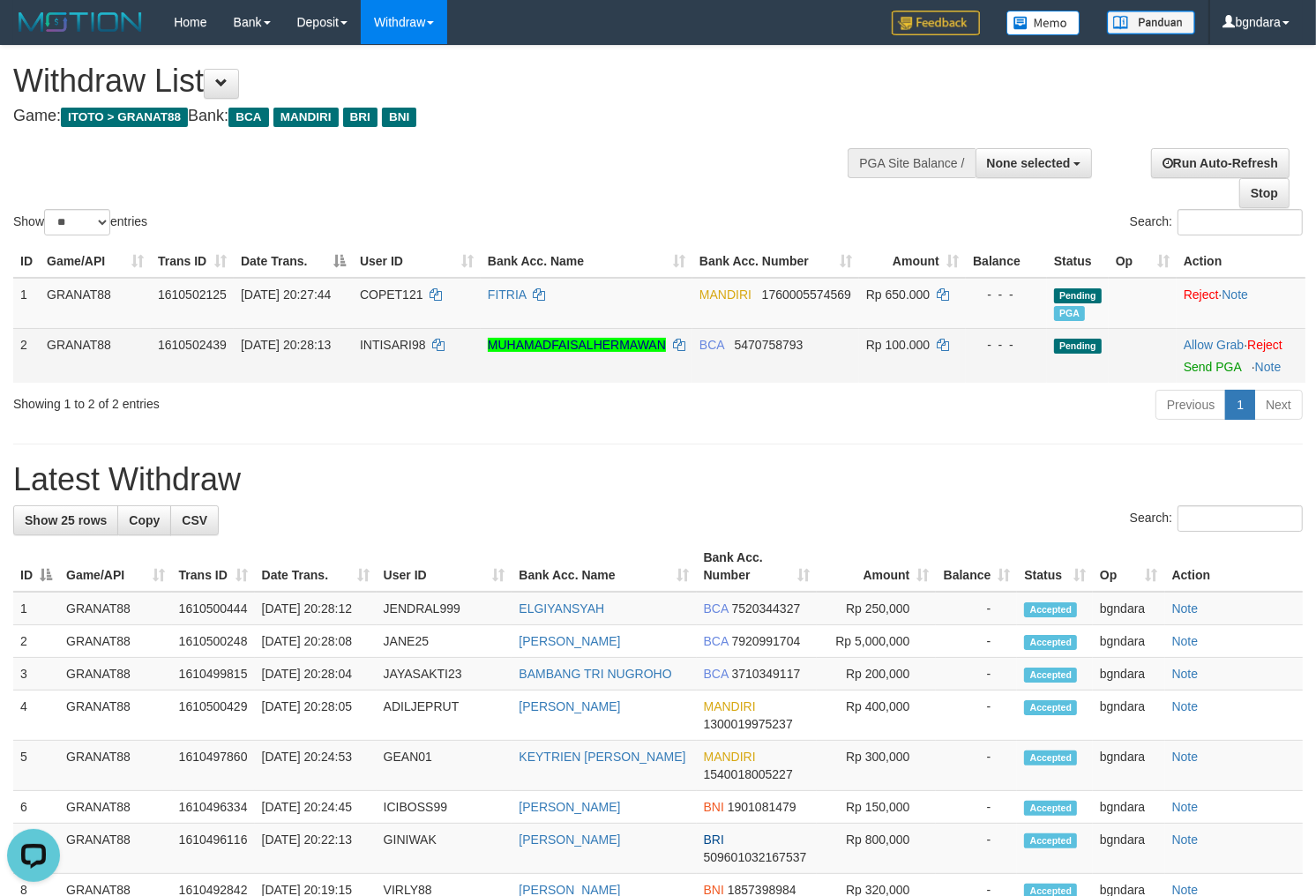
click at [400, 342] on span "INTISARI98" at bounding box center [392, 344] width 66 height 14
click at [394, 342] on span "INTISARI98" at bounding box center [392, 344] width 66 height 14
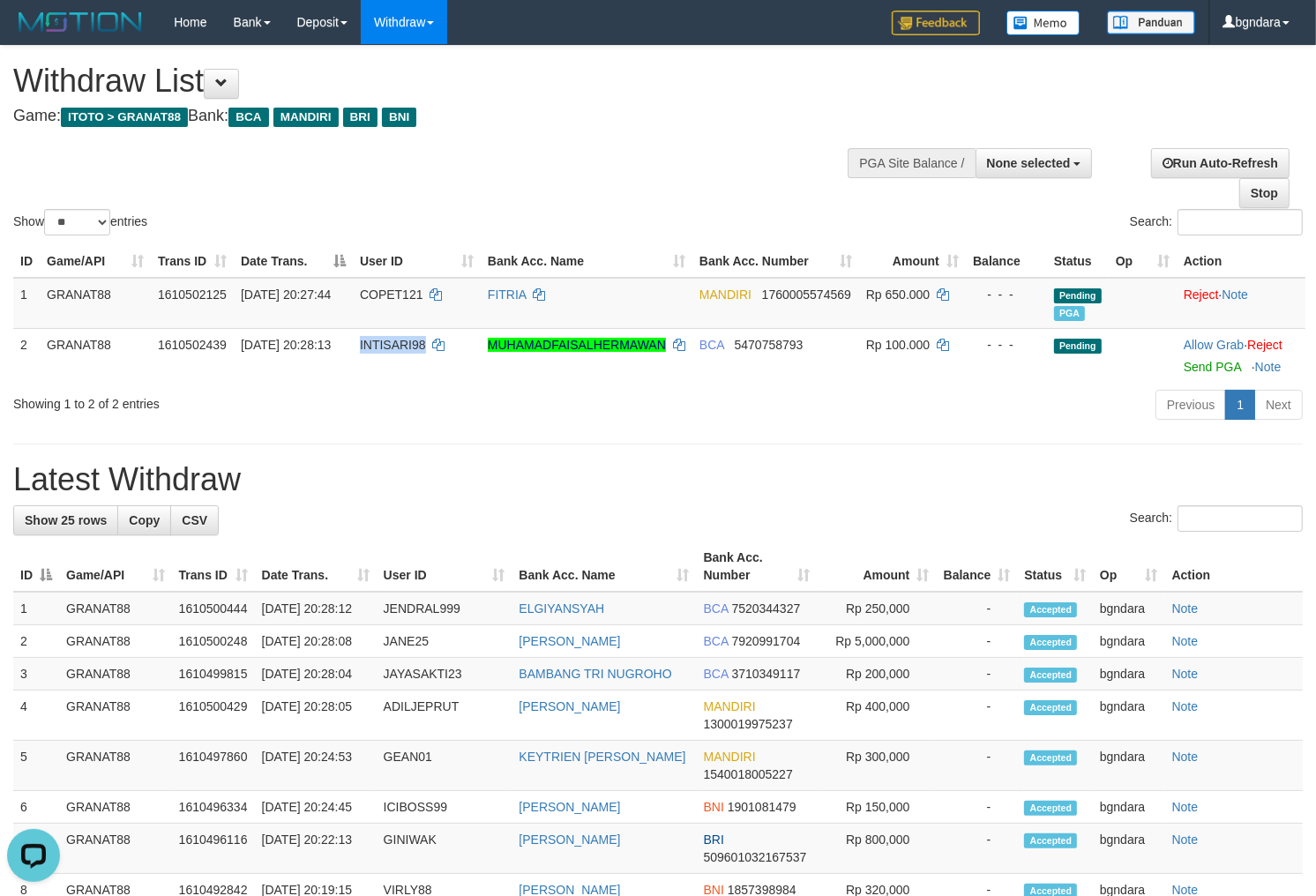
copy span "INTISARI98"
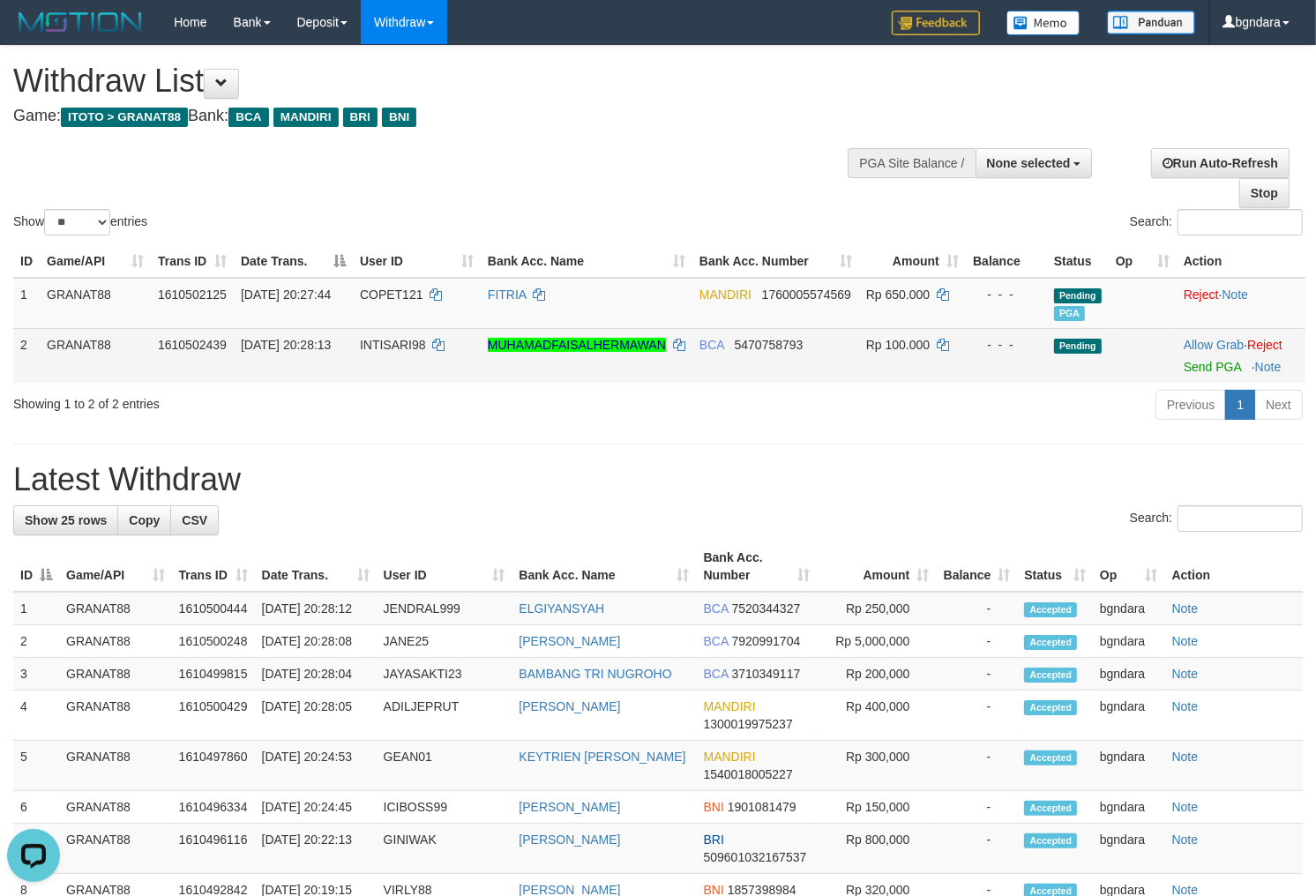
click at [906, 332] on td "Rp 100.000" at bounding box center [912, 355] width 106 height 55
drag, startPoint x: 906, startPoint y: 332, endPoint x: 896, endPoint y: 339, distance: 12.2
click at [896, 339] on td "Rp 100.000" at bounding box center [912, 355] width 106 height 55
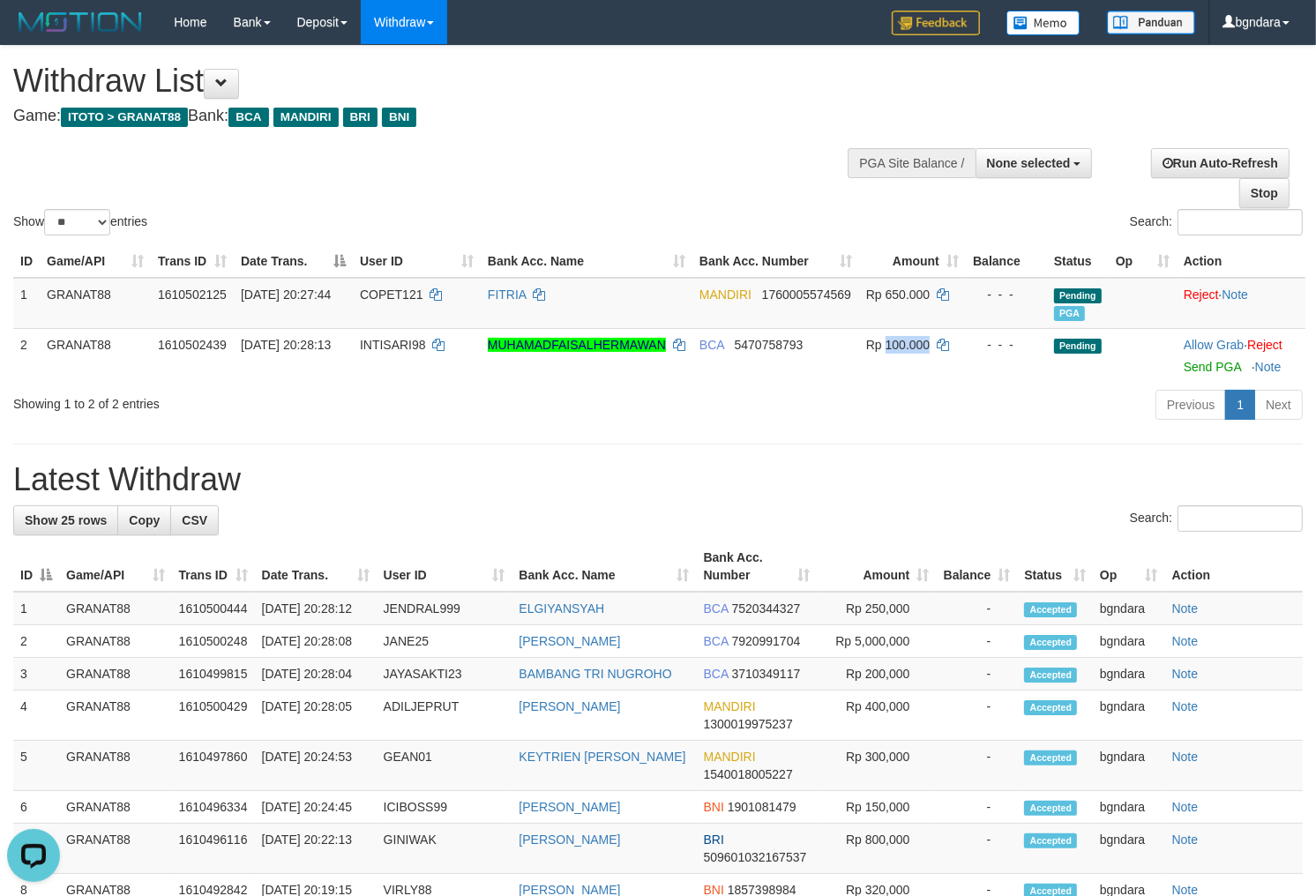
copy span "100.000"
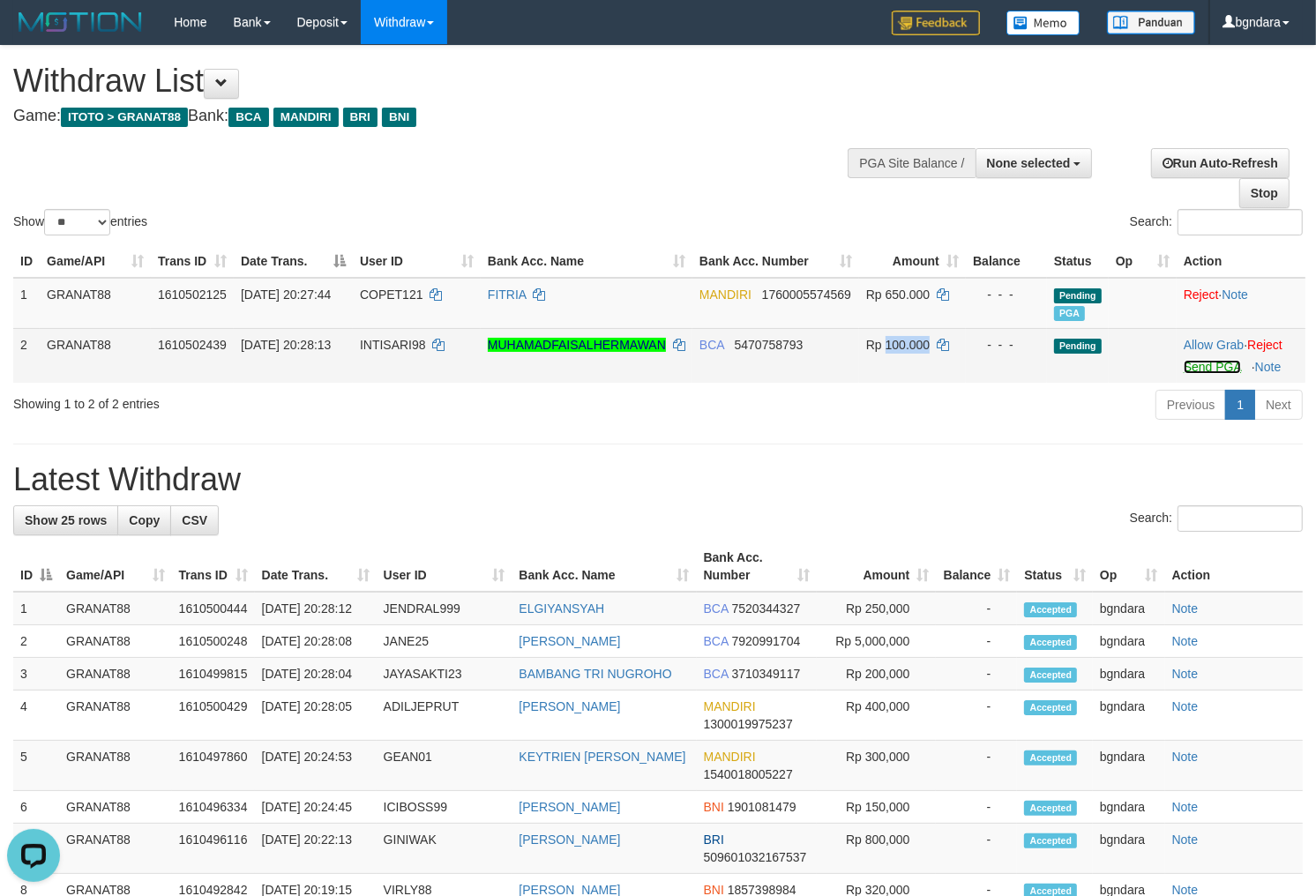
click at [1220, 374] on link "Send PGA" at bounding box center [1212, 367] width 57 height 14
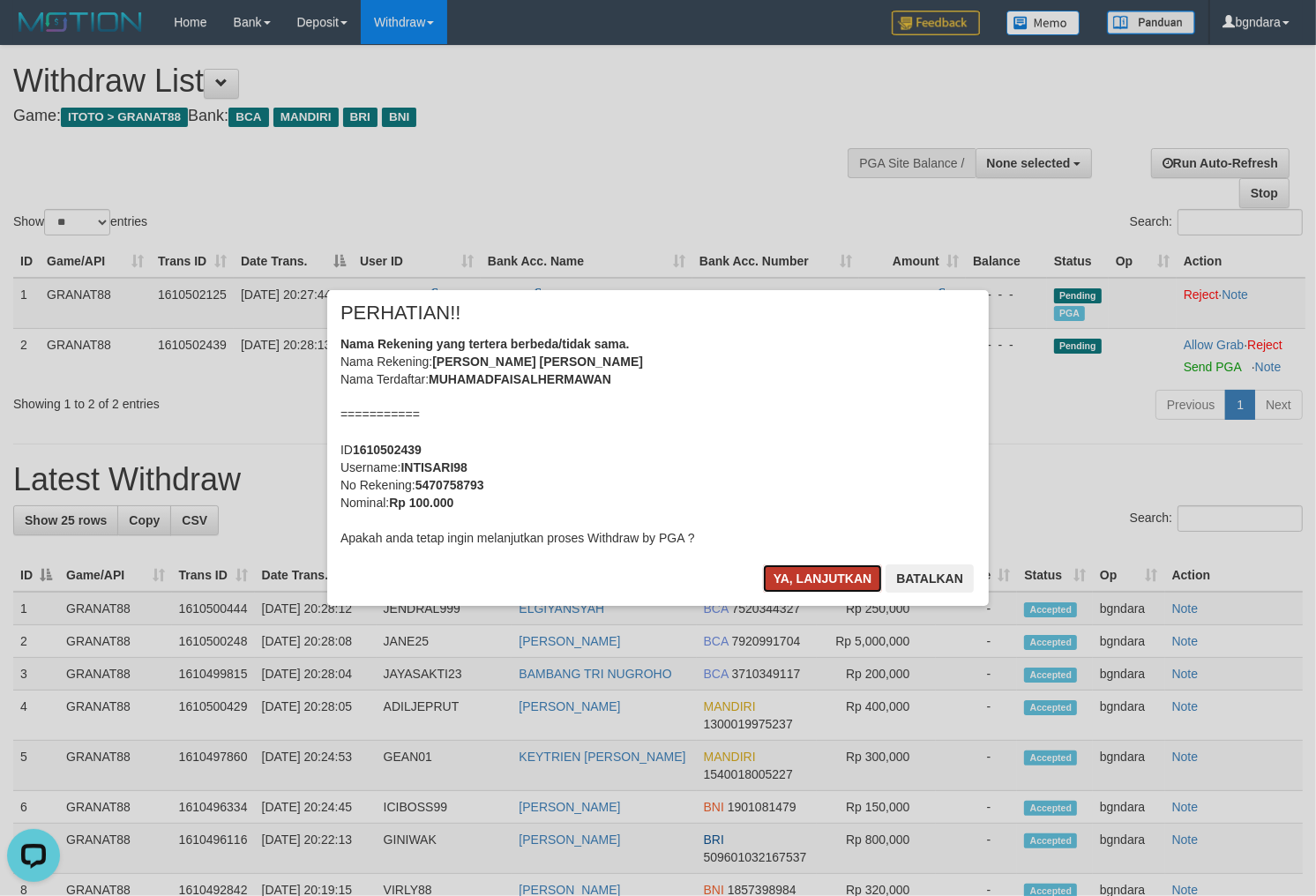
click at [798, 579] on button "Ya, lanjutkan" at bounding box center [823, 579] width 120 height 28
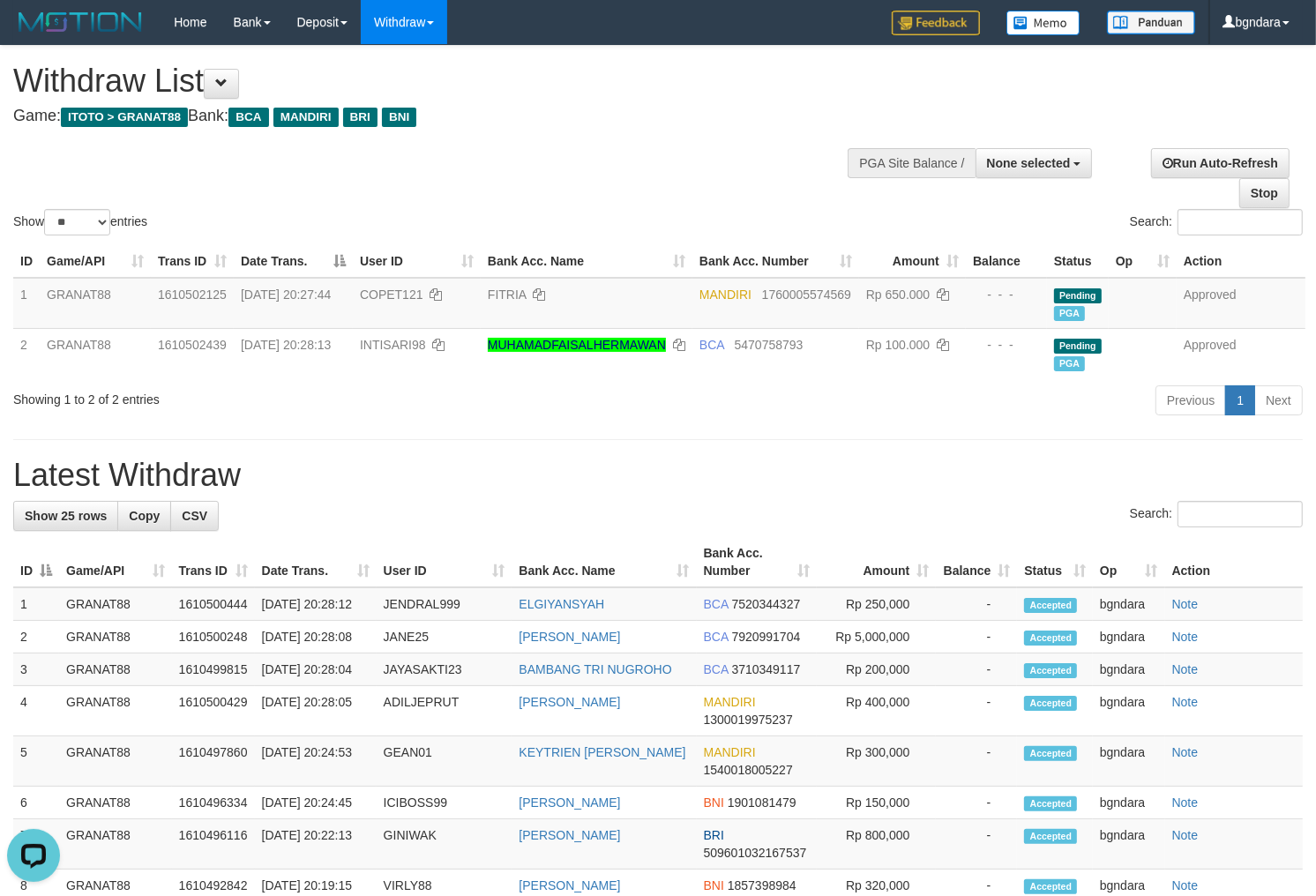
click at [724, 94] on h1 "Withdraw List" at bounding box center [436, 81] width 847 height 35
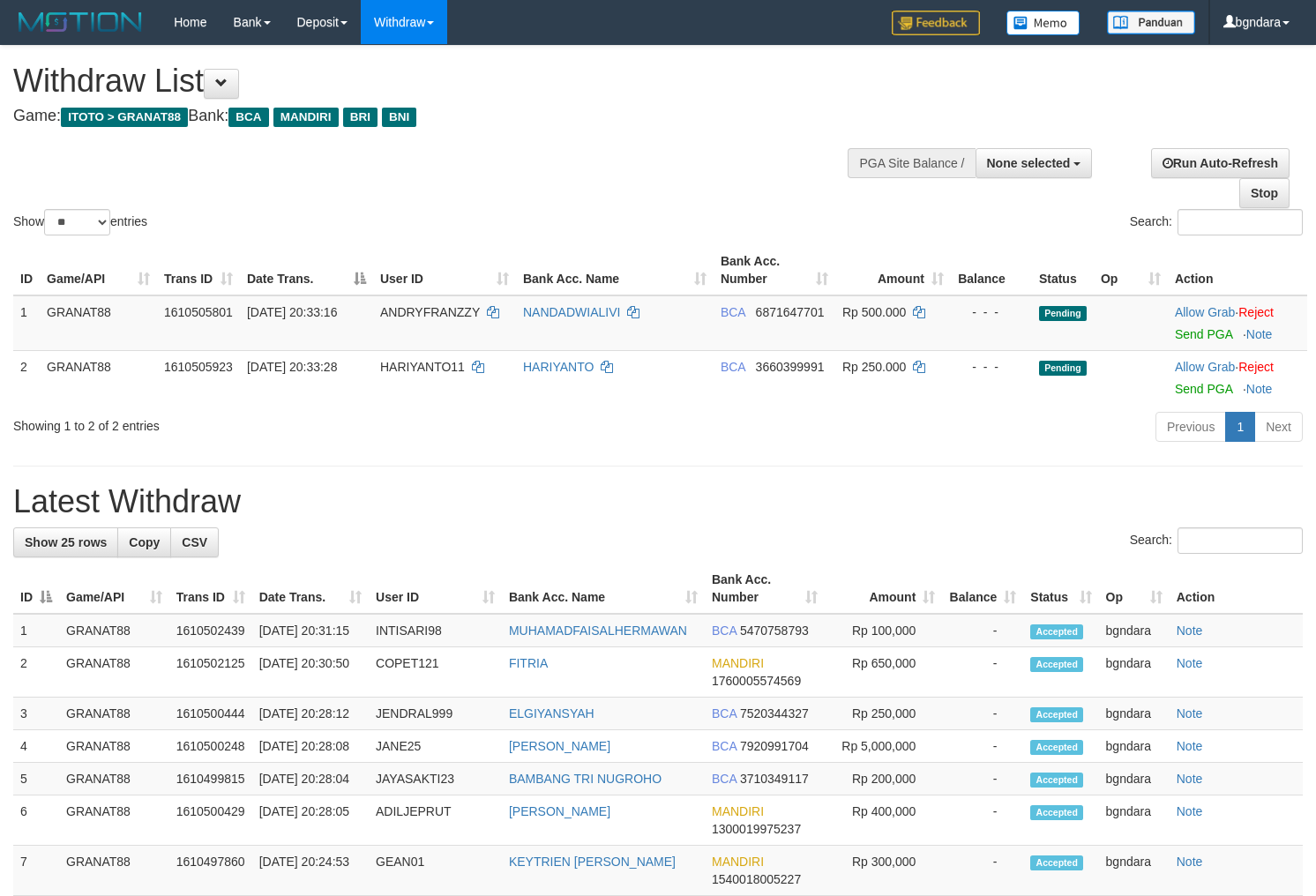
select select
select select "**"
click at [413, 309] on span "ANDRYFRANZZY" at bounding box center [430, 312] width 100 height 14
click at [405, 310] on span "ANDRYFRANZZY" at bounding box center [430, 312] width 100 height 14
copy span "ANDRYFRANZZY"
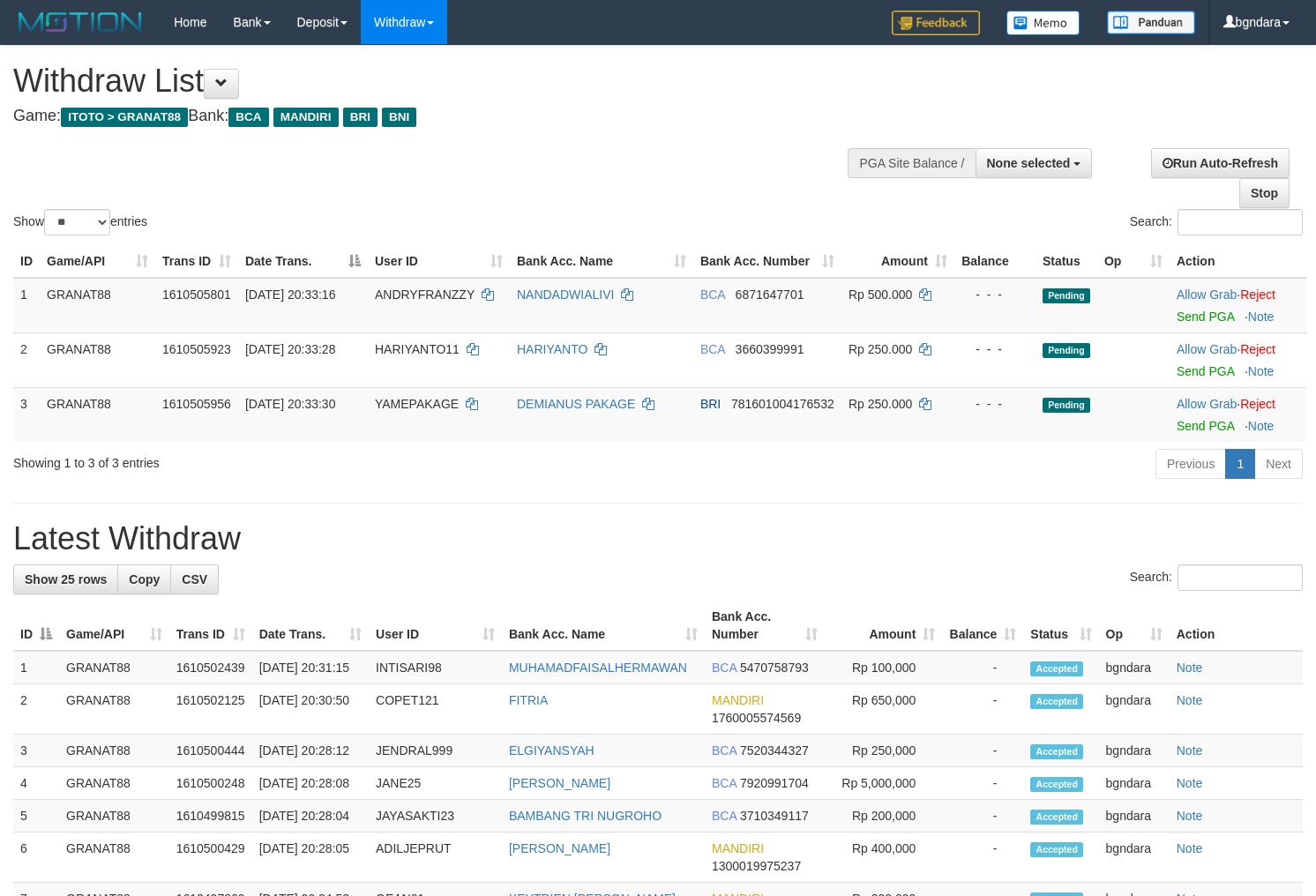
select select
select select "**"
click at [901, 289] on span "Rp 500.000" at bounding box center [880, 294] width 64 height 14
drag, startPoint x: 901, startPoint y: 289, endPoint x: 1279, endPoint y: 416, distance: 398.8
click at [893, 289] on span "Rp 500.000" at bounding box center [880, 294] width 64 height 14
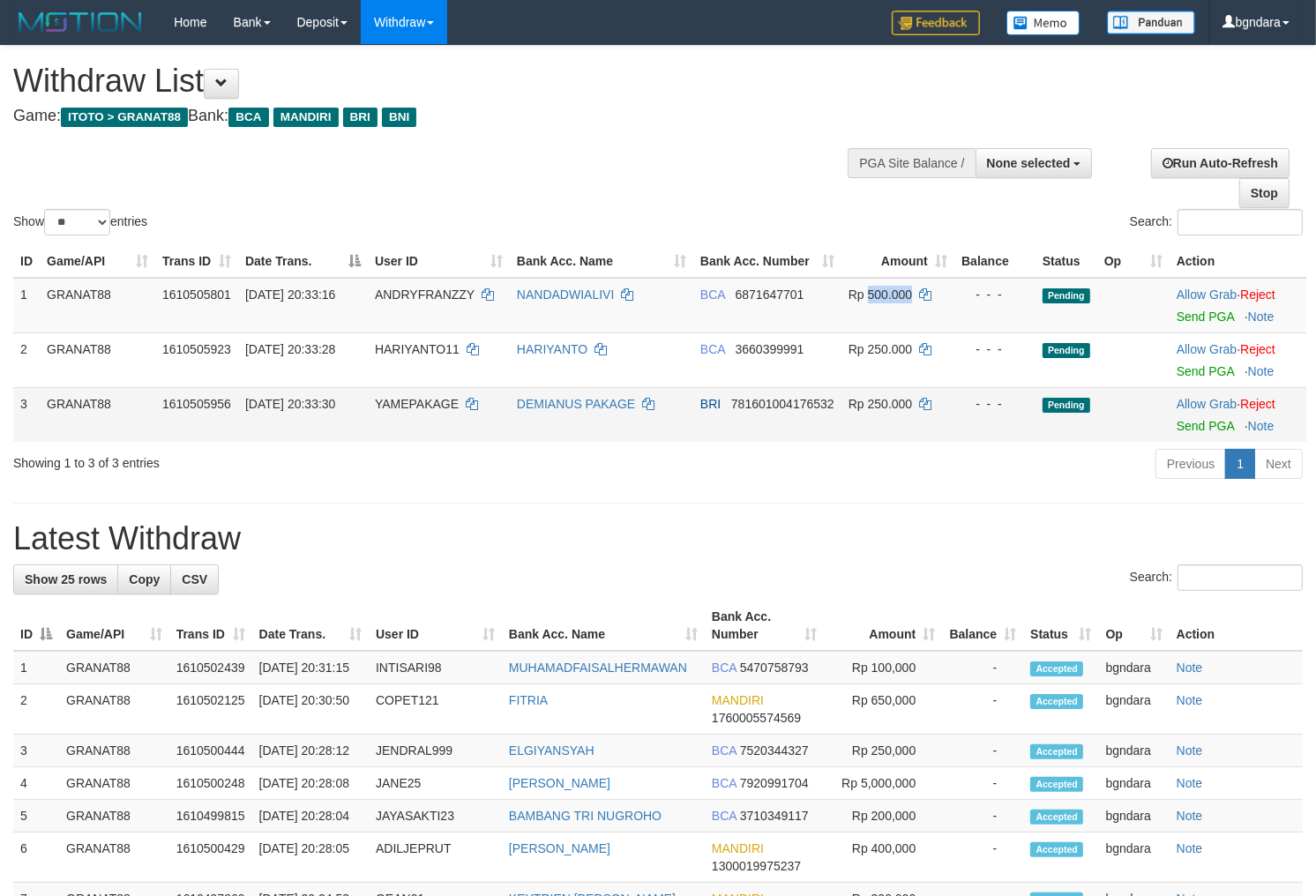
copy span "500.000"
click at [1218, 314] on link "Send PGA" at bounding box center [1205, 316] width 57 height 14
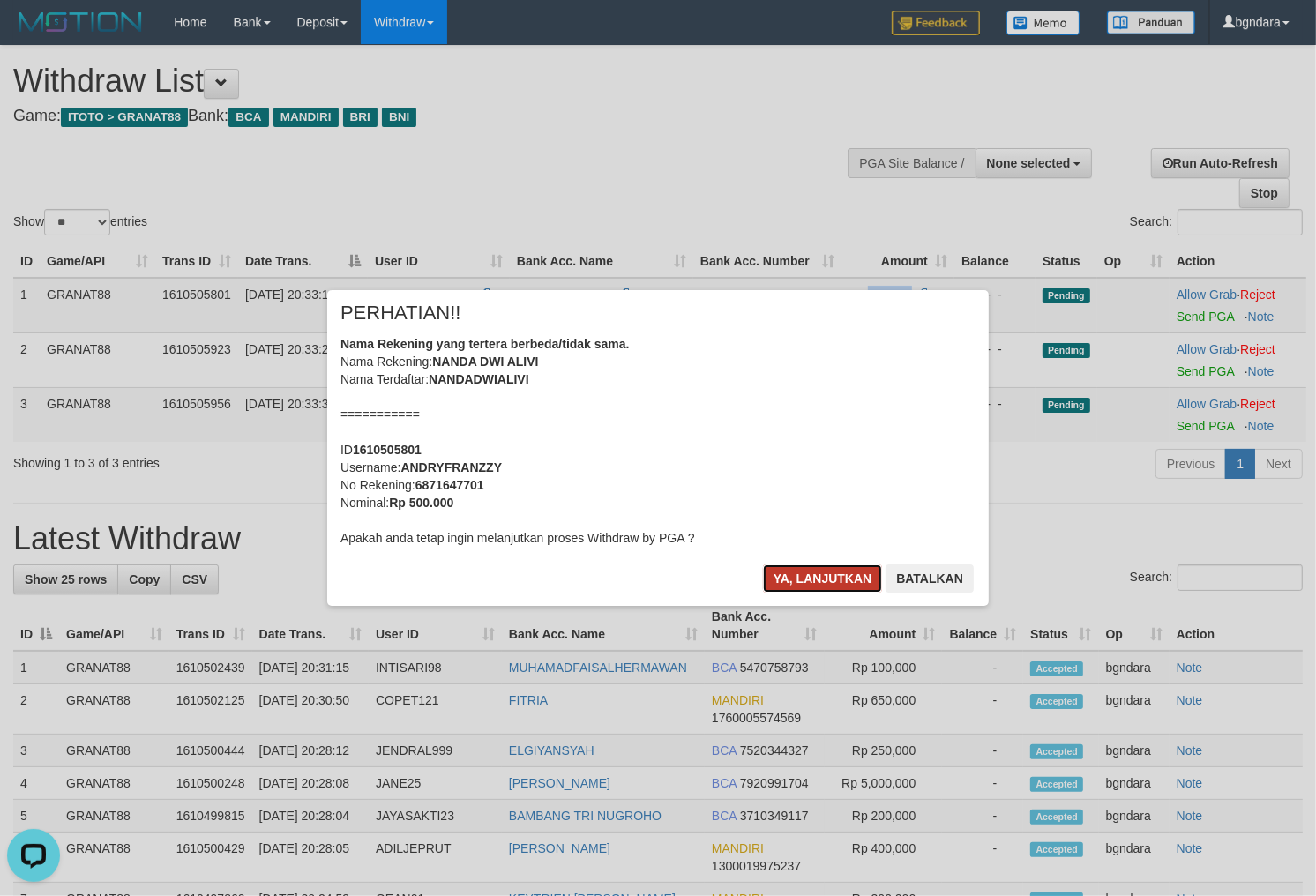
click at [824, 584] on button "Ya, lanjutkan" at bounding box center [823, 579] width 120 height 28
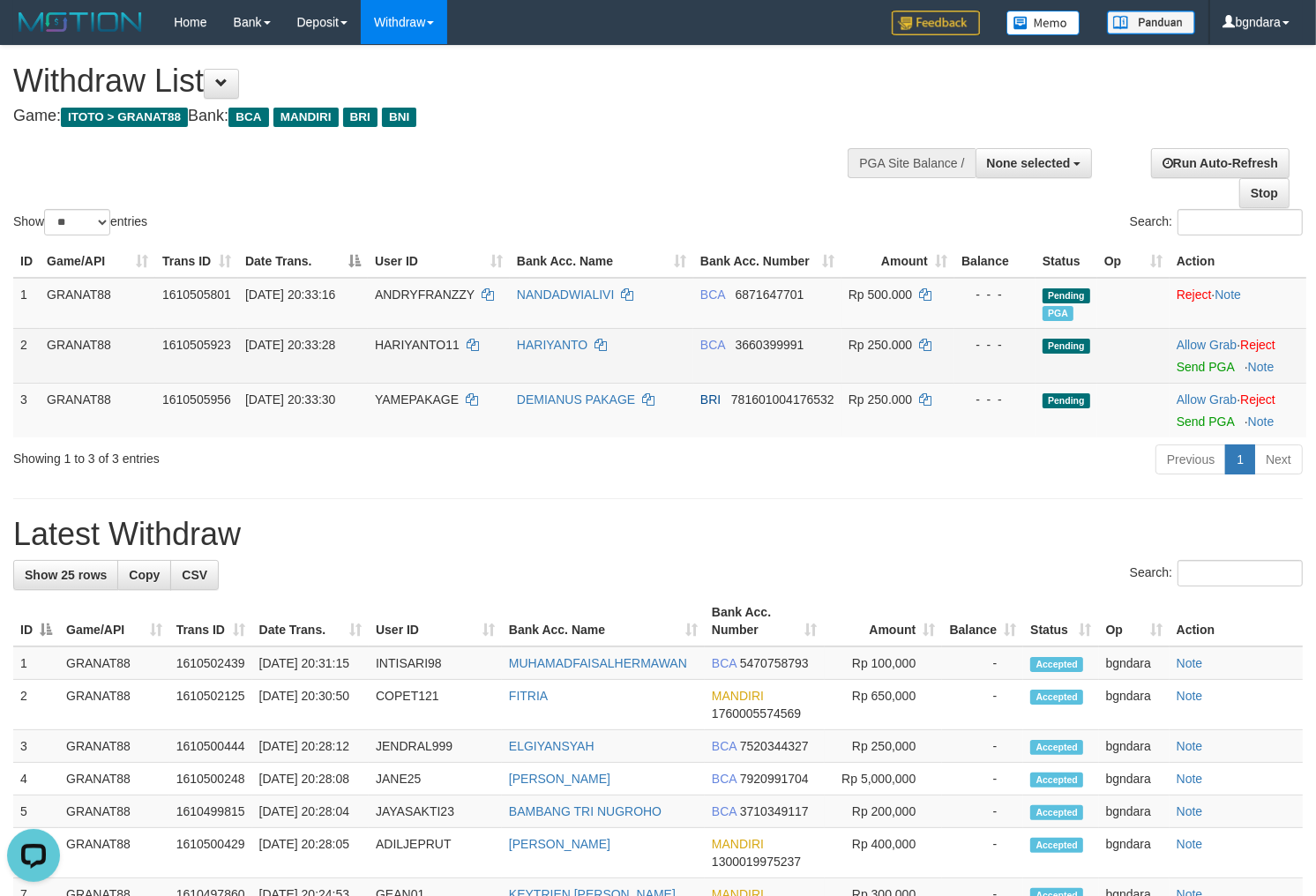
click at [406, 344] on span "HARIYANTO11" at bounding box center [416, 344] width 84 height 14
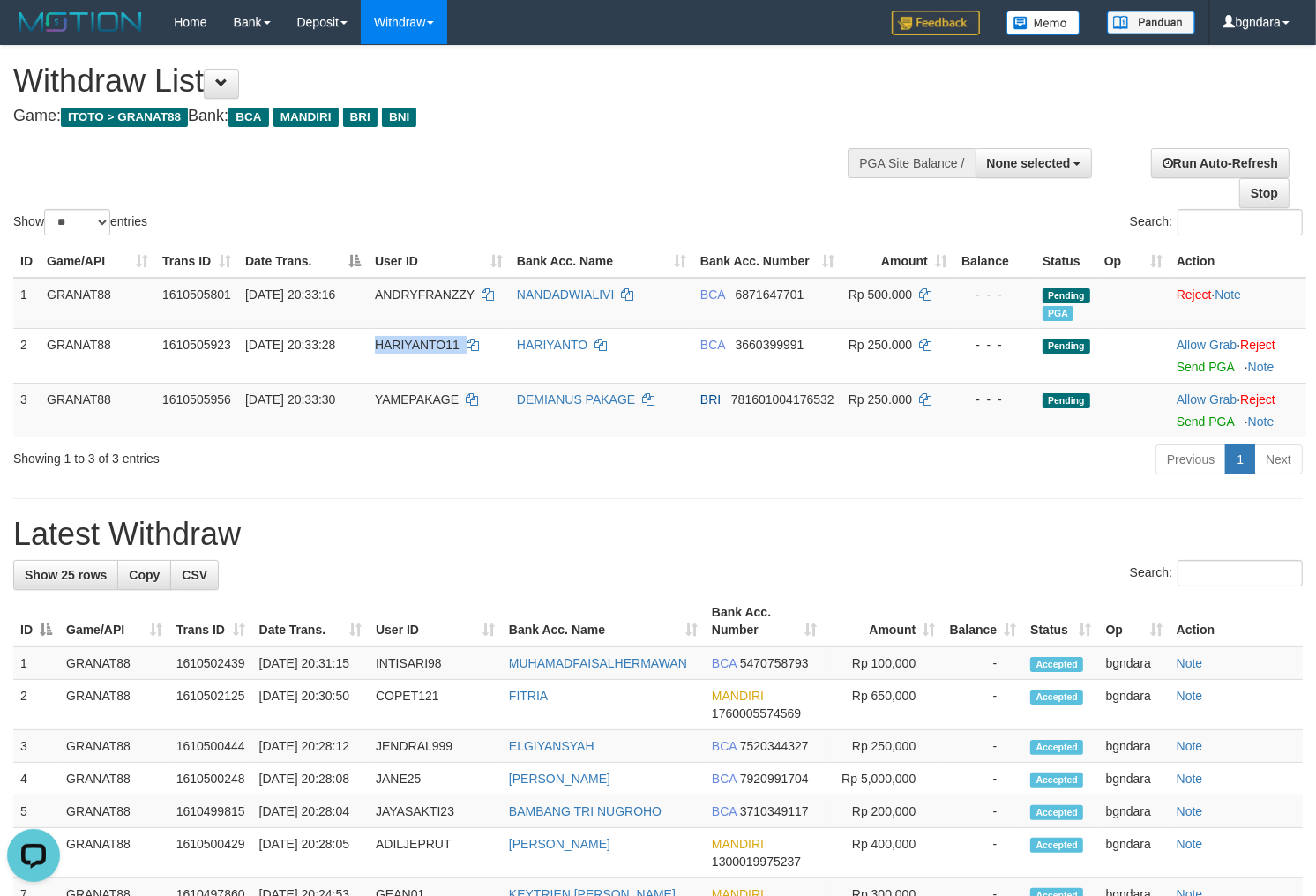
copy td "HARIYANTO11"
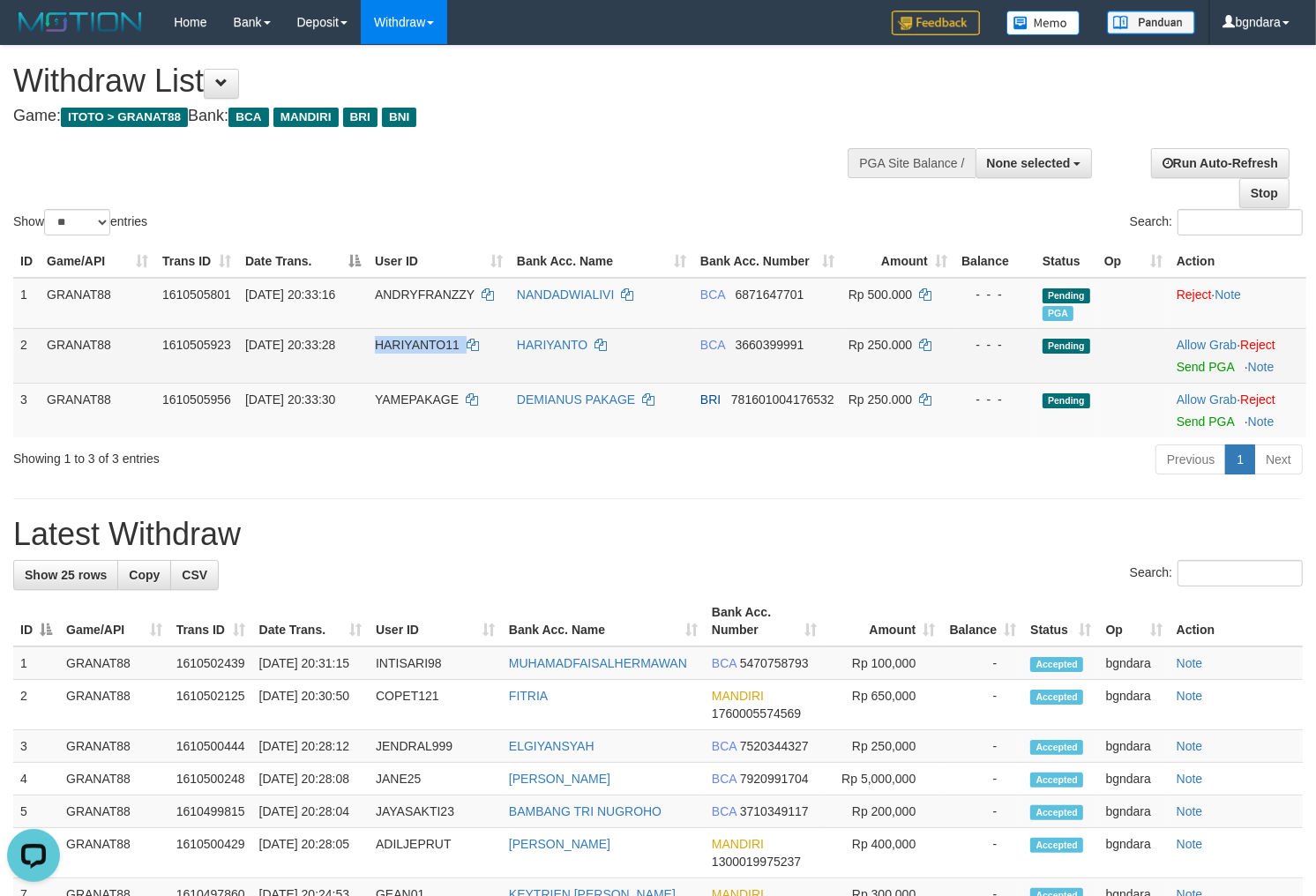
click at [391, 330] on td "HARIYANTO11" at bounding box center [438, 355] width 142 height 55
drag, startPoint x: 391, startPoint y: 330, endPoint x: 374, endPoint y: 338, distance: 18.8
click at [374, 338] on td "HARIYANTO11" at bounding box center [438, 355] width 142 height 55
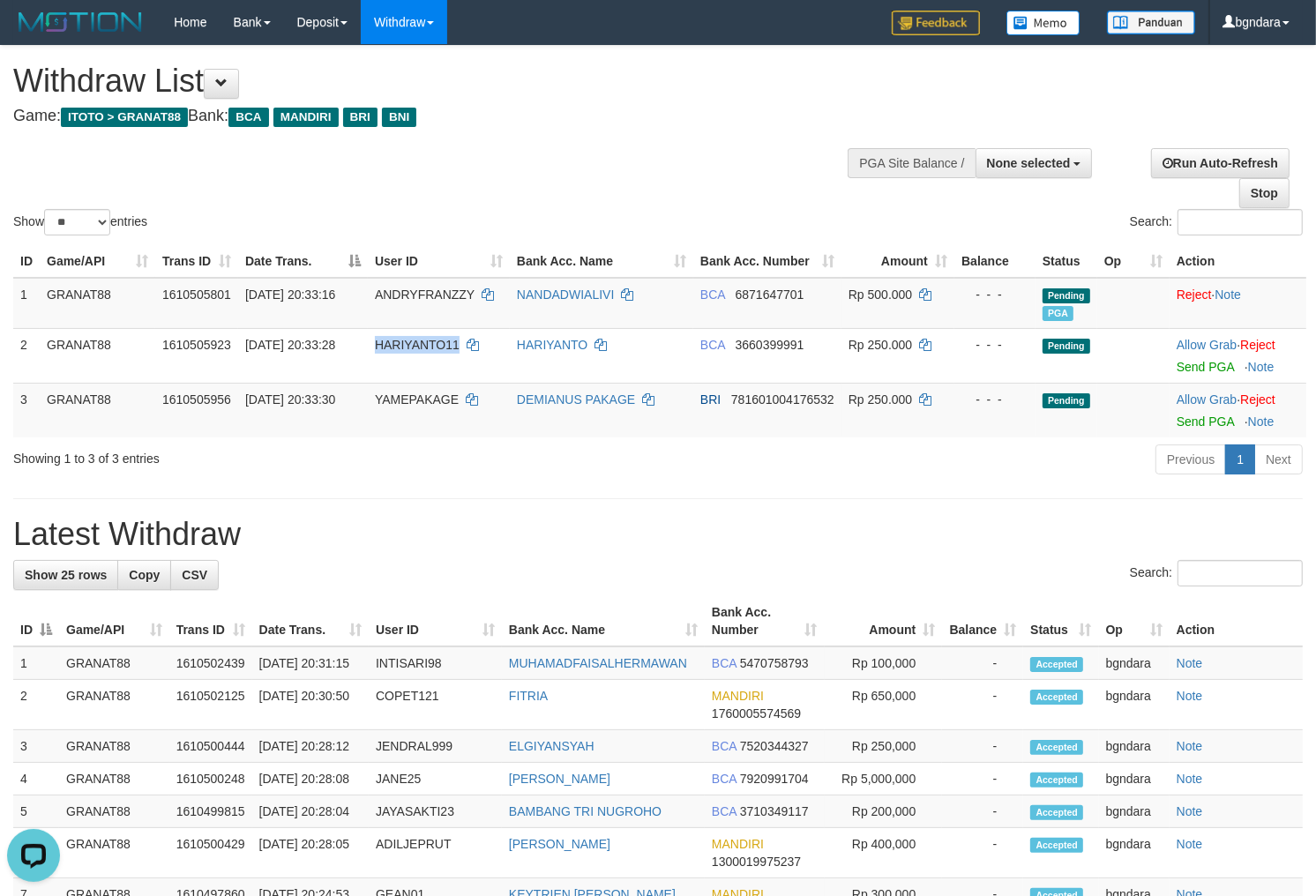
copy span "HARIYANTO11"
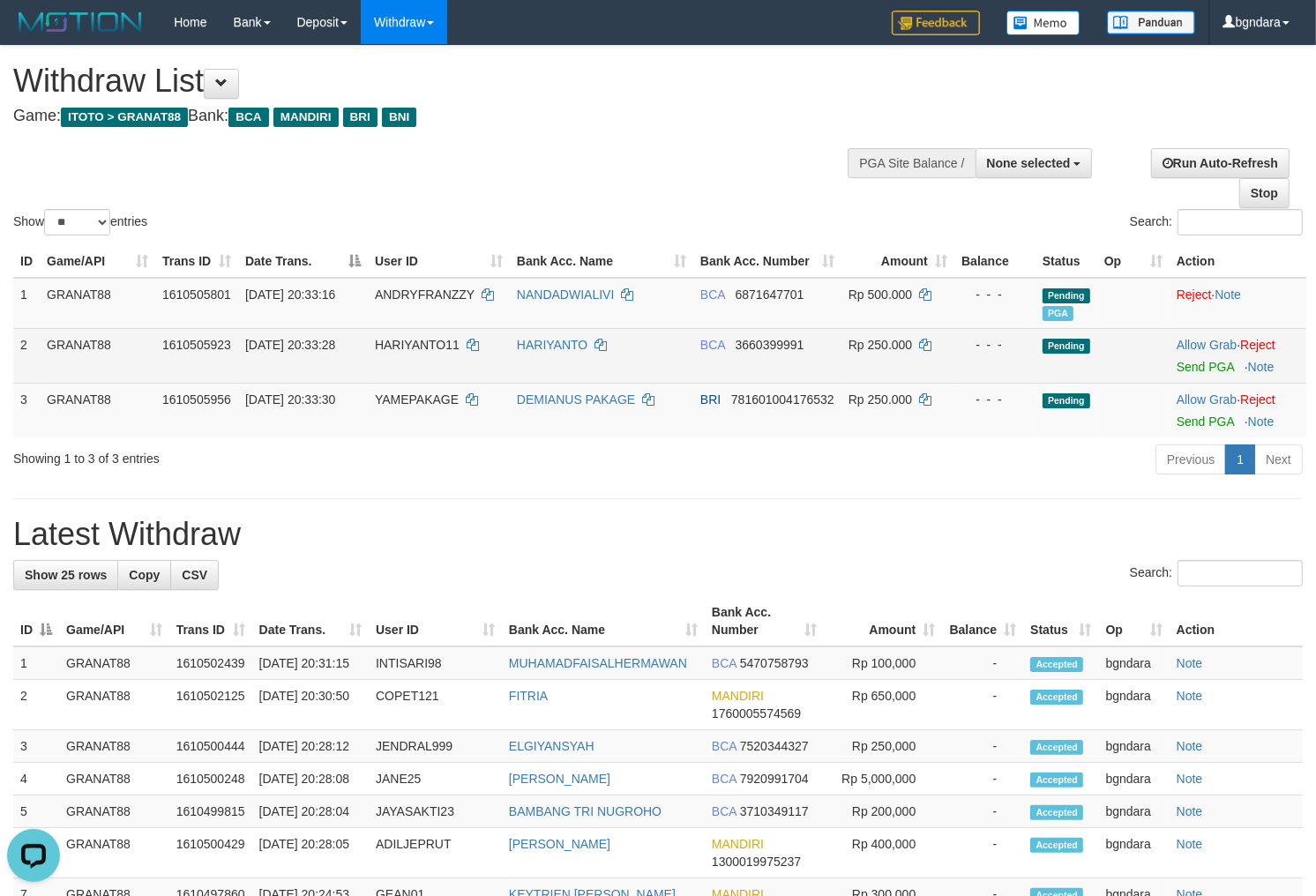
click at [880, 344] on span "Rp 250.000" at bounding box center [880, 344] width 64 height 14
click at [875, 344] on span "Rp 250.000" at bounding box center [880, 344] width 64 height 14
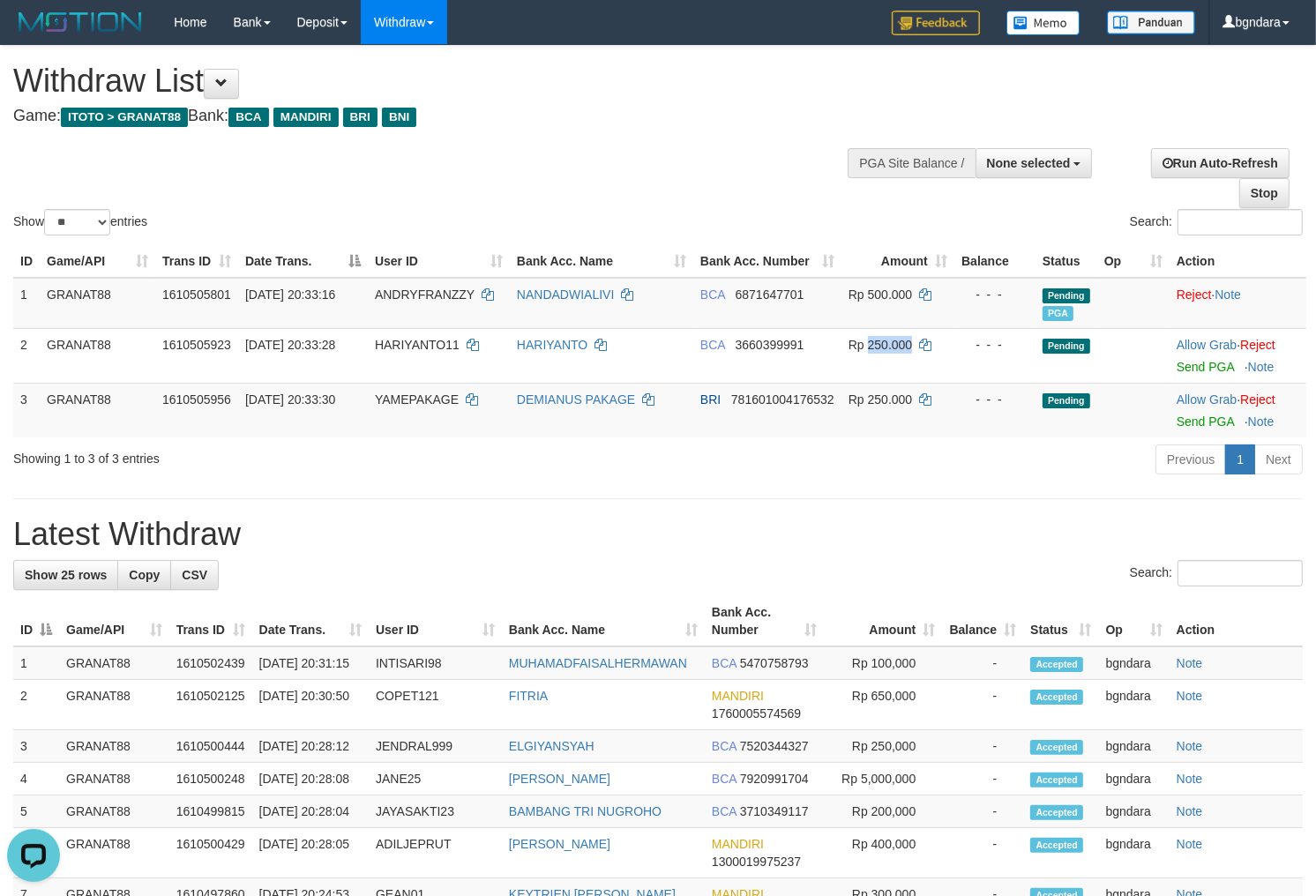
copy span "250.000"
drag, startPoint x: 1206, startPoint y: 364, endPoint x: 738, endPoint y: 243, distance: 483.4
click at [1206, 364] on link "Send PGA" at bounding box center [1205, 367] width 57 height 14
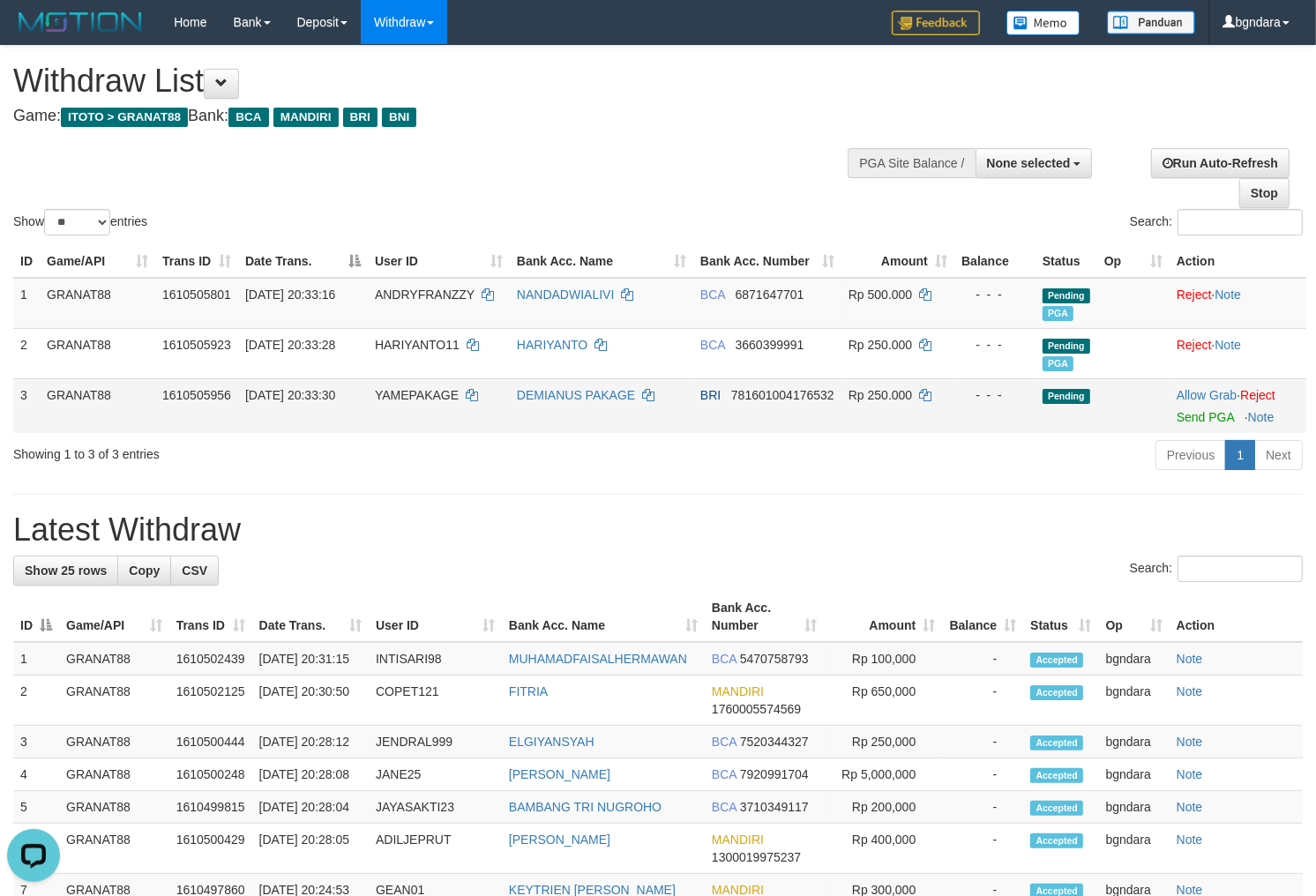
click at [410, 394] on span "YAMEPAKAGE" at bounding box center [416, 394] width 84 height 14
drag, startPoint x: 410, startPoint y: 394, endPoint x: 402, endPoint y: 397, distance: 8.5
click at [402, 397] on span "YAMEPAKAGE" at bounding box center [416, 394] width 84 height 14
copy span "YAMEPAKAGE"
click at [885, 392] on span "Rp 250.000" at bounding box center [880, 394] width 64 height 14
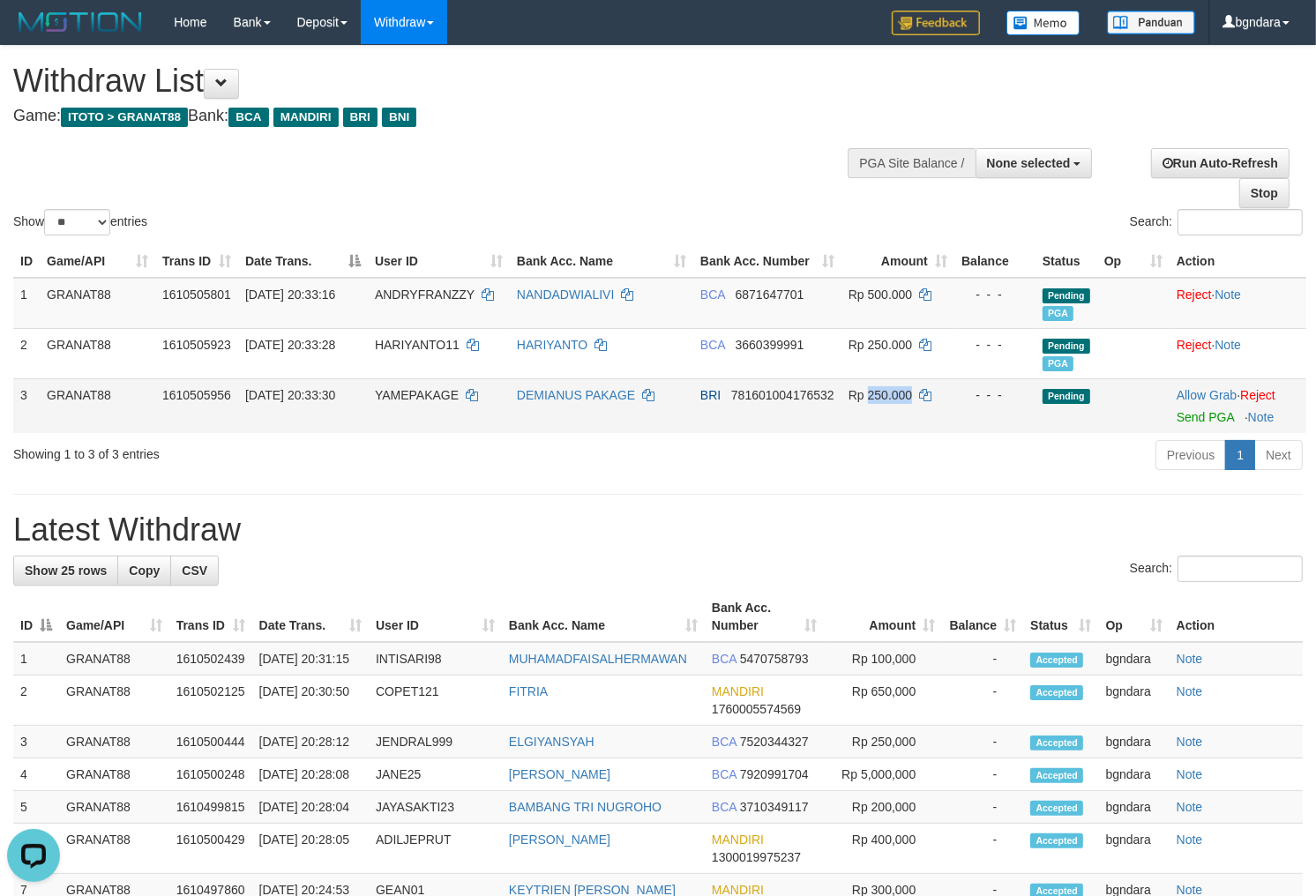
drag, startPoint x: 885, startPoint y: 392, endPoint x: 871, endPoint y: 392, distance: 14.0
click at [871, 392] on span "Rp 250.000" at bounding box center [880, 394] width 64 height 14
copy span "250.000"
click at [1192, 415] on link "Send PGA" at bounding box center [1205, 417] width 57 height 14
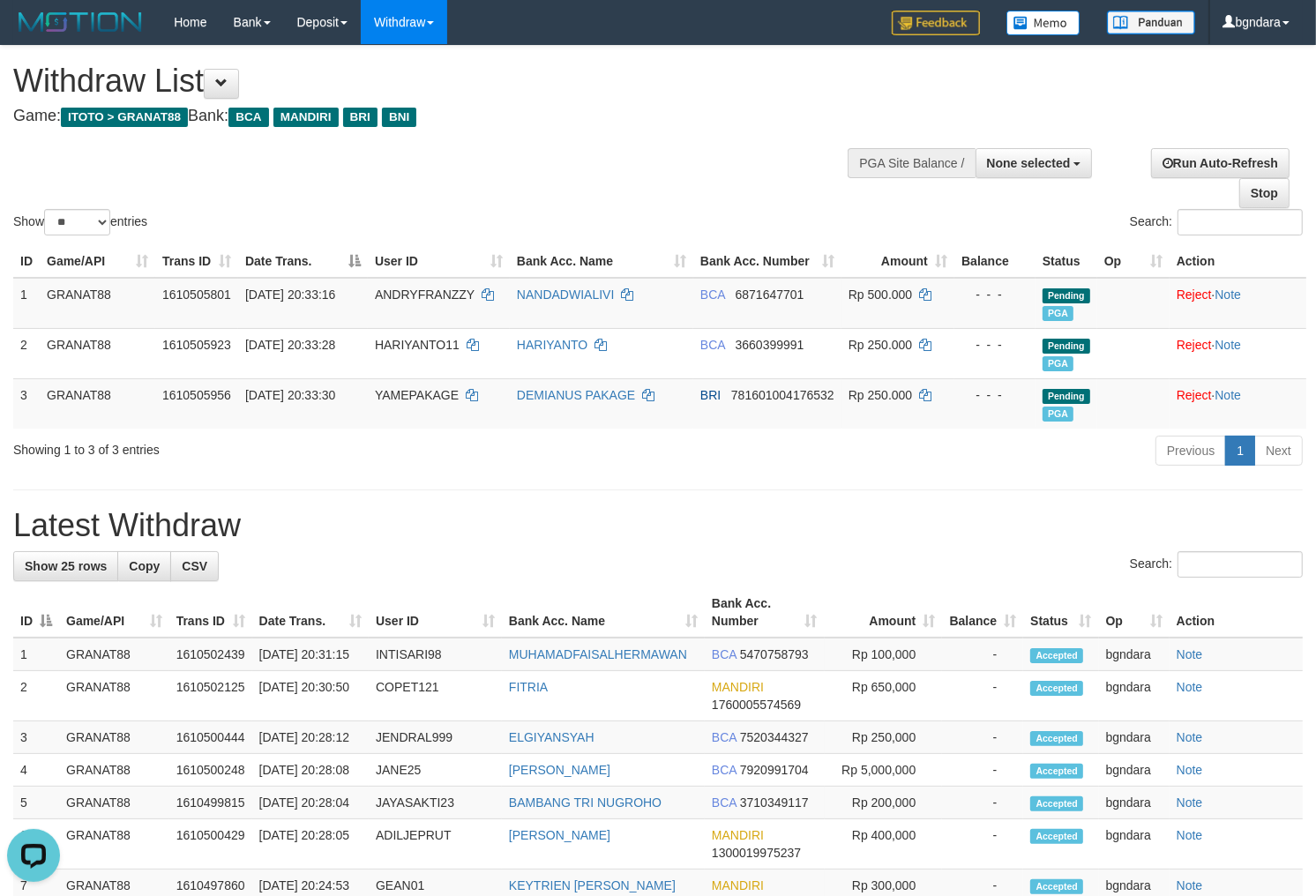
click at [659, 208] on div at bounding box center [657, 208] width 1289 height 1
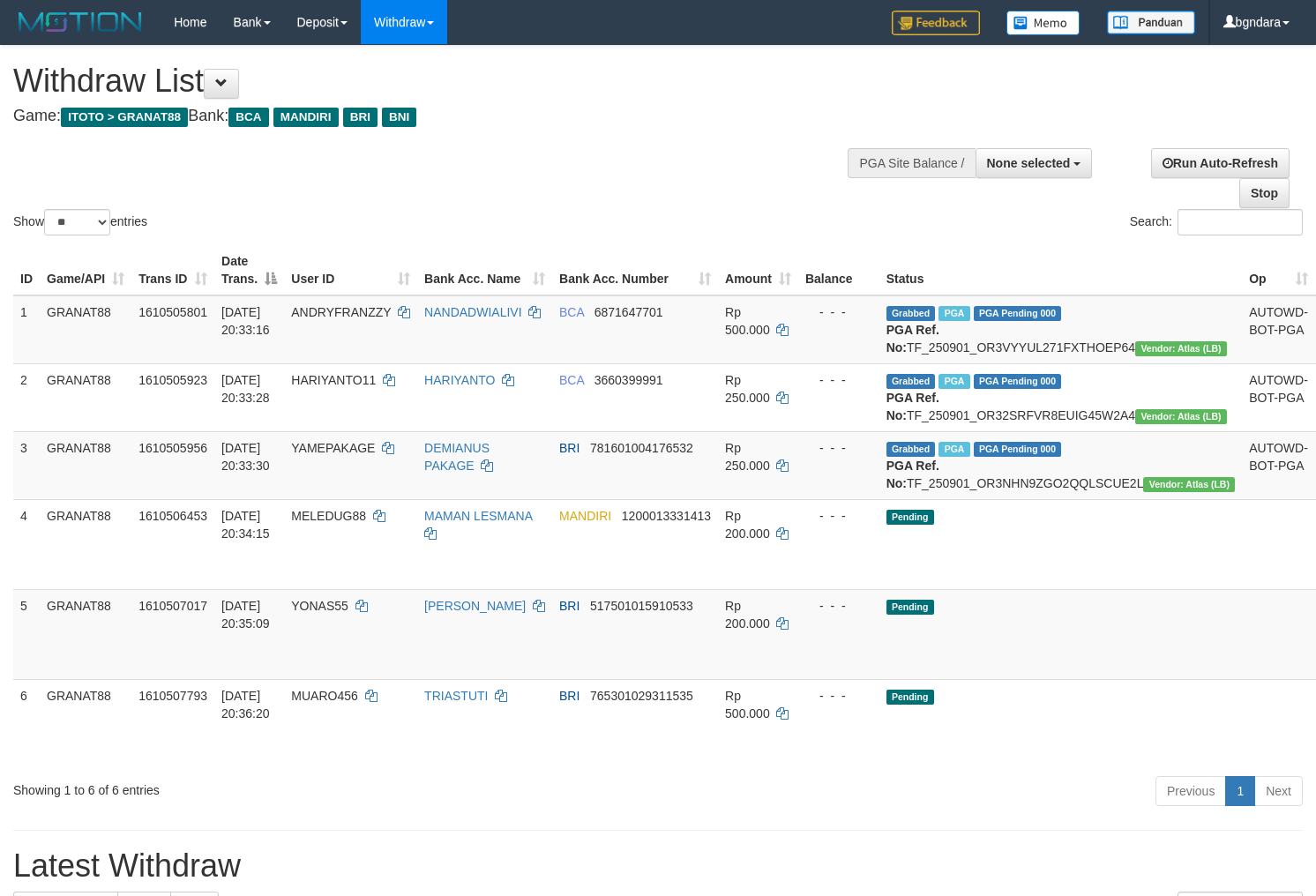
select select
select select "**"
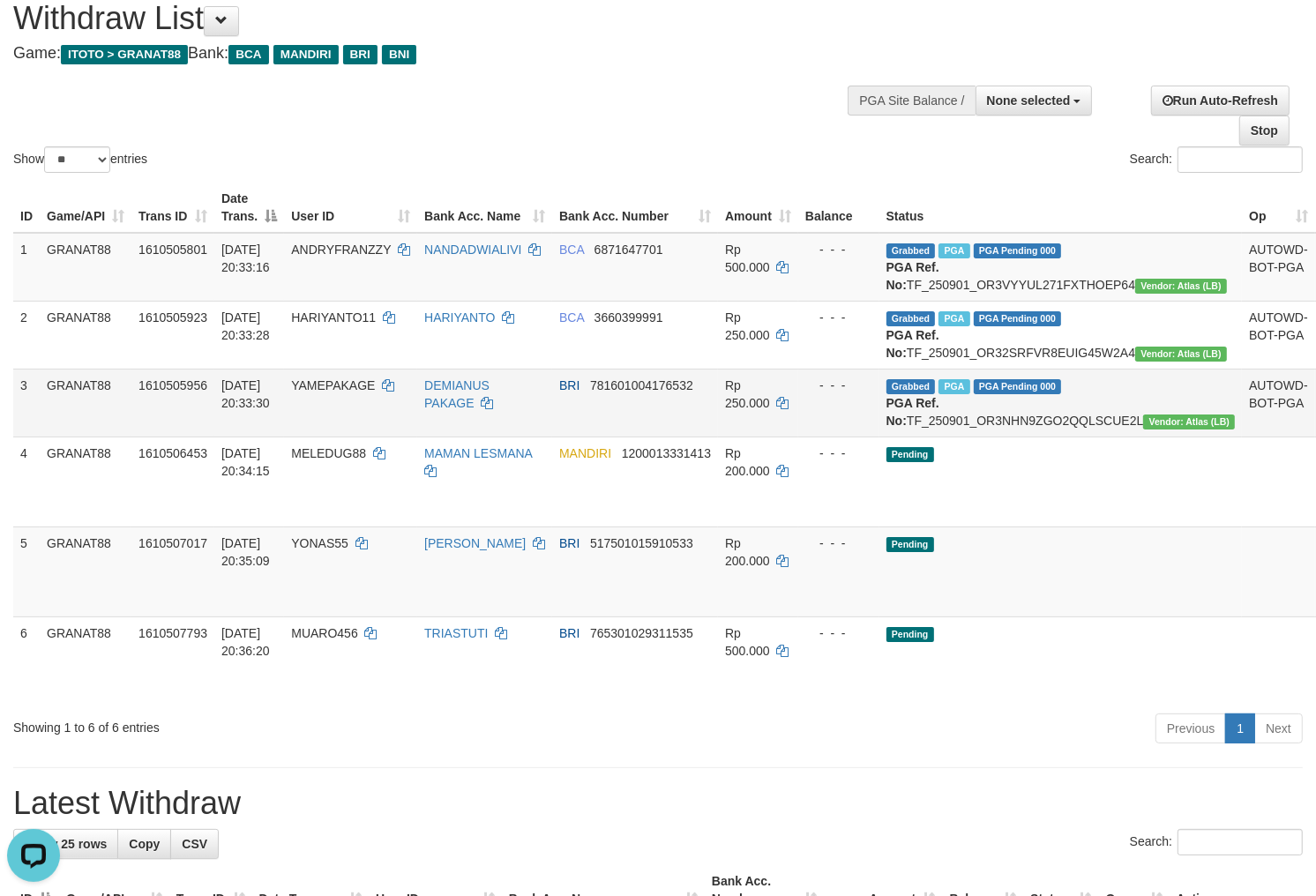
scroll to position [98, 0]
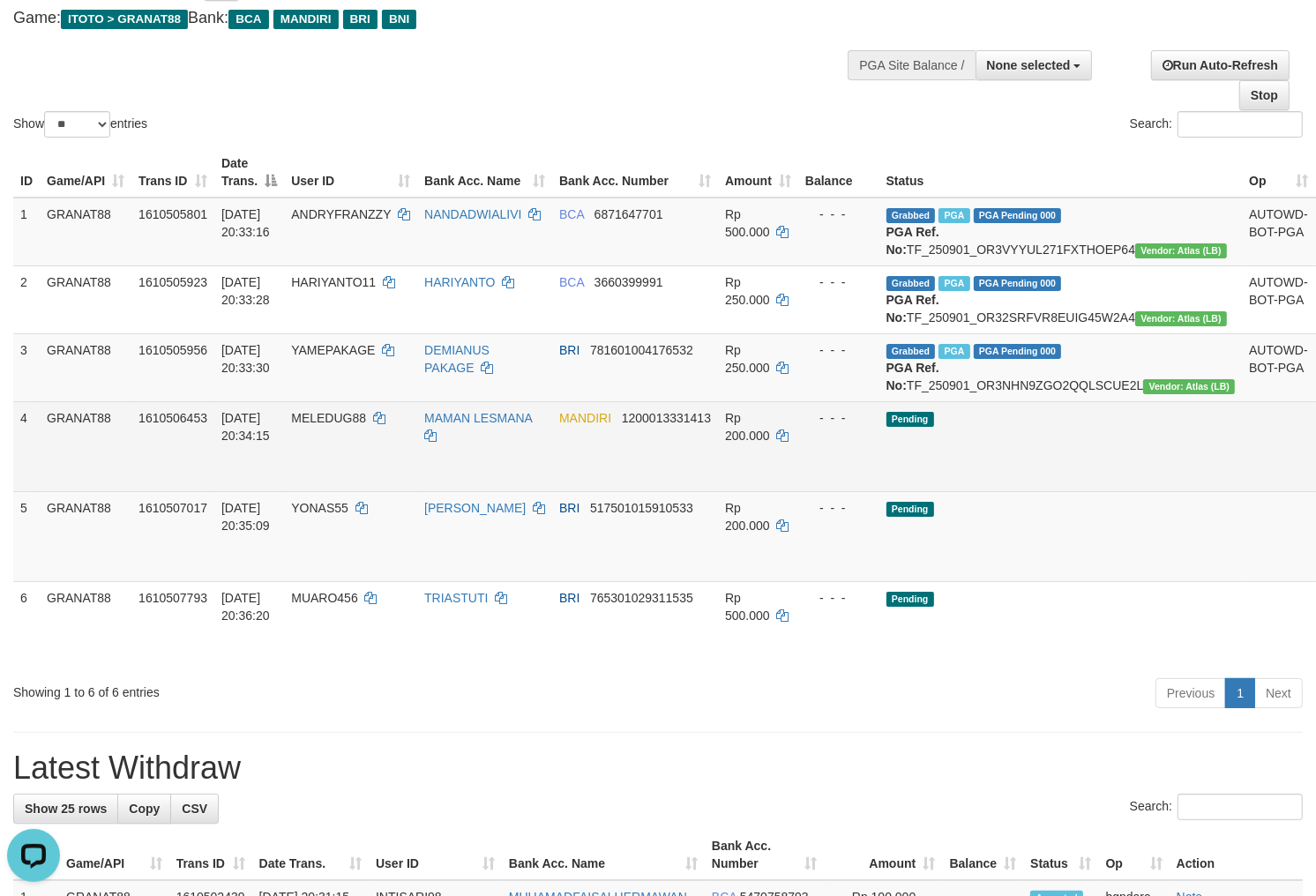
click at [344, 425] on span "MELEDUG88" at bounding box center [328, 417] width 75 height 14
drag, startPoint x: 344, startPoint y: 465, endPoint x: 318, endPoint y: 467, distance: 26.1
click at [318, 425] on span "MELEDUG88" at bounding box center [328, 417] width 75 height 14
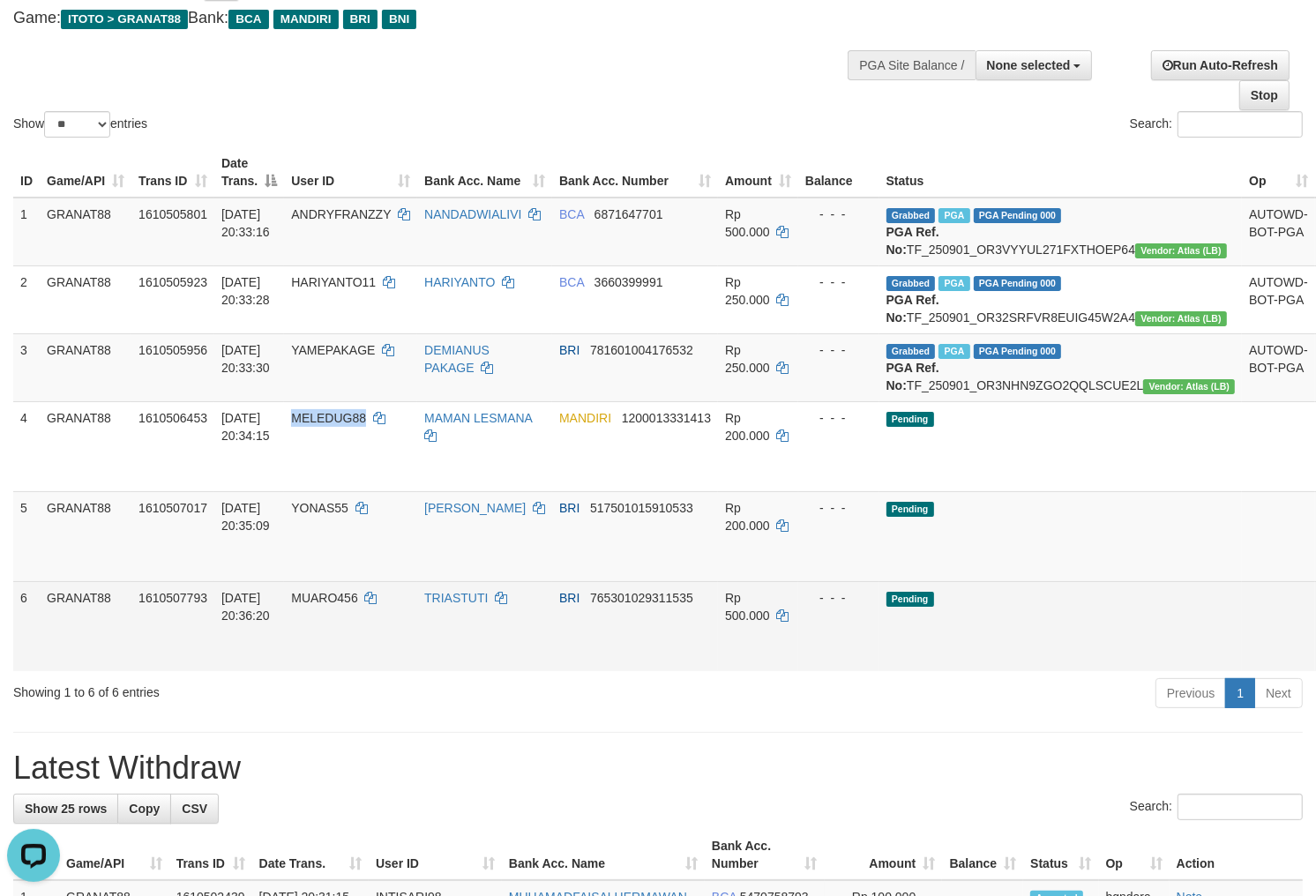
copy span "MELEDUG88"
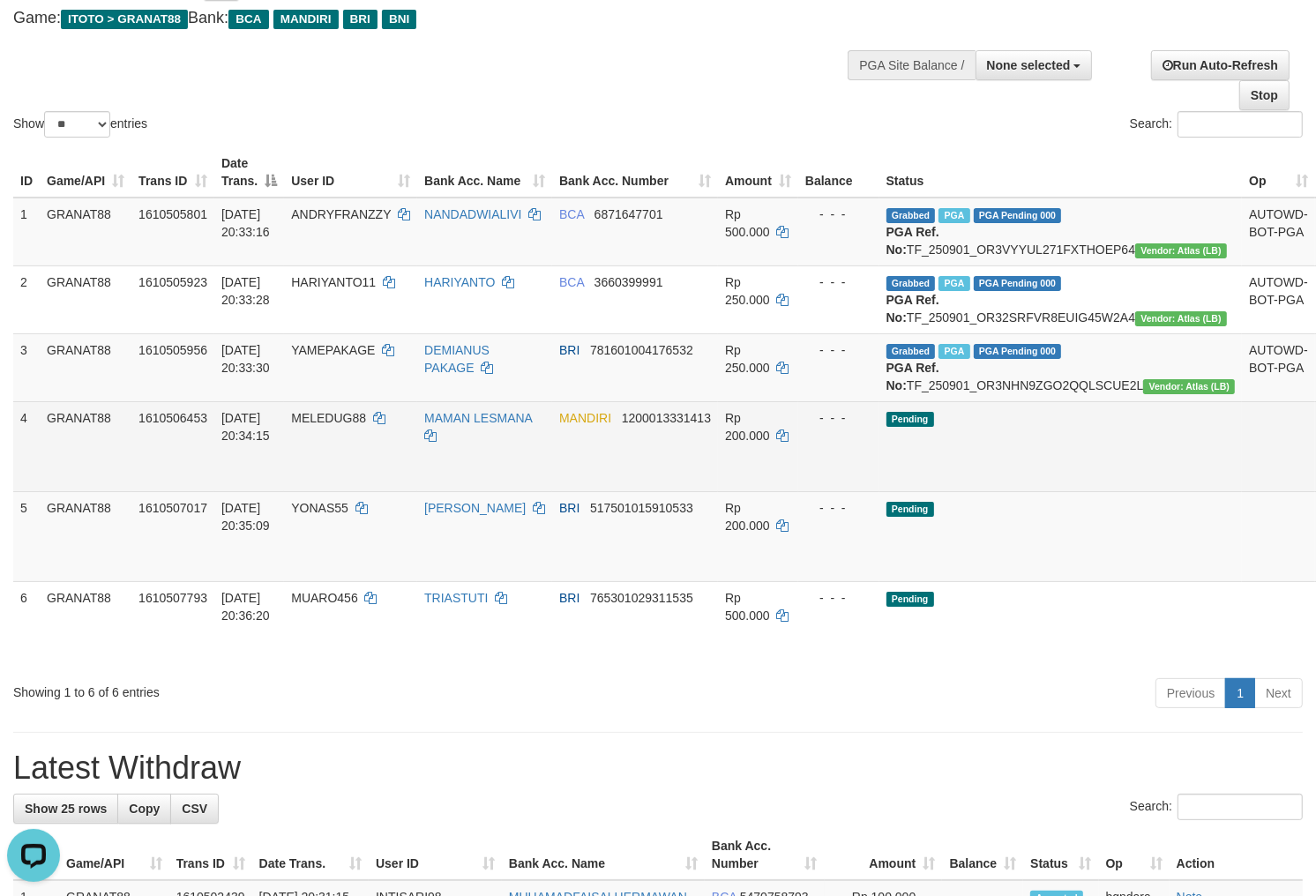
click at [754, 492] on td "Rp 200.000" at bounding box center [758, 446] width 81 height 90
drag, startPoint x: 754, startPoint y: 498, endPoint x: 743, endPoint y: 500, distance: 11.2
click at [743, 492] on td "Rp 200.000" at bounding box center [758, 446] width 81 height 90
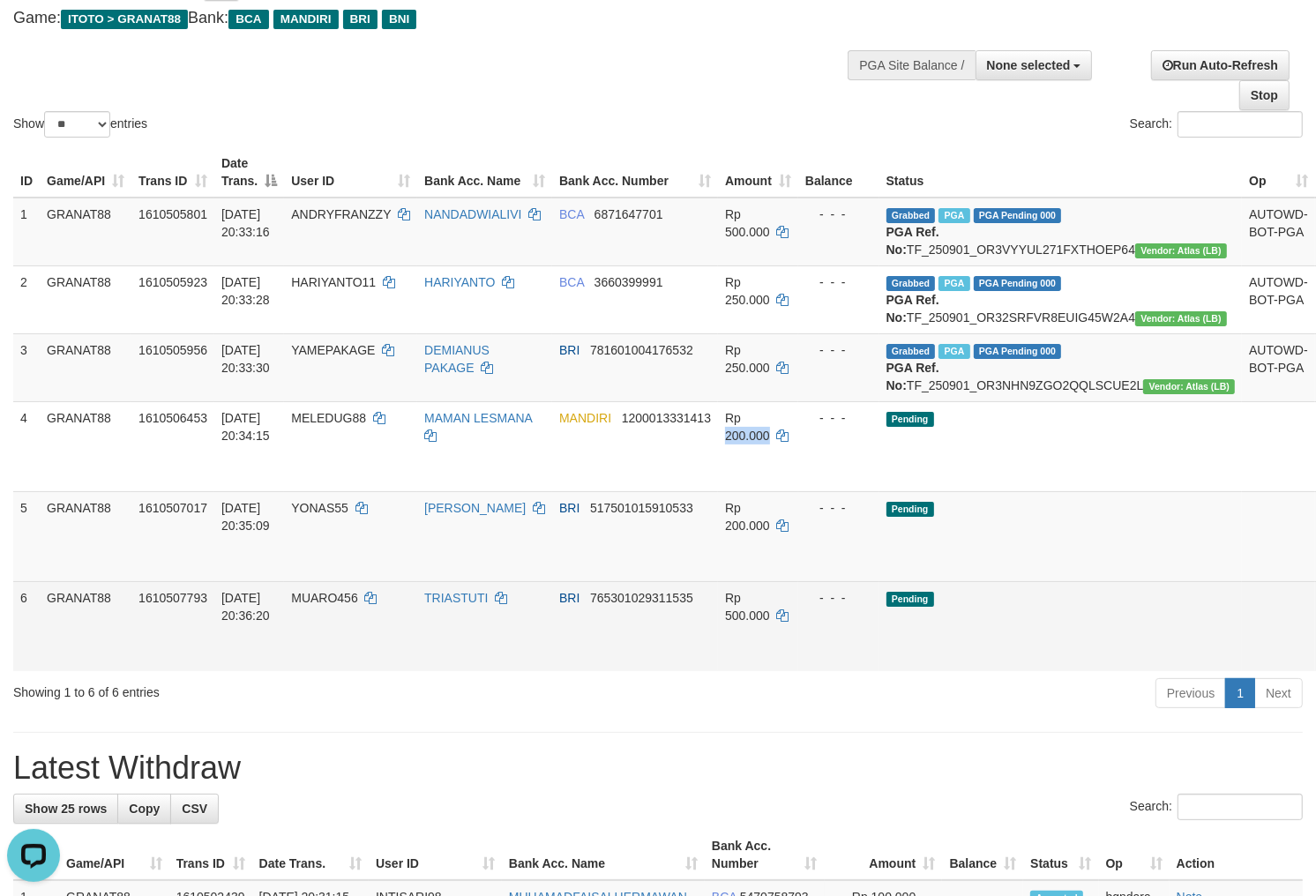
copy span "200.000"
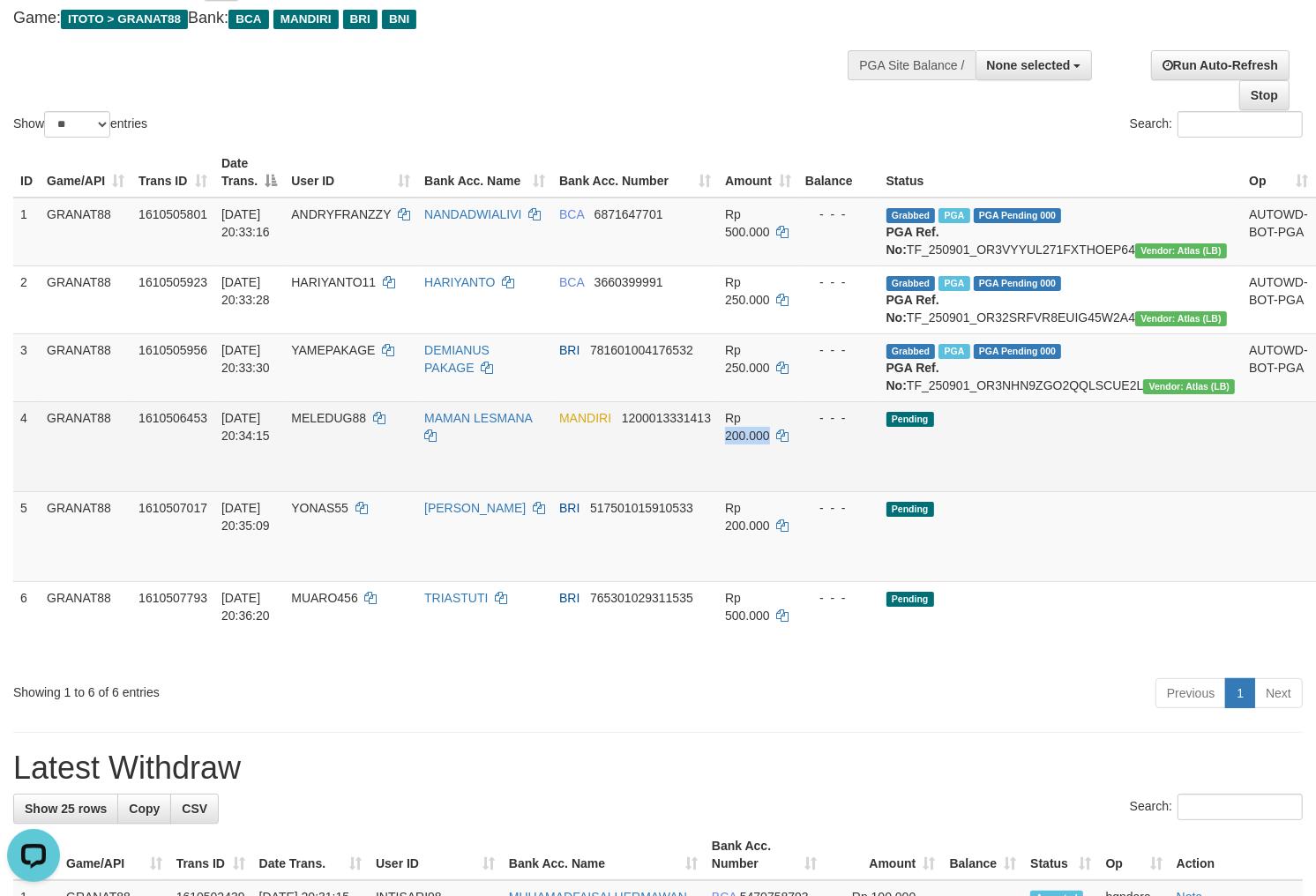
click at [1315, 482] on link "Send PGA" at bounding box center [1335, 467] width 29 height 31
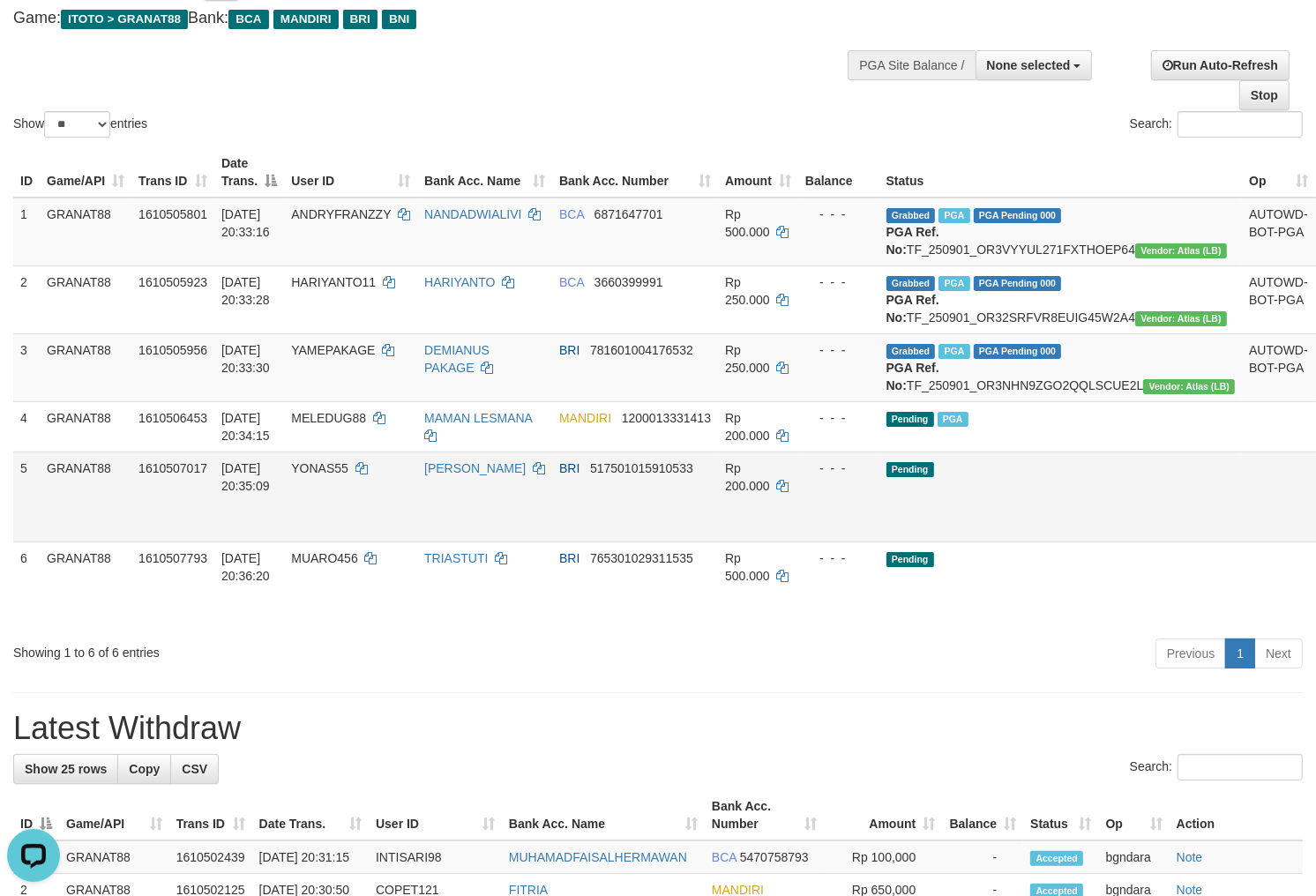
click at [308, 476] on span "YONAS55" at bounding box center [319, 467] width 57 height 14
click at [301, 476] on span "YONAS55" at bounding box center [319, 467] width 57 height 14
copy span "YONAS55"
click at [758, 493] on span "Rp 200.000" at bounding box center [747, 477] width 45 height 31
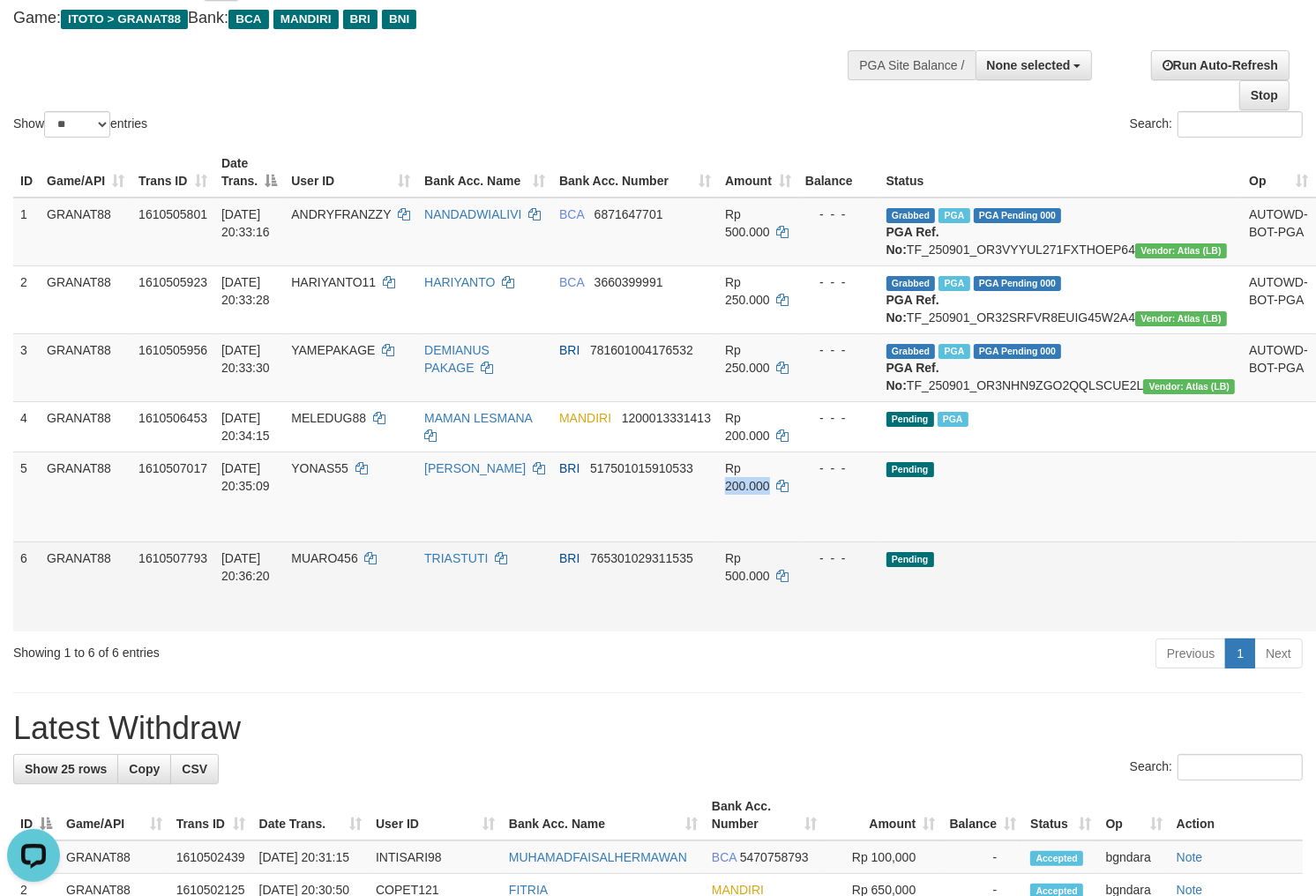
drag, startPoint x: 758, startPoint y: 533, endPoint x: 1279, endPoint y: 642, distance: 532.3
click span "Rp 200.000"
copy span "200.000"
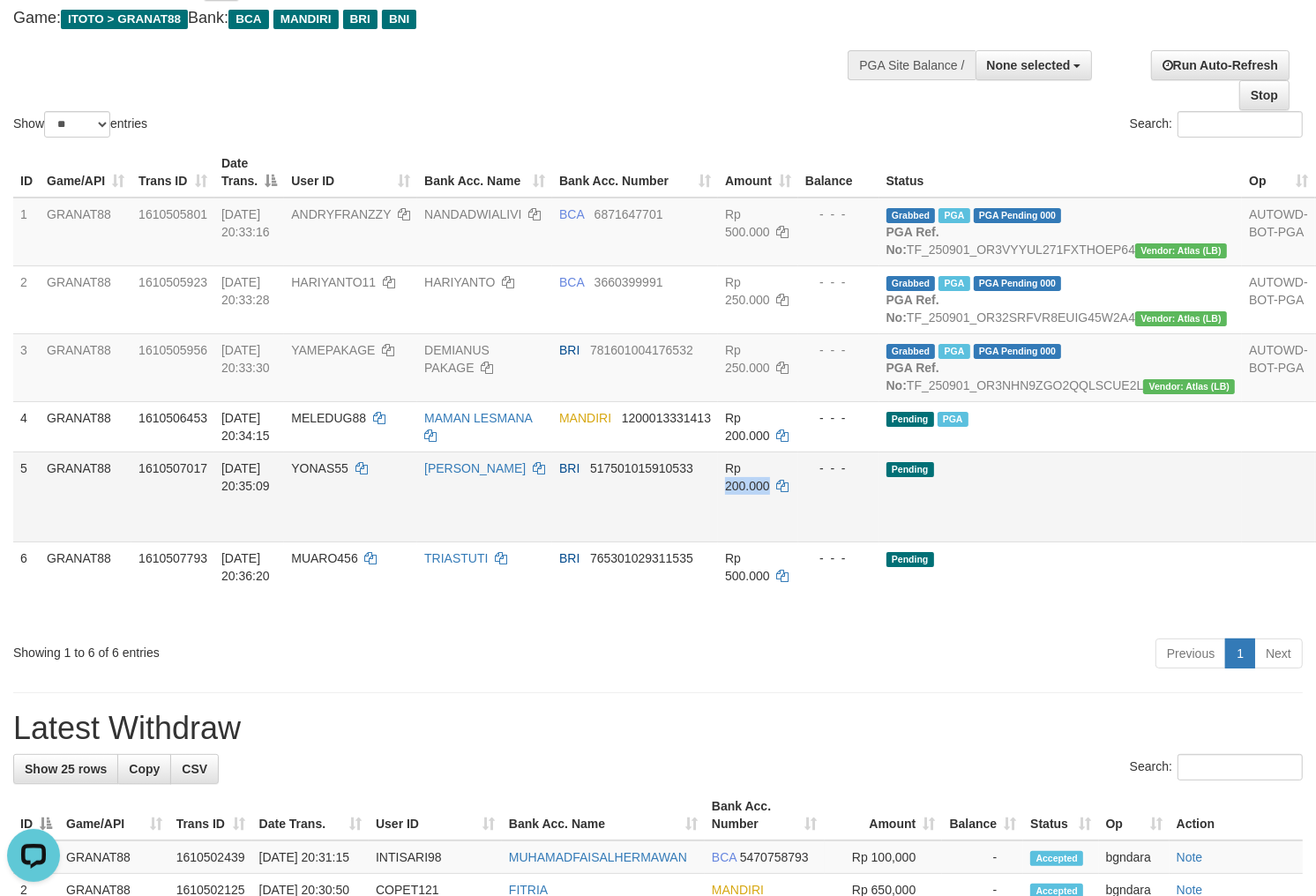
click link "Send PGA"
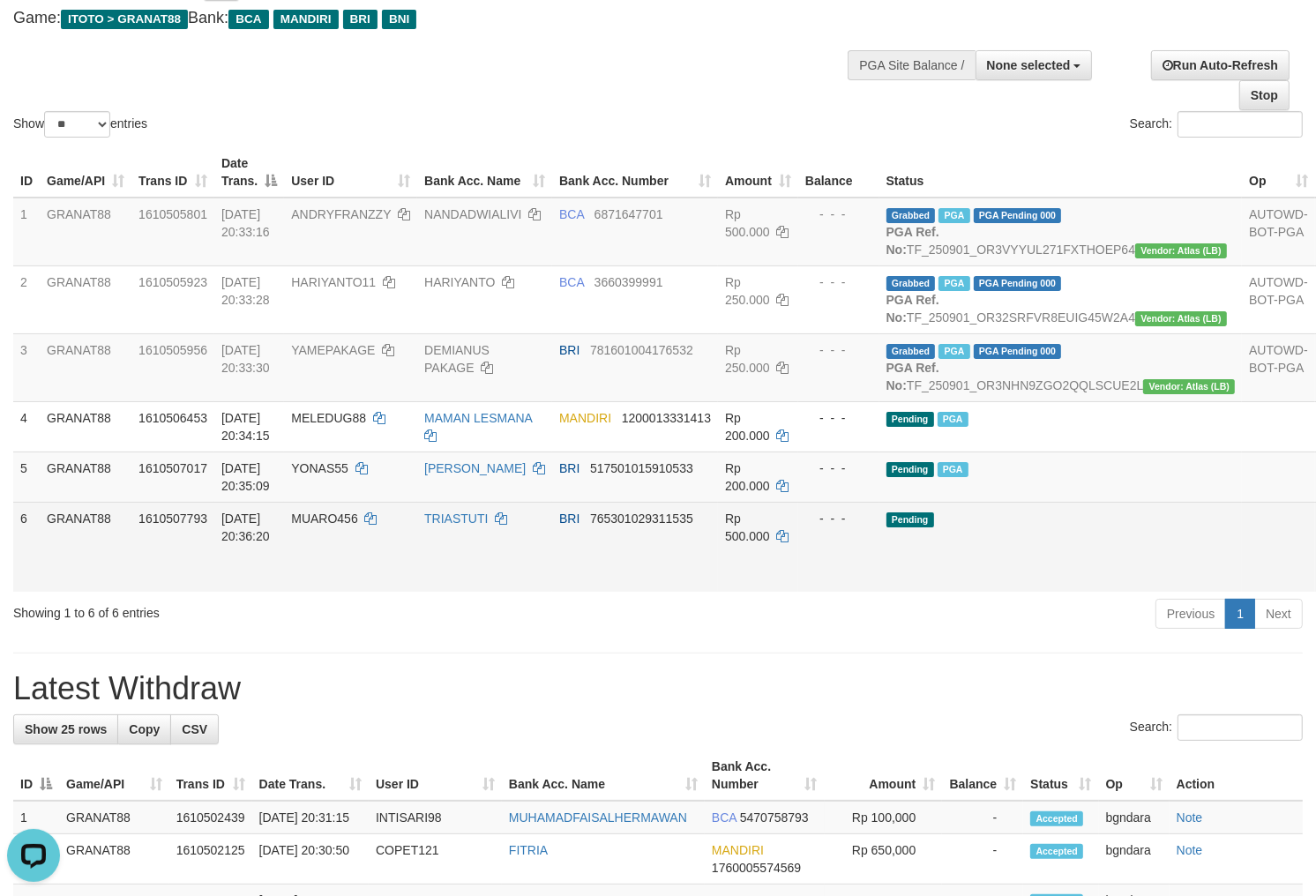
click td "MUARO456"
drag, startPoint x: 354, startPoint y: 560, endPoint x: 341, endPoint y: 561, distance: 13.0
click td "MUARO456"
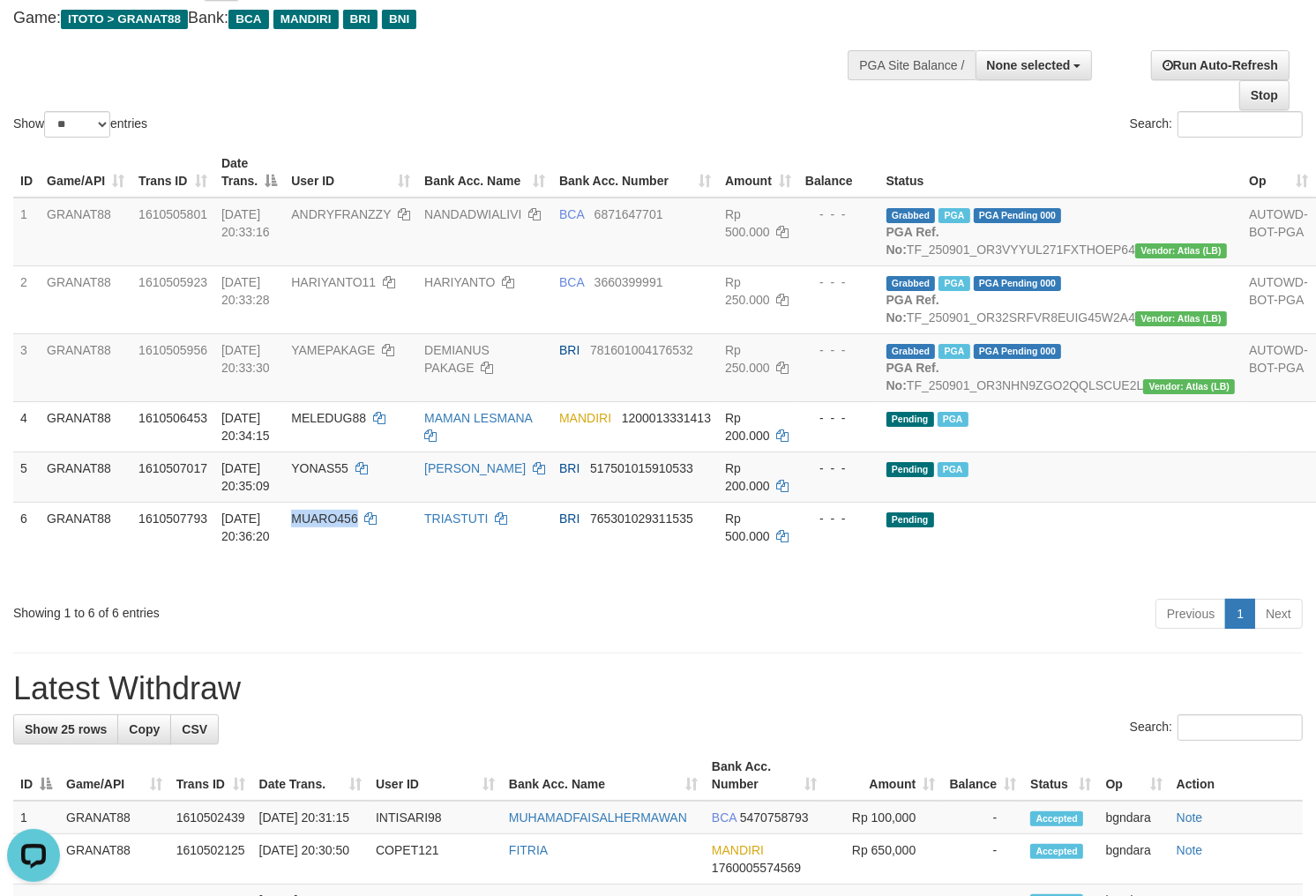
copy span "MUARO456"
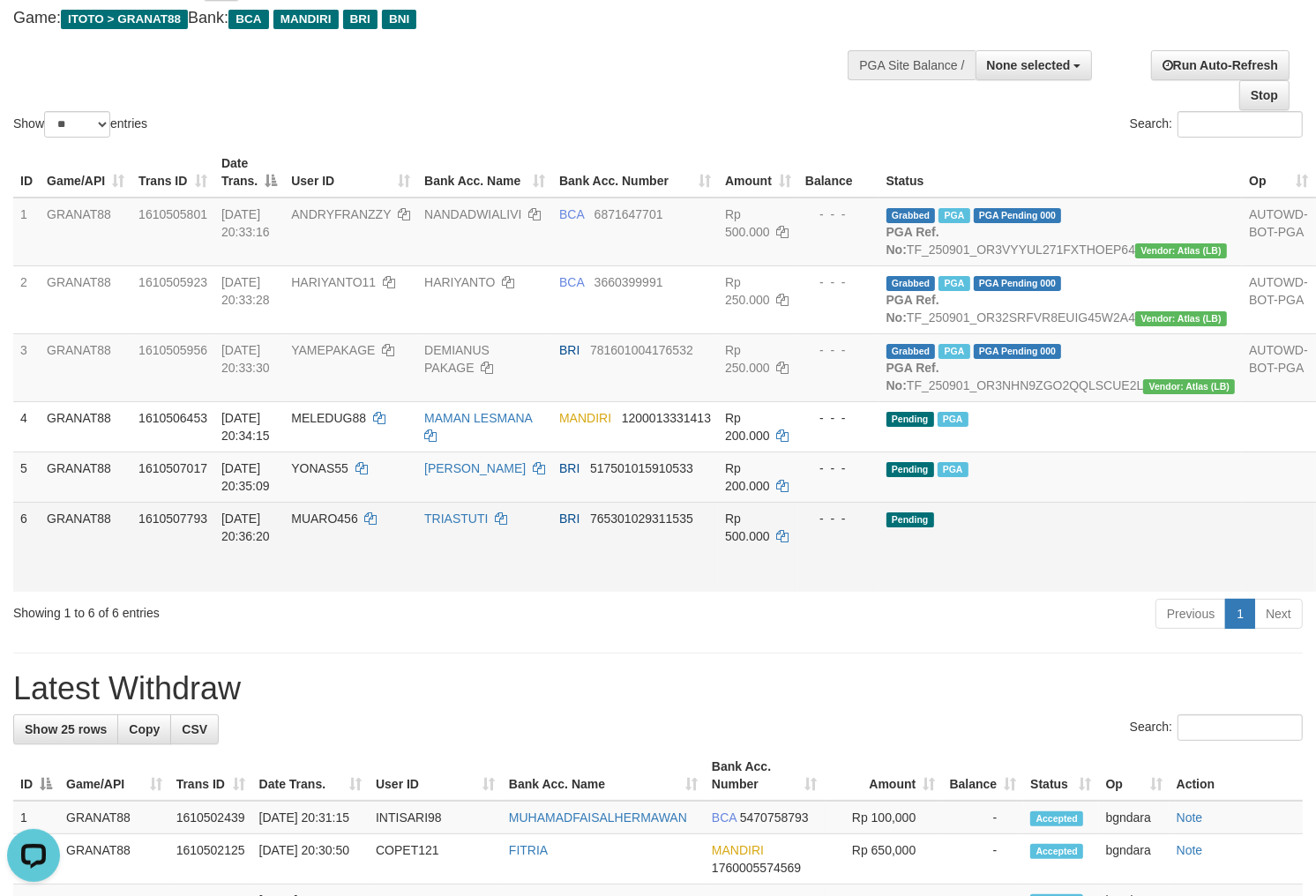
click span "Rp 500.000"
drag, startPoint x: 754, startPoint y: 580, endPoint x: 744, endPoint y: 586, distance: 11.7
click span "Rp 500.000"
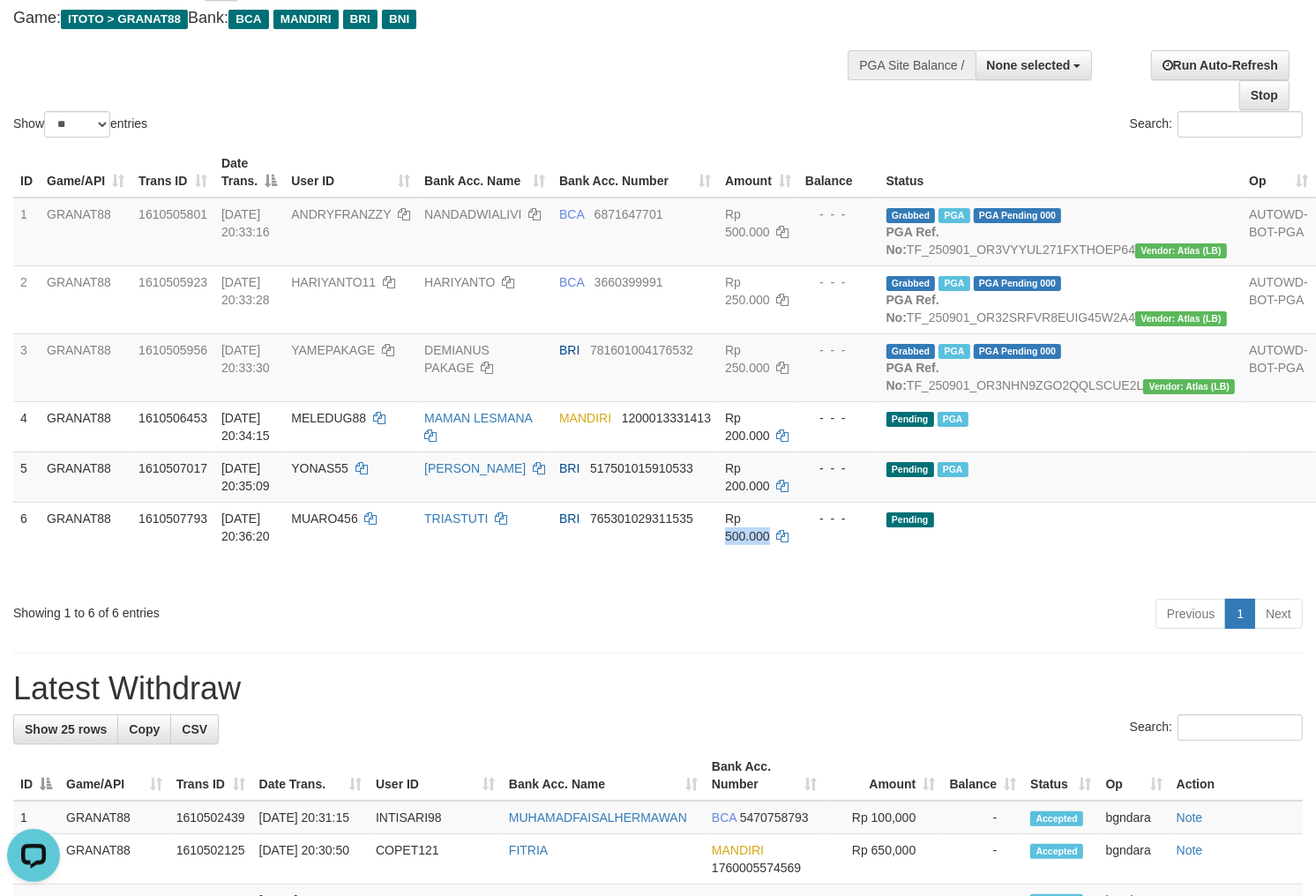
copy span "500.000"
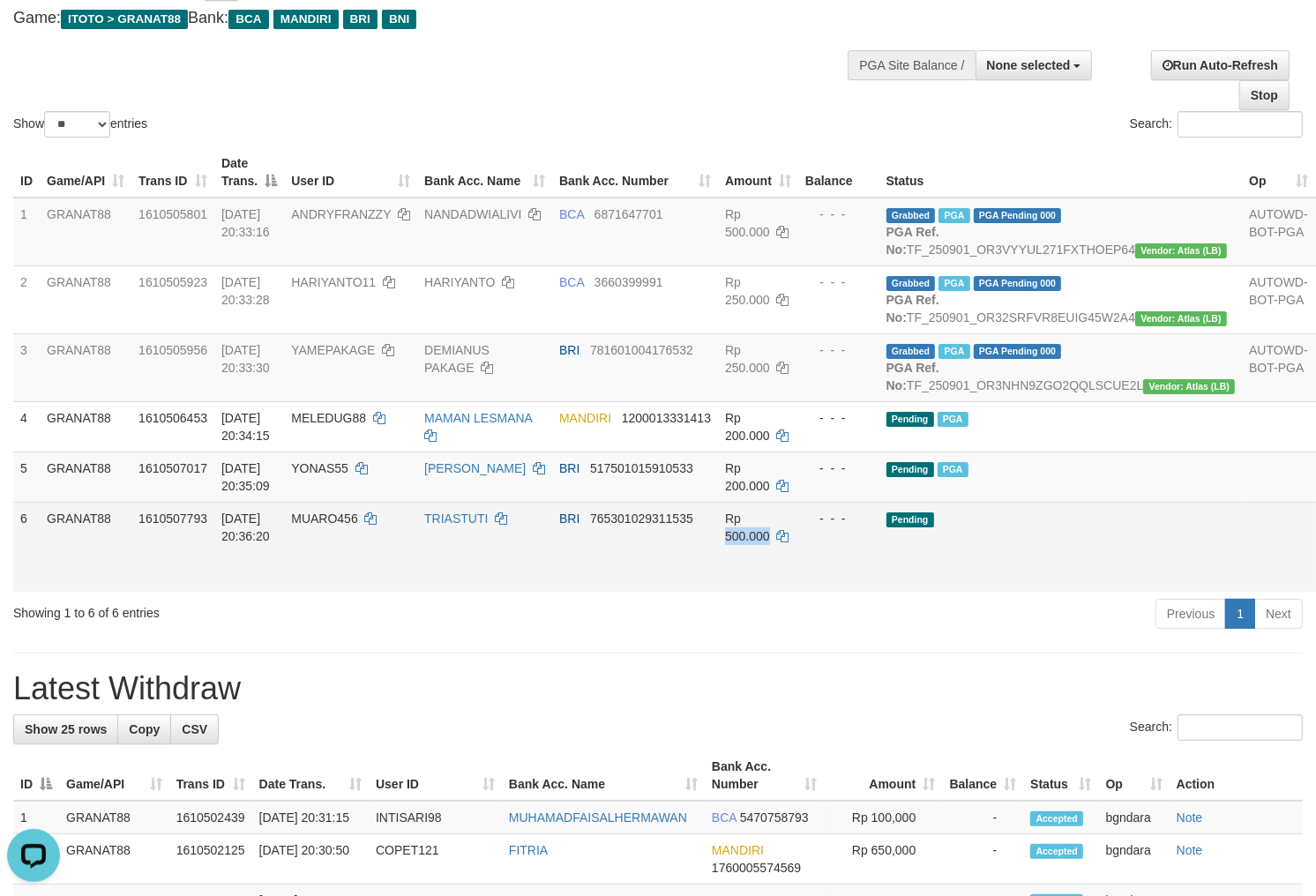
click link "Send PGA"
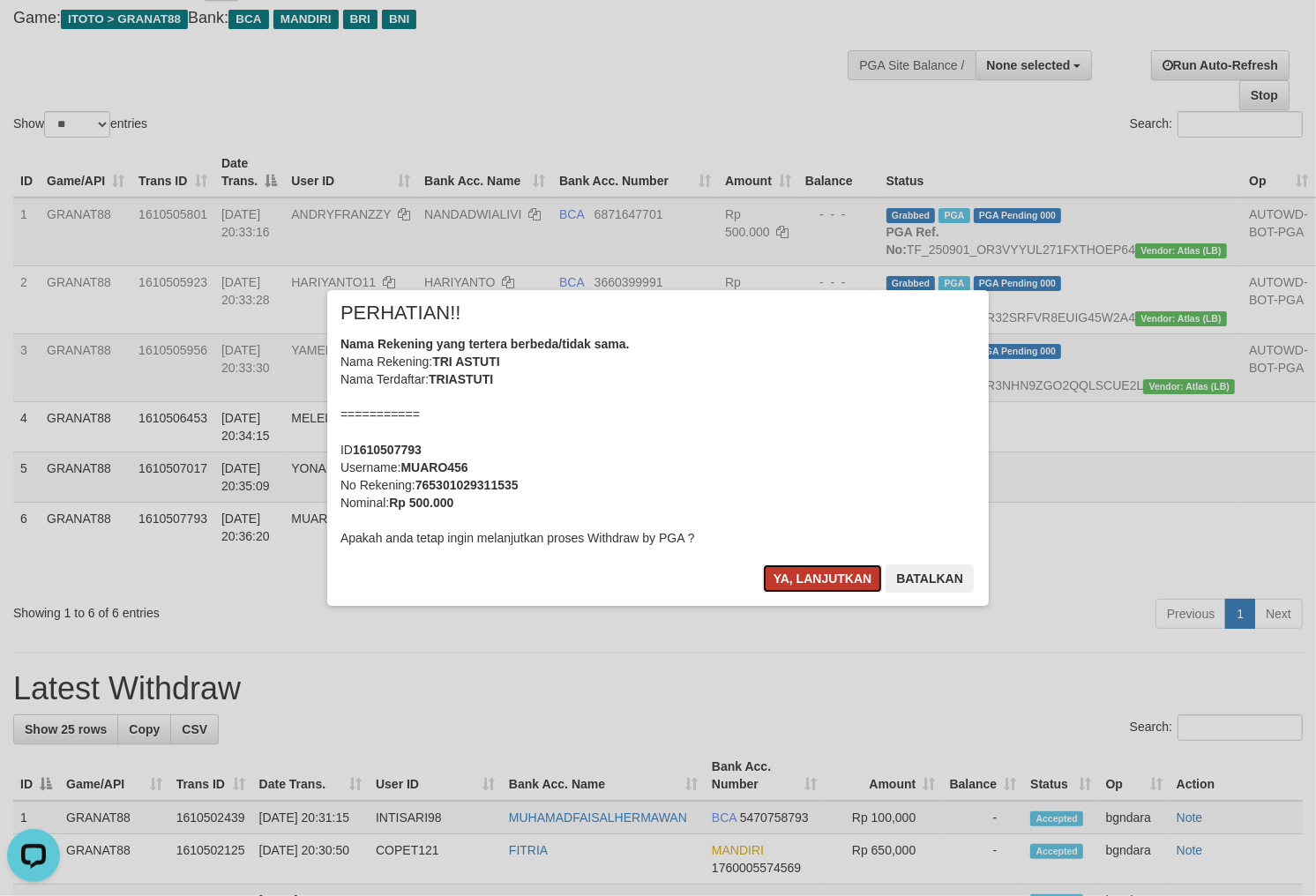
click button "Ya, lanjutkan"
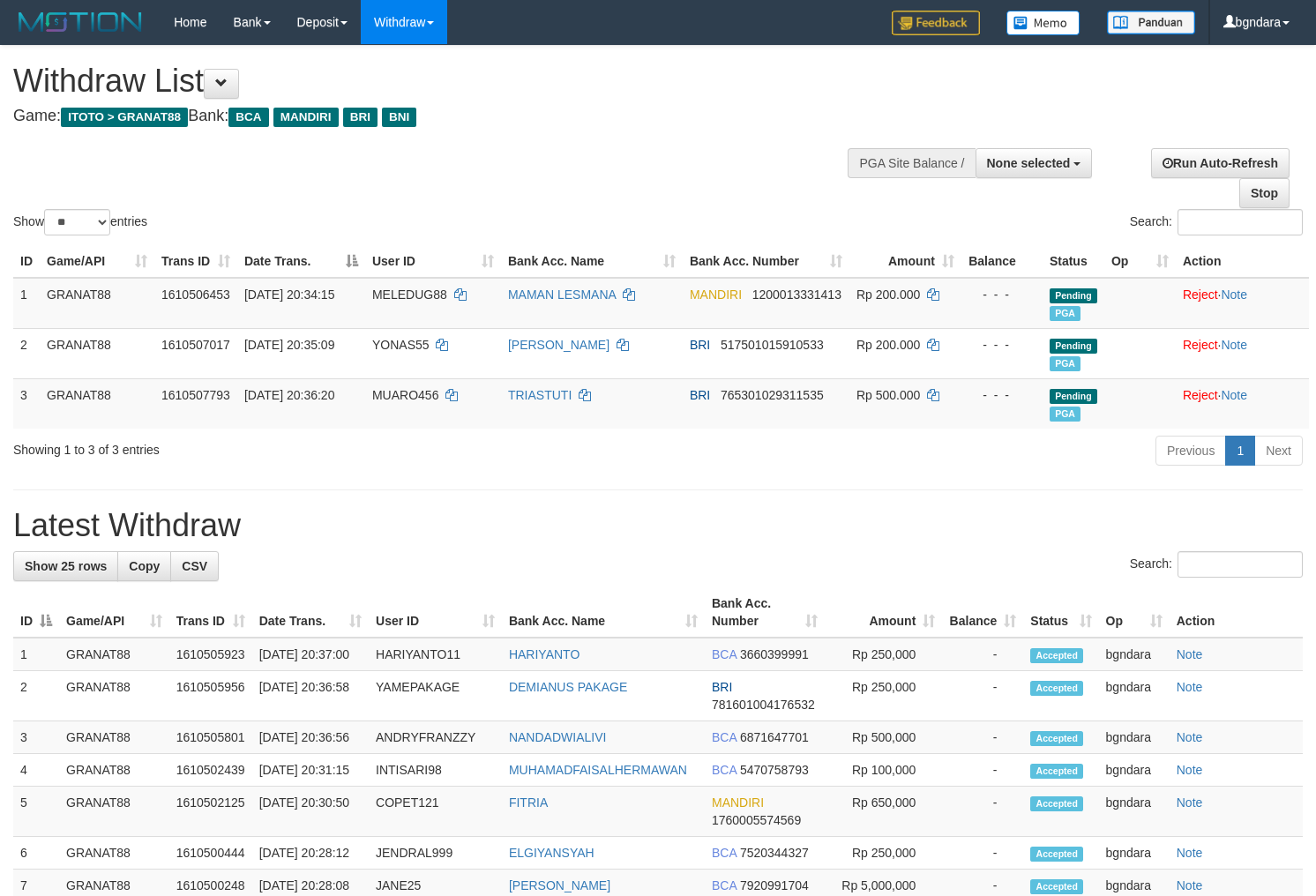
select select
select select "**"
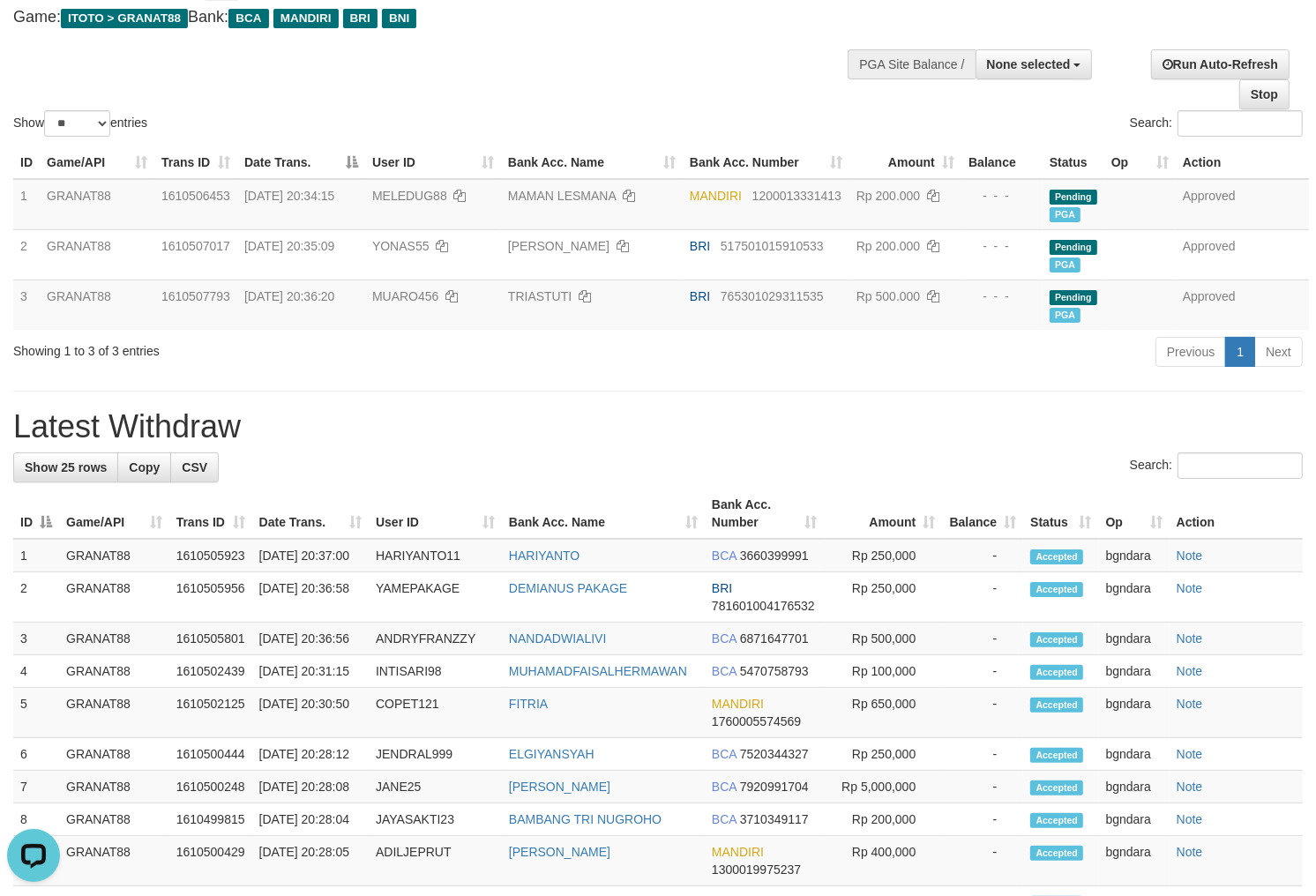
click at [685, 46] on div "Show ** ** ** *** entries Search:" at bounding box center [658, 44] width 1316 height 193
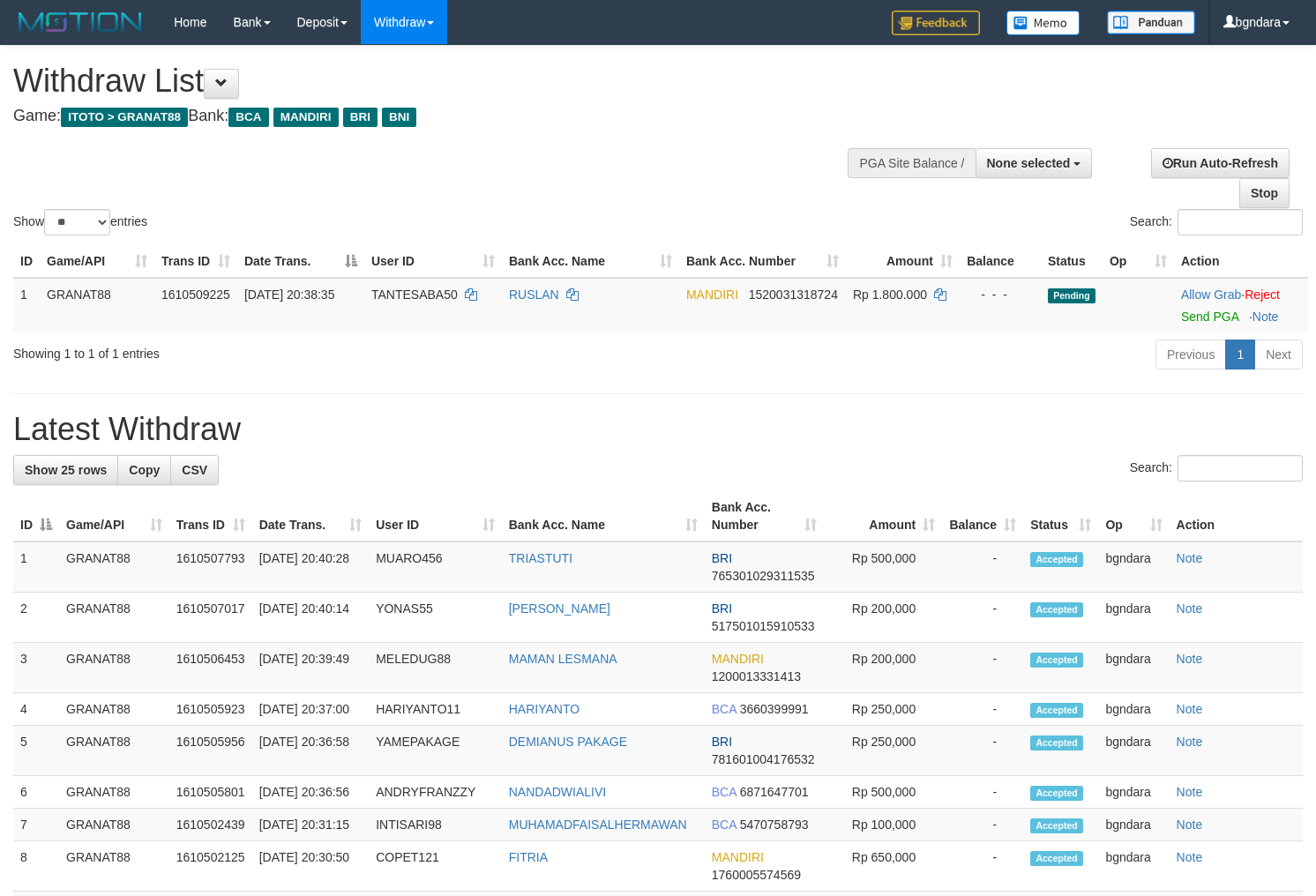
select select
select select "**"
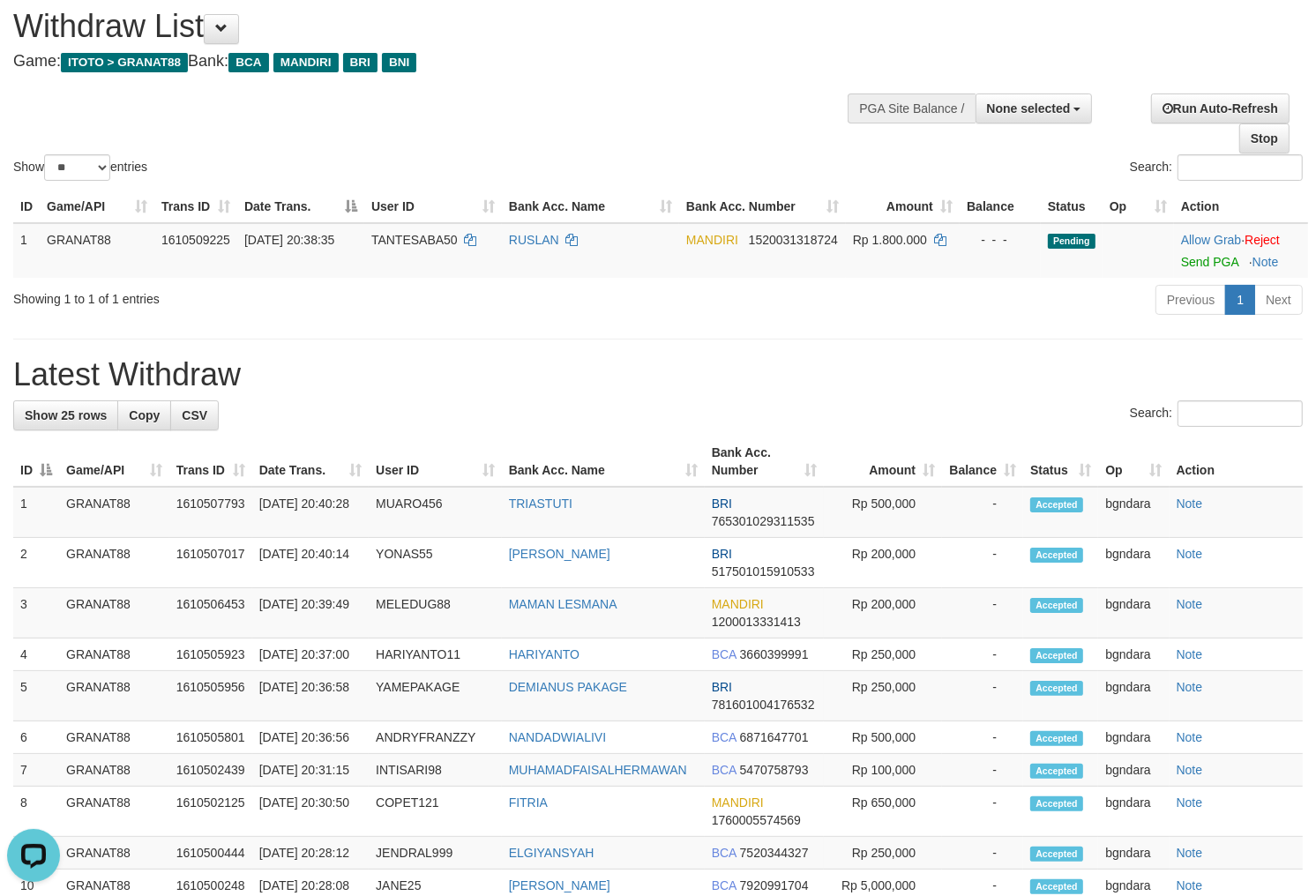
click at [641, 104] on div "Show ** ** ** *** entries Search:" at bounding box center [658, 87] width 1316 height 193
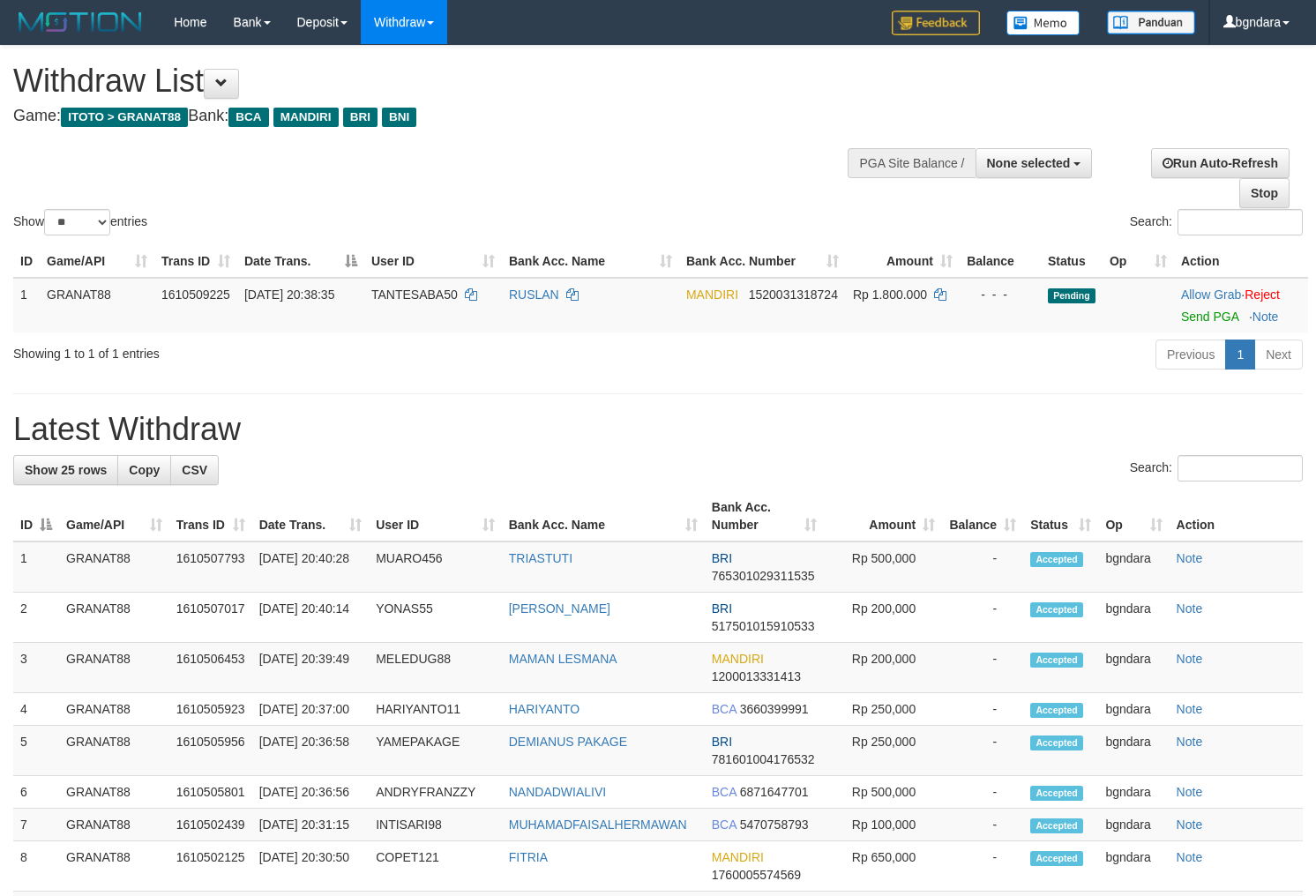
select select
select select "**"
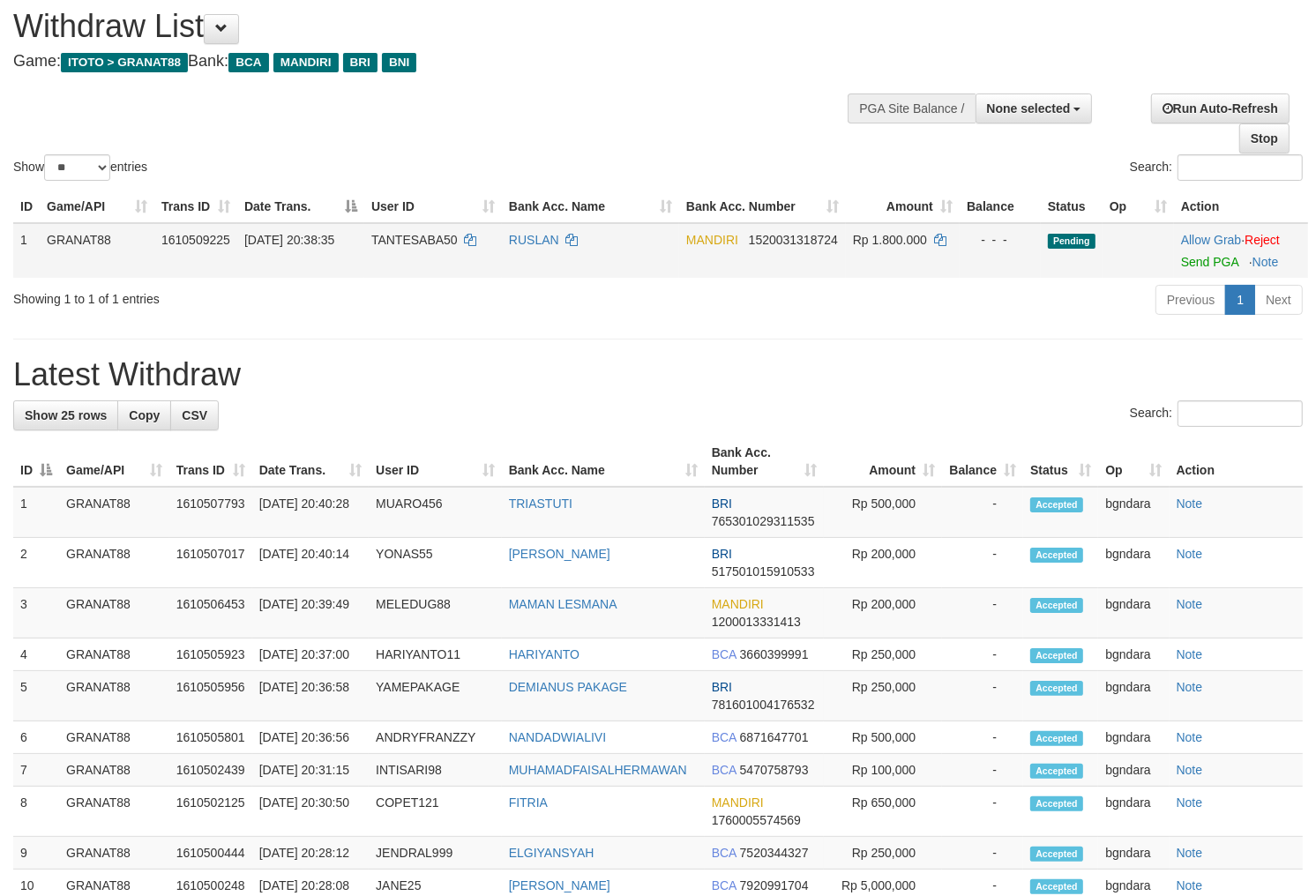
click at [410, 242] on span "TANTESABA50" at bounding box center [414, 240] width 86 height 14
drag, startPoint x: 410, startPoint y: 242, endPoint x: 397, endPoint y: 243, distance: 13.0
click at [397, 243] on span "TANTESABA50" at bounding box center [414, 240] width 86 height 14
copy span "TANTESABA50"
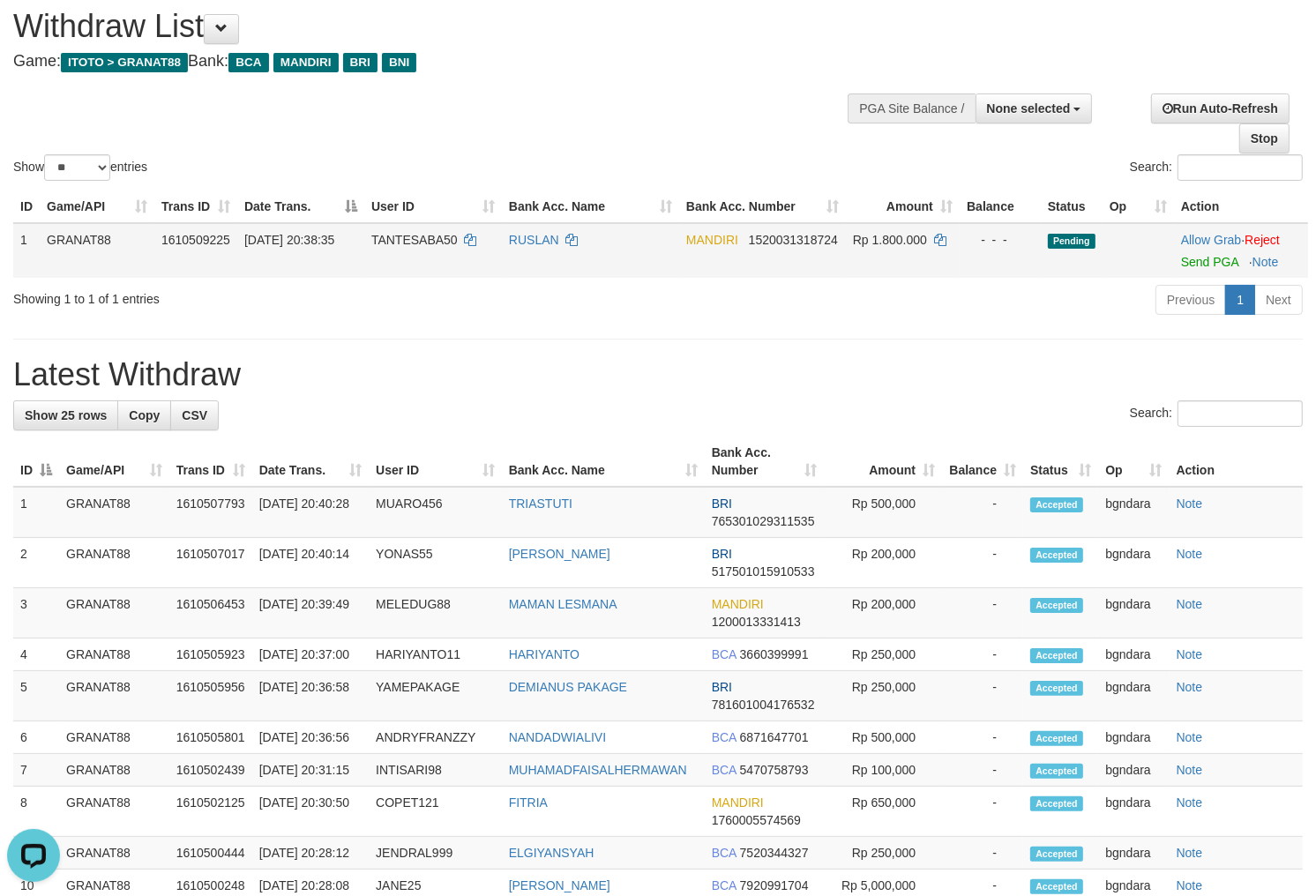
click at [895, 233] on span "Rp 1.800.000" at bounding box center [889, 240] width 74 height 14
click at [888, 234] on span "Rp 1.800.000" at bounding box center [889, 240] width 74 height 14
copy span "1.800.000"
drag, startPoint x: 1215, startPoint y: 261, endPoint x: 821, endPoint y: 232, distance: 395.1
click at [1215, 261] on link "Send PGA" at bounding box center [1210, 261] width 57 height 14
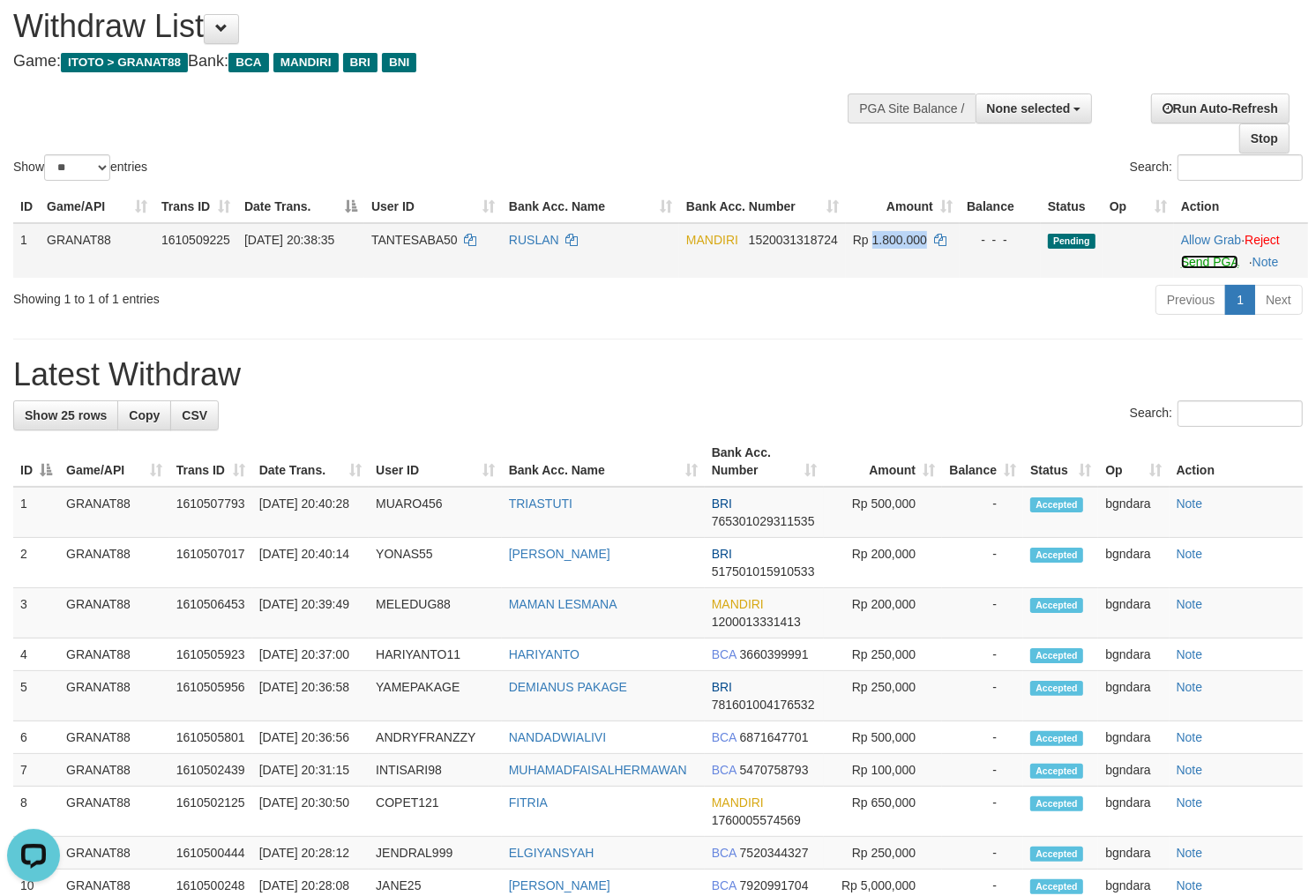
click at [1201, 258] on link "Send PGA" at bounding box center [1210, 261] width 57 height 14
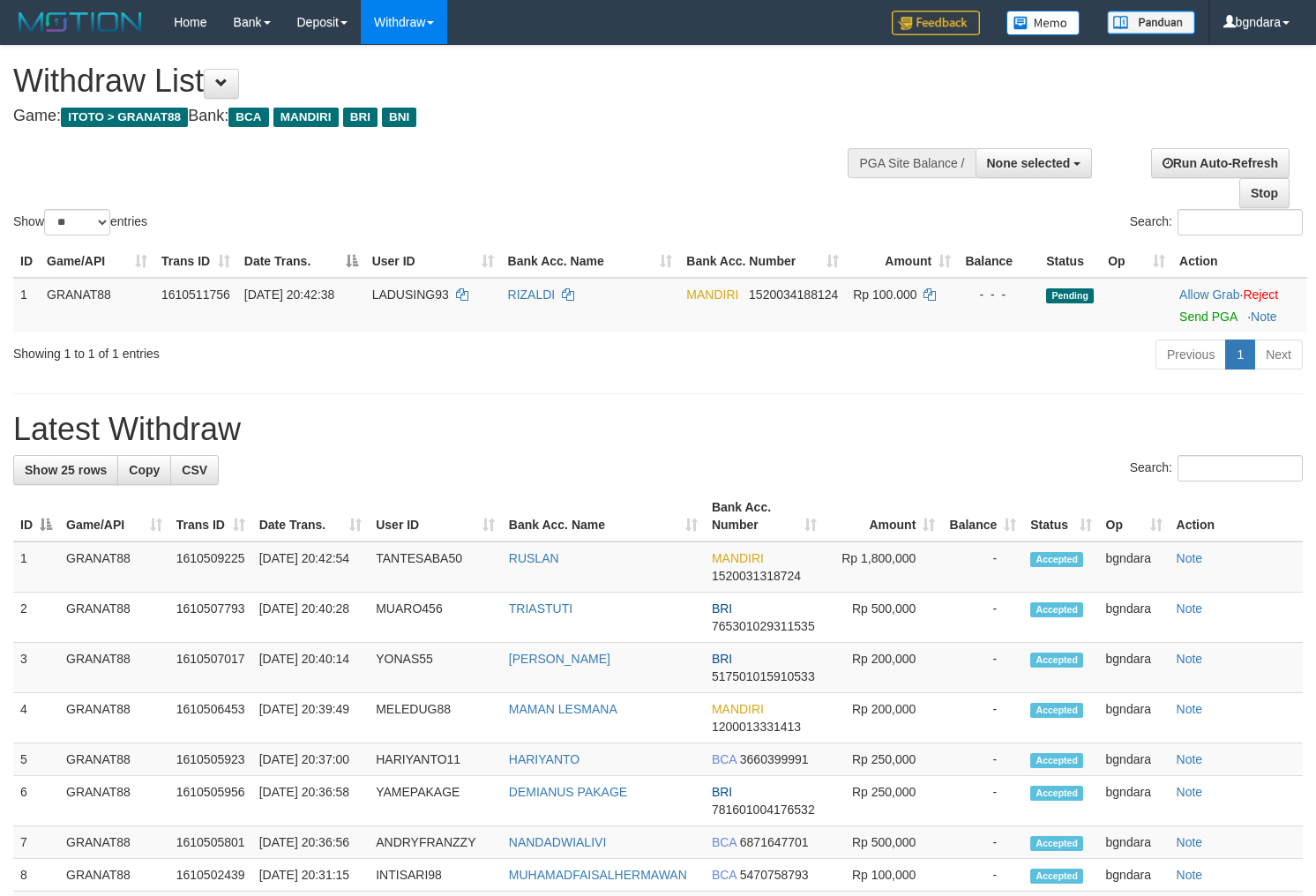
select select
select select "**"
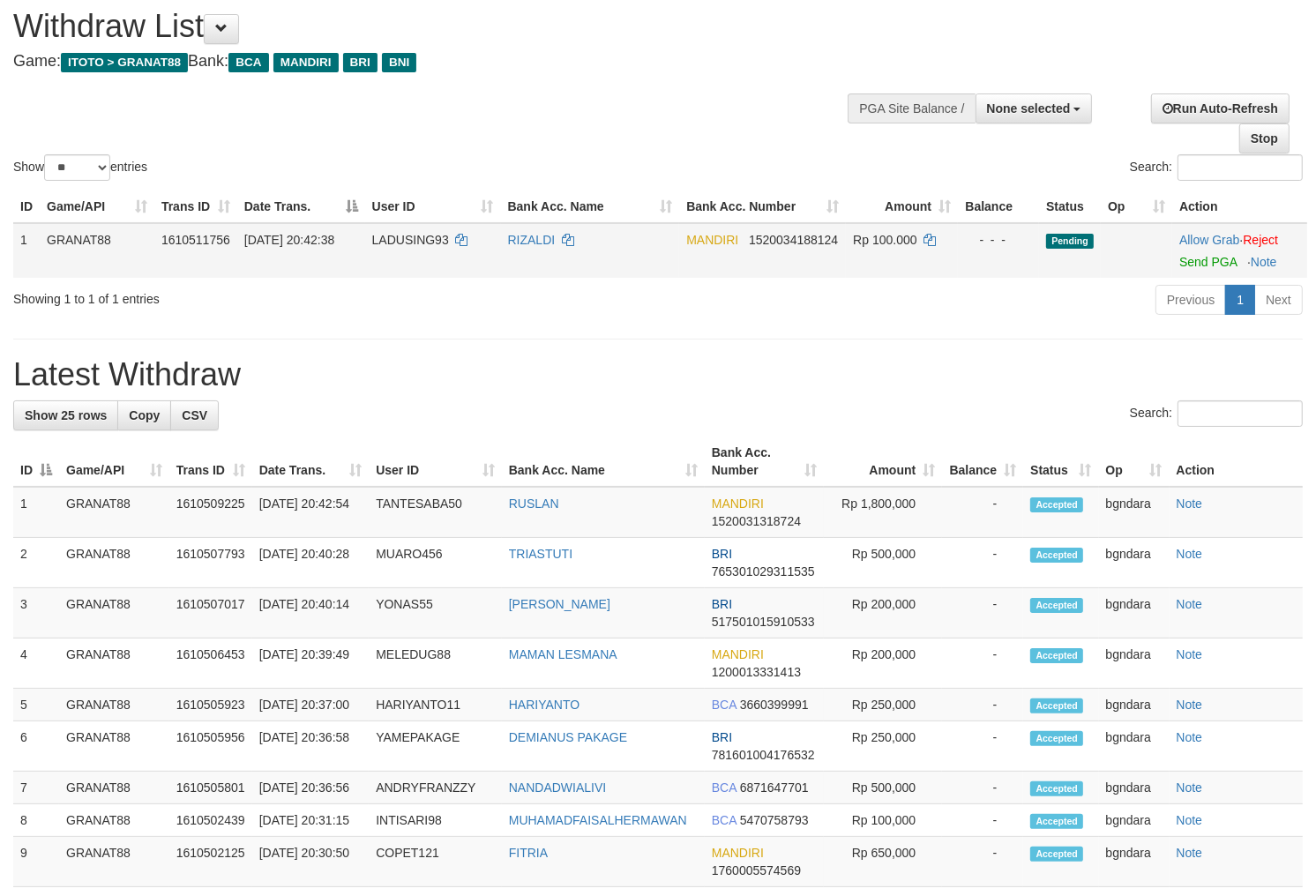
click at [391, 247] on span "LADUSING93" at bounding box center [410, 240] width 77 height 14
click at [385, 247] on span "LADUSING93" at bounding box center [410, 240] width 77 height 14
copy span "LADUSING93"
click at [897, 247] on span "Rp 100.000" at bounding box center [884, 240] width 64 height 14
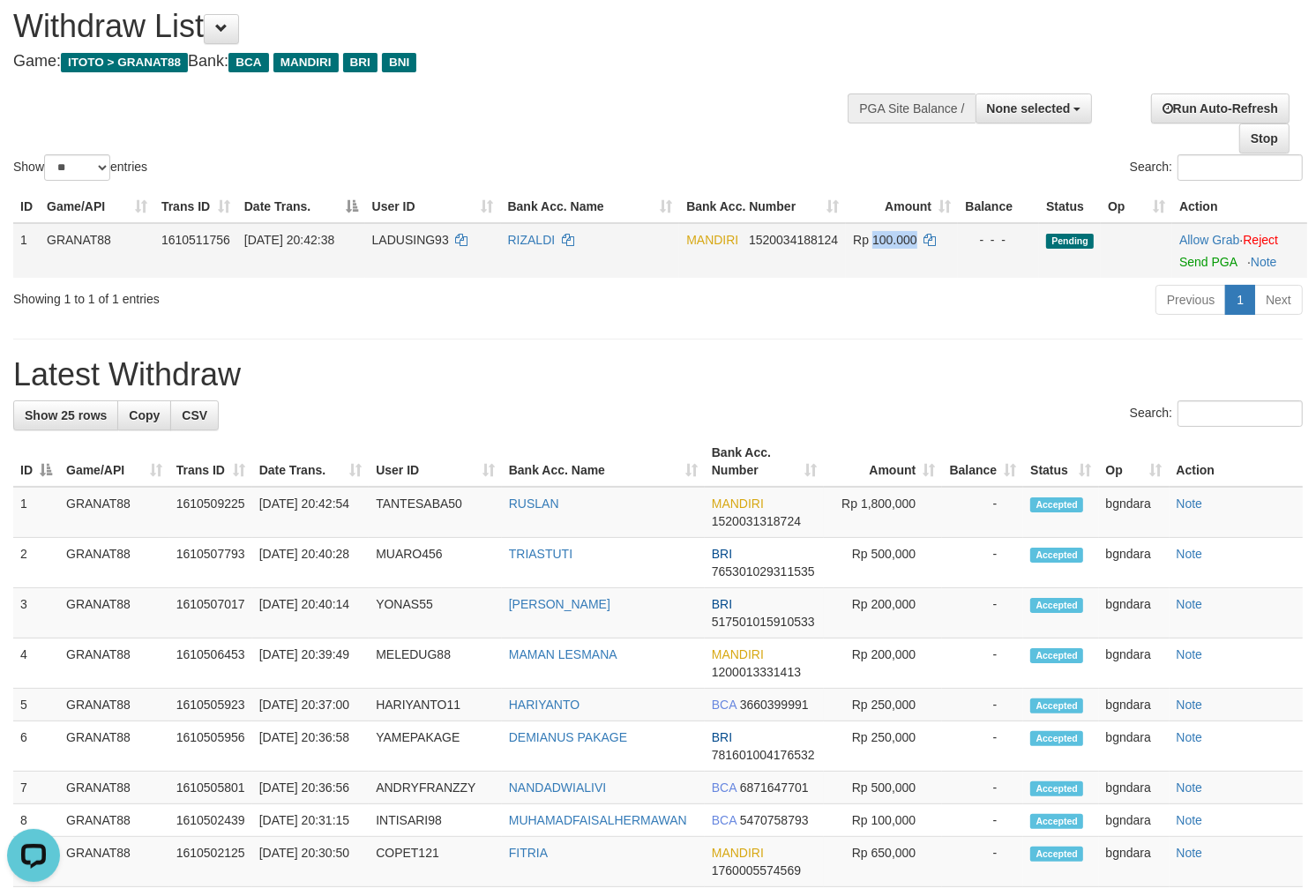
click at [892, 247] on span "Rp 100.000" at bounding box center [884, 240] width 64 height 14
copy span "100.000"
drag, startPoint x: 1202, startPoint y: 273, endPoint x: 836, endPoint y: 242, distance: 367.3
click at [1202, 269] on link "Send PGA" at bounding box center [1208, 261] width 57 height 14
click at [1210, 269] on link "Send PGA" at bounding box center [1208, 261] width 57 height 14
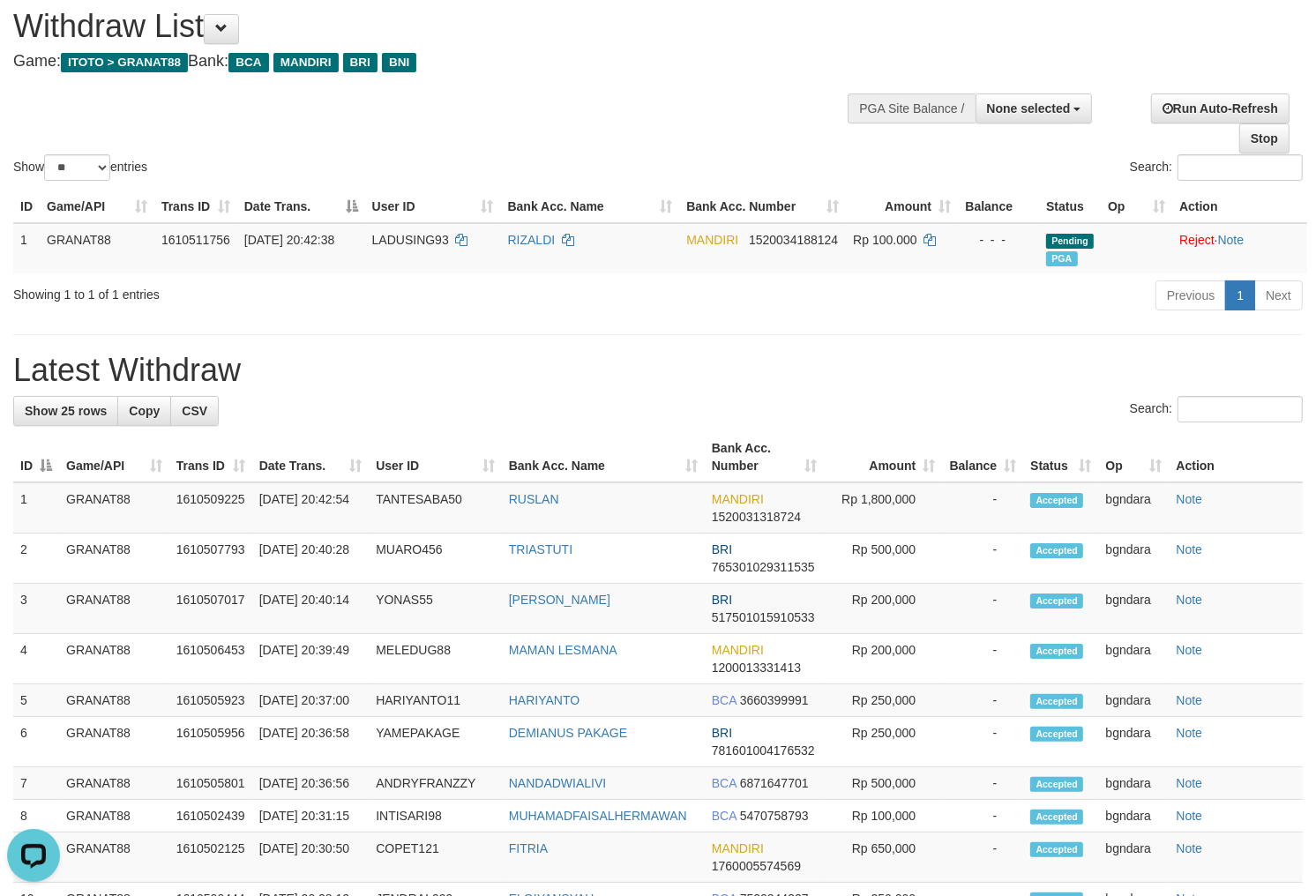
click at [694, 30] on h1 "Withdraw List" at bounding box center [436, 27] width 847 height 35
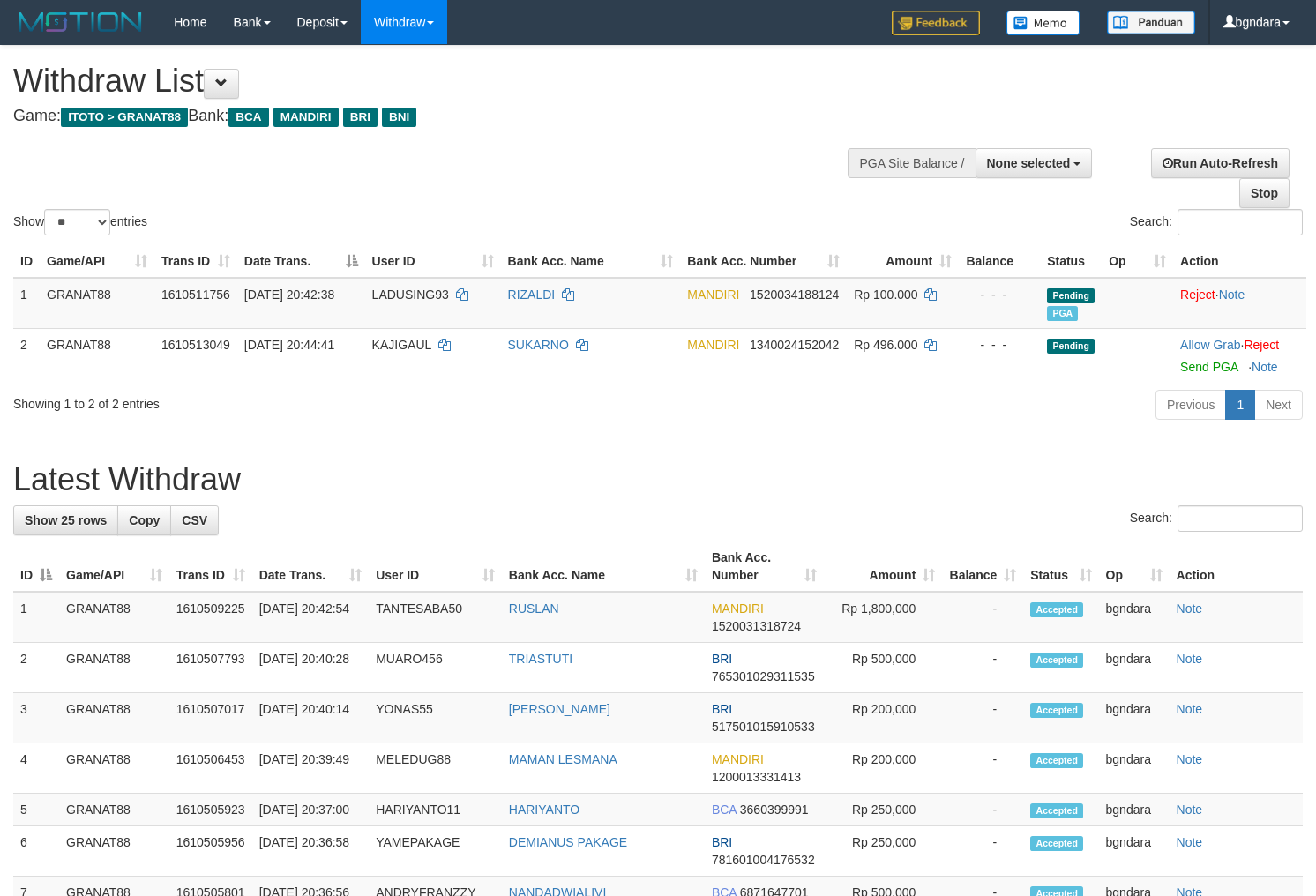
select select
select select "**"
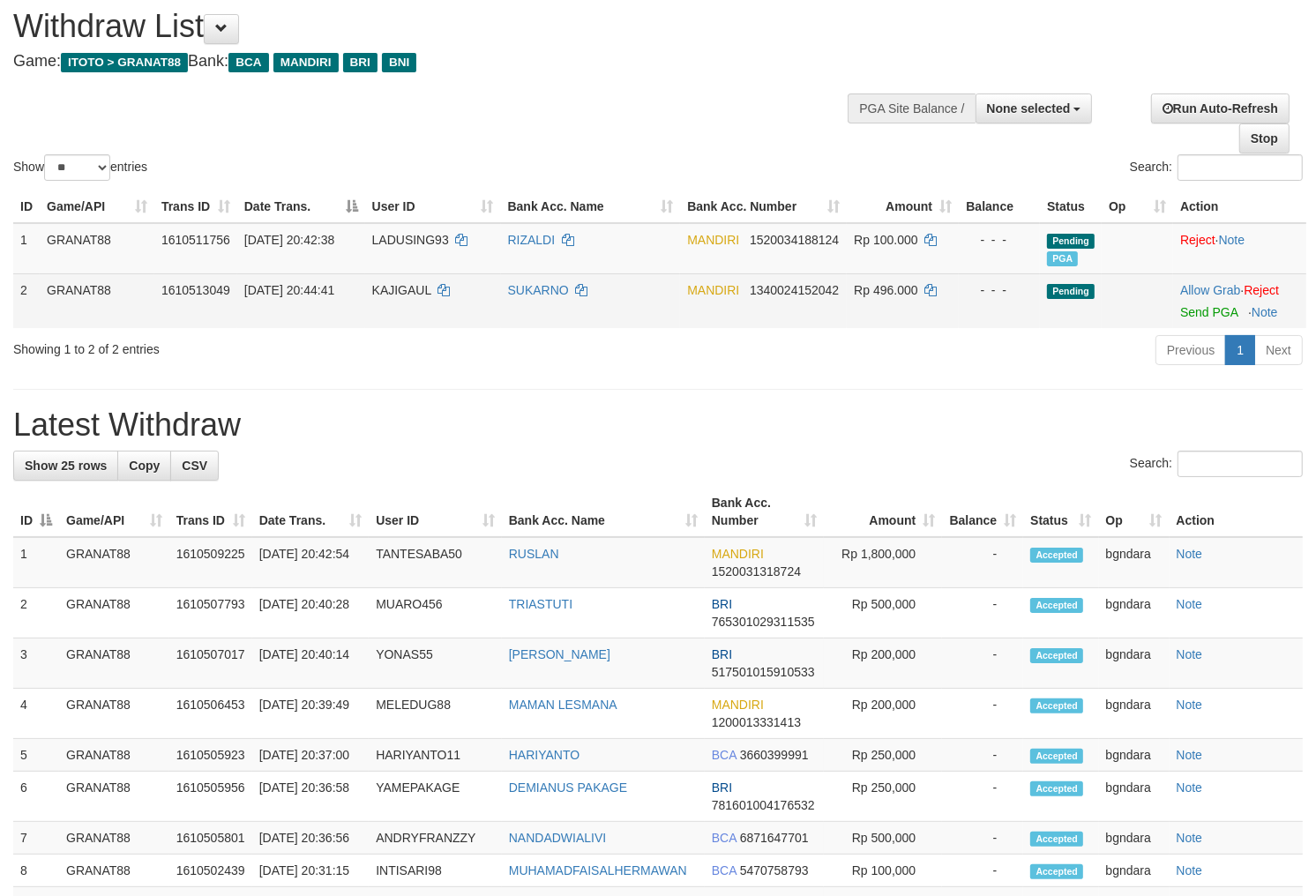
click at [402, 283] on span "KAJIGAUL" at bounding box center [402, 290] width 59 height 14
click at [398, 279] on td "KAJIGAUL" at bounding box center [432, 300] width 136 height 55
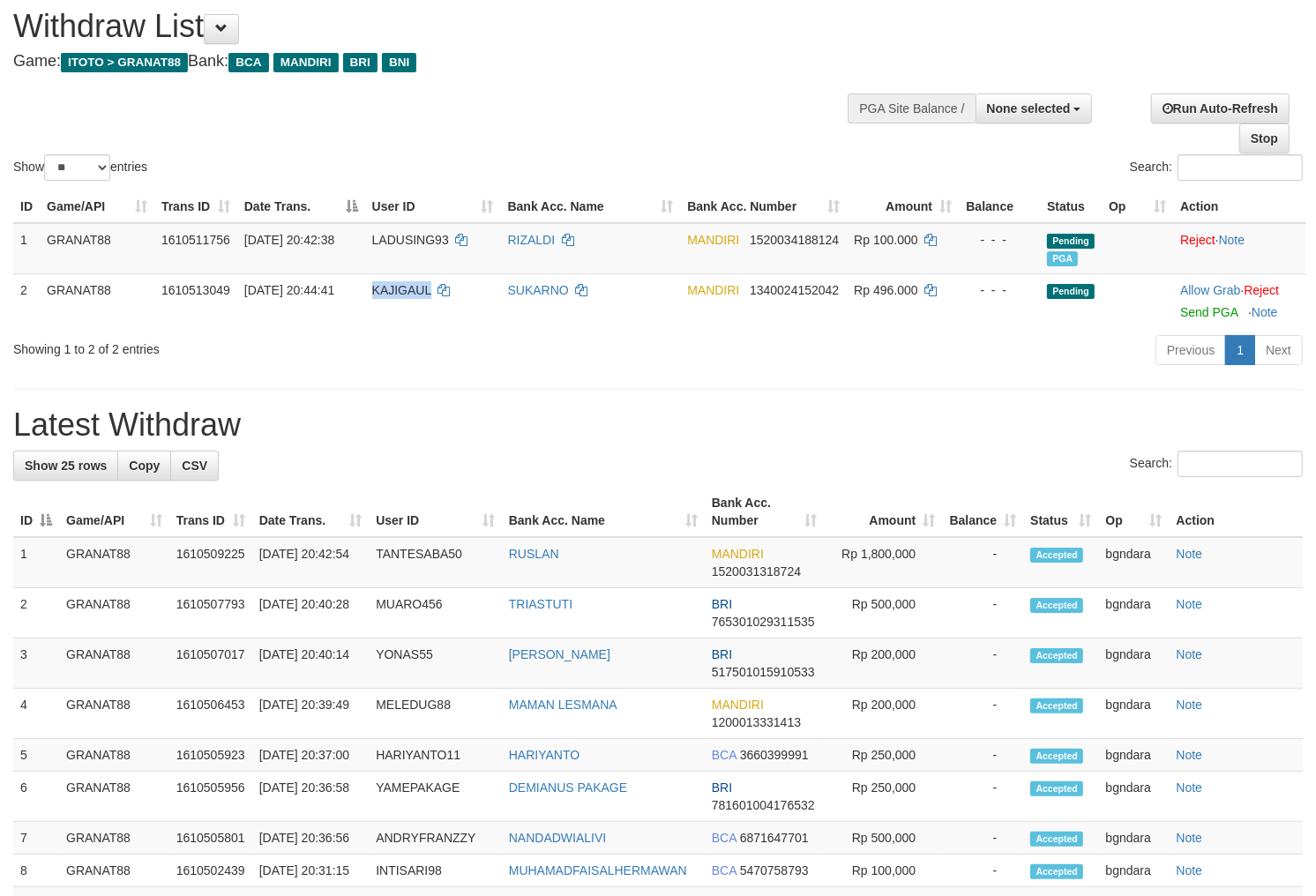
copy span "KAJIGAUL"
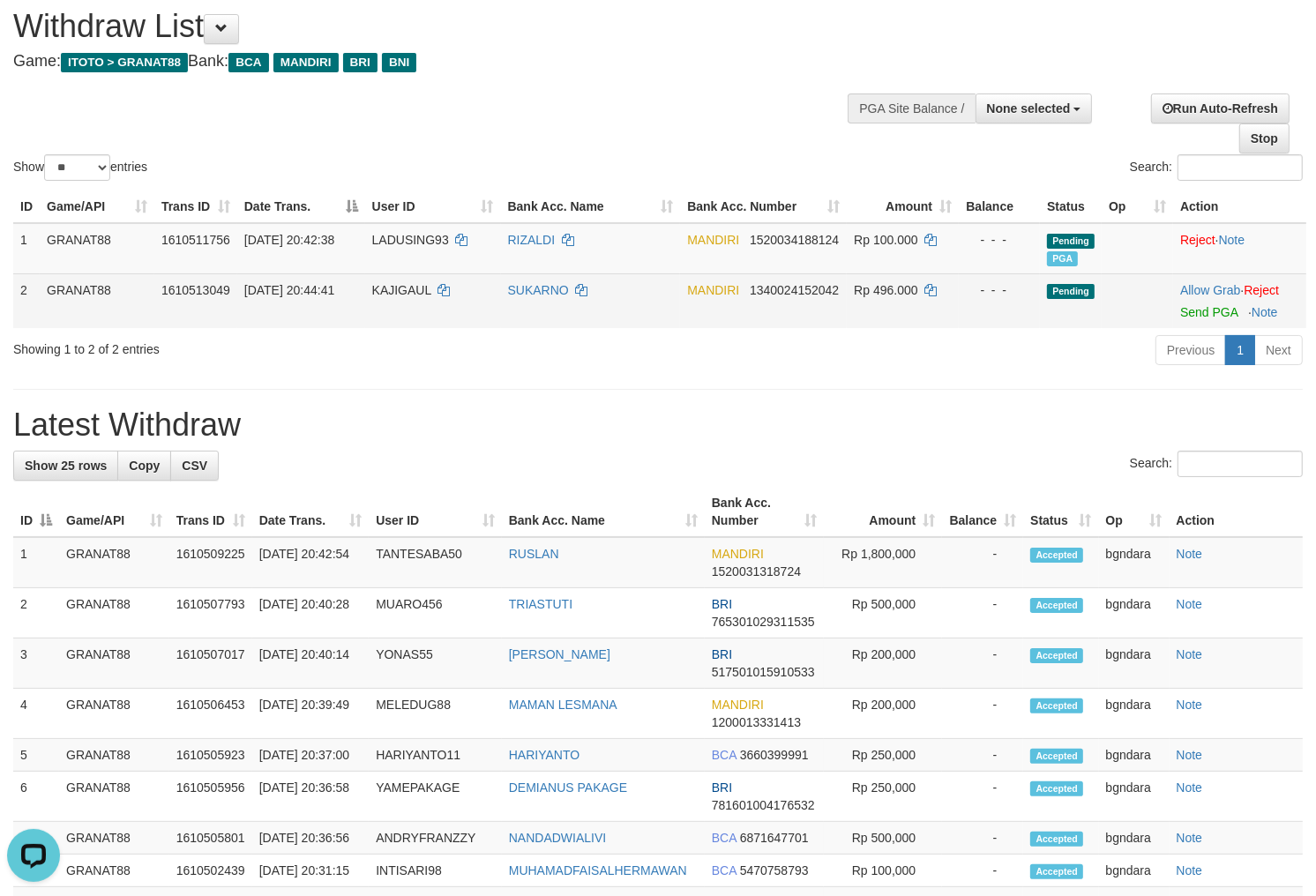
click at [894, 285] on span "Rp 496.000" at bounding box center [885, 290] width 64 height 14
click at [893, 285] on span "Rp 496.000" at bounding box center [885, 290] width 64 height 14
click at [897, 290] on span "Rp 496.000" at bounding box center [885, 290] width 64 height 14
click at [892, 292] on span "Rp 496.000" at bounding box center [885, 290] width 64 height 14
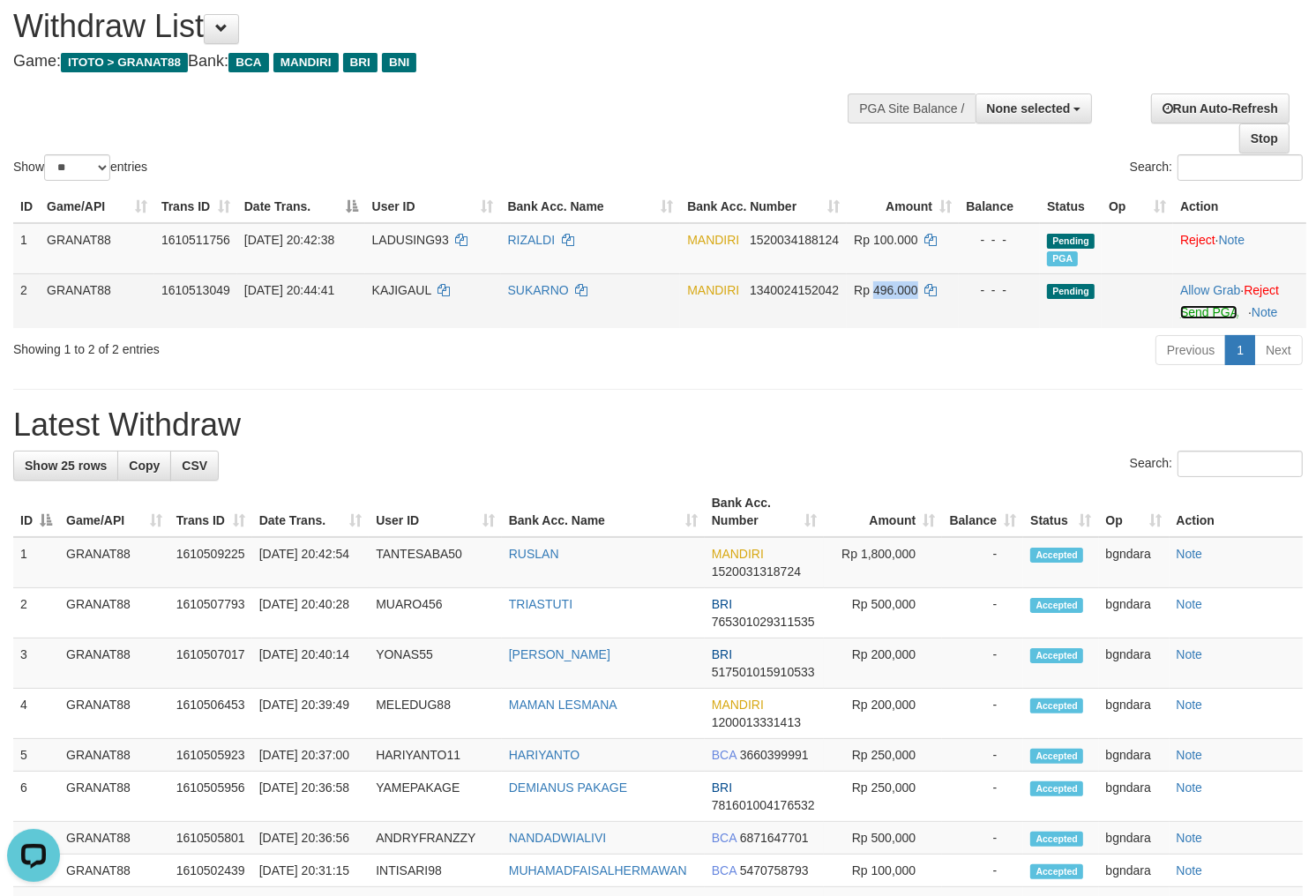
click at [1204, 306] on link "Send PGA" at bounding box center [1209, 312] width 57 height 14
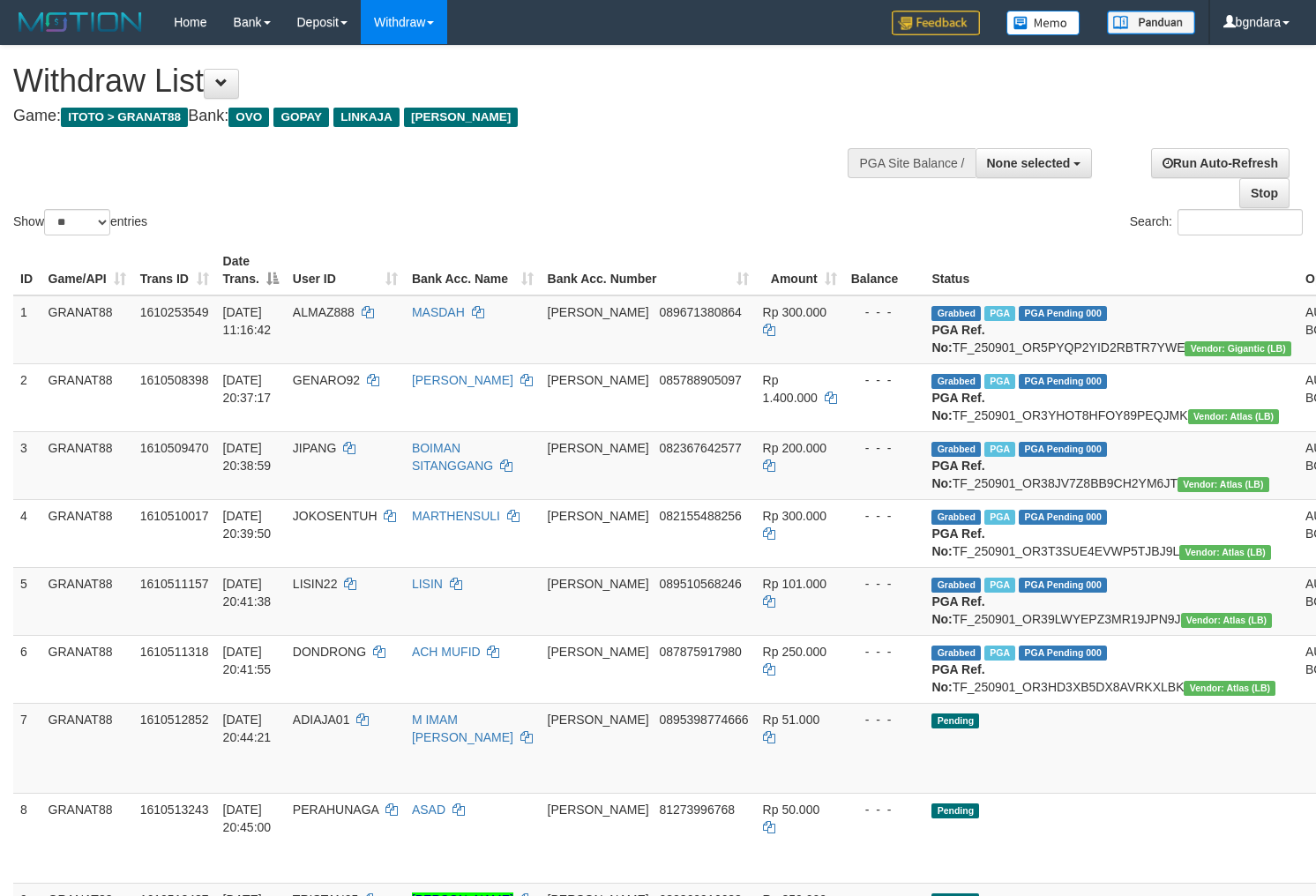
select select
select select "**"
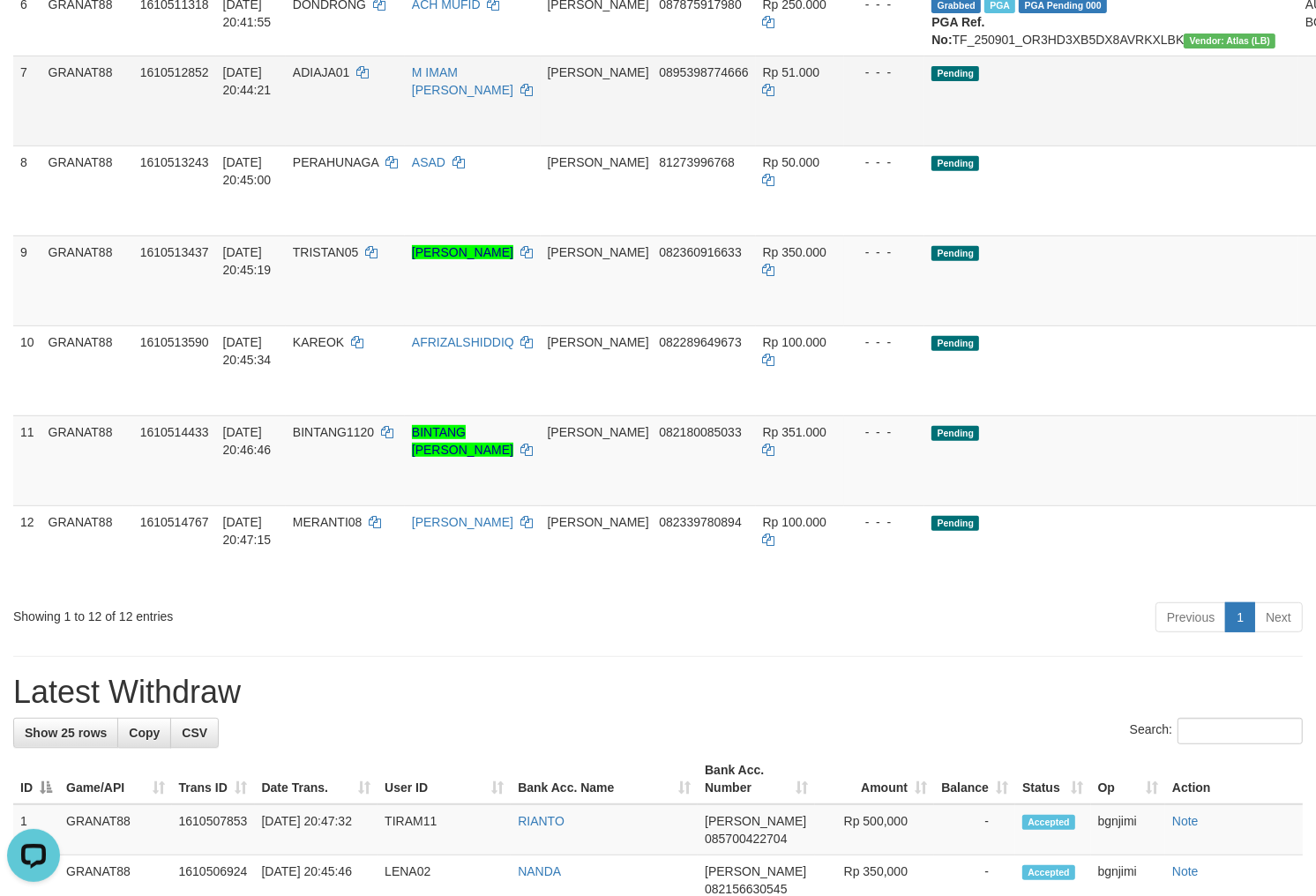
scroll to position [686, 0]
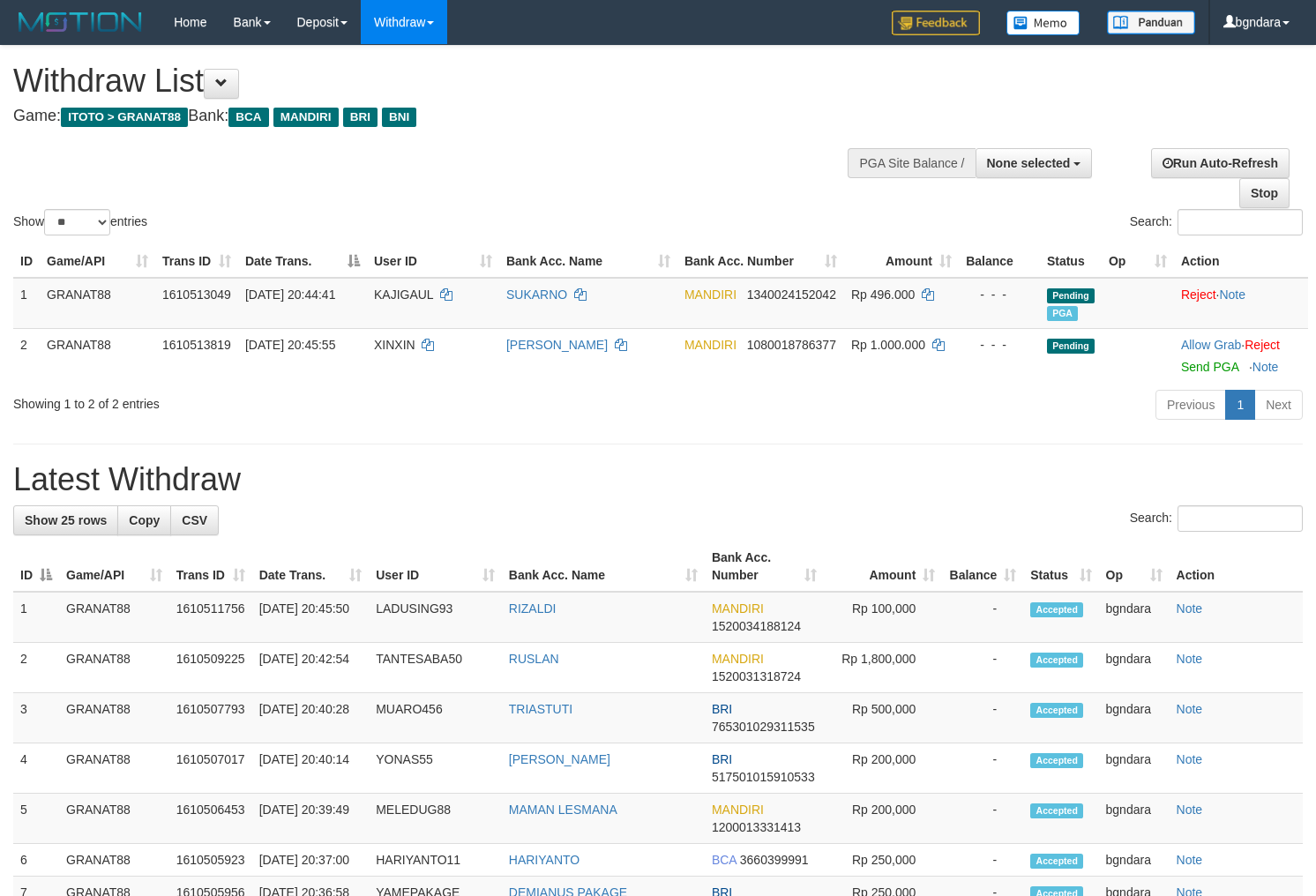
select select
select select "**"
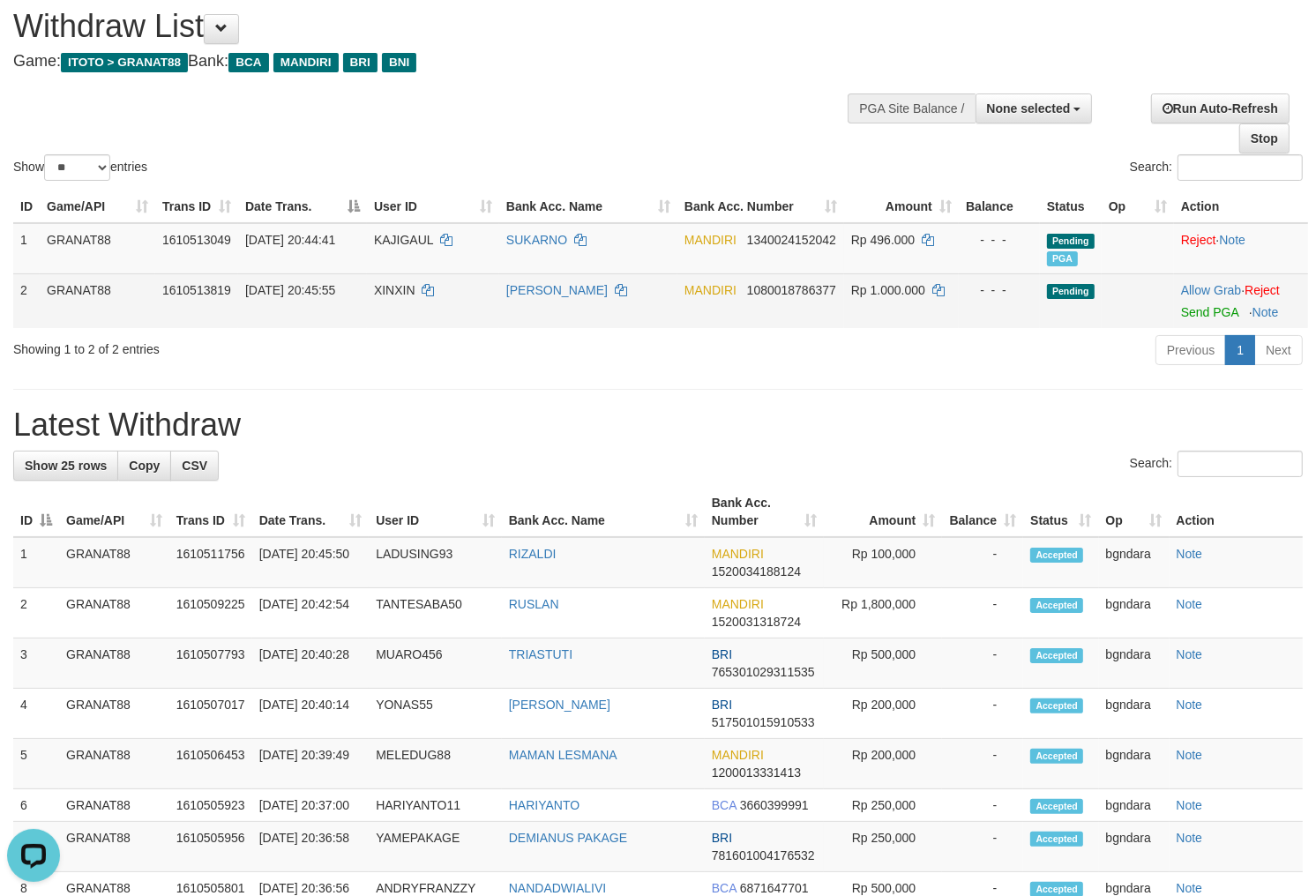
click at [401, 280] on td "XINXIN" at bounding box center [432, 300] width 132 height 55
click at [393, 283] on td "XINXIN" at bounding box center [432, 300] width 132 height 55
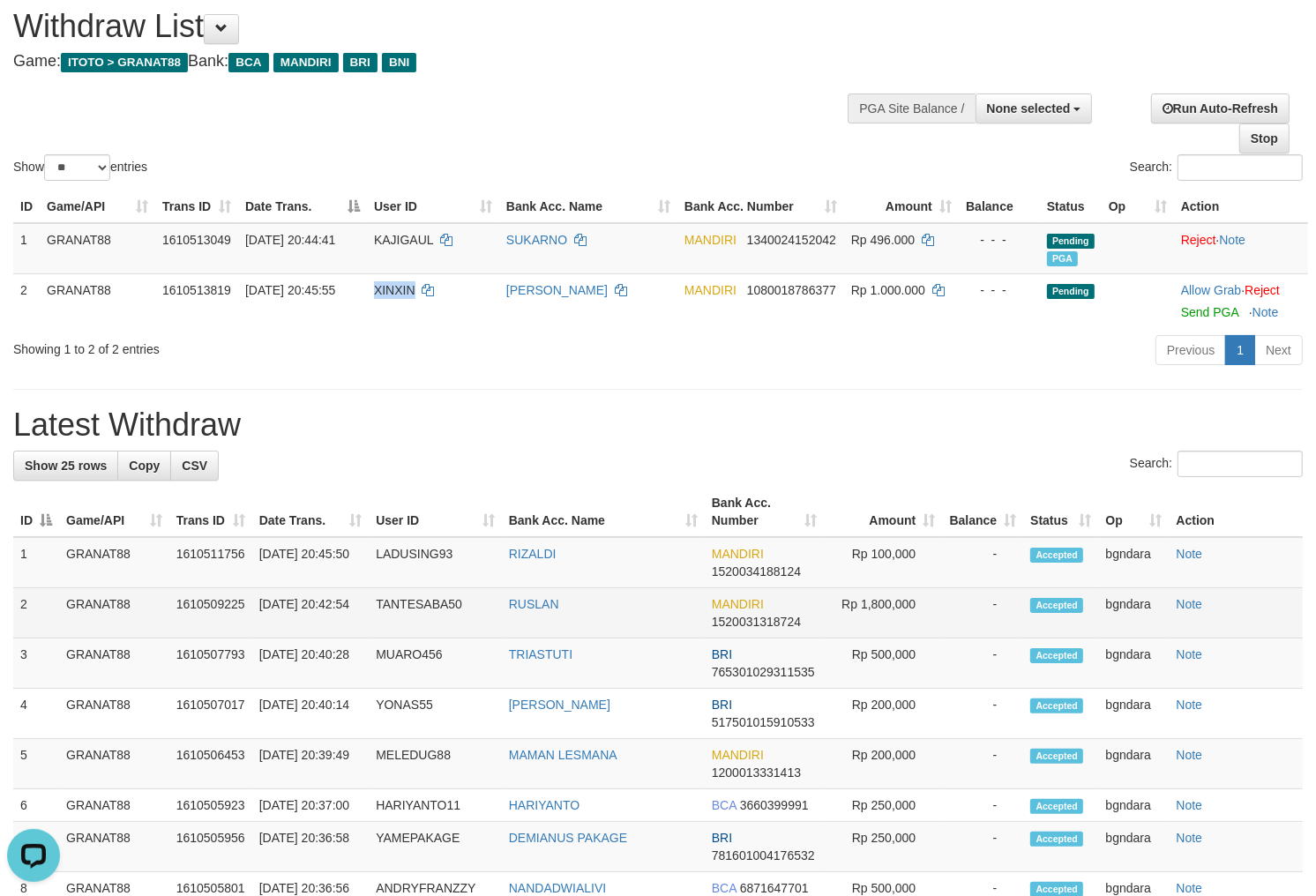
copy span "XINXIN"
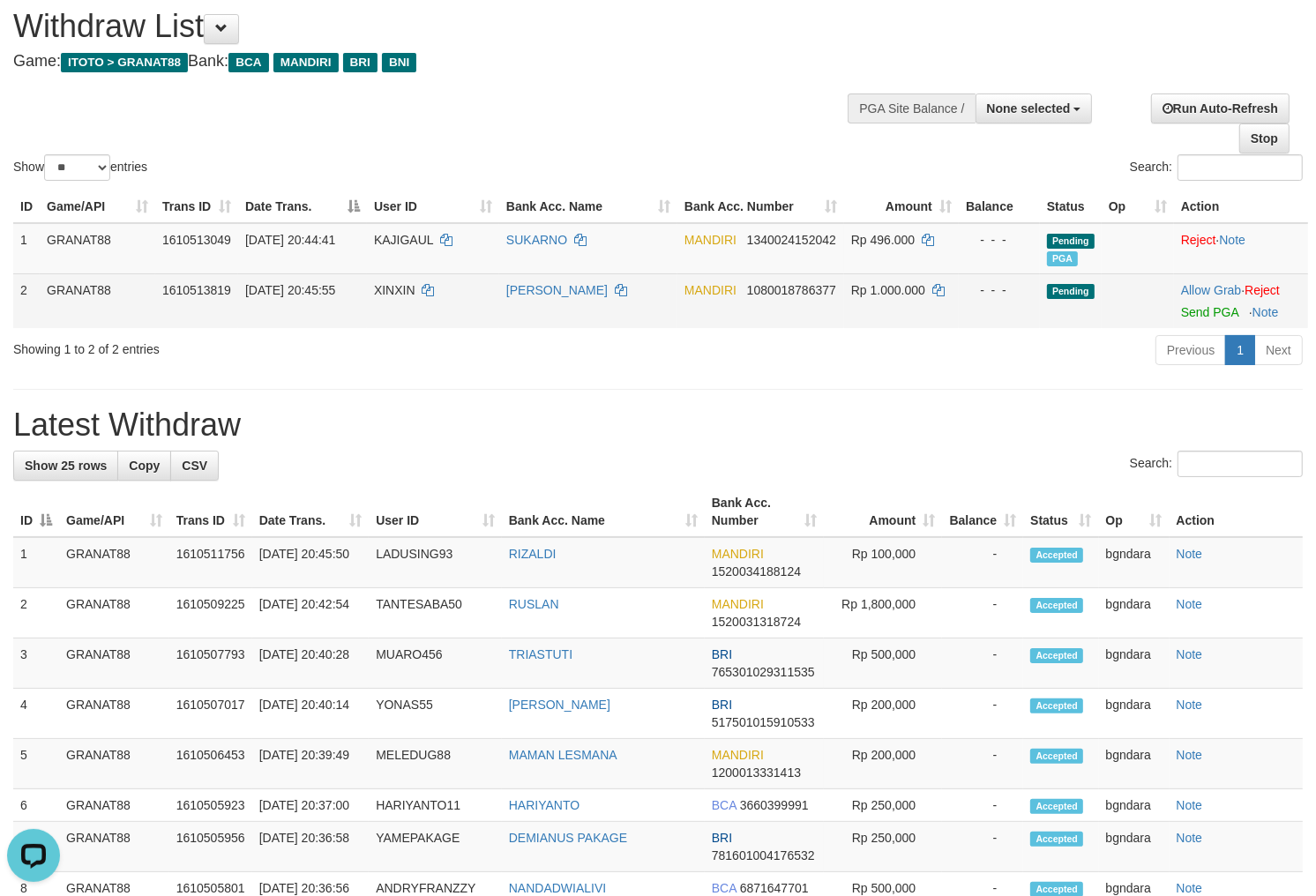
click at [913, 284] on span "Rp 1.000.000" at bounding box center [888, 290] width 74 height 14
drag, startPoint x: 913, startPoint y: 284, endPoint x: 946, endPoint y: 327, distance: 54.2
click at [905, 284] on span "Rp 1.000.000" at bounding box center [888, 290] width 74 height 14
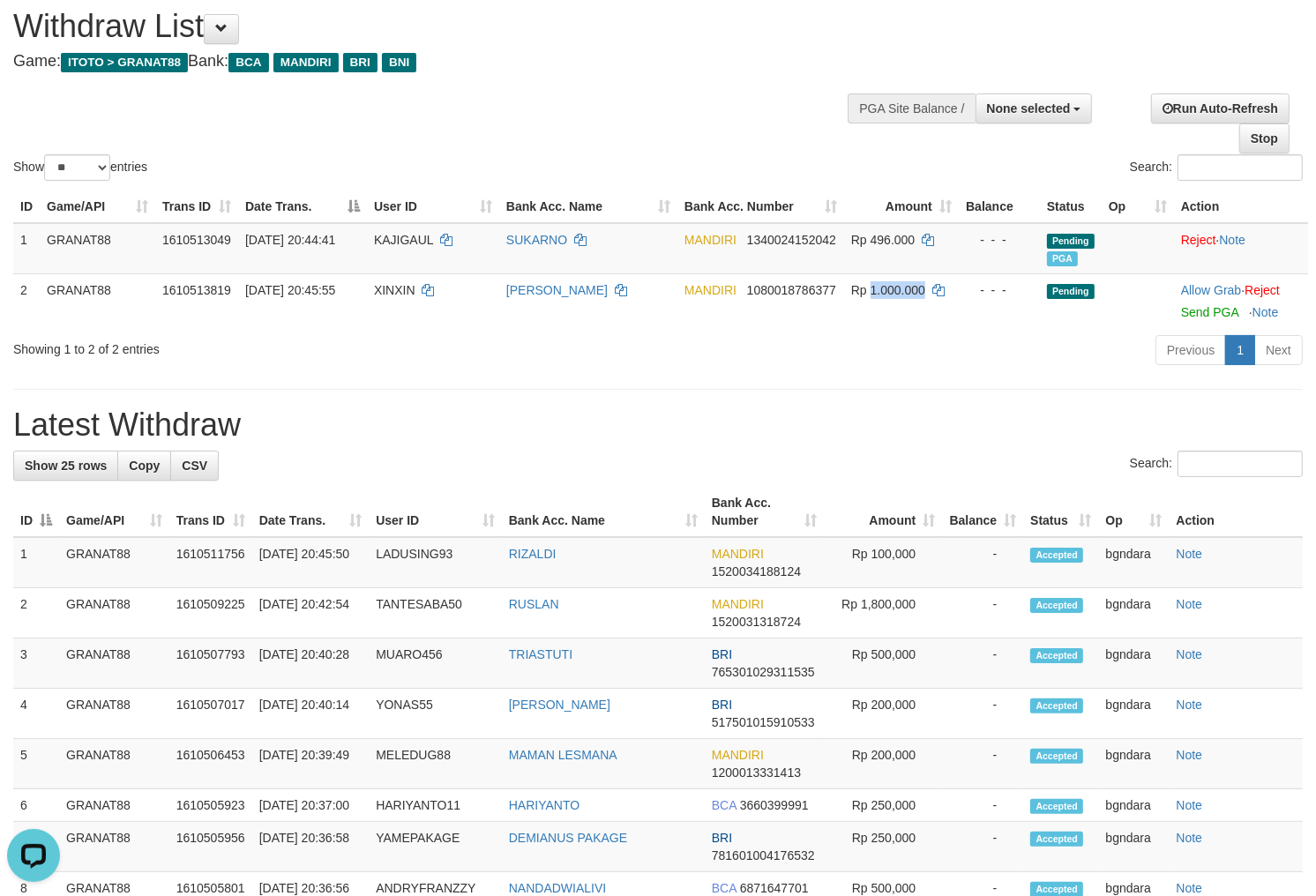
copy span "1.000.000"
drag, startPoint x: 1220, startPoint y: 309, endPoint x: 733, endPoint y: 242, distance: 491.6
click at [1220, 309] on link "Send PGA" at bounding box center [1210, 312] width 57 height 14
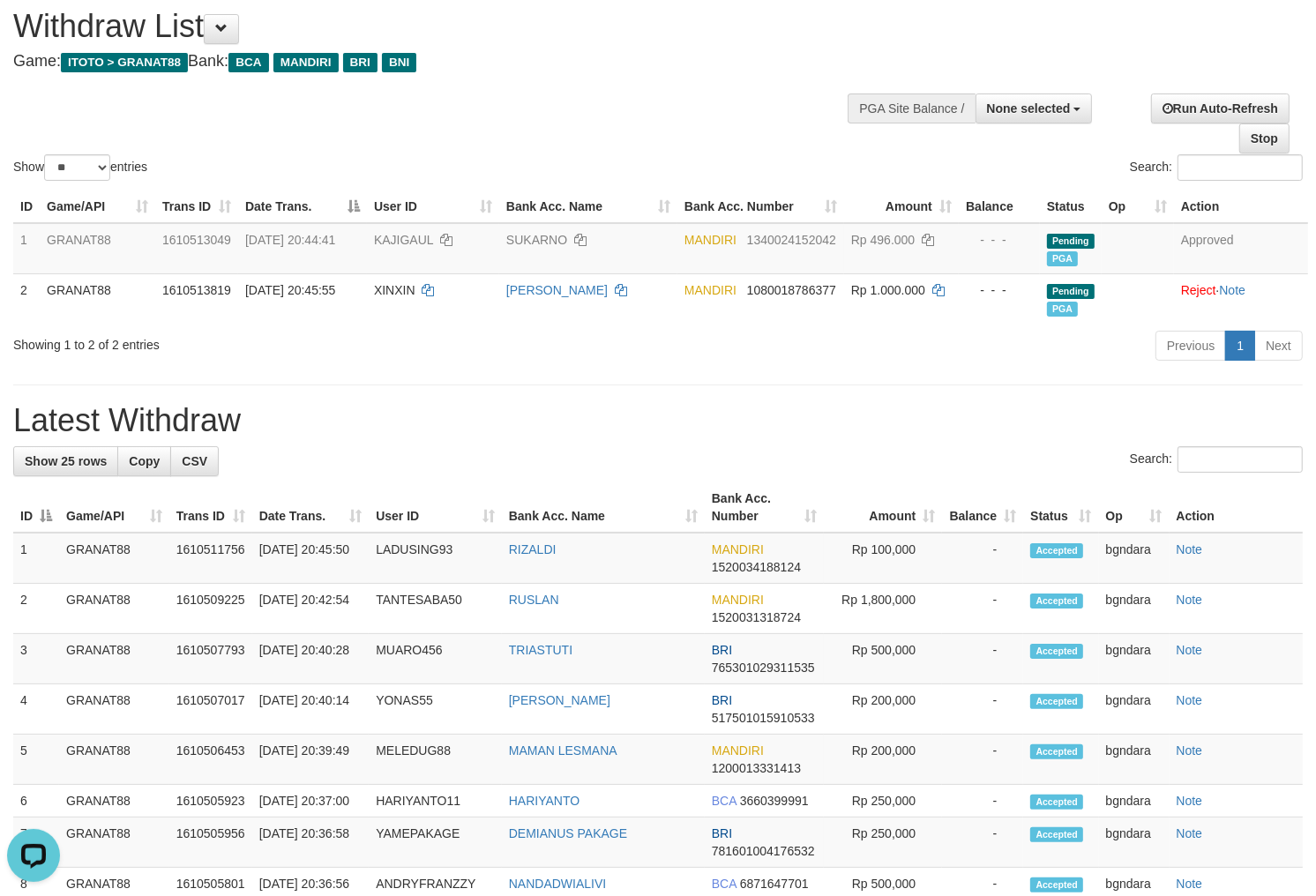
click at [674, 91] on div "Show ** ** ** *** entries Search:" at bounding box center [658, 87] width 1316 height 193
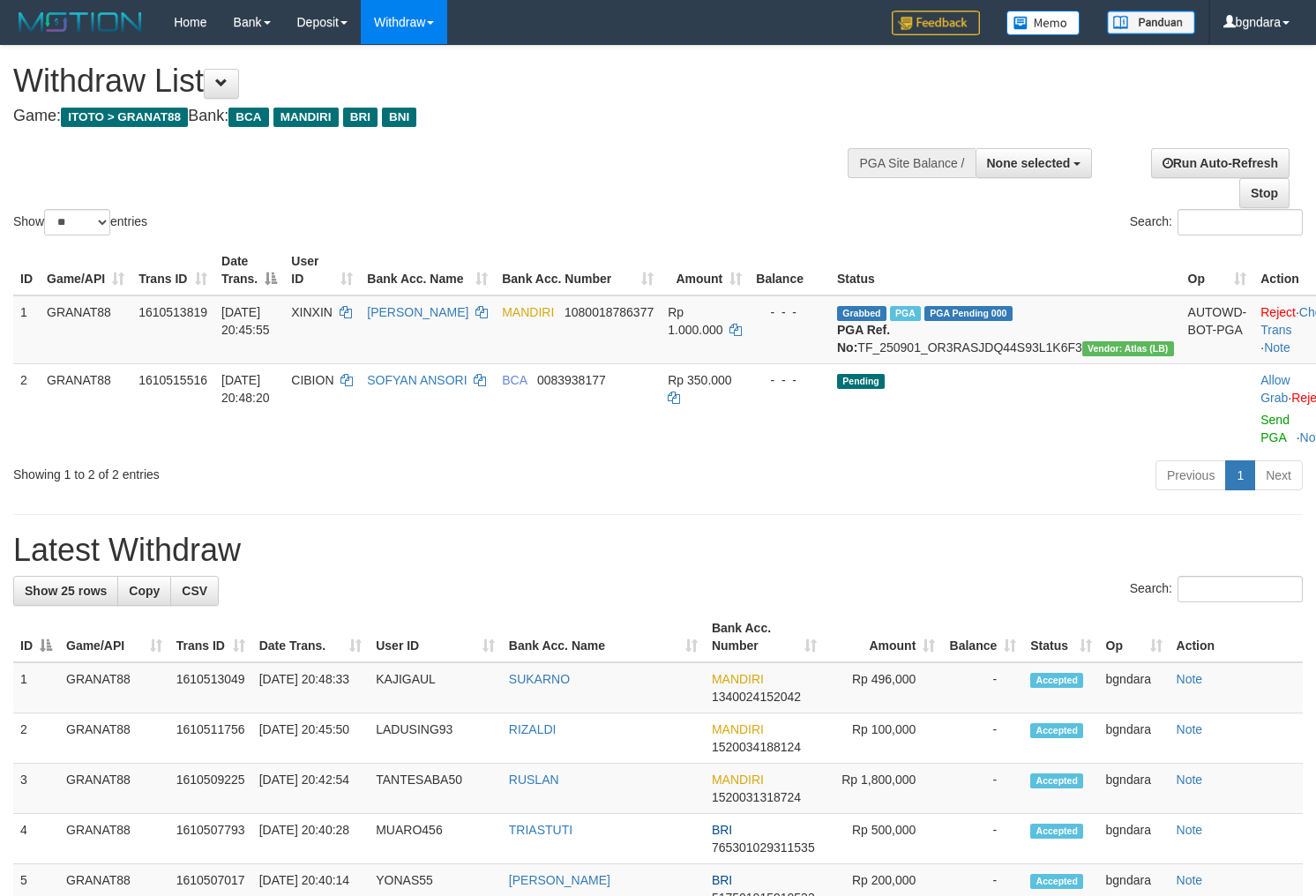
select select
select select "**"
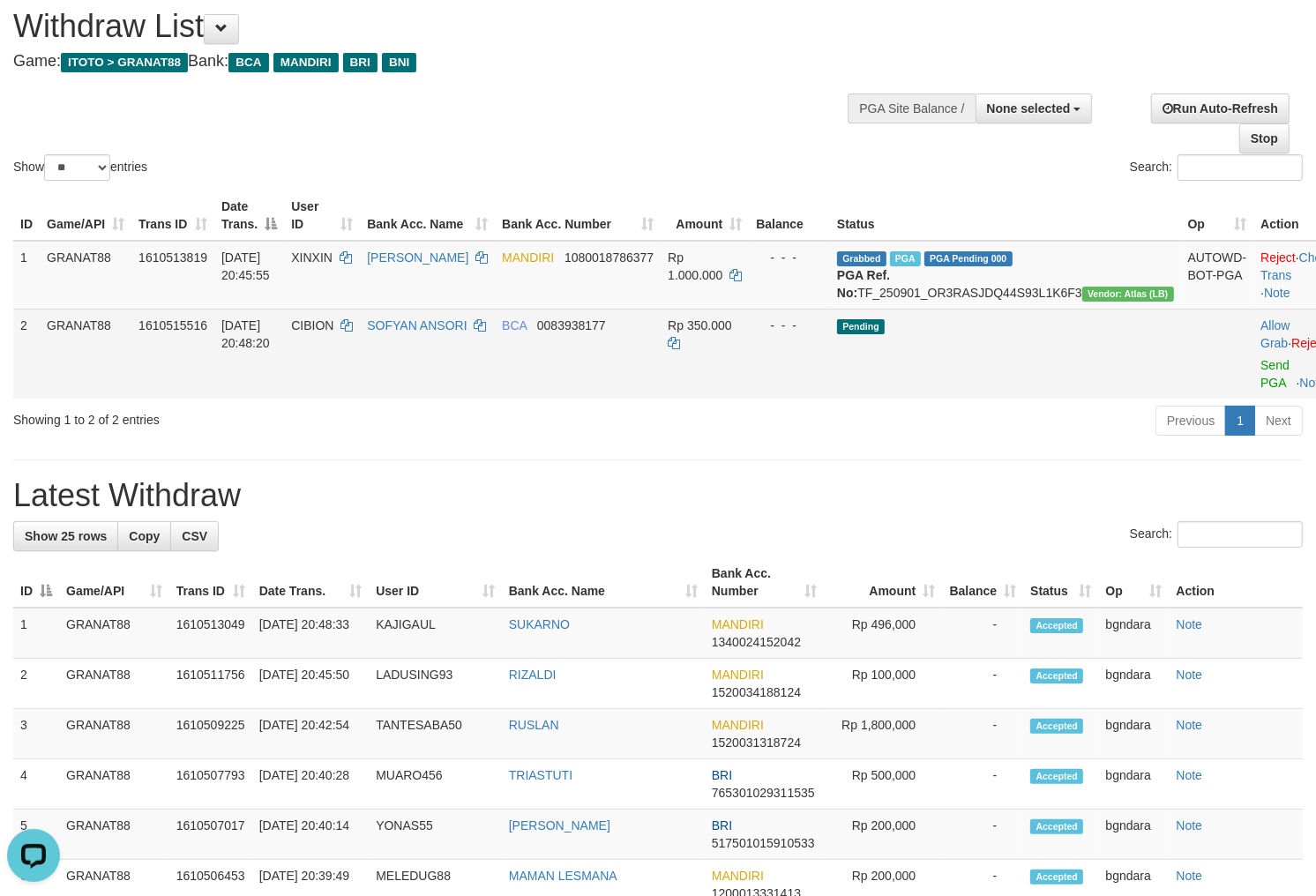
click at [333, 332] on span "CIBION" at bounding box center [312, 325] width 43 height 14
click at [329, 332] on span "CIBION" at bounding box center [312, 325] width 43 height 14
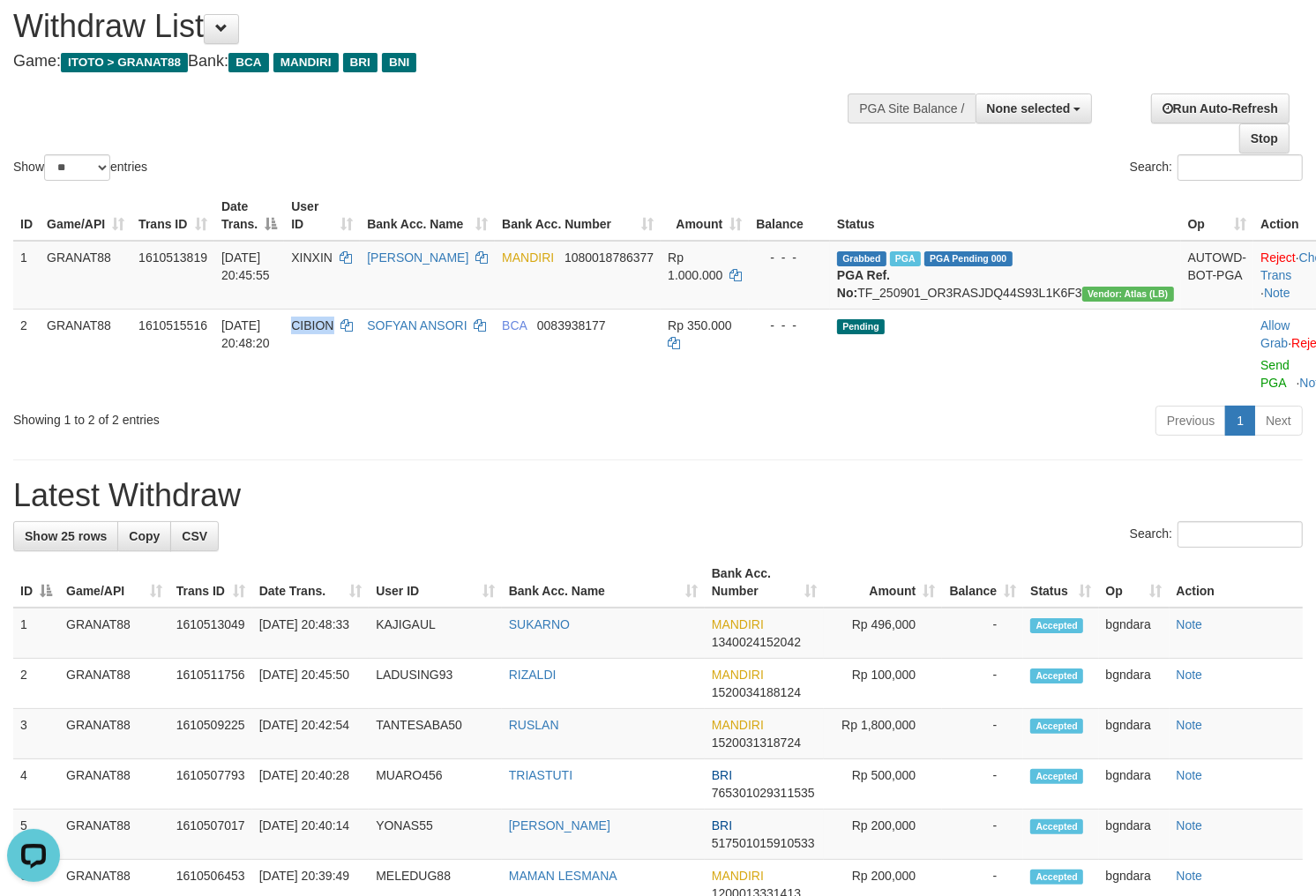
copy span "CIBION"
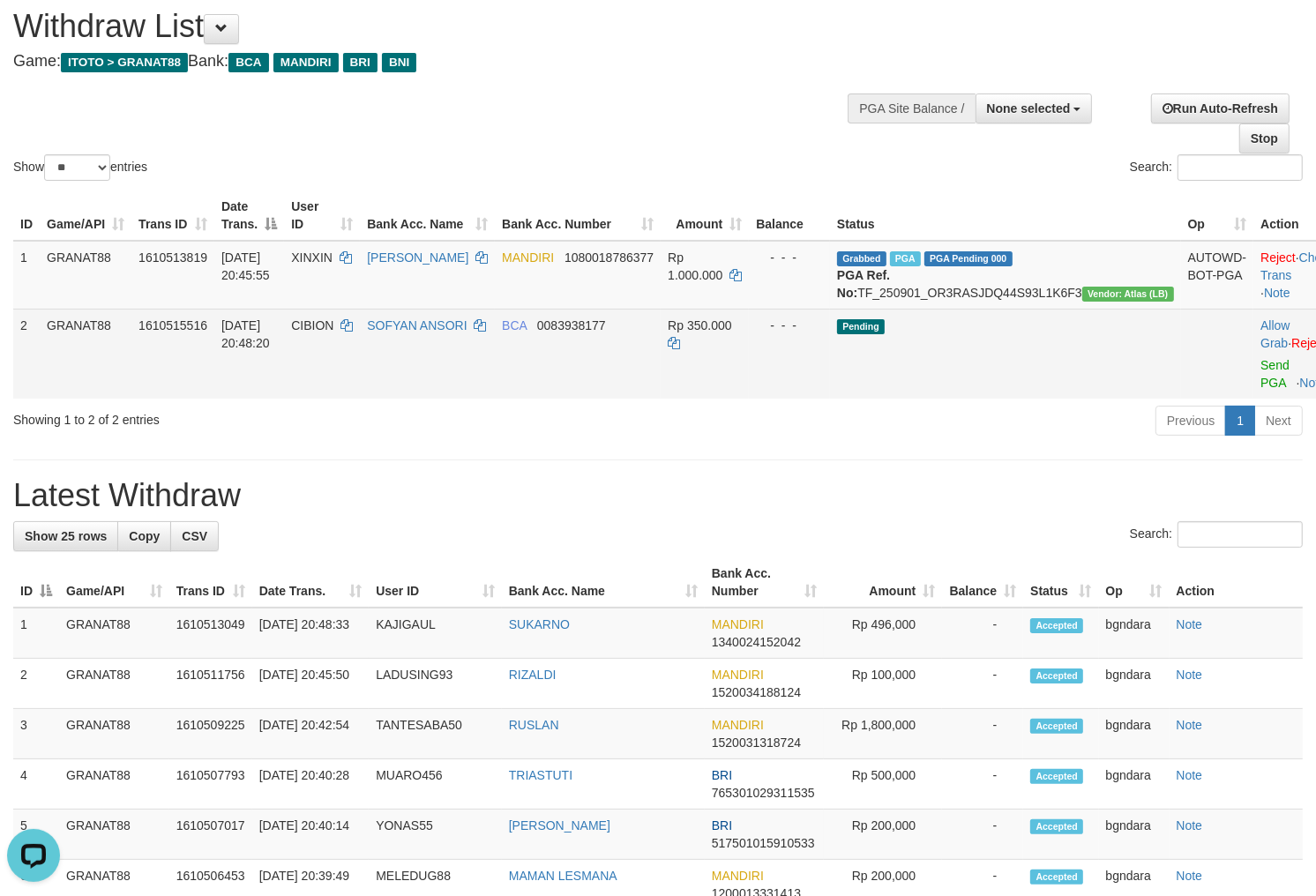
click at [731, 332] on span "Rp 350.000" at bounding box center [699, 325] width 64 height 14
drag, startPoint x: 763, startPoint y: 336, endPoint x: 1271, endPoint y: 588, distance: 567.1
click at [731, 332] on span "Rp 350.000" at bounding box center [699, 325] width 64 height 14
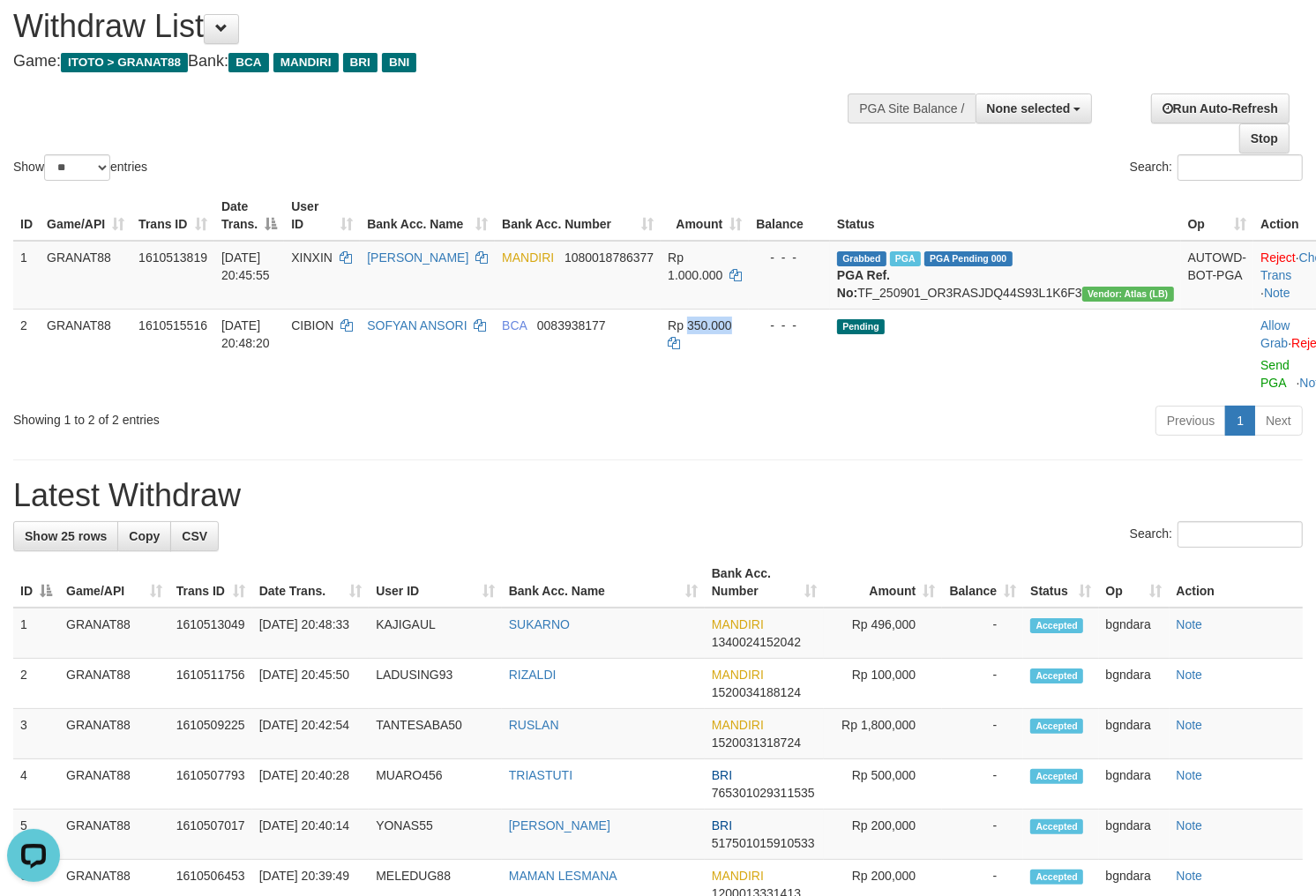
copy span "350.000"
drag, startPoint x: 1219, startPoint y: 392, endPoint x: 751, endPoint y: 241, distance: 491.8
click at [1260, 390] on link "Send PGA" at bounding box center [1274, 374] width 29 height 31
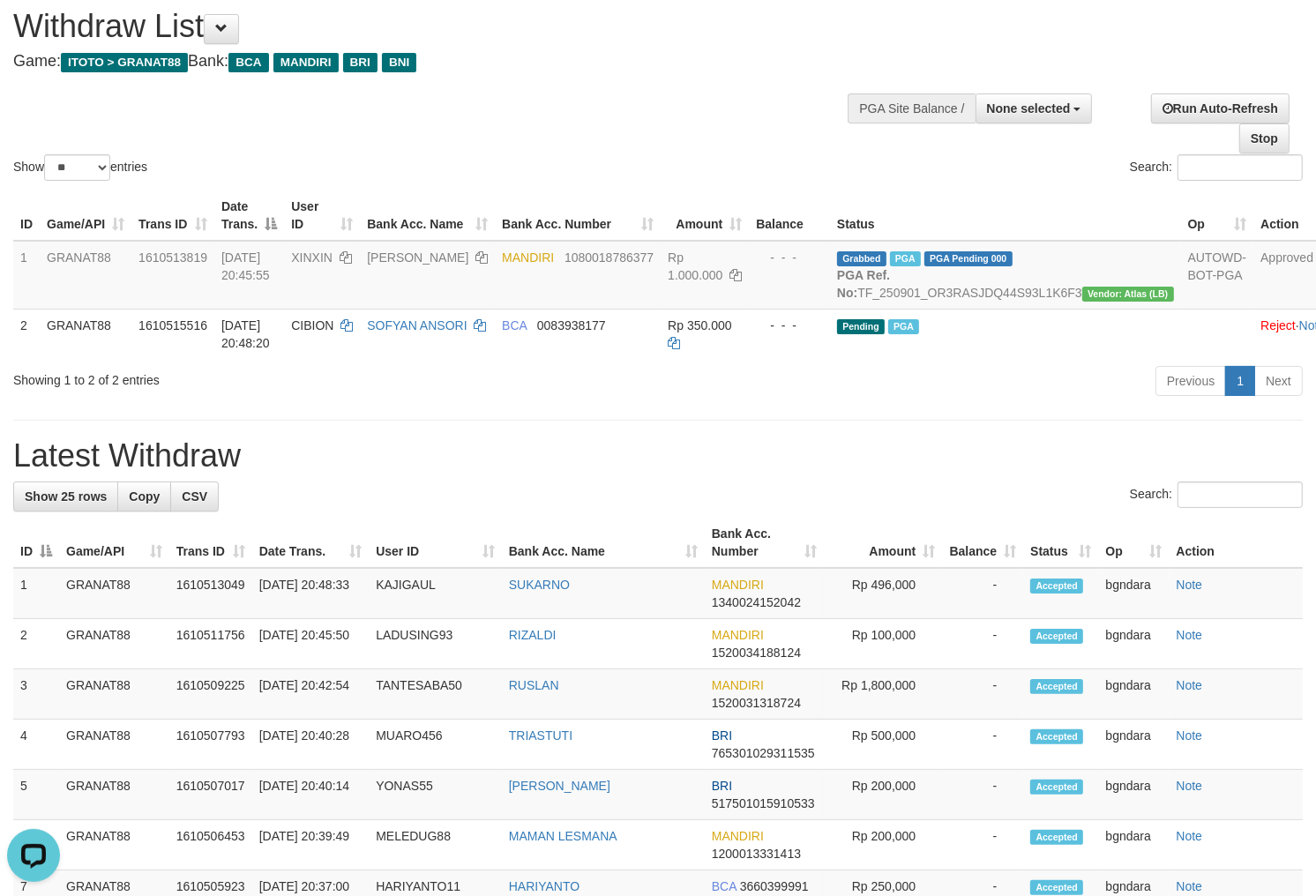
click at [654, 77] on div "**********" at bounding box center [658, 869] width 1316 height 1758
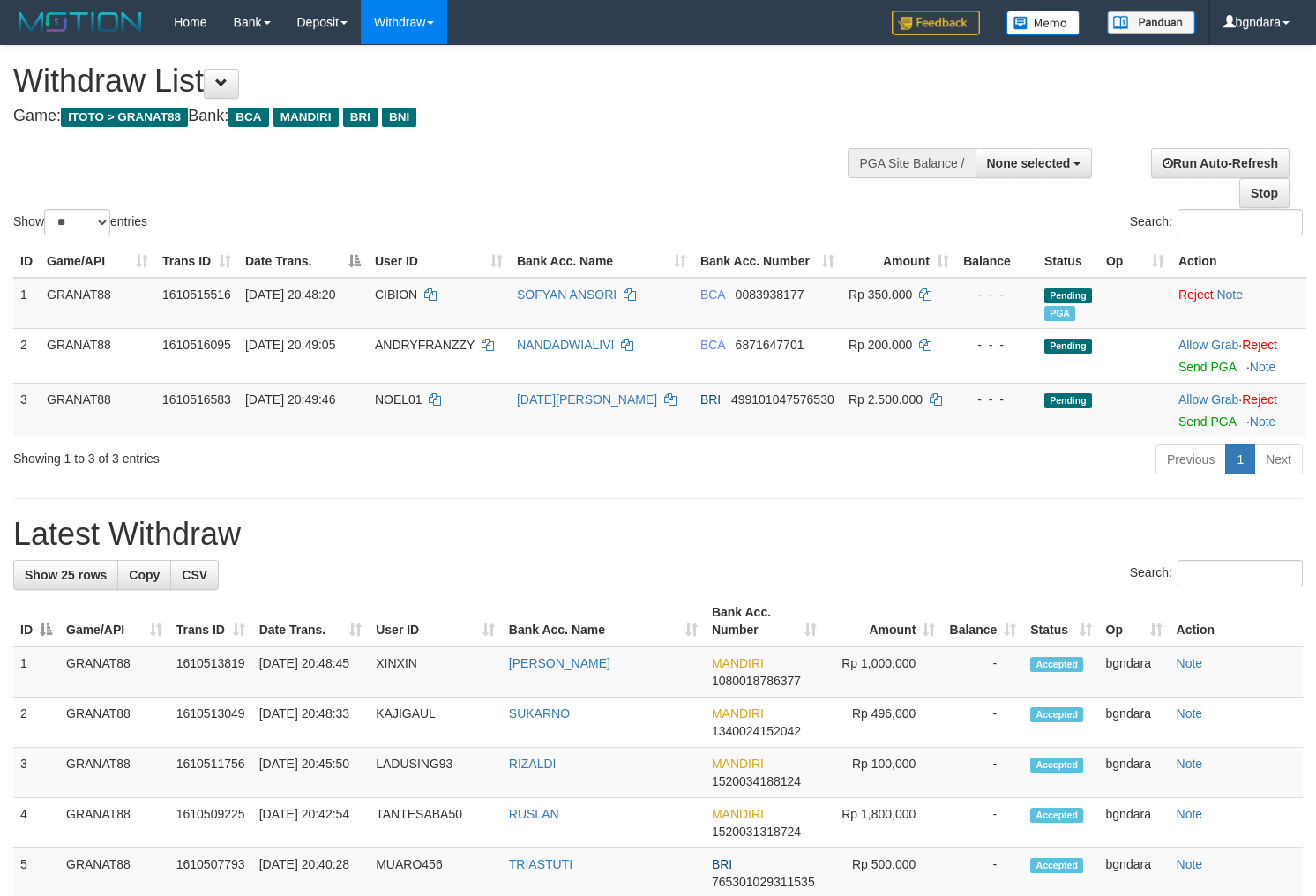
select select
select select "**"
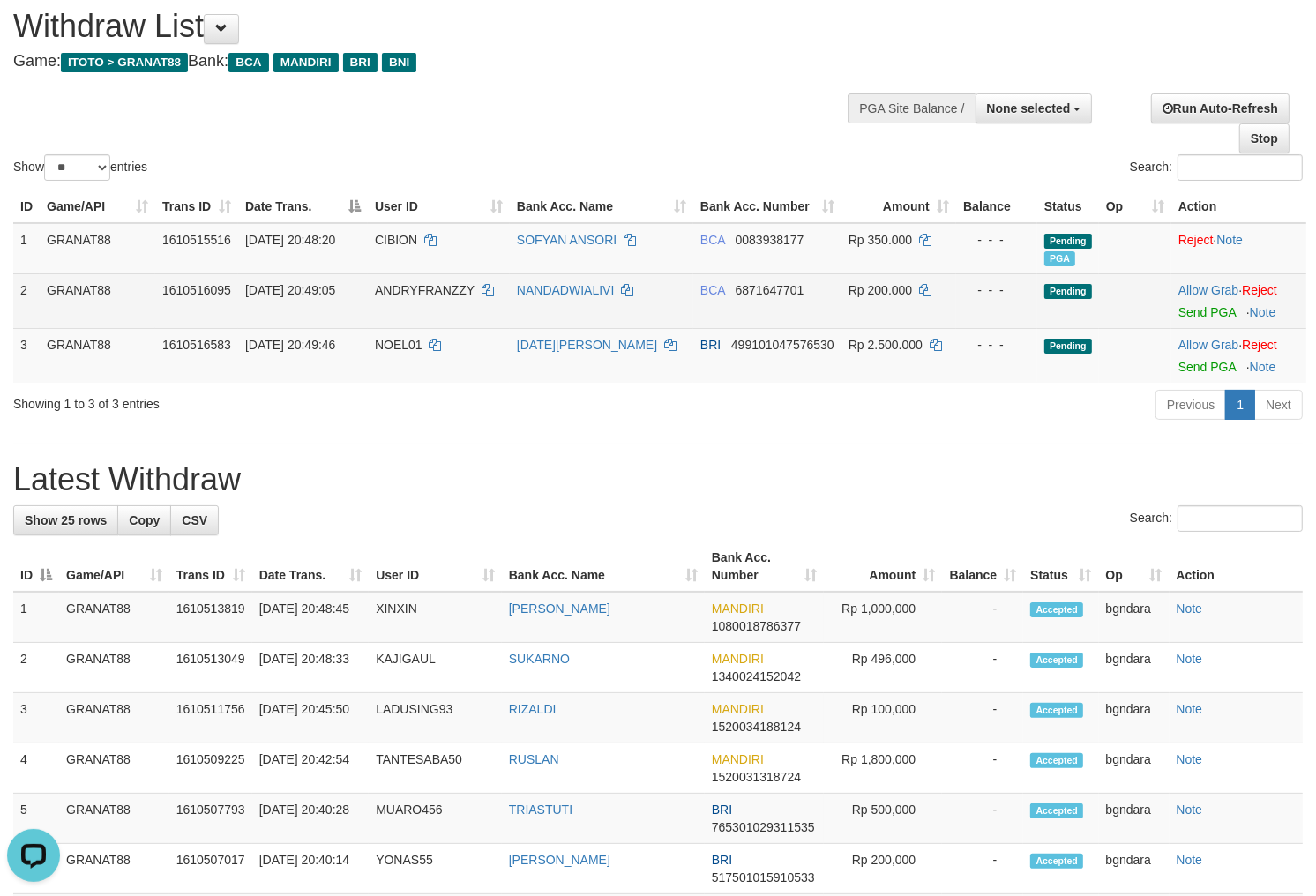
click at [416, 294] on span "ANDRYFRANZZY" at bounding box center [425, 290] width 100 height 14
drag, startPoint x: 416, startPoint y: 294, endPoint x: 401, endPoint y: 296, distance: 15.1
click at [401, 296] on td "ANDRYFRANZZY" at bounding box center [438, 300] width 142 height 55
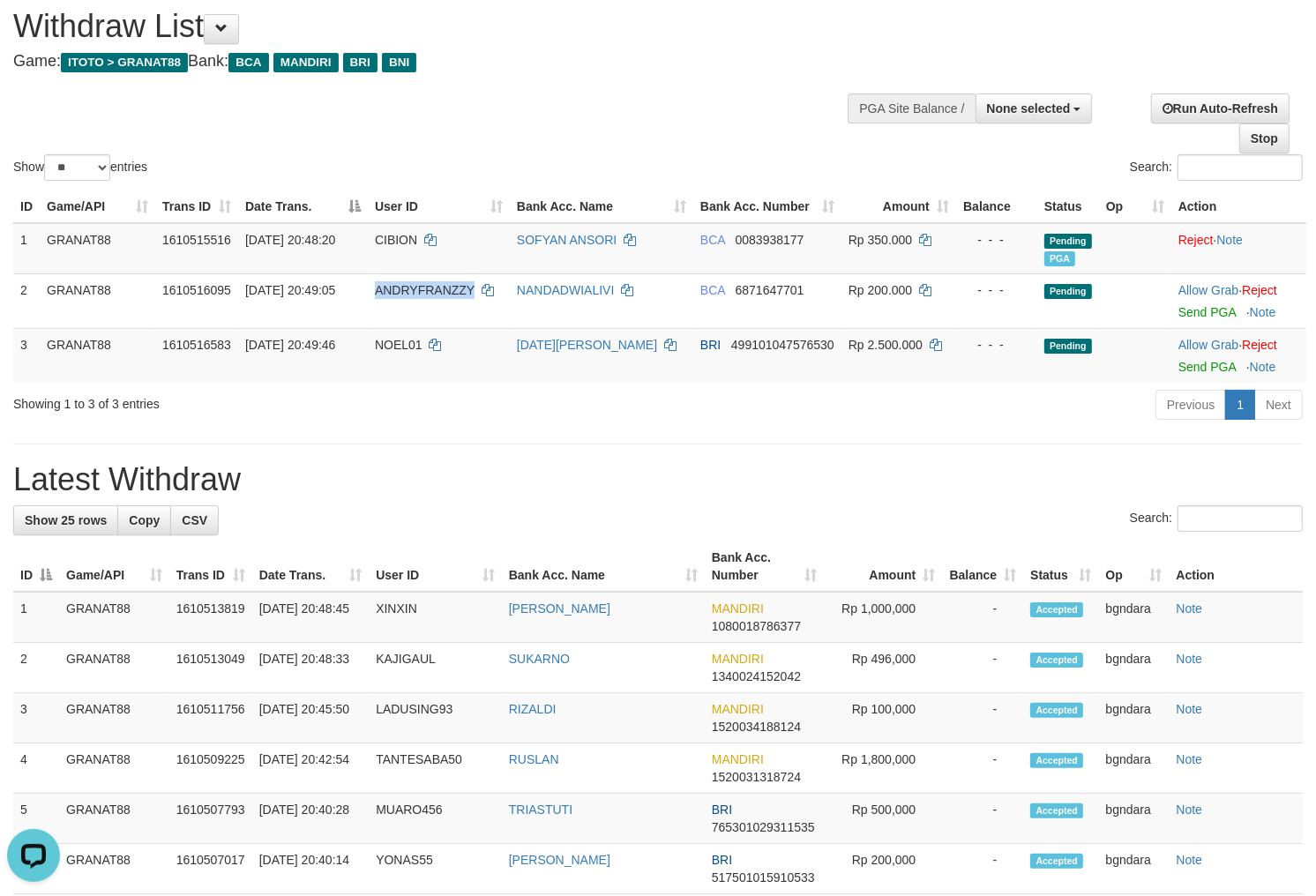
copy span "ANDRYFRANZZY"
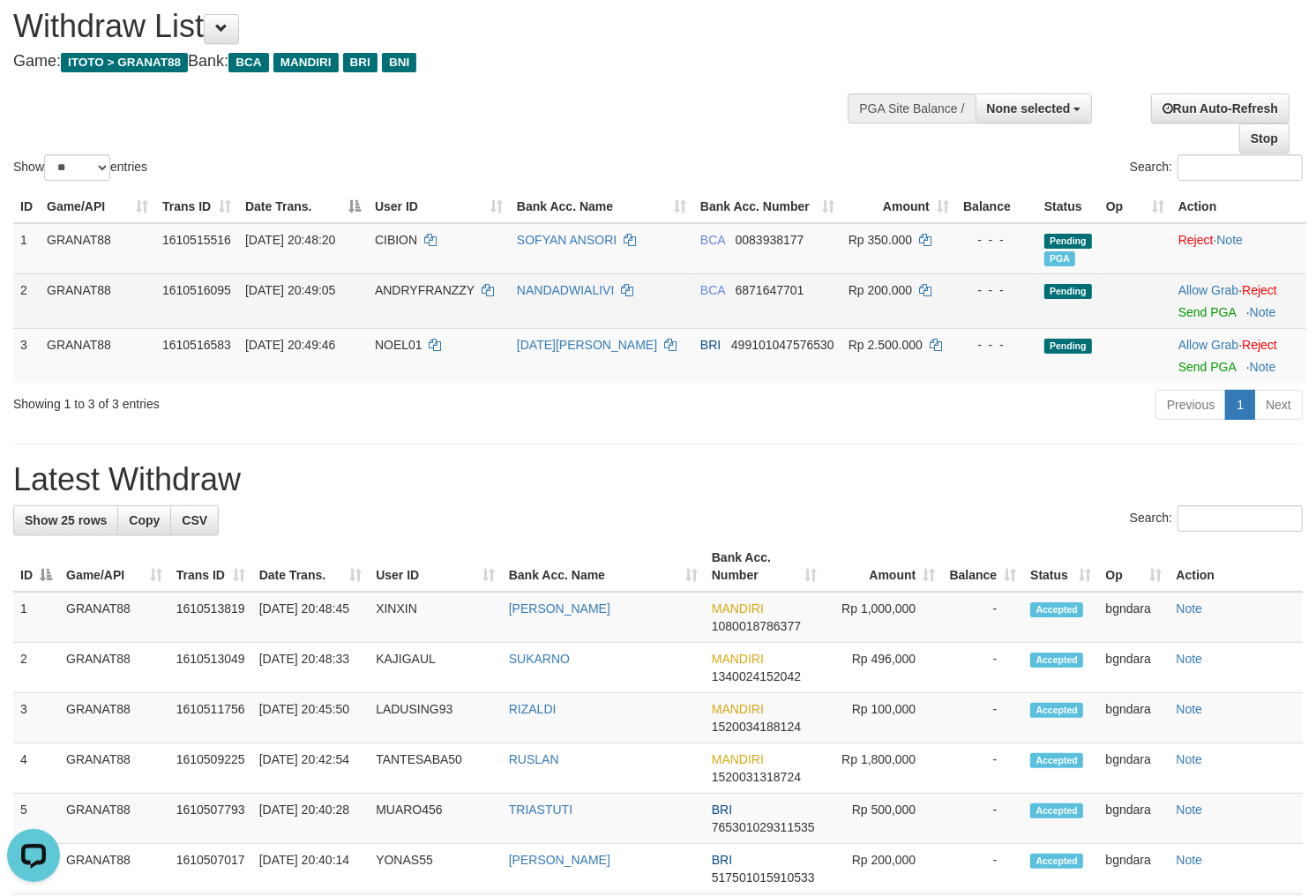
click at [895, 285] on span "Rp 200.000" at bounding box center [880, 290] width 64 height 14
click at [887, 285] on span "Rp 200.000" at bounding box center [880, 290] width 64 height 14
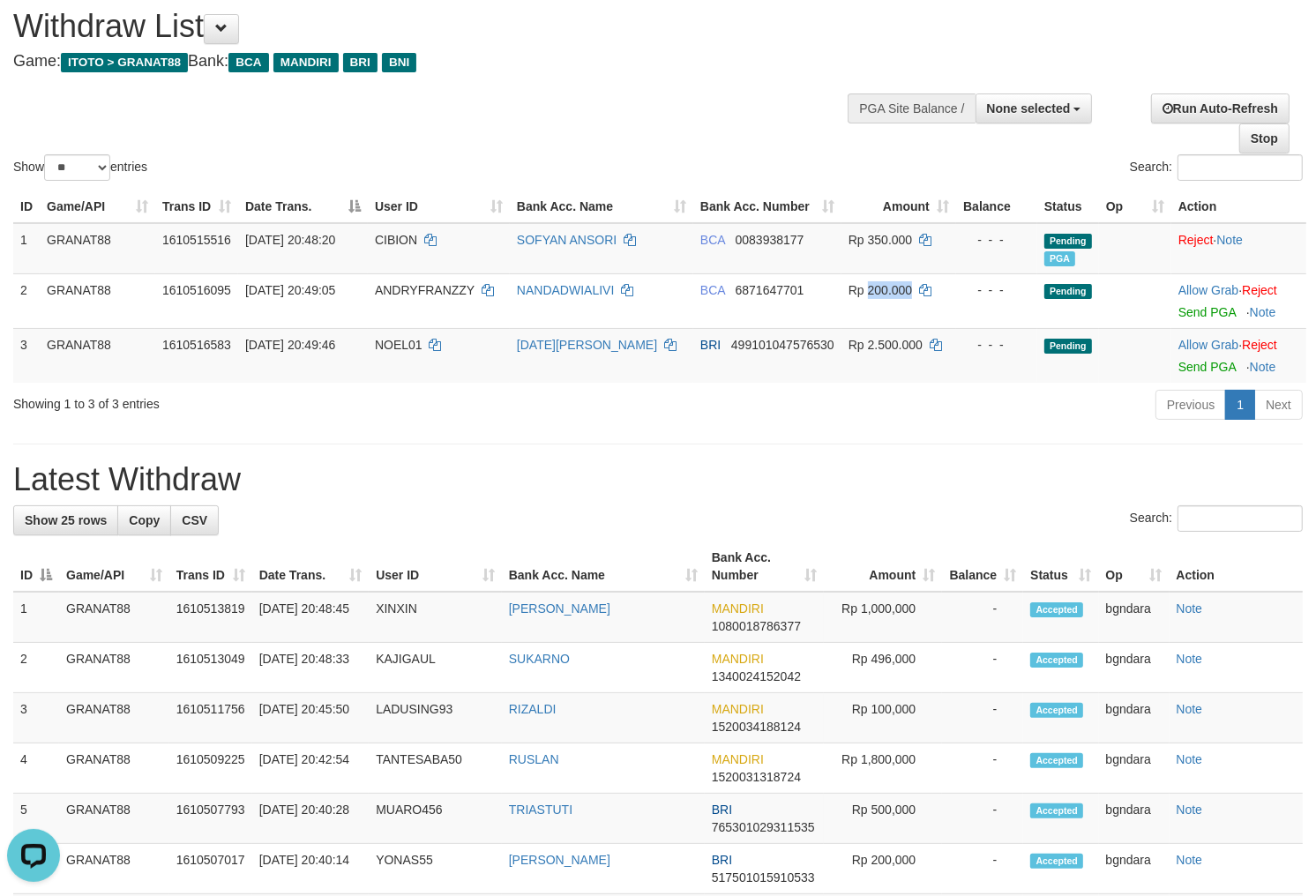
copy span "200.000"
drag, startPoint x: 1204, startPoint y: 307, endPoint x: 756, endPoint y: 231, distance: 454.4
click at [1204, 307] on link "Send PGA" at bounding box center [1207, 312] width 57 height 14
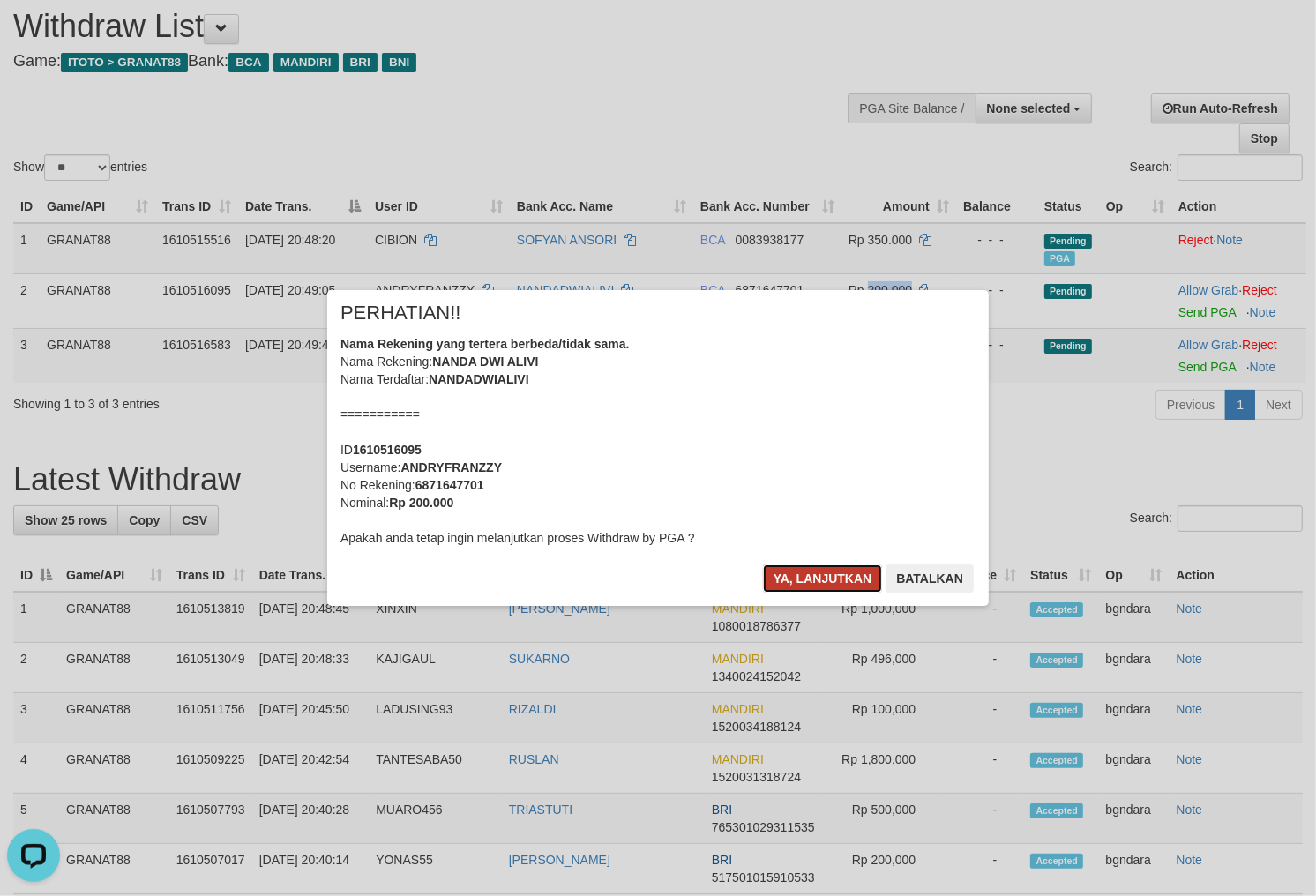
click at [823, 579] on button "Ya, lanjutkan" at bounding box center [823, 579] width 120 height 28
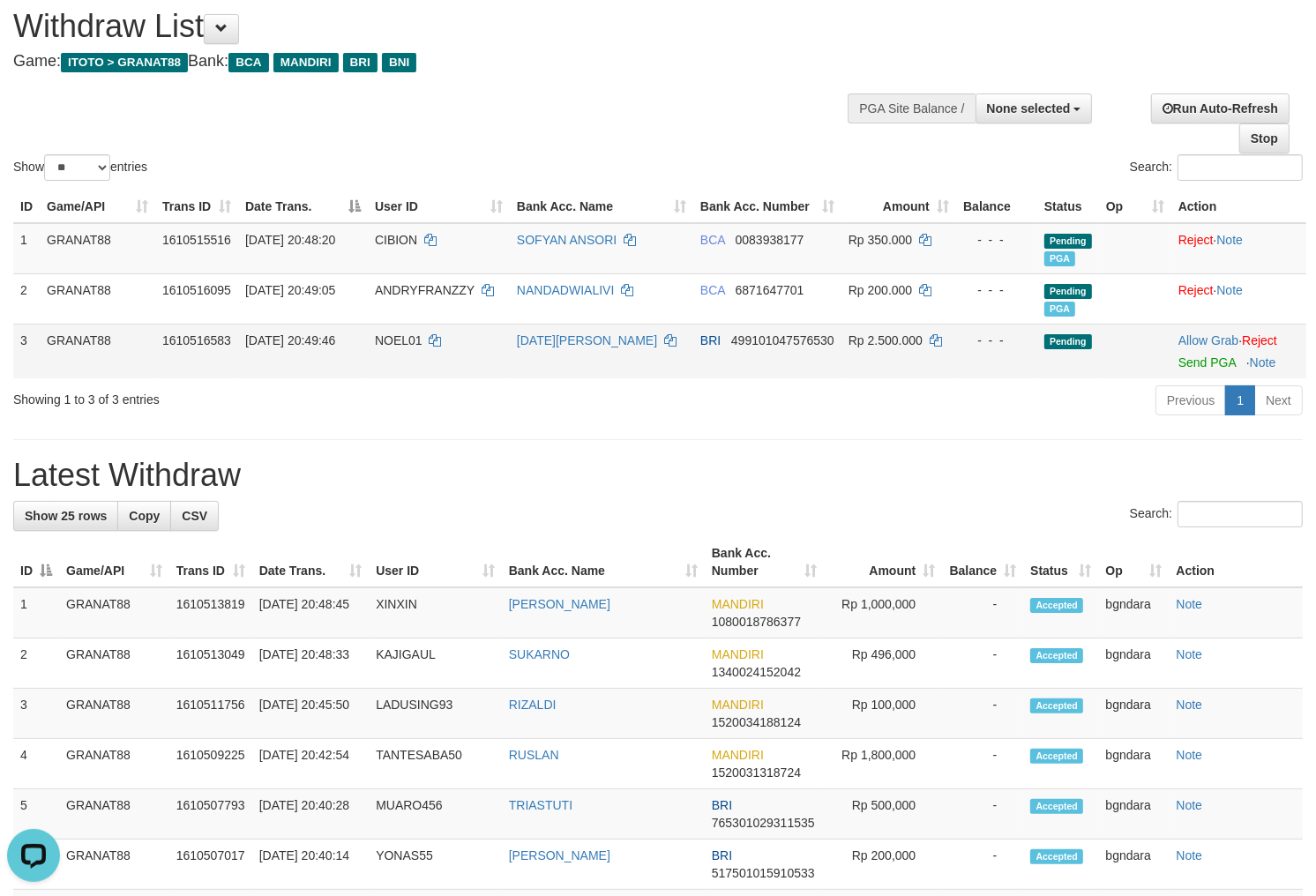
click at [395, 344] on span "NOEL01" at bounding box center [398, 340] width 47 height 14
click at [393, 344] on span "NOEL01" at bounding box center [398, 340] width 47 height 14
copy span "NOEL01"
click at [897, 340] on span "Rp 2.500.000" at bounding box center [886, 340] width 74 height 14
click at [892, 341] on span "Rp 2.500.000" at bounding box center [886, 340] width 74 height 14
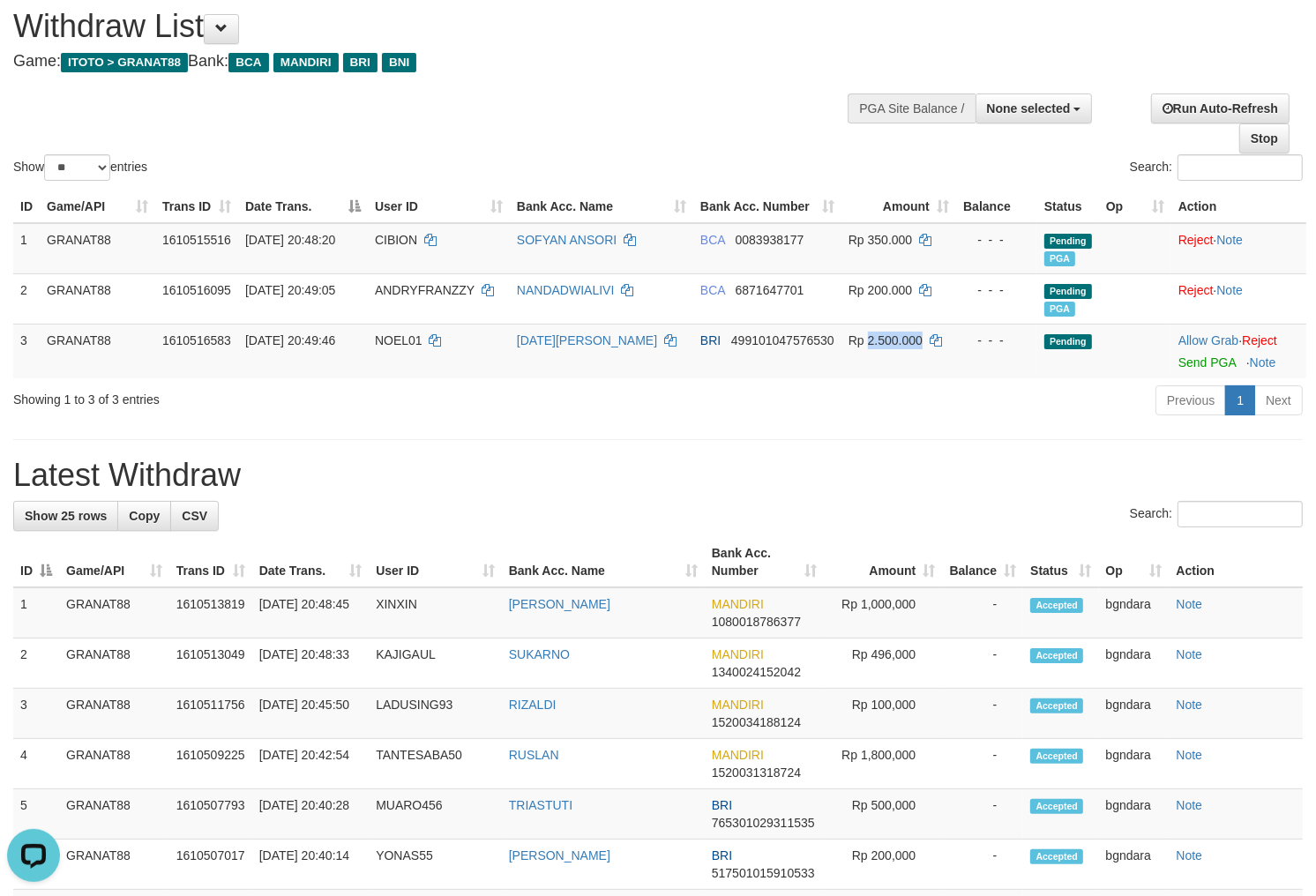
copy span "2.500.000"
click at [1198, 362] on link "Send PGA" at bounding box center [1207, 362] width 57 height 14
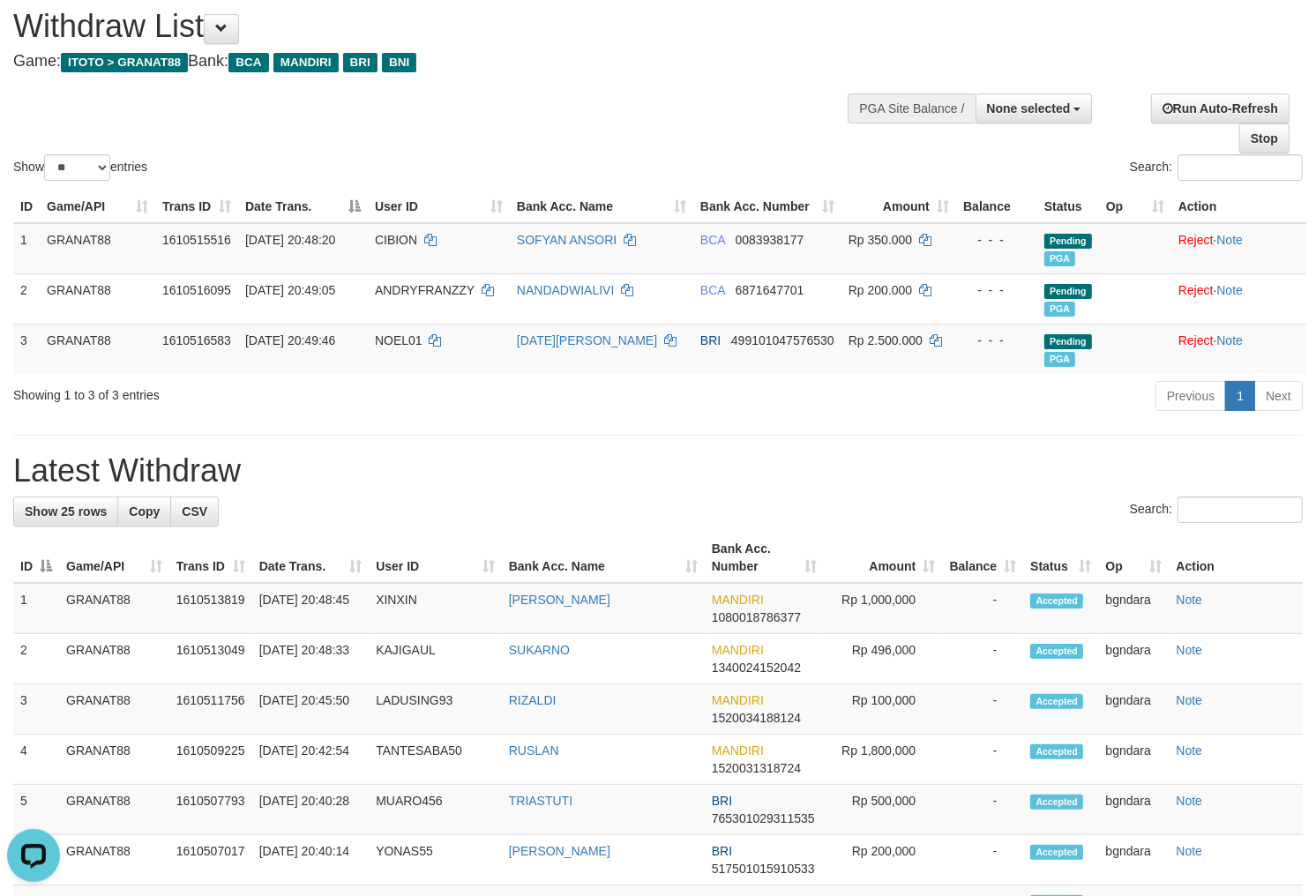
click at [709, 109] on div "Show ** ** ** *** entries Search:" at bounding box center [658, 87] width 1316 height 193
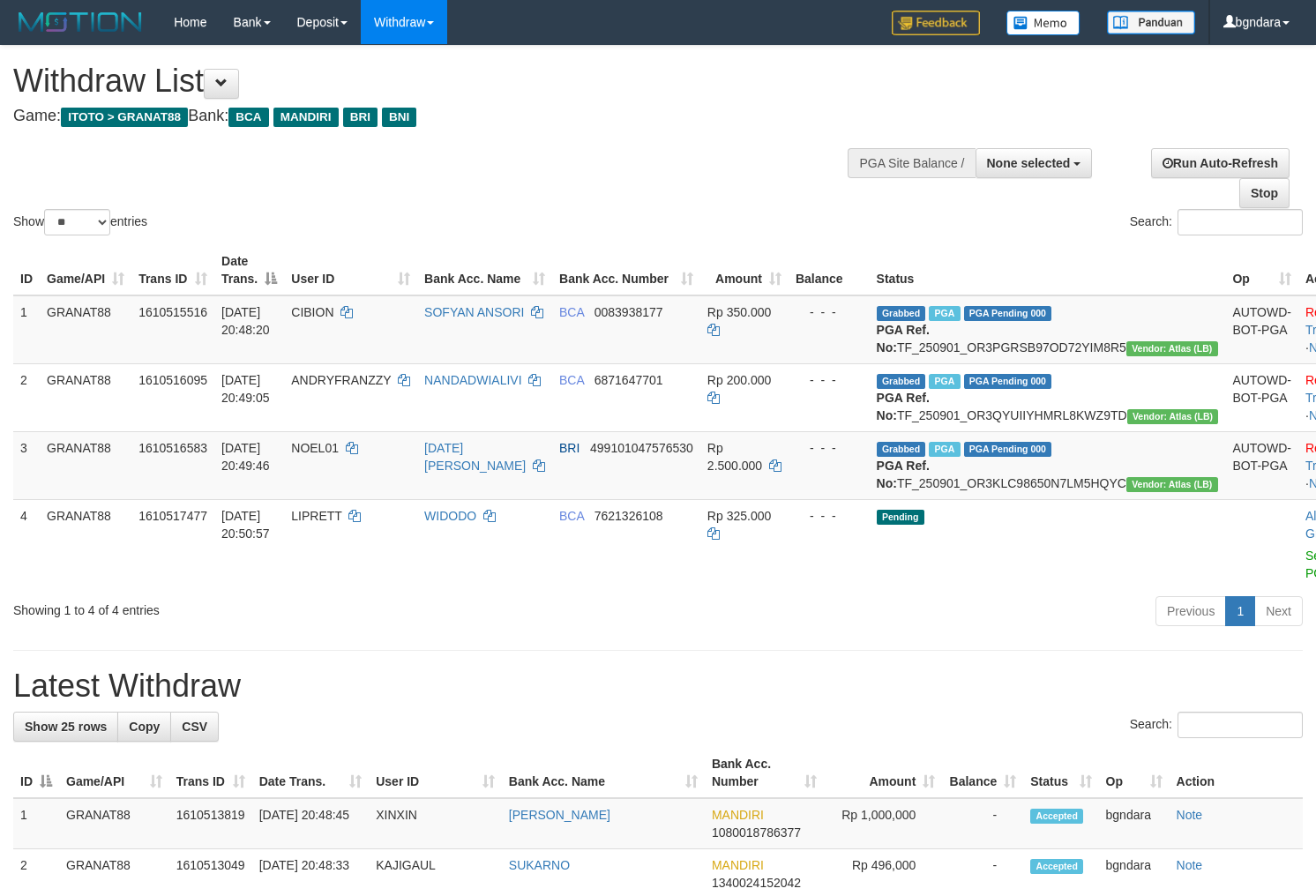
select select
select select "**"
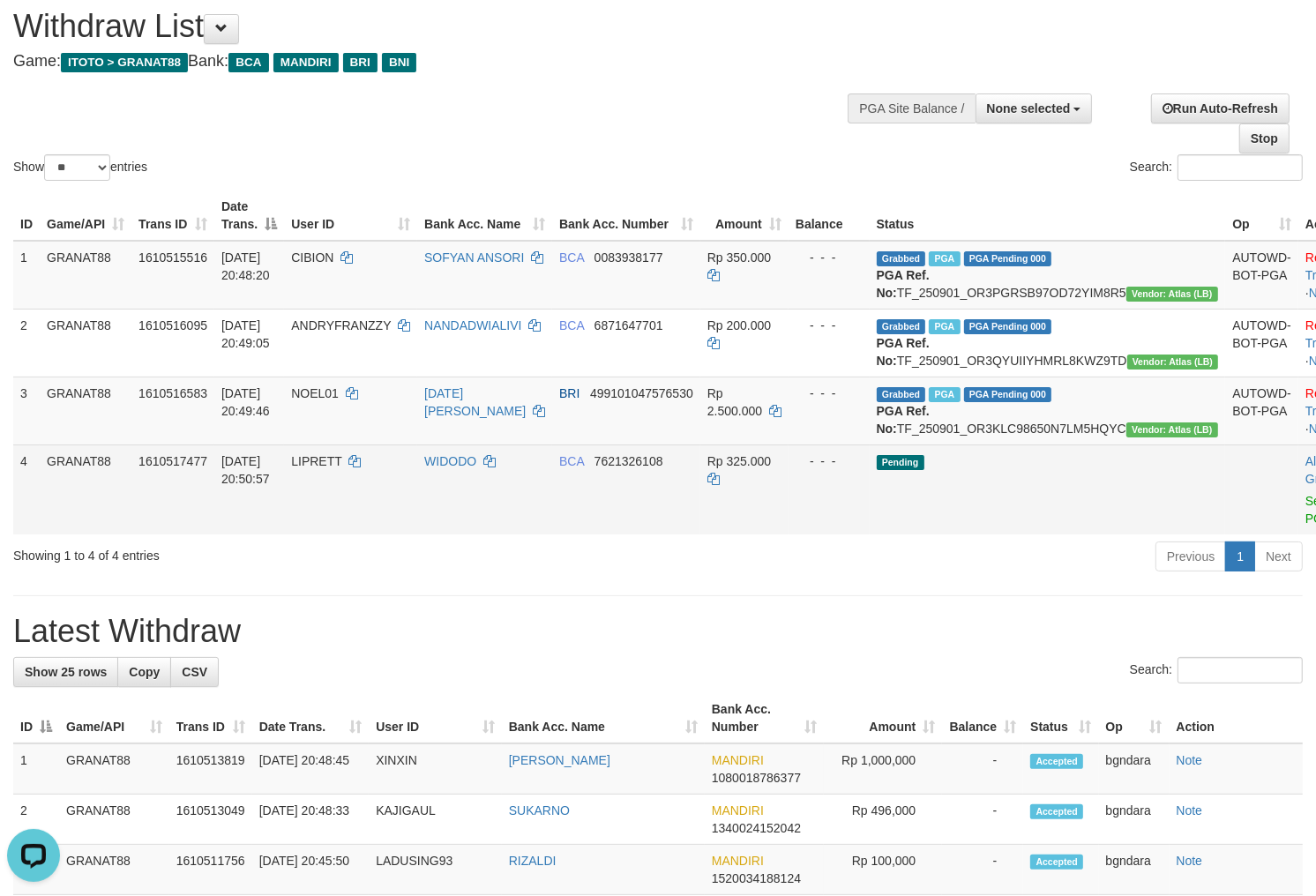
click at [336, 468] on span "LIPRETT" at bounding box center [316, 461] width 50 height 14
drag, startPoint x: 336, startPoint y: 506, endPoint x: 324, endPoint y: 507, distance: 12.0
click at [324, 468] on span "LIPRETT" at bounding box center [316, 461] width 50 height 14
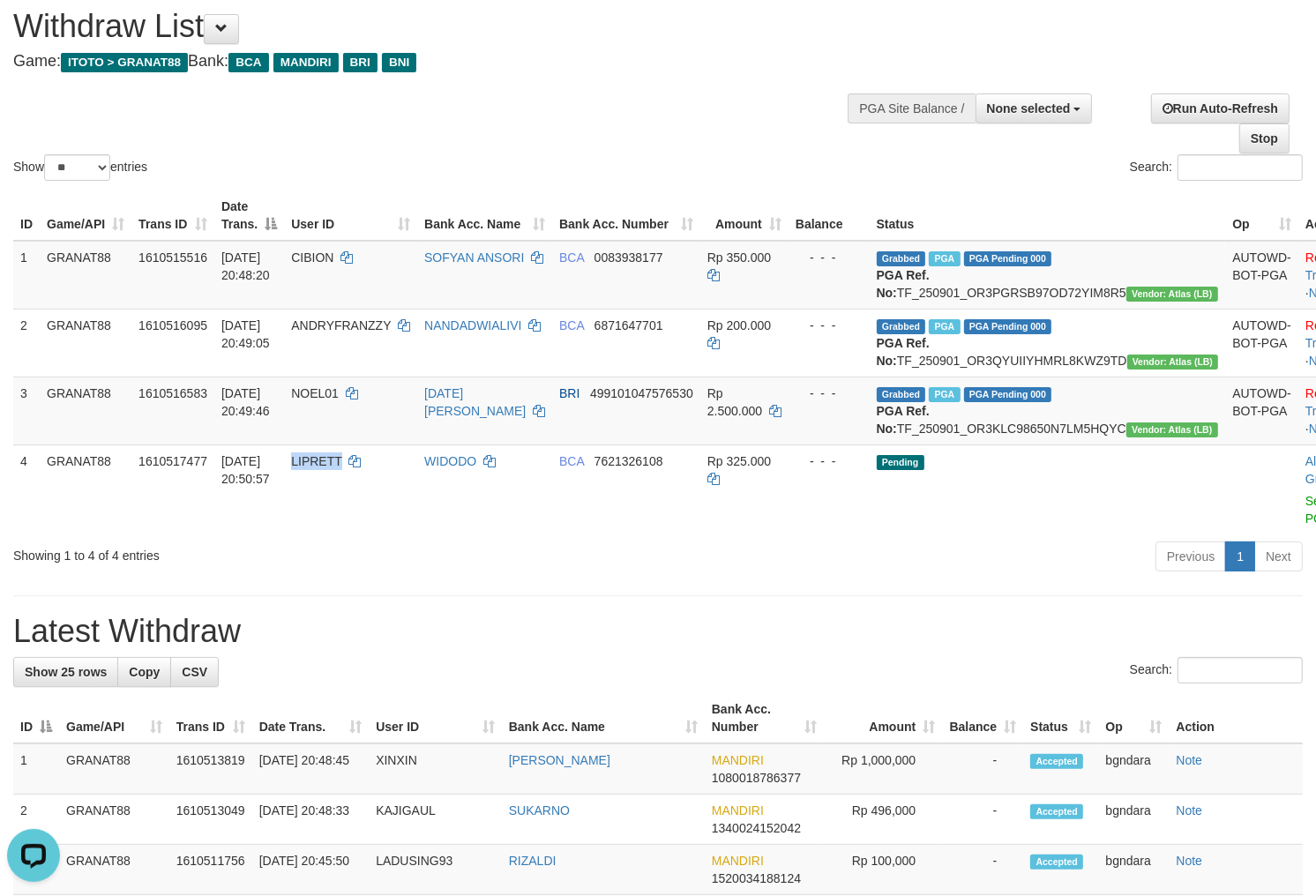
copy span "LIPRETT"
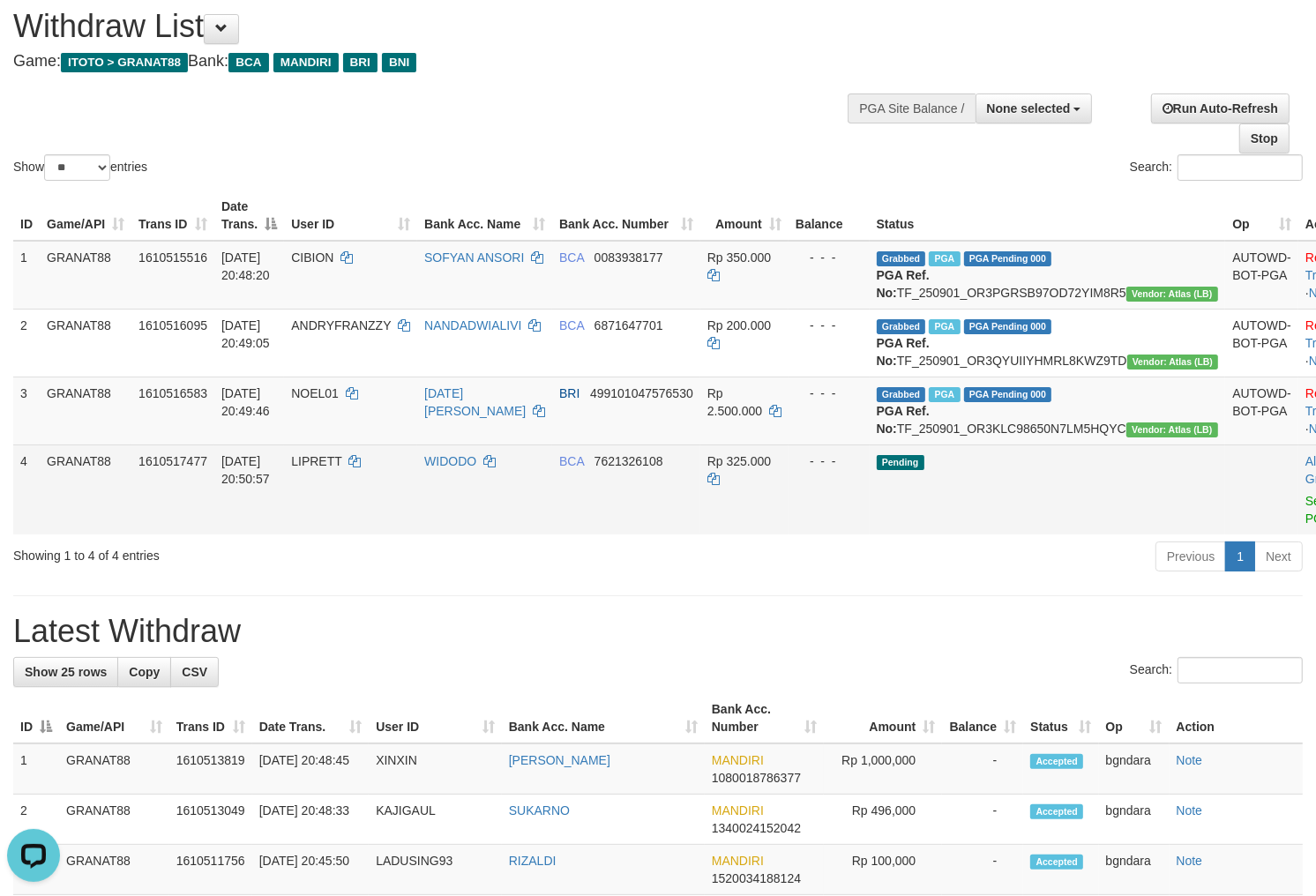
click at [768, 524] on td "Rp 325.000" at bounding box center [744, 489] width 88 height 90
click at [762, 523] on td "Rp 325.000" at bounding box center [744, 489] width 88 height 90
click at [771, 468] on span "Rp 325.000" at bounding box center [739, 461] width 64 height 14
drag, startPoint x: 772, startPoint y: 507, endPoint x: 814, endPoint y: 516, distance: 43.0
click at [764, 468] on span "Rp 325.000" at bounding box center [739, 461] width 64 height 14
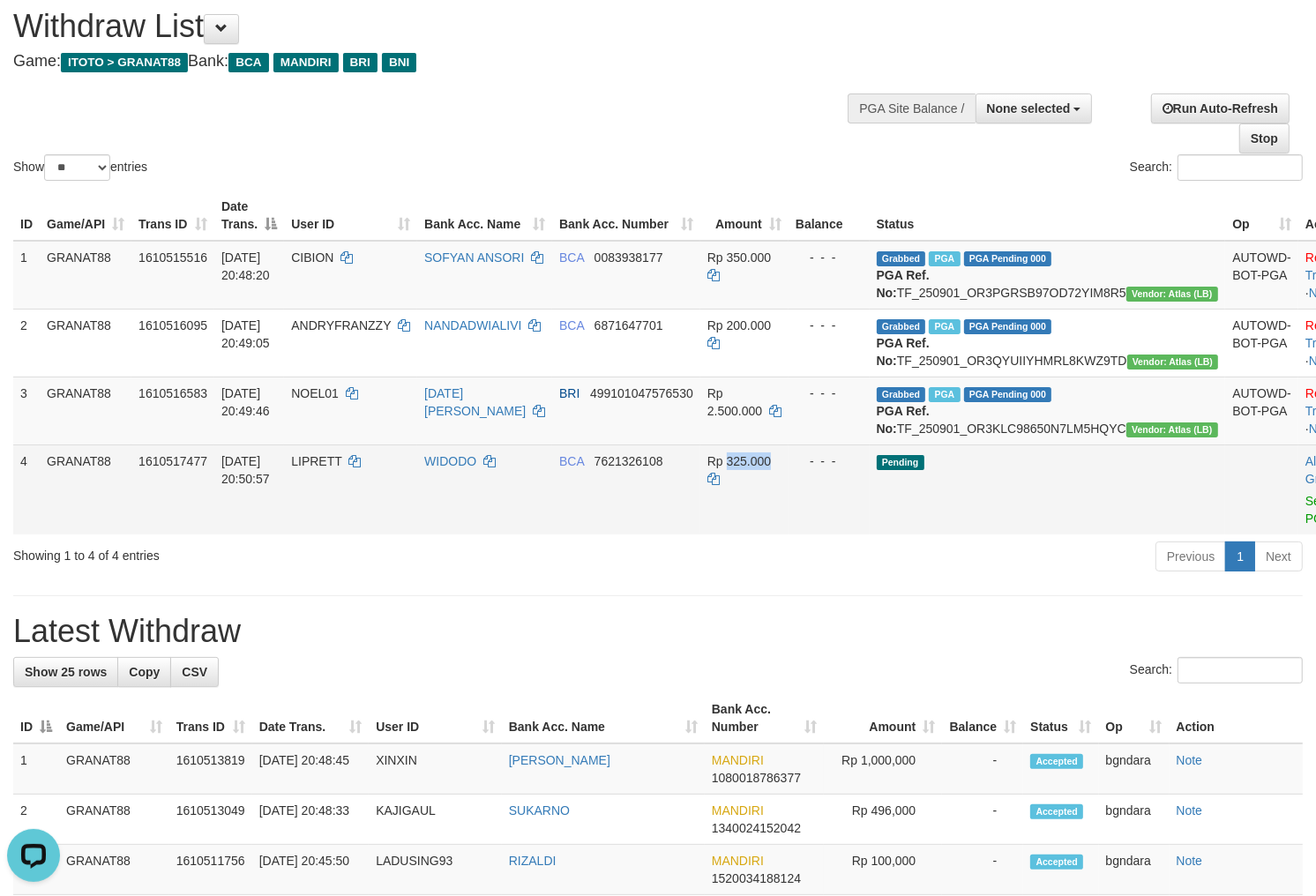
copy span "325.000"
click at [1305, 526] on link "Send PGA" at bounding box center [1319, 510] width 29 height 31
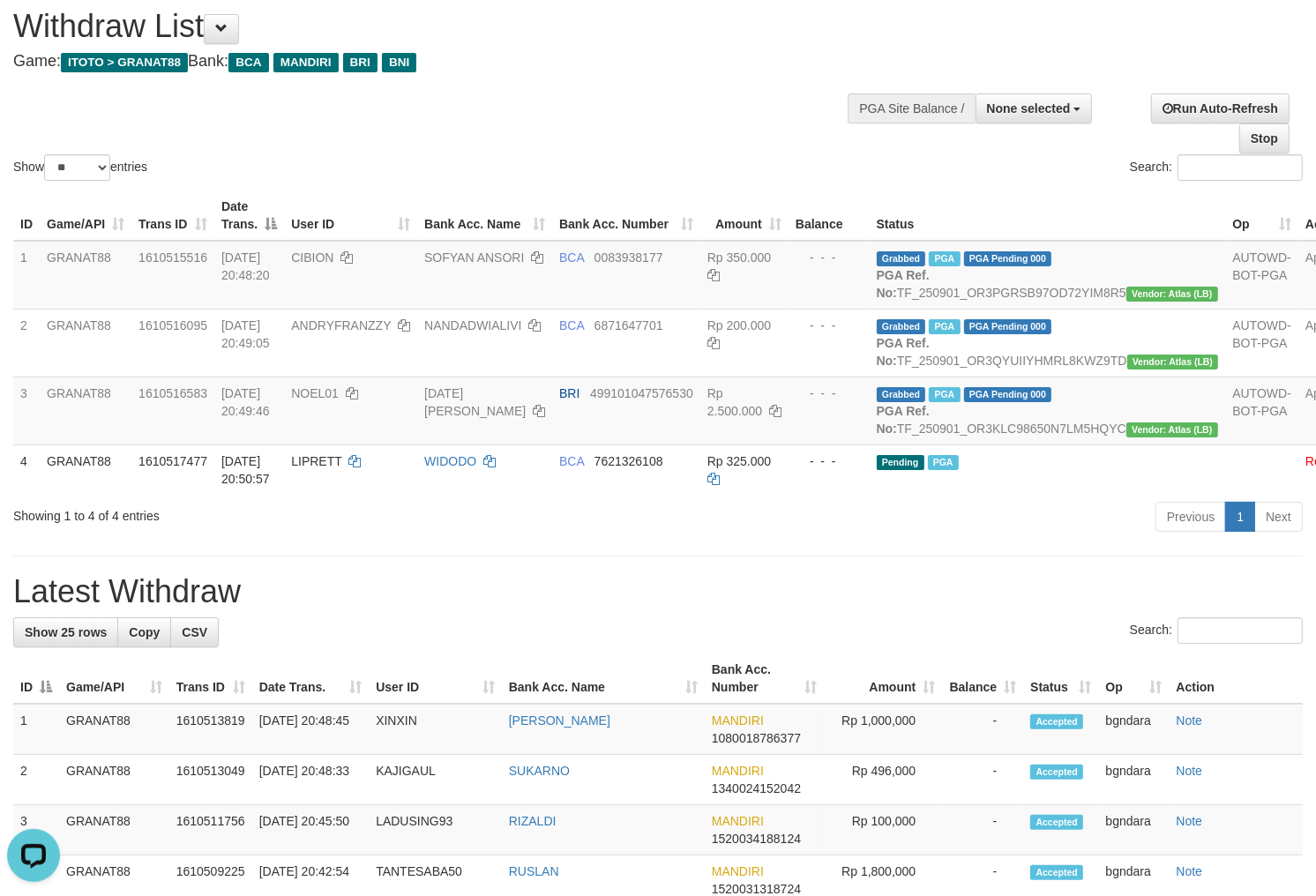
click at [664, 100] on div "Show ** ** ** *** entries Search:" at bounding box center [658, 87] width 1316 height 193
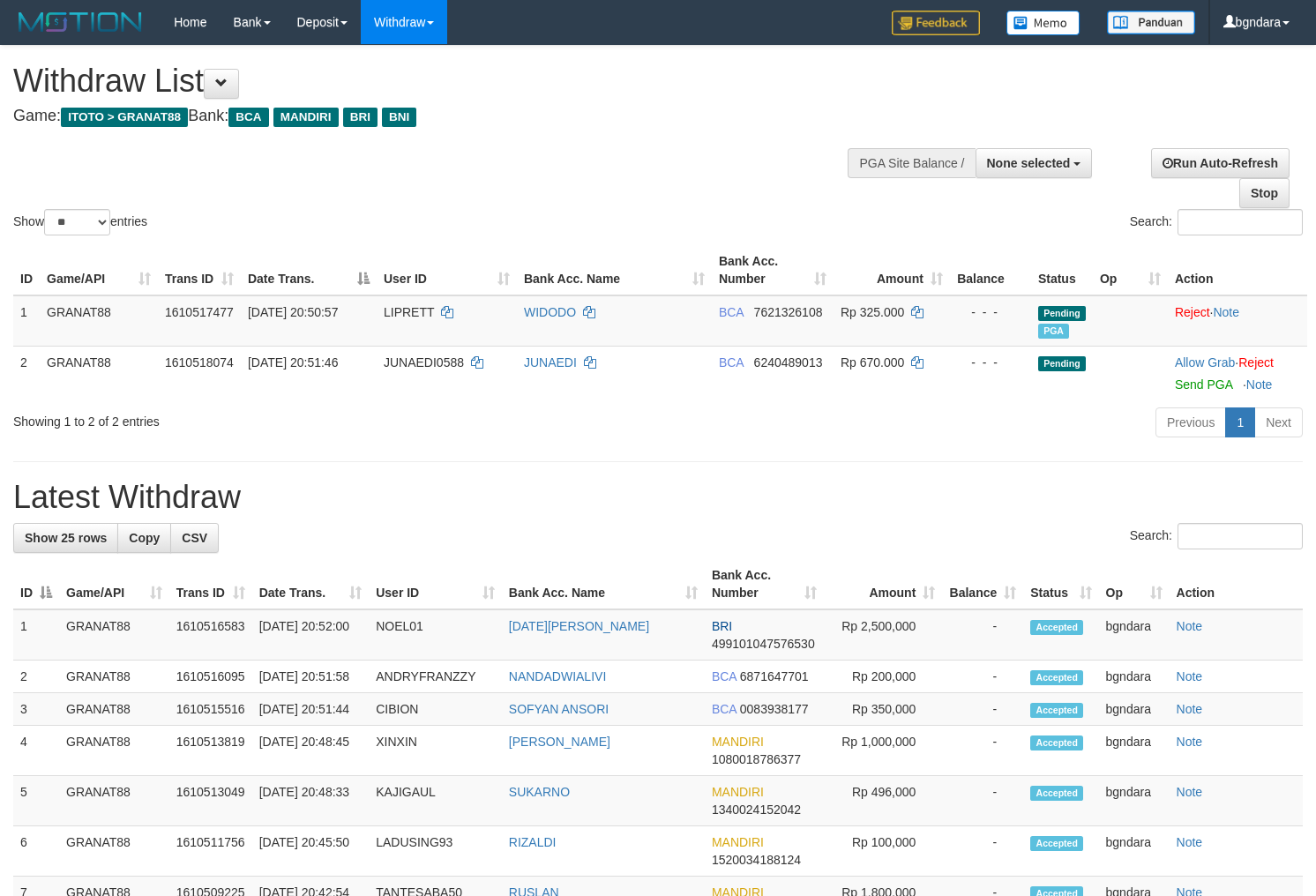
select select
select select "**"
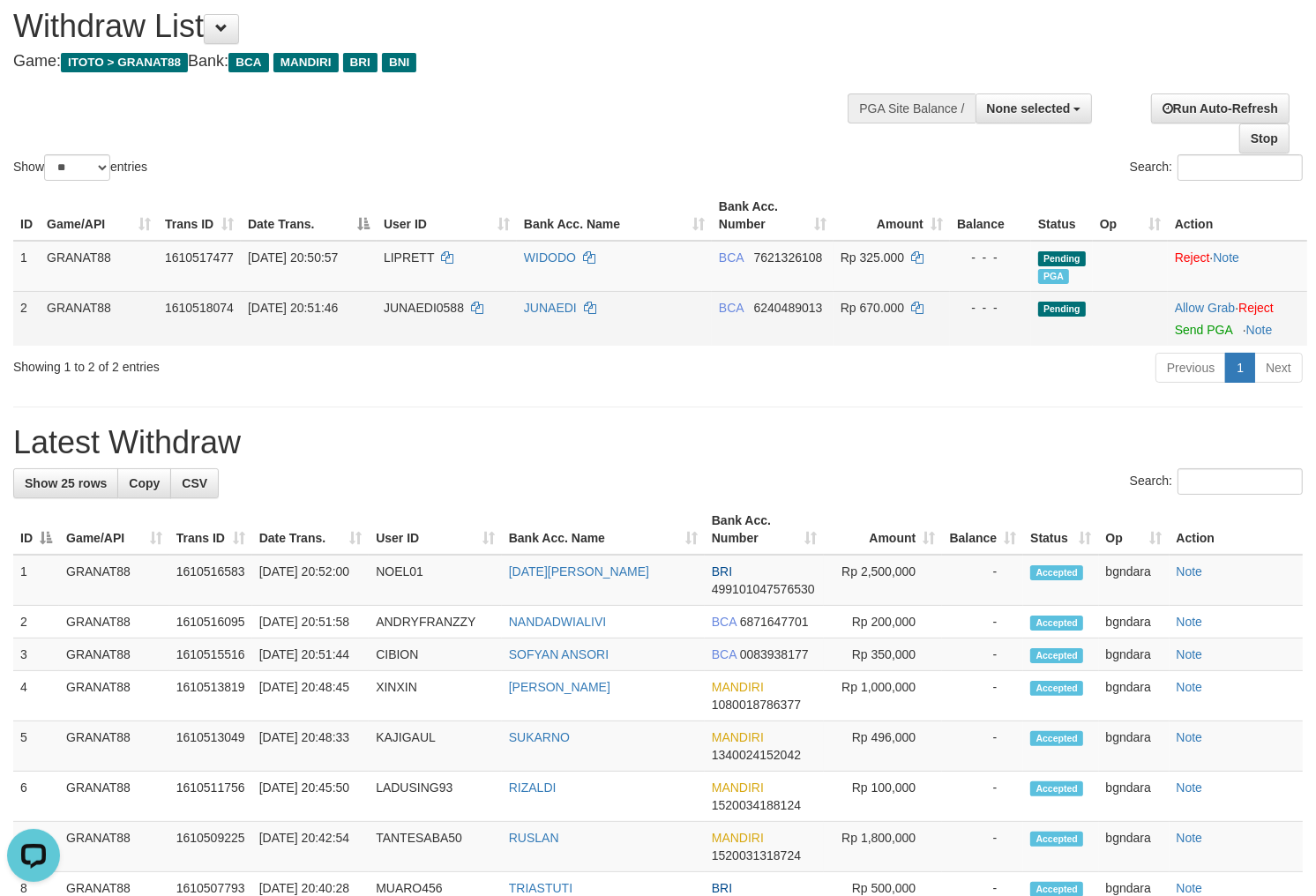
click at [410, 301] on span "JUNAEDI0588" at bounding box center [423, 307] width 81 height 14
drag, startPoint x: 410, startPoint y: 298, endPoint x: 391, endPoint y: 304, distance: 19.9
click at [391, 304] on span "JUNAEDI0588" at bounding box center [423, 307] width 81 height 14
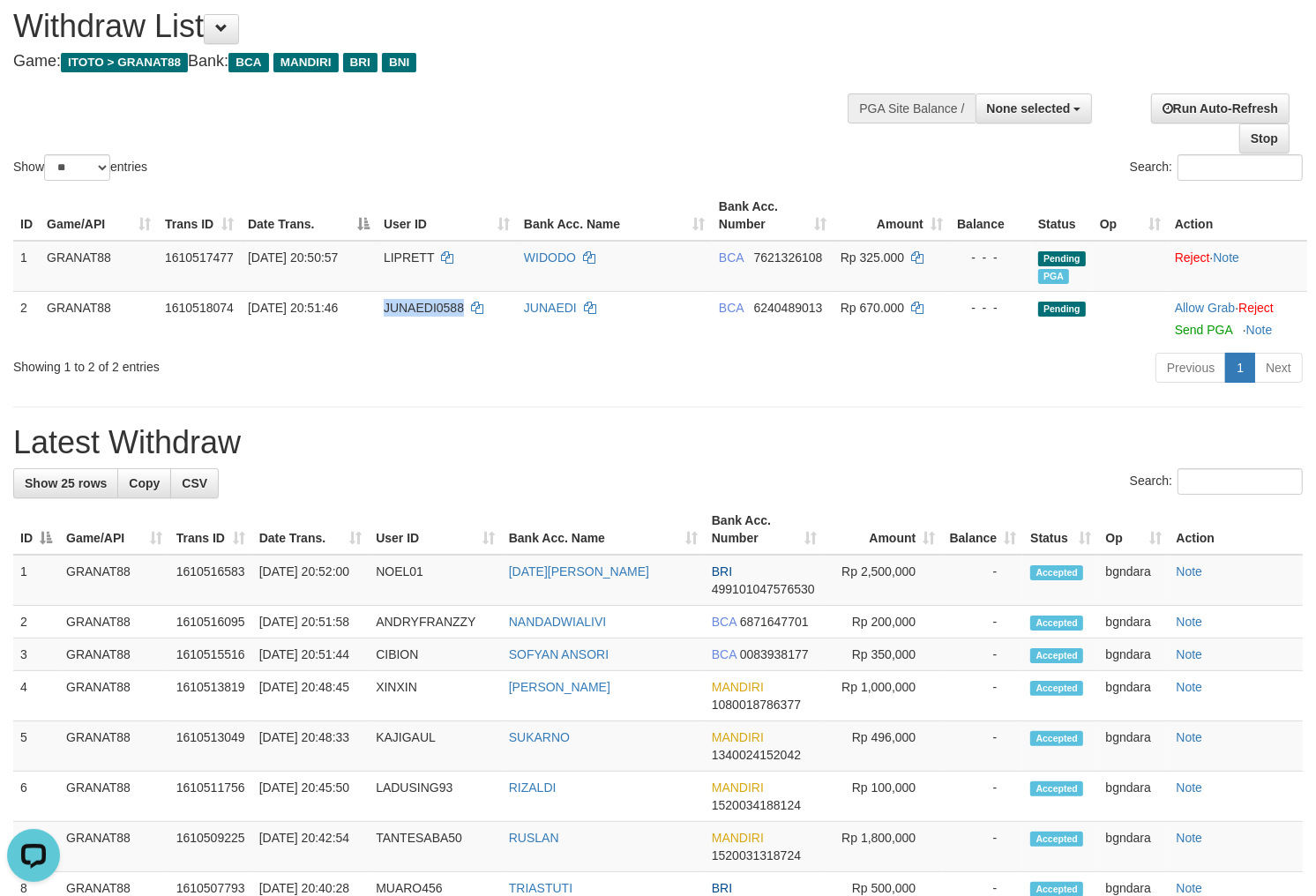
copy span "JUNAEDI0588"
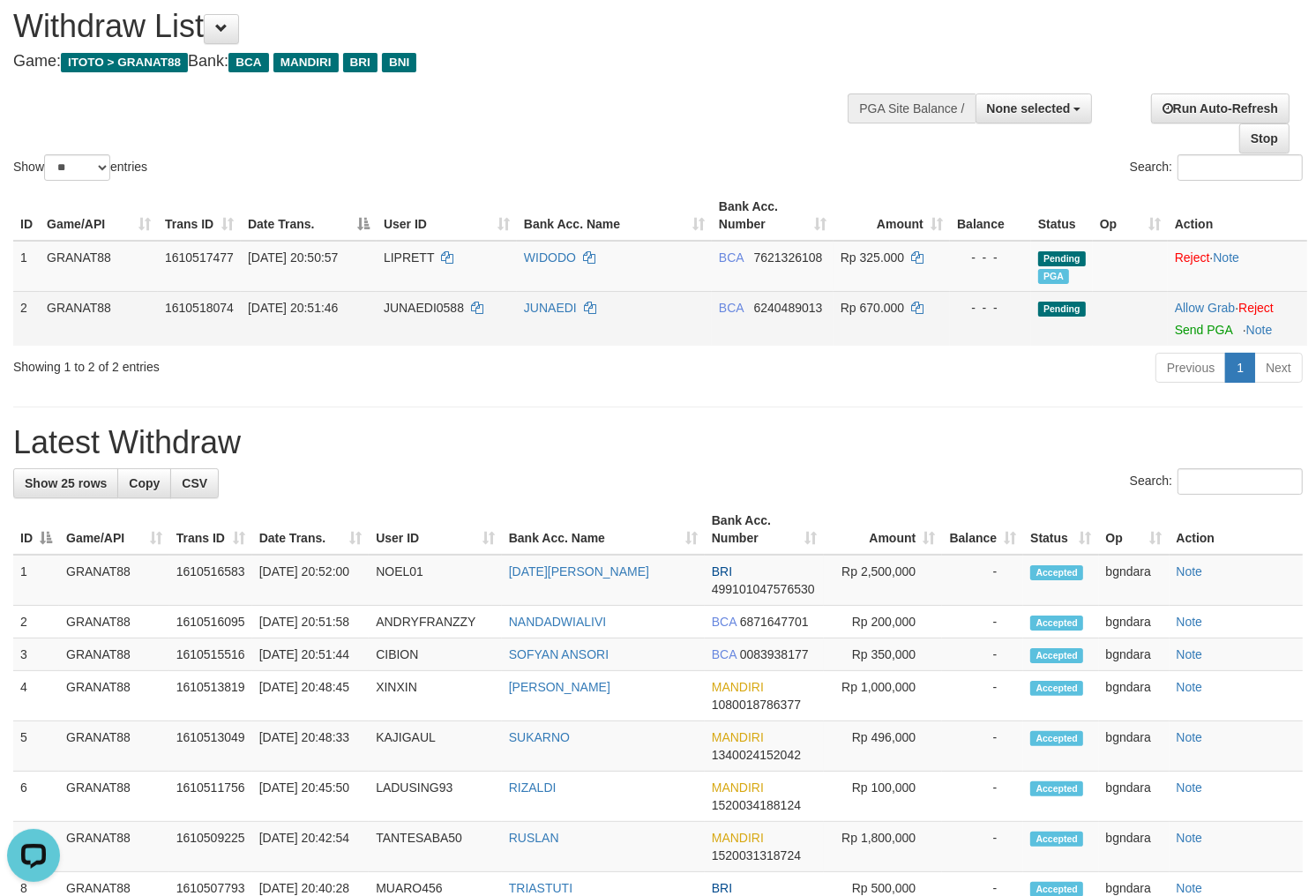
click at [893, 306] on span "Rp 670.000" at bounding box center [872, 307] width 64 height 14
click at [886, 306] on span "Rp 670.000" at bounding box center [872, 307] width 64 height 14
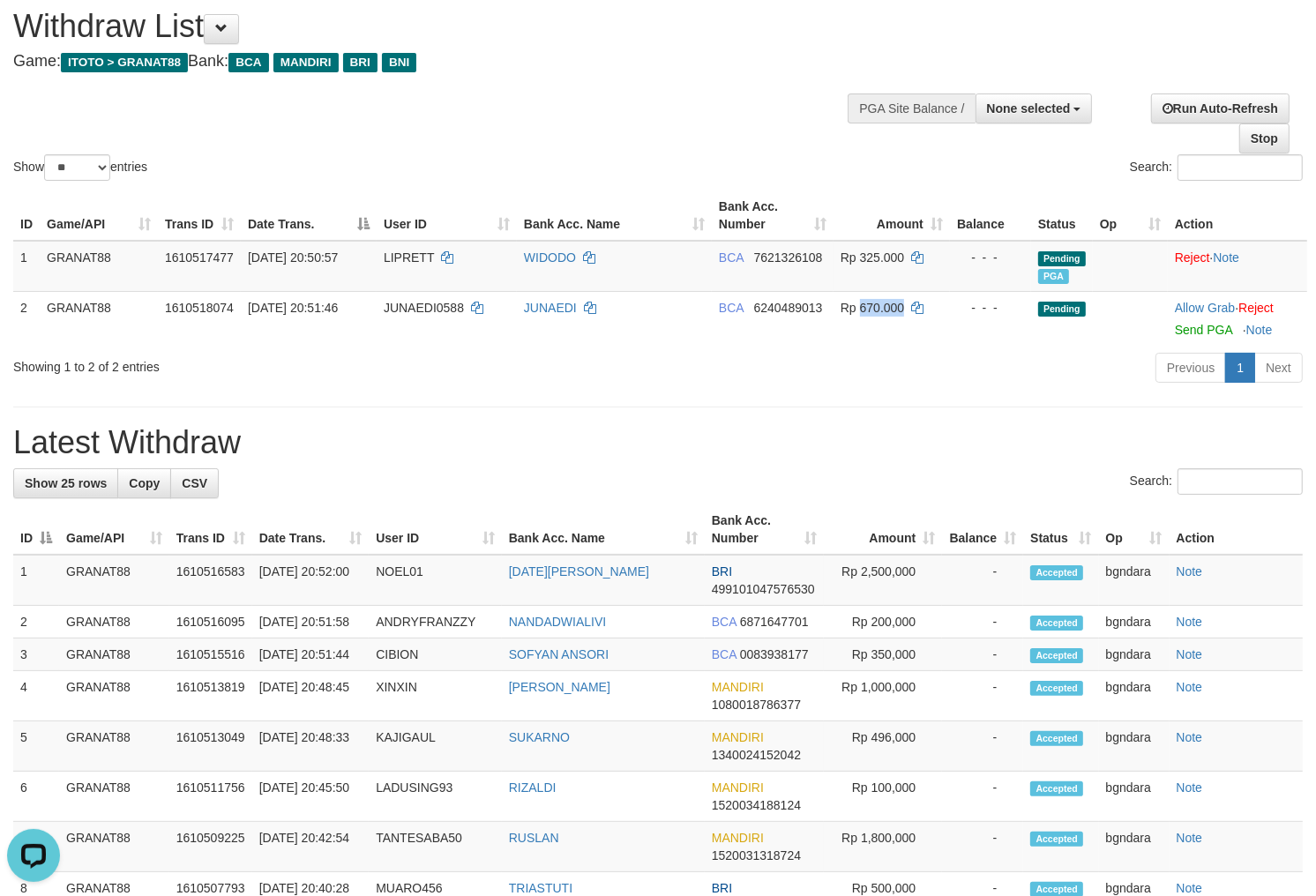
copy span "670.000"
drag, startPoint x: 1199, startPoint y: 324, endPoint x: 741, endPoint y: 233, distance: 467.0
click at [1199, 324] on link "Send PGA" at bounding box center [1203, 330] width 57 height 14
